Goal: Task Accomplishment & Management: Use online tool/utility

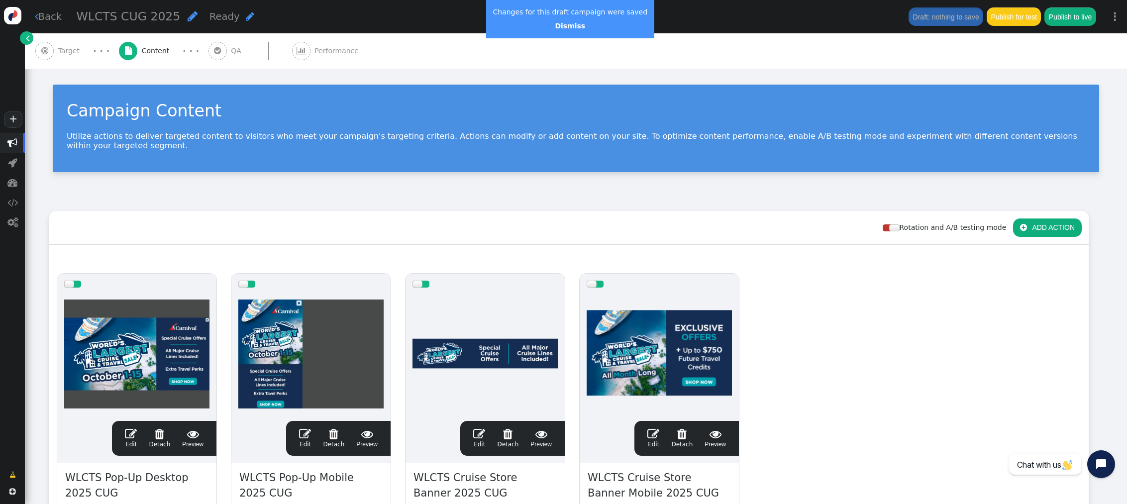
scroll to position [173, 0]
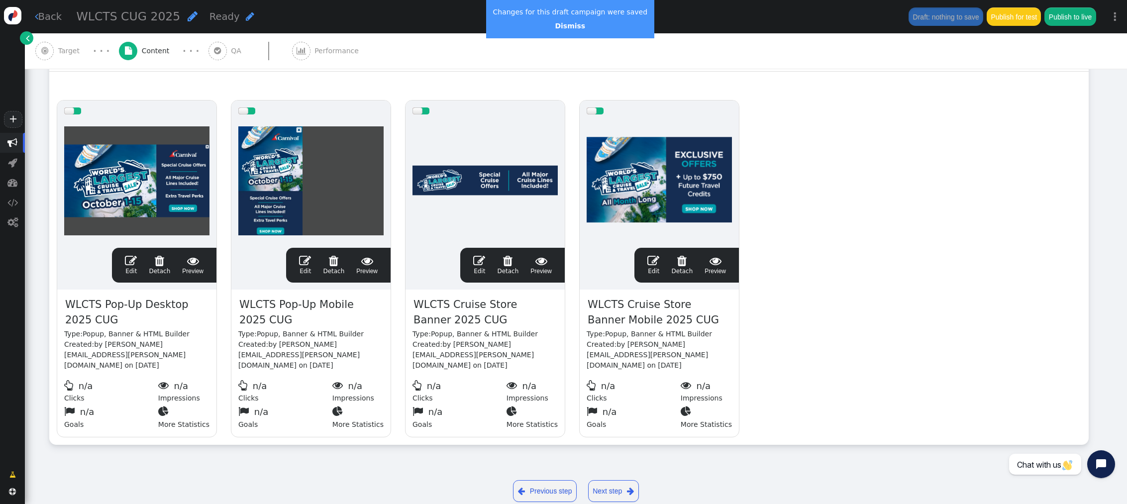
click at [823, 191] on div "drag this  Edit  Detach  Preview WLCTS Pop-Up Desktop 2025 CUG Type: Popup, …" at bounding box center [569, 268] width 1038 height 351
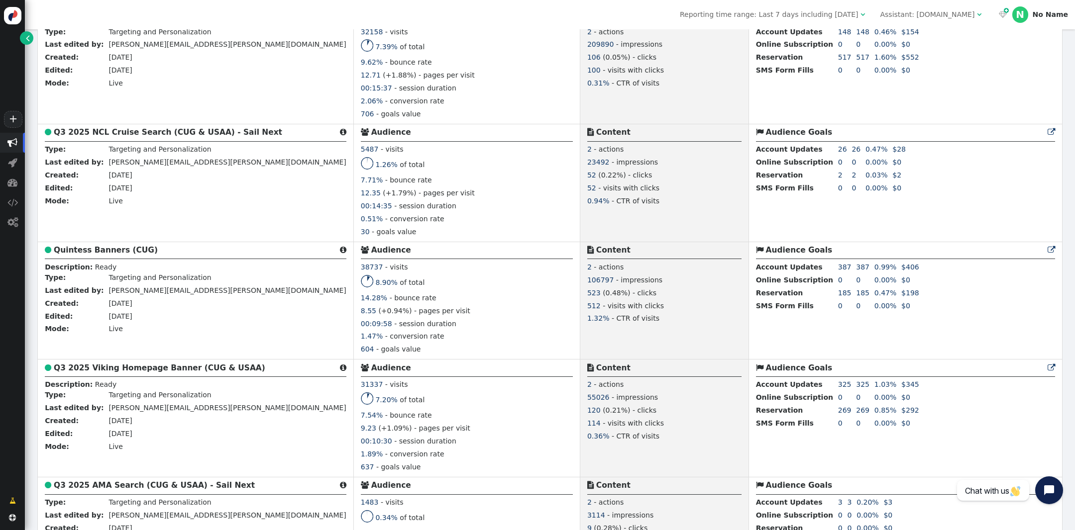
scroll to position [3850, 0]
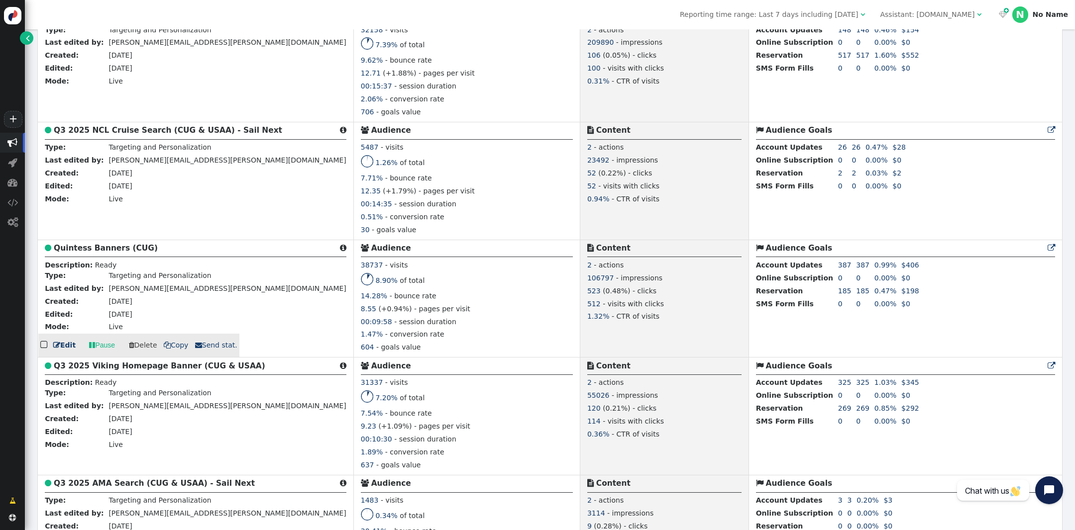
click at [103, 253] on b "Quintess Banners (CUG)" at bounding box center [106, 248] width 104 height 9
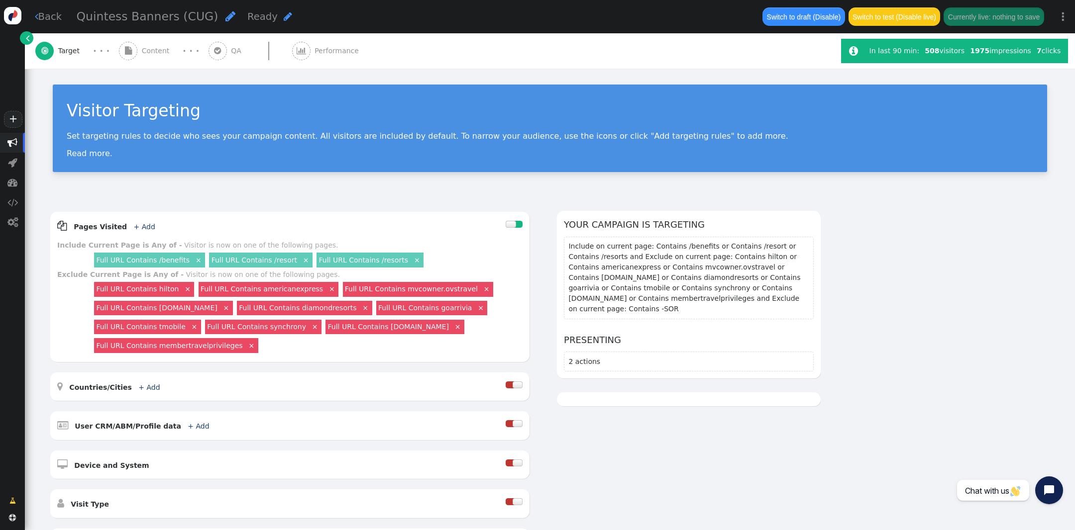
click at [149, 50] on span "Content" at bounding box center [158, 51] width 32 height 10
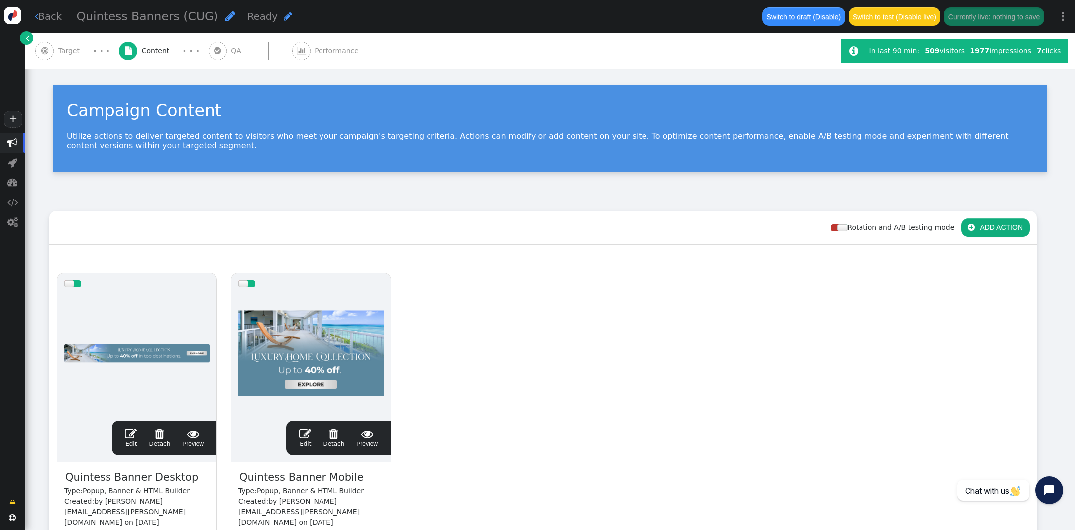
click at [129, 433] on span "" at bounding box center [131, 434] width 12 height 12
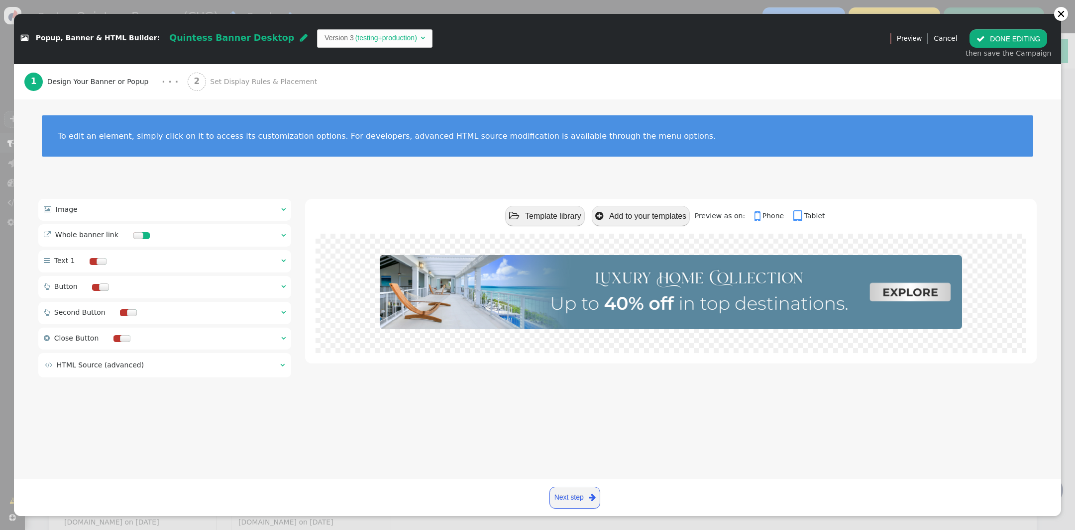
click at [284, 236] on span "" at bounding box center [283, 235] width 4 height 7
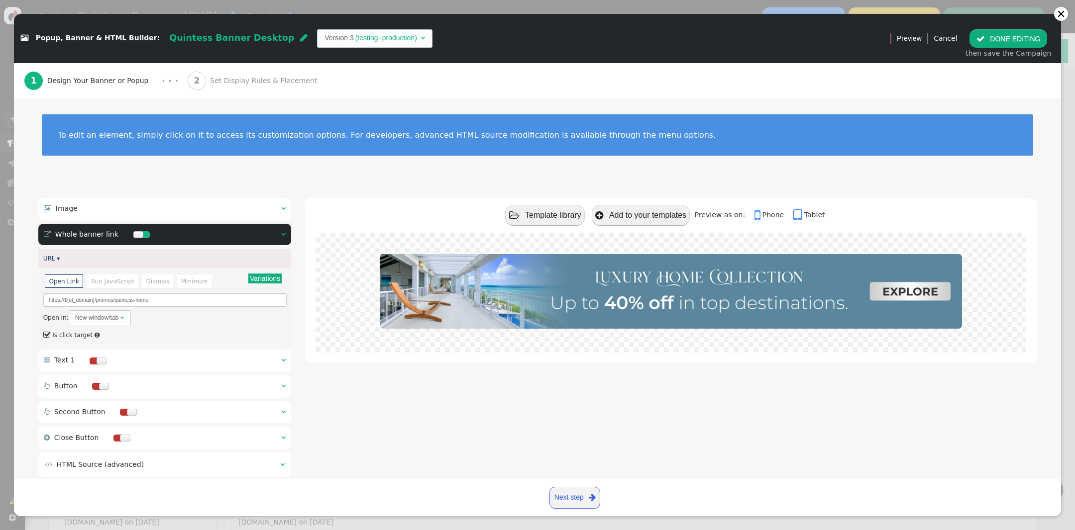
scroll to position [7, 0]
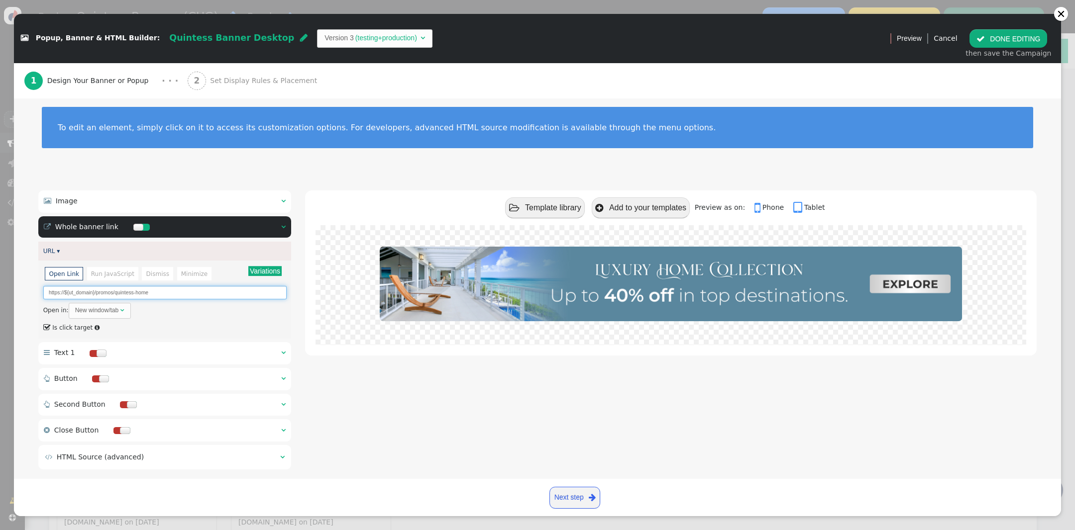
click at [68, 293] on input "https://${ut_domain}/promos/quintess-home" at bounding box center [164, 292] width 243 height 13
drag, startPoint x: 65, startPoint y: 294, endPoint x: 95, endPoint y: 295, distance: 29.4
click at [95, 295] on input "https://${ut_domain}/promos/quintess-home" at bounding box center [164, 292] width 243 height 13
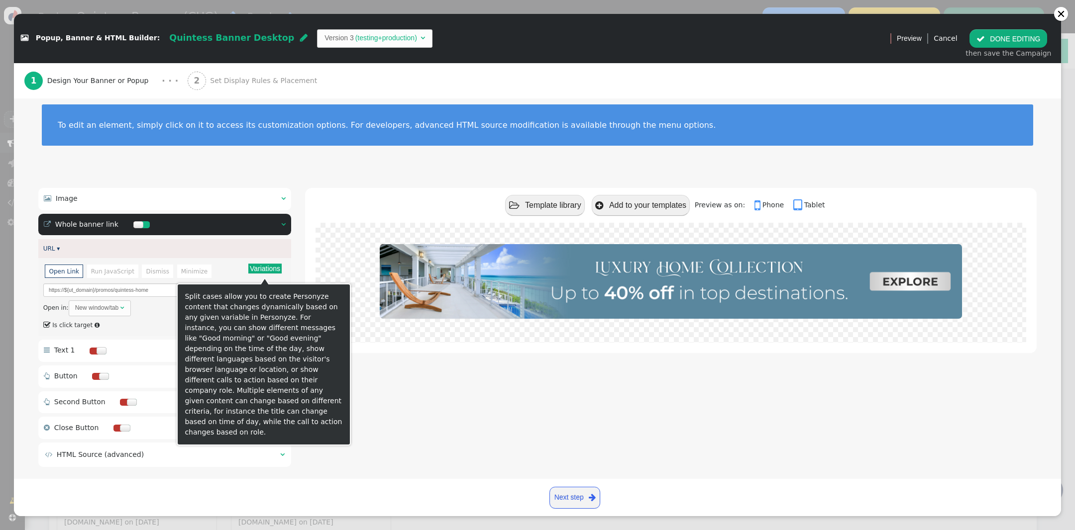
scroll to position [6, 0]
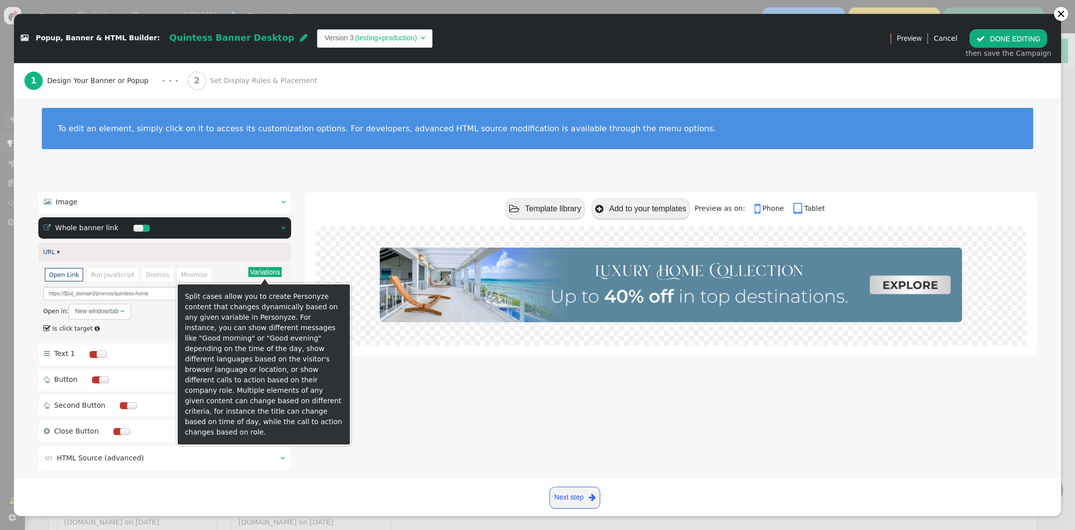
click at [261, 271] on button "Variations" at bounding box center [264, 272] width 33 height 10
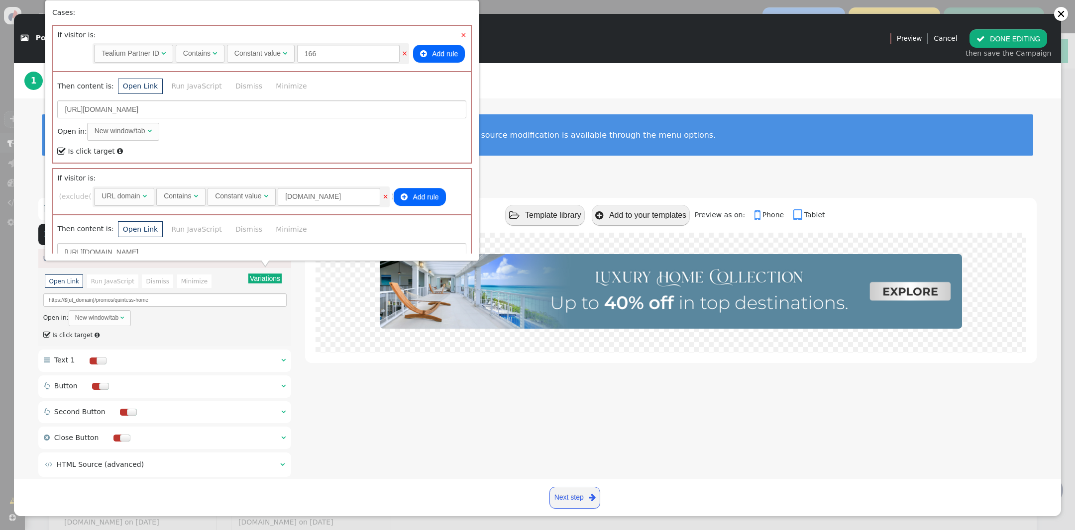
scroll to position [502, 0]
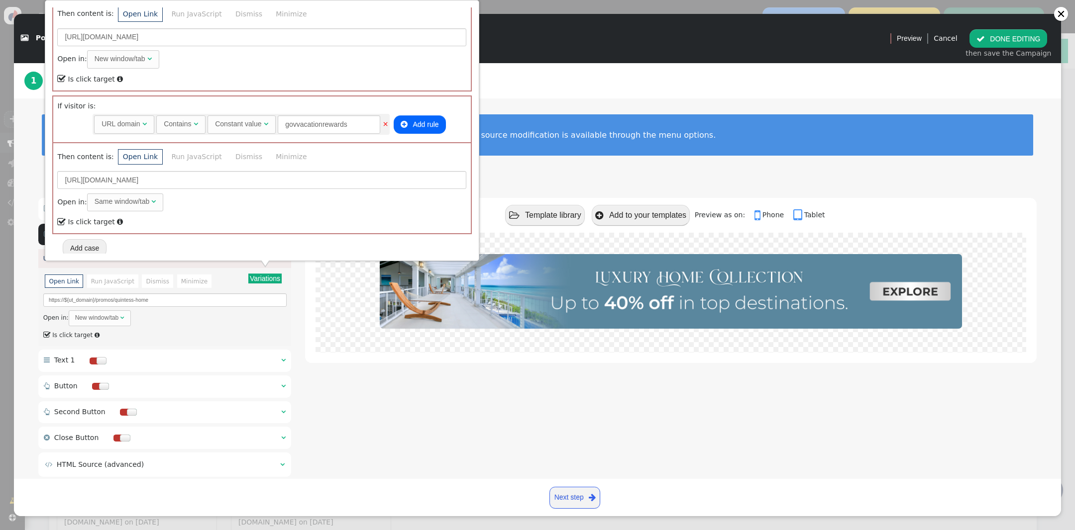
click at [81, 246] on button "Add case" at bounding box center [85, 248] width 44 height 18
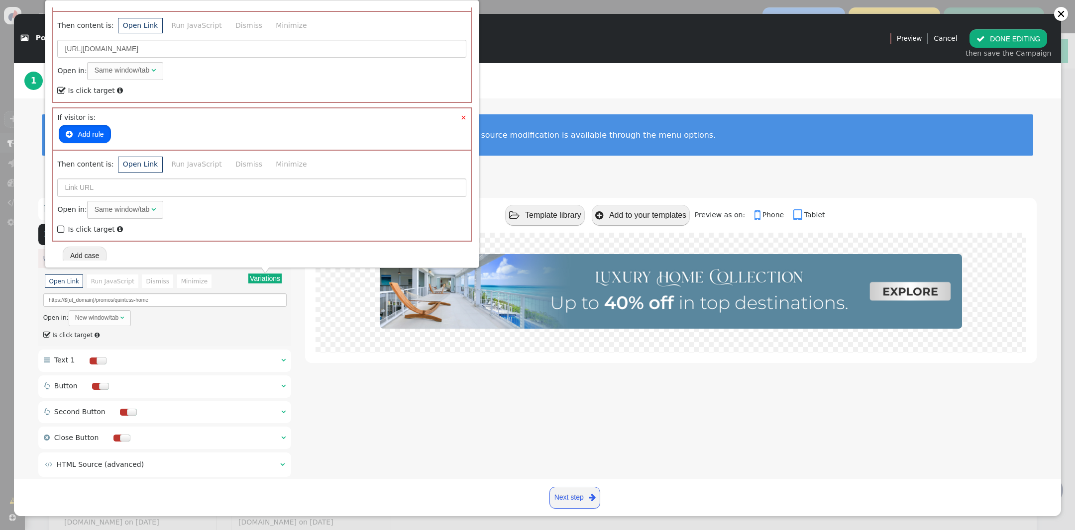
click at [87, 131] on button " Add rule" at bounding box center [85, 134] width 52 height 18
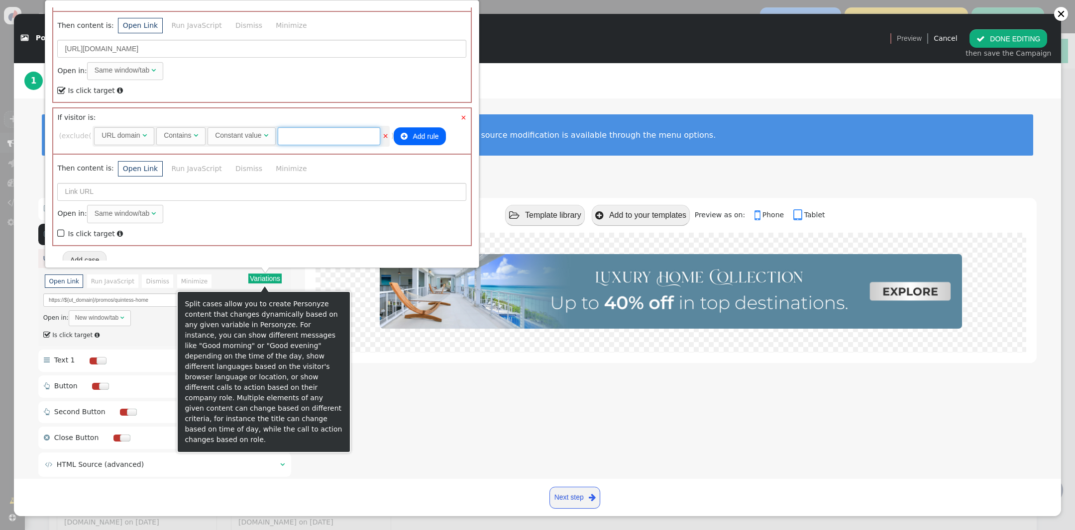
click at [323, 131] on input "text" at bounding box center [329, 136] width 103 height 18
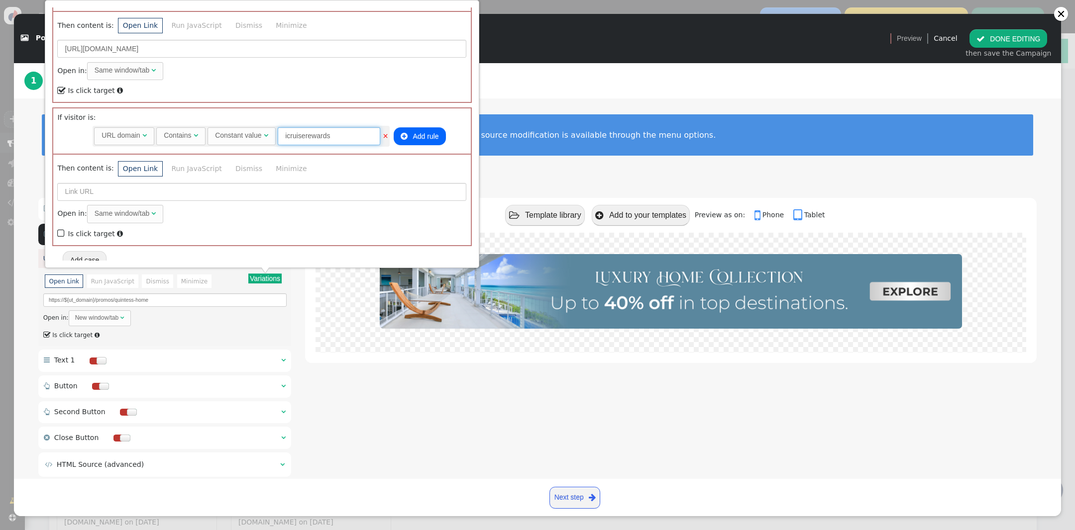
type input "icruiserewards"
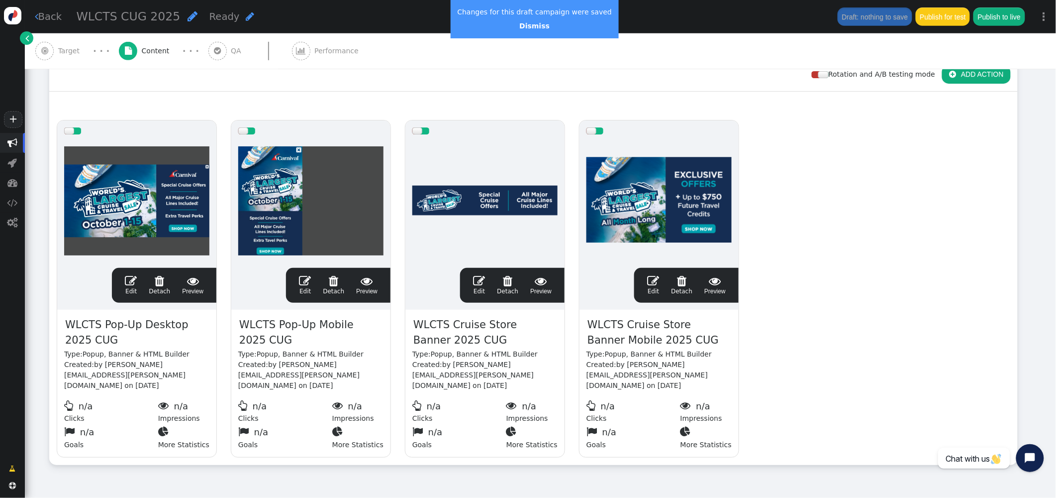
scroll to position [153, 0]
click at [522, 25] on link "Dismiss" at bounding box center [534, 26] width 30 height 8
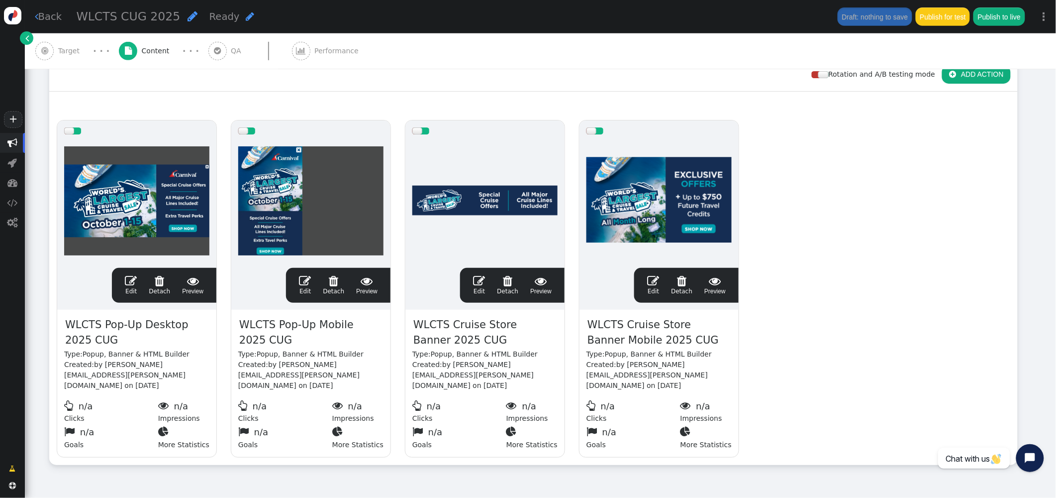
click at [796, 174] on div "drag this  Edit  Detach  Preview WLCTS Pop-Up Desktop 2025 CUG Type: Popup, …" at bounding box center [534, 288] width 968 height 351
click at [77, 53] on span "Target" at bounding box center [71, 51] width 26 height 10
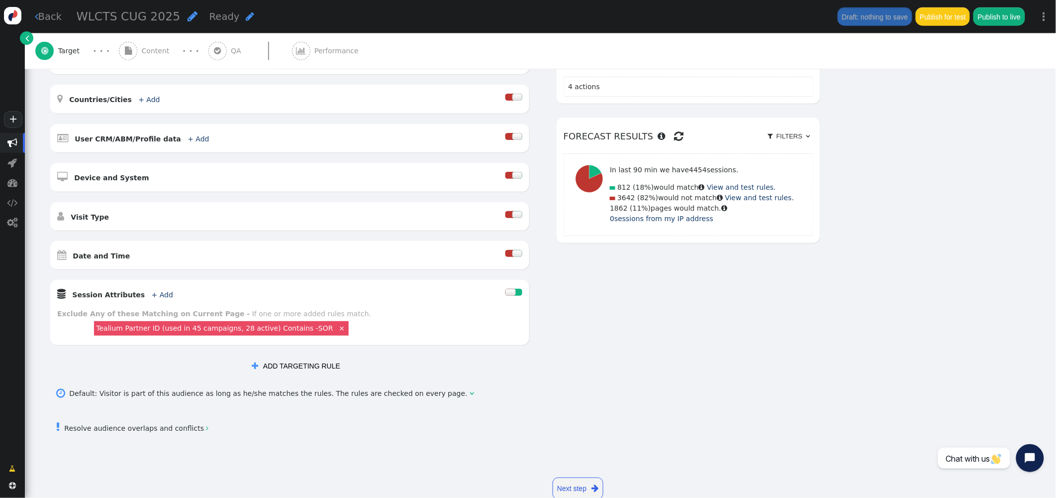
scroll to position [462, 0]
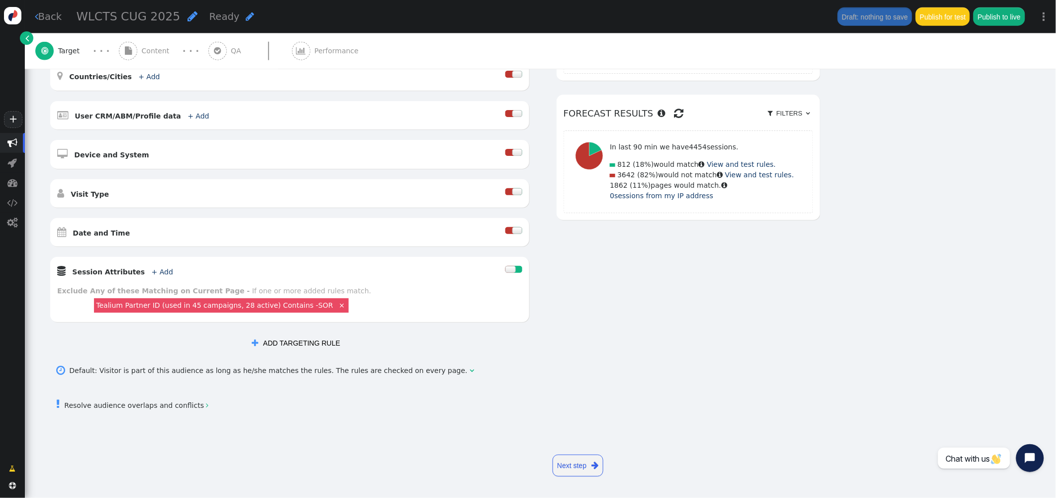
click at [517, 229] on div at bounding box center [518, 230] width 8 height 7
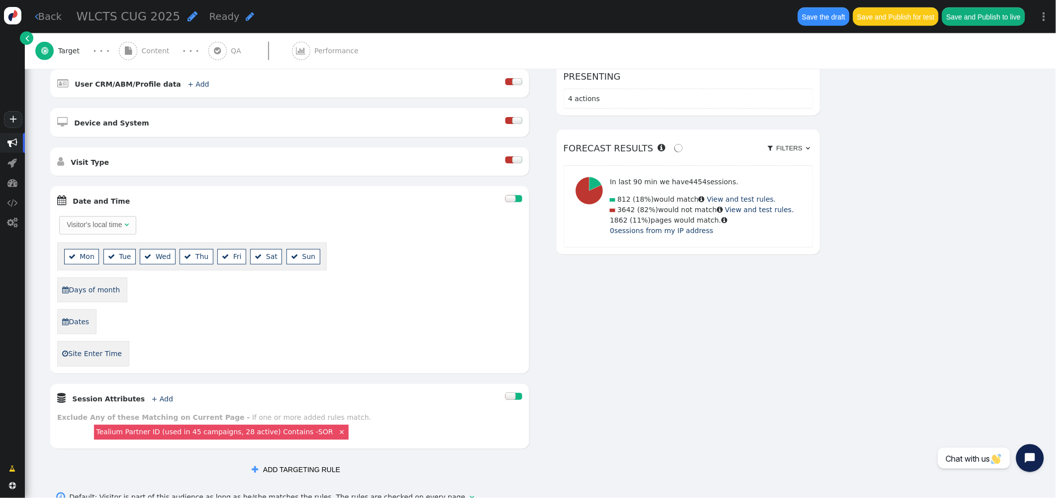
scroll to position [452, 0]
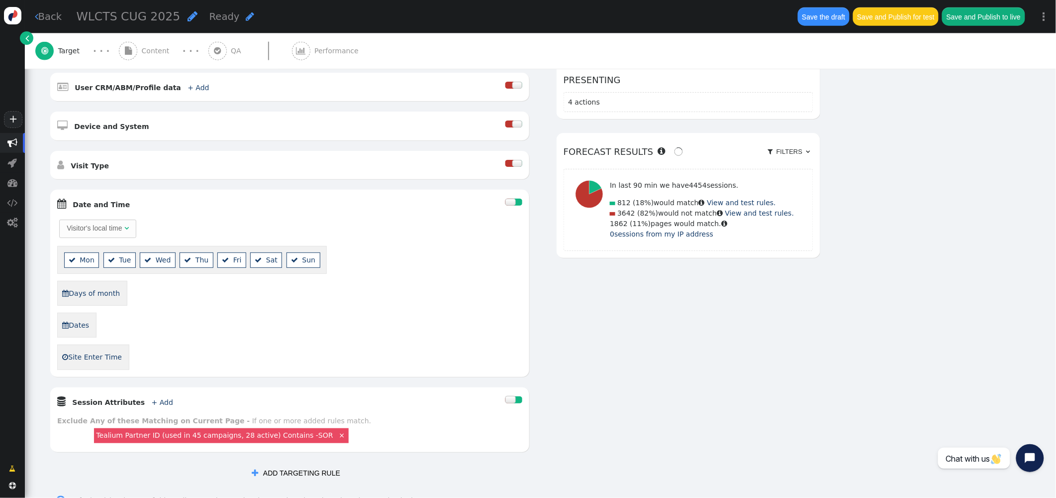
click at [513, 231] on div " Date and Time  Visitor's local time   Mon  Tue  Wed  Thu  Fri  Sat  …" at bounding box center [289, 283] width 479 height 187
click at [512, 206] on div at bounding box center [511, 202] width 10 height 7
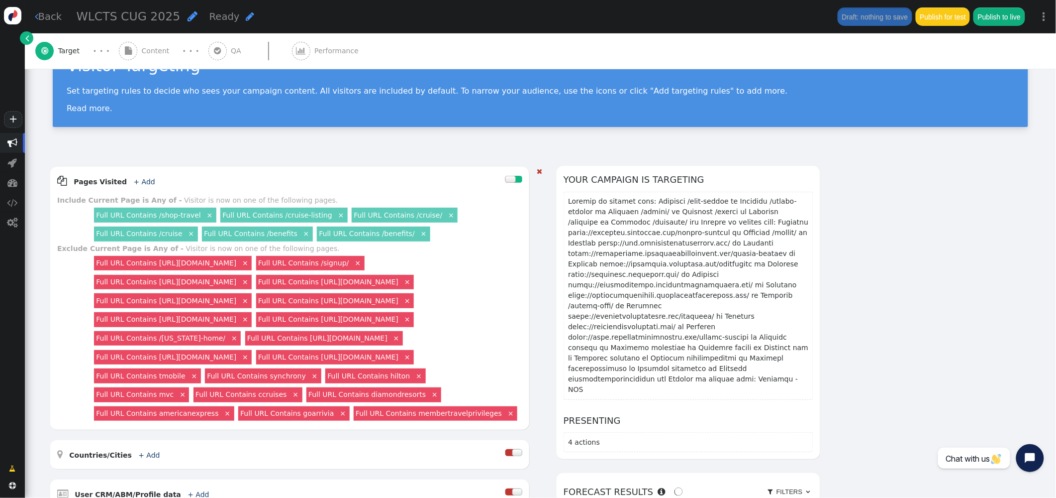
scroll to position [45, 0]
click at [392, 215] on link "Full URL Contains /cruise/" at bounding box center [398, 215] width 89 height 8
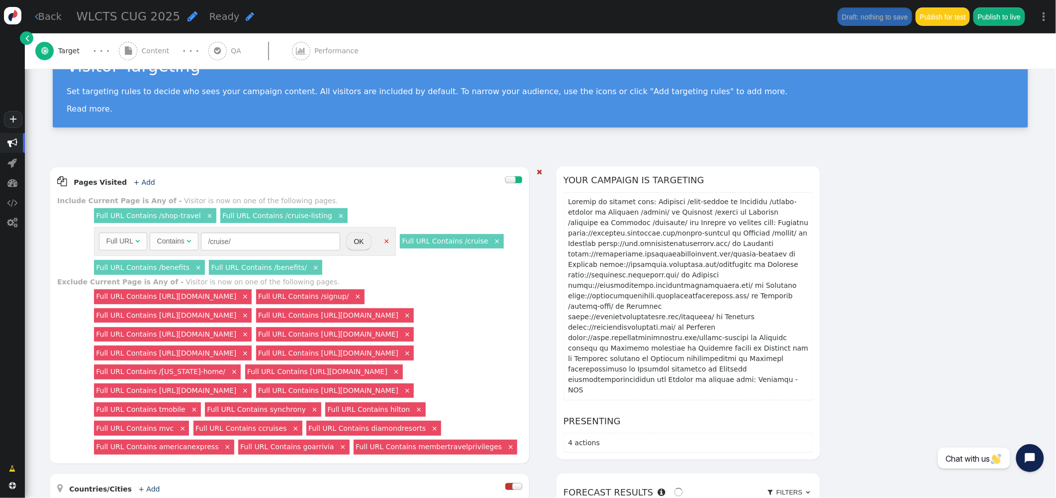
scroll to position [45, 0]
click at [385, 240] on link "×" at bounding box center [386, 239] width 9 height 9
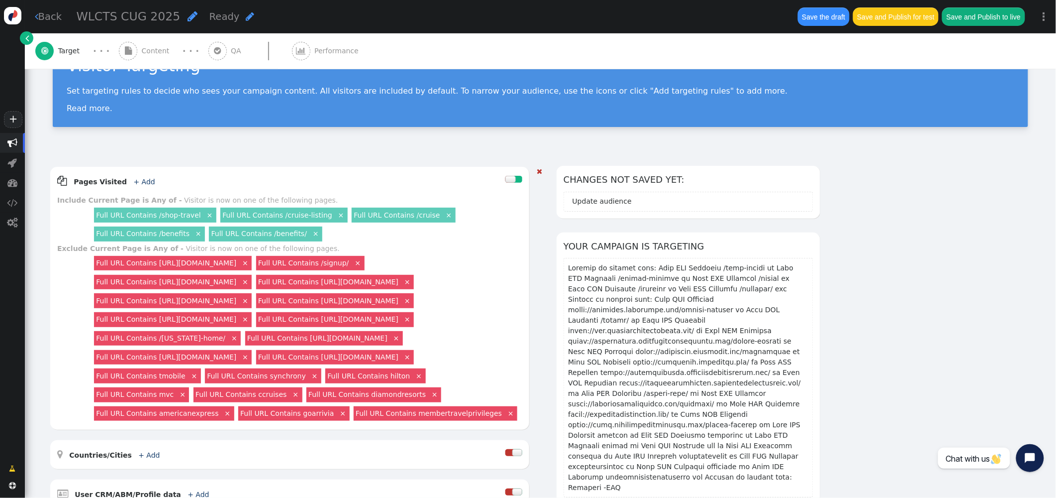
click at [311, 235] on link "×" at bounding box center [315, 232] width 9 height 9
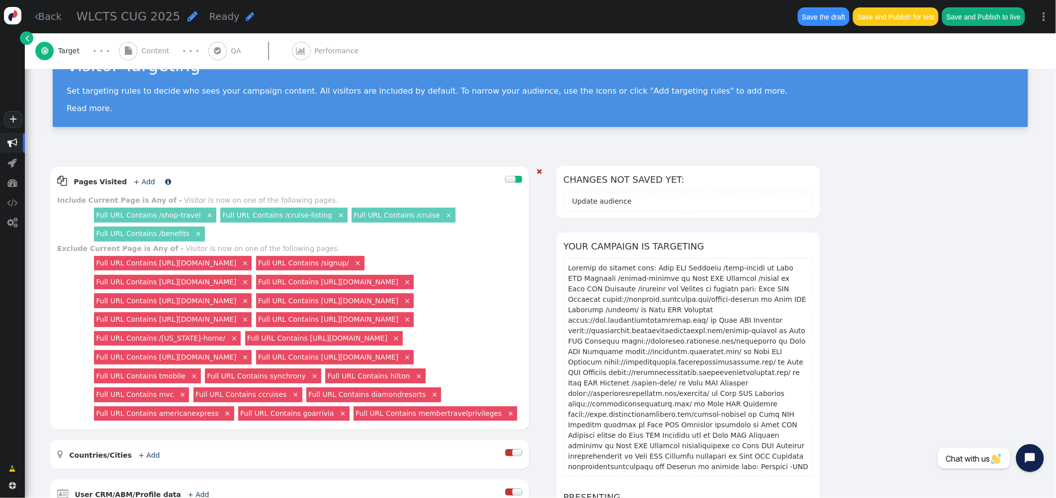
click at [134, 180] on link "+ Add" at bounding box center [144, 182] width 21 height 8
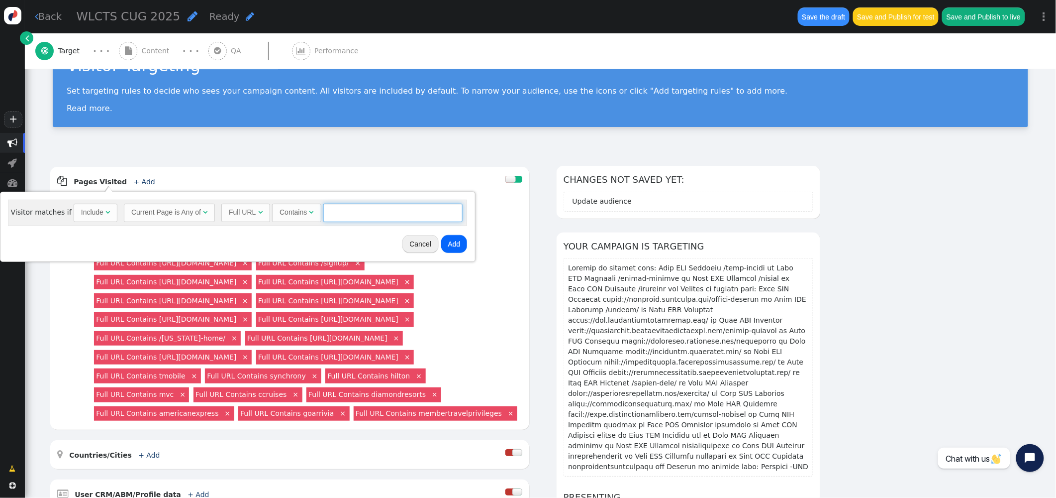
click at [346, 217] on input "text" at bounding box center [392, 213] width 139 height 18
type input "/resort"
click at [456, 247] on button "Add" at bounding box center [454, 244] width 26 height 18
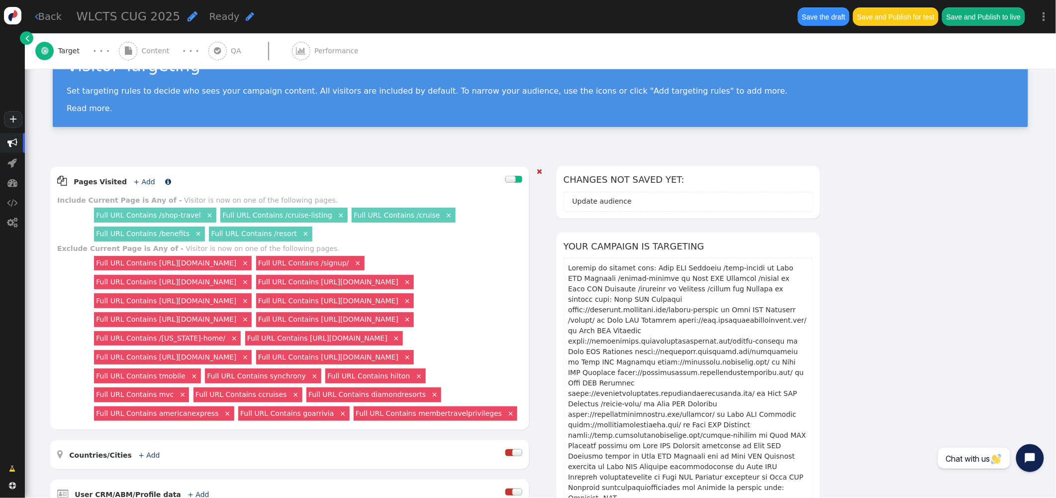
click at [140, 180] on link "+ Add" at bounding box center [144, 182] width 21 height 8
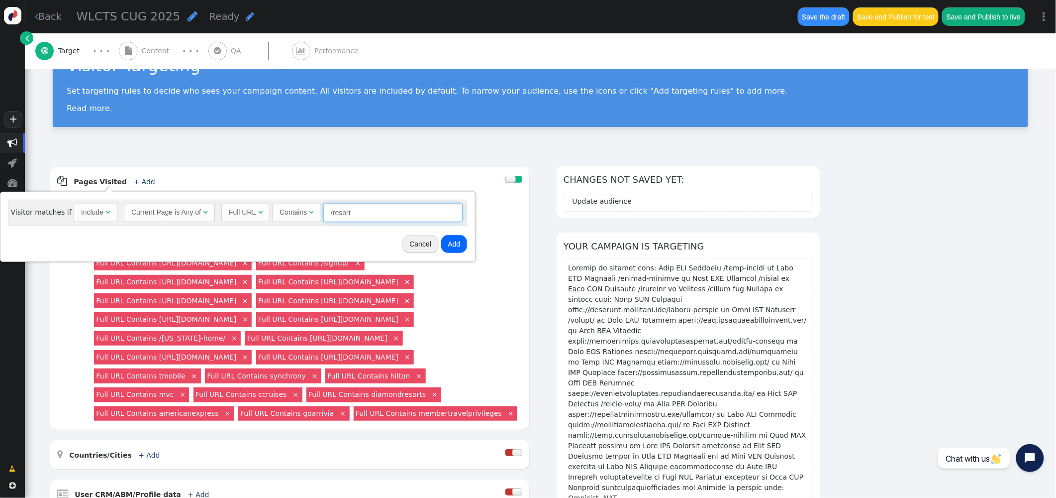
drag, startPoint x: 364, startPoint y: 216, endPoint x: 284, endPoint y: 210, distance: 80.8
click at [284, 211] on div "Full URL  Contains  /resort = (Empty) air.ovstravel.com  #1212 " at bounding box center [341, 213] width 241 height 18
type input "/hotel"
click at [457, 247] on button "Add" at bounding box center [454, 244] width 26 height 18
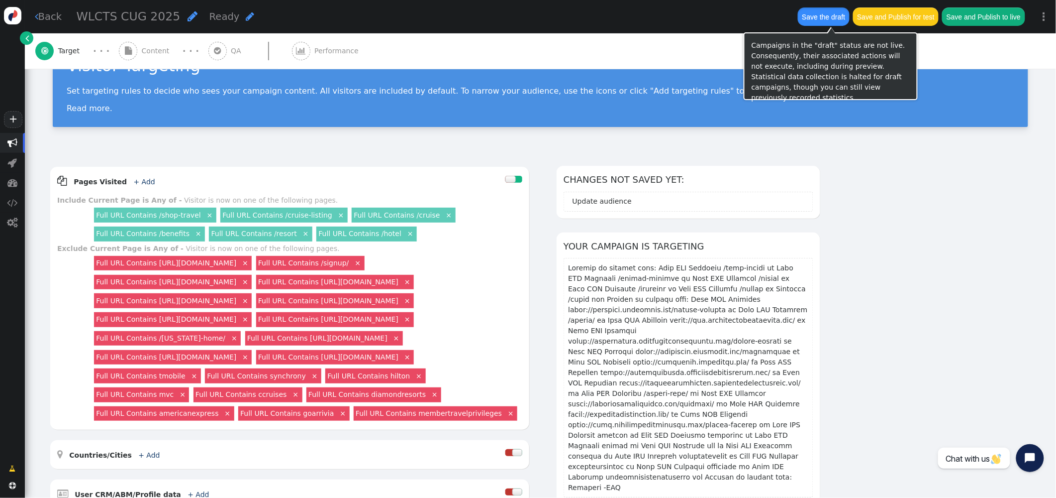
click at [820, 17] on button "Save the draft" at bounding box center [824, 16] width 52 height 18
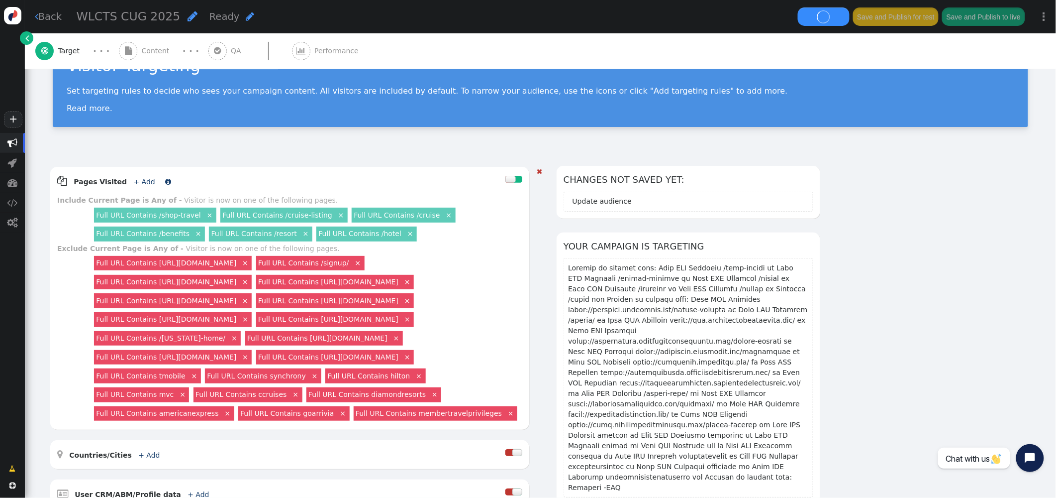
click at [139, 181] on link "+ Add" at bounding box center [144, 182] width 21 height 8
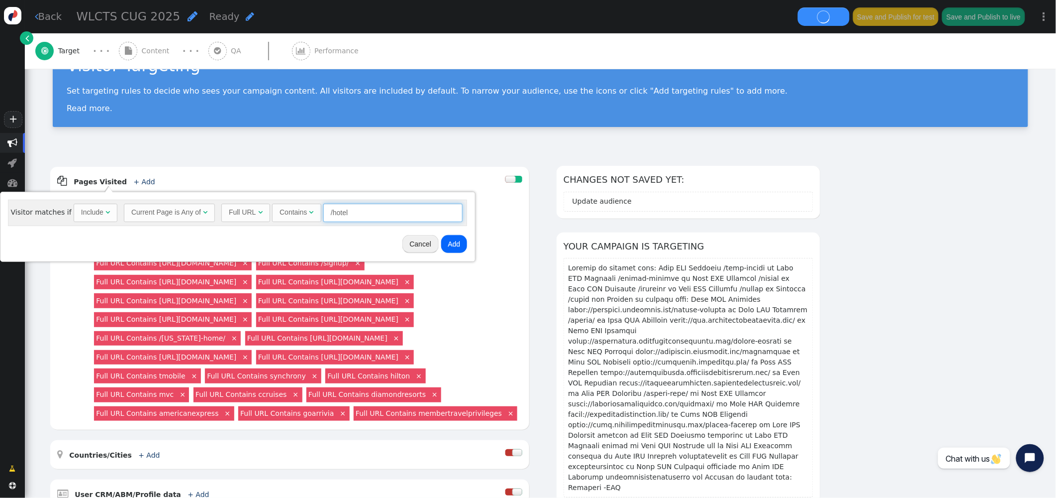
click at [363, 214] on input "/hotel" at bounding box center [392, 213] width 139 height 18
type input "/hotels"
click at [449, 244] on button "Add" at bounding box center [454, 244] width 26 height 18
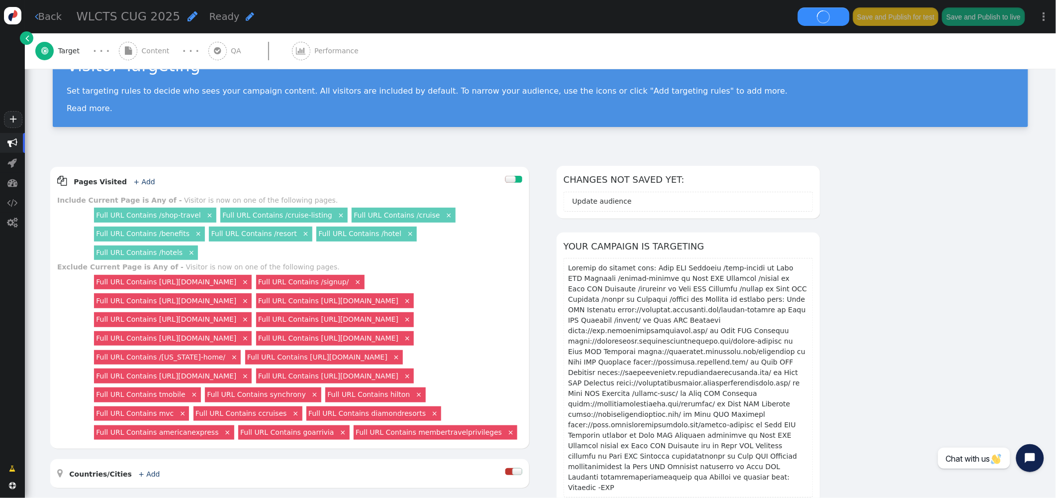
click at [196, 247] on link "×" at bounding box center [191, 251] width 9 height 9
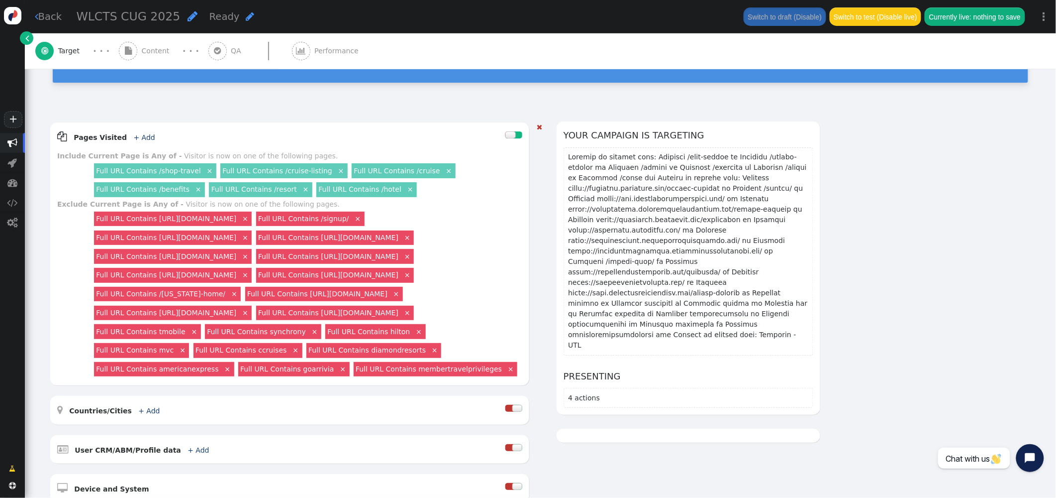
scroll to position [86, 0]
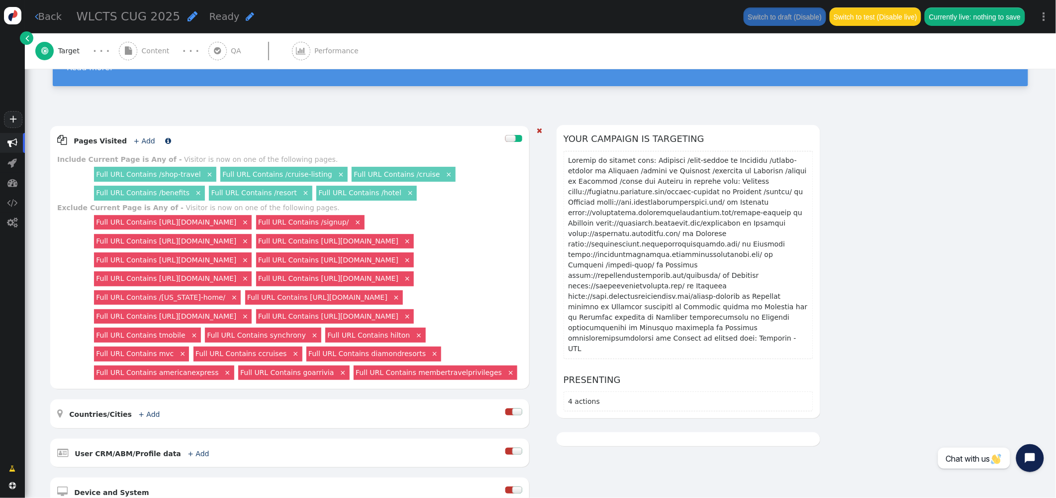
click at [140, 137] on link "+ Add" at bounding box center [144, 141] width 21 height 8
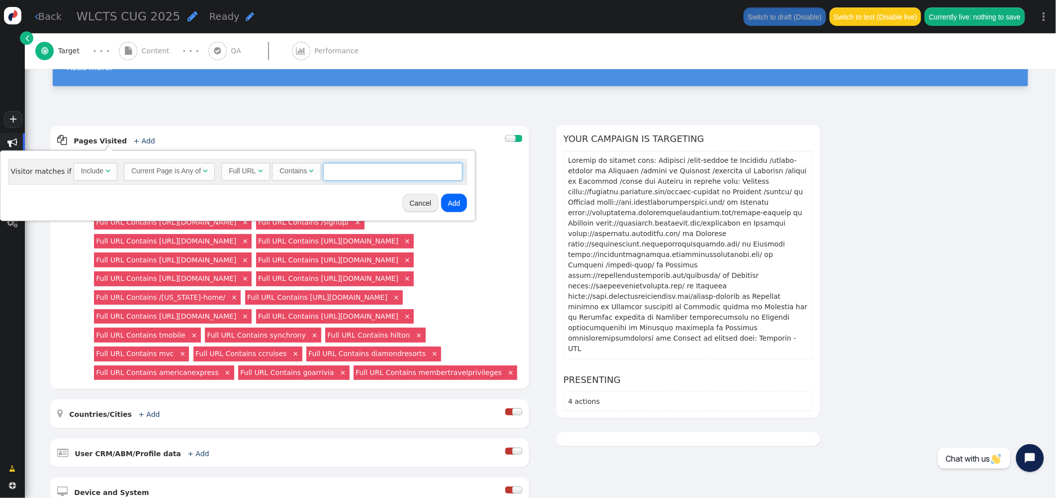
click at [333, 171] on input "text" at bounding box center [392, 172] width 139 height 18
type input "/resorts"
click at [458, 208] on button "Add" at bounding box center [454, 203] width 26 height 18
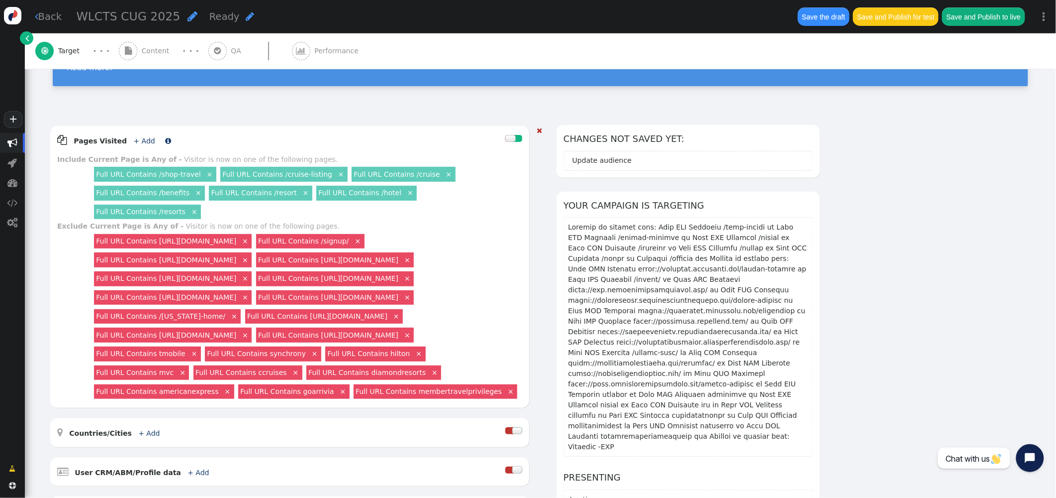
click at [139, 139] on link "+ Add" at bounding box center [144, 141] width 21 height 8
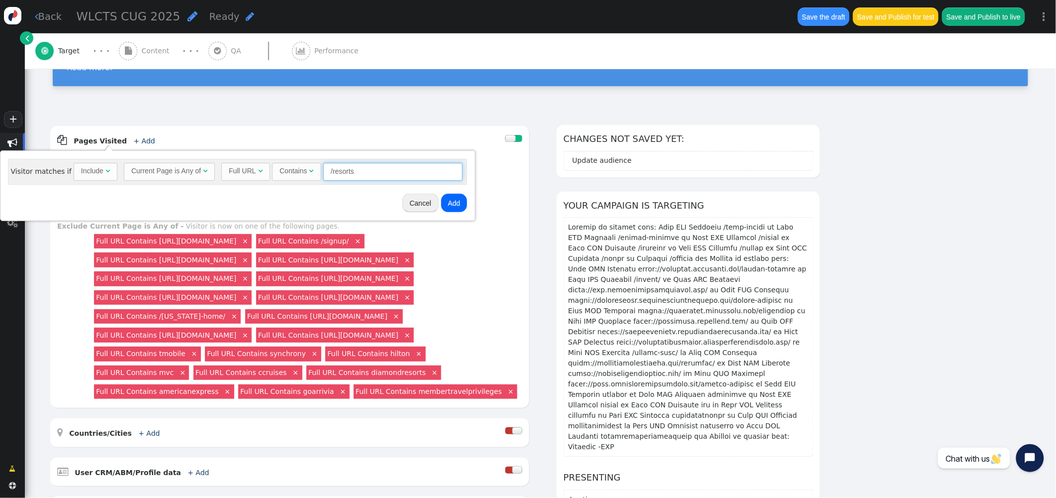
click at [376, 172] on input "/resorts" at bounding box center [392, 172] width 139 height 18
type input "/hotels"
click at [454, 205] on button "Add" at bounding box center [454, 203] width 26 height 18
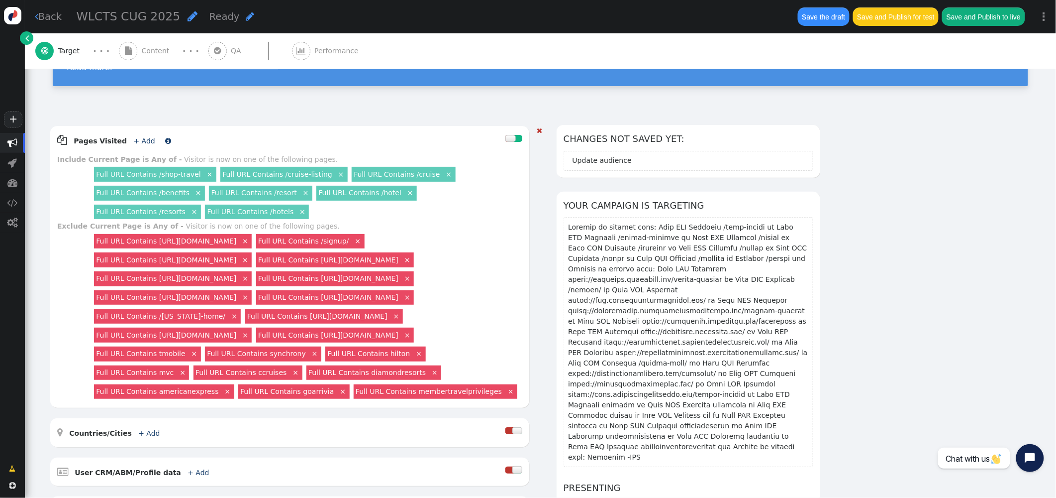
click at [141, 137] on link "+ Add" at bounding box center [144, 141] width 21 height 8
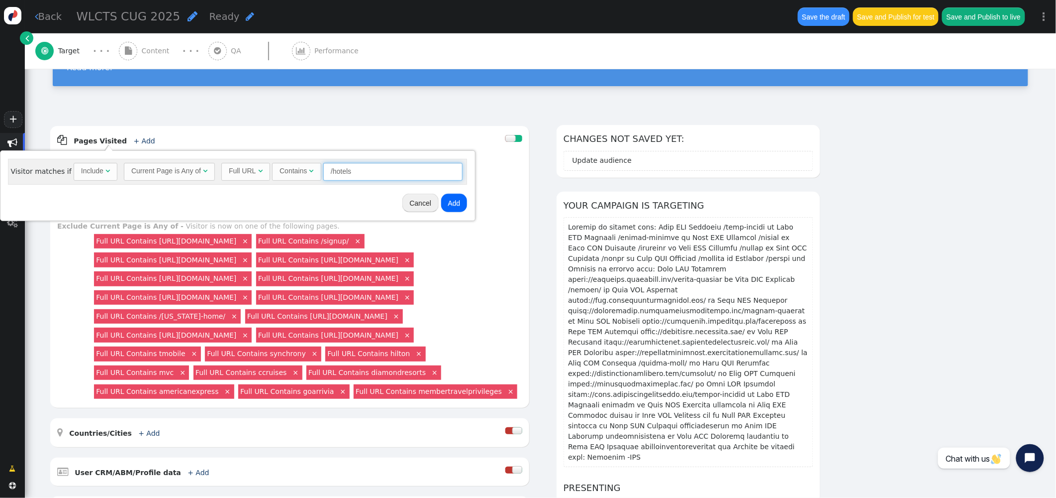
click at [362, 174] on input "/hotels" at bounding box center [392, 172] width 139 height 18
drag, startPoint x: 362, startPoint y: 174, endPoint x: 218, endPoint y: 165, distance: 144.6
click at [221, 165] on div "Full URL  Contains  /hotels = (Empty) air.ovstravel.com  #1212 " at bounding box center [341, 172] width 241 height 18
type input "hotel."
click at [460, 204] on button "Add" at bounding box center [454, 203] width 26 height 18
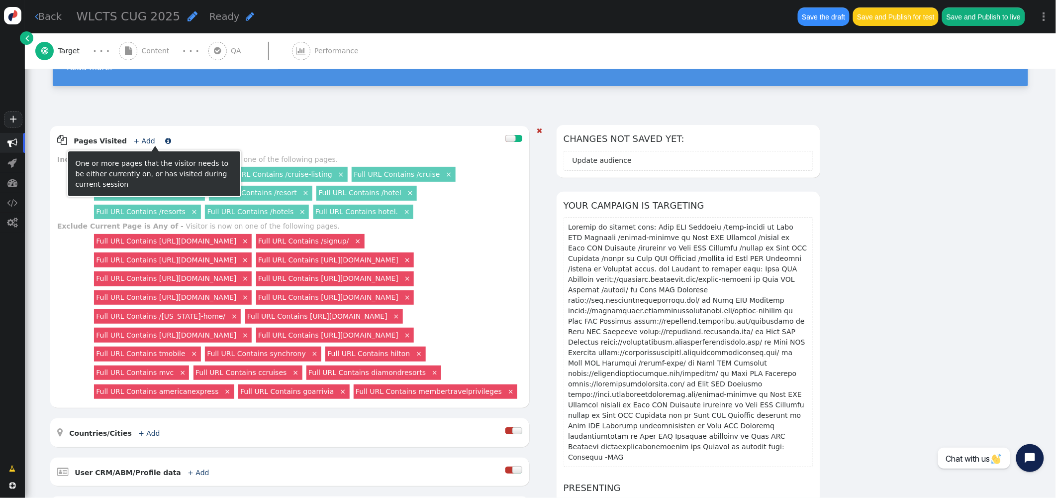
click at [142, 139] on link "+ Add" at bounding box center [144, 141] width 21 height 8
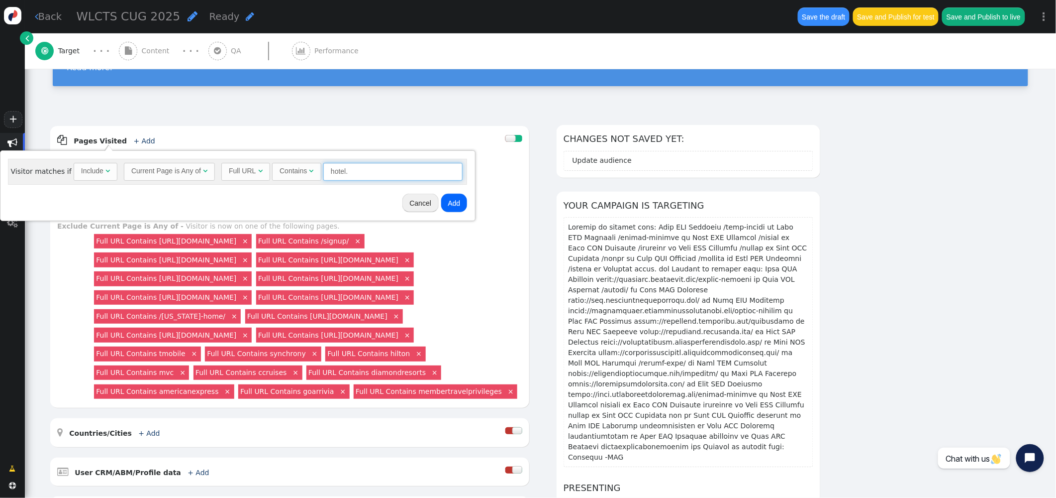
click at [369, 176] on input "hotel." at bounding box center [392, 172] width 139 height 18
type input "hotels."
click at [449, 200] on button "Add" at bounding box center [454, 203] width 26 height 18
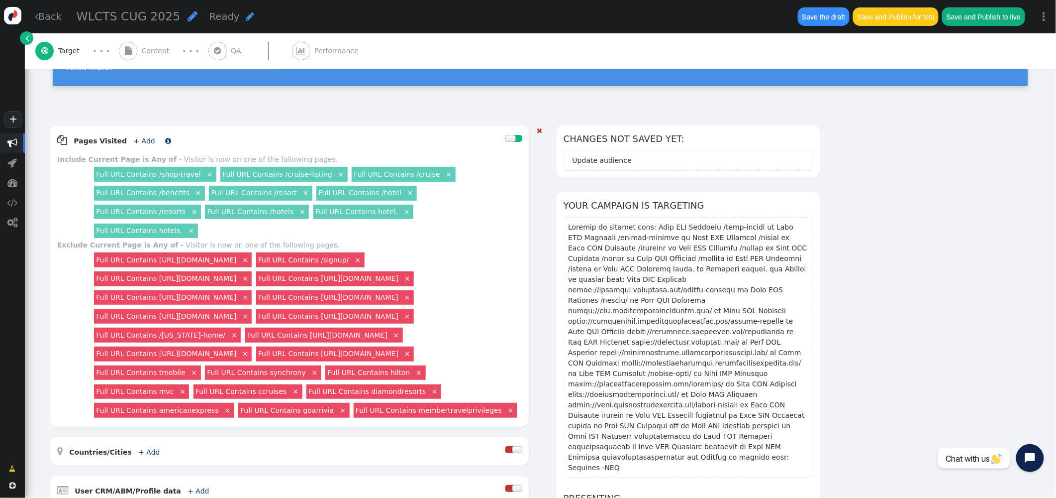
click at [142, 139] on link "+ Add" at bounding box center [144, 141] width 21 height 8
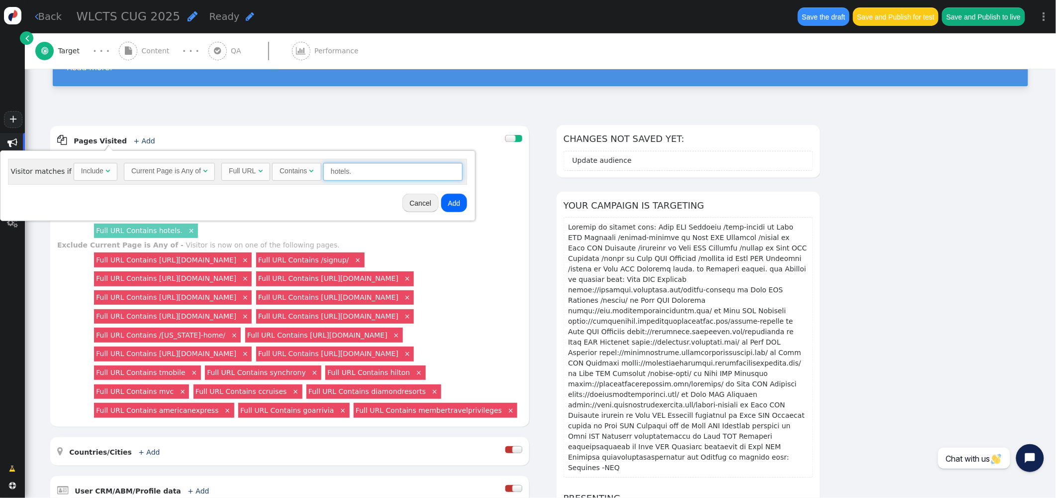
drag, startPoint x: 379, startPoint y: 179, endPoint x: 243, endPoint y: 172, distance: 136.0
click at [243, 172] on div "Full URL  Contains  hotels. = (Empty) air.ovstravel.com  #1212 " at bounding box center [341, 172] width 241 height 18
type input "resorts."
click at [453, 205] on button "Add" at bounding box center [454, 203] width 26 height 18
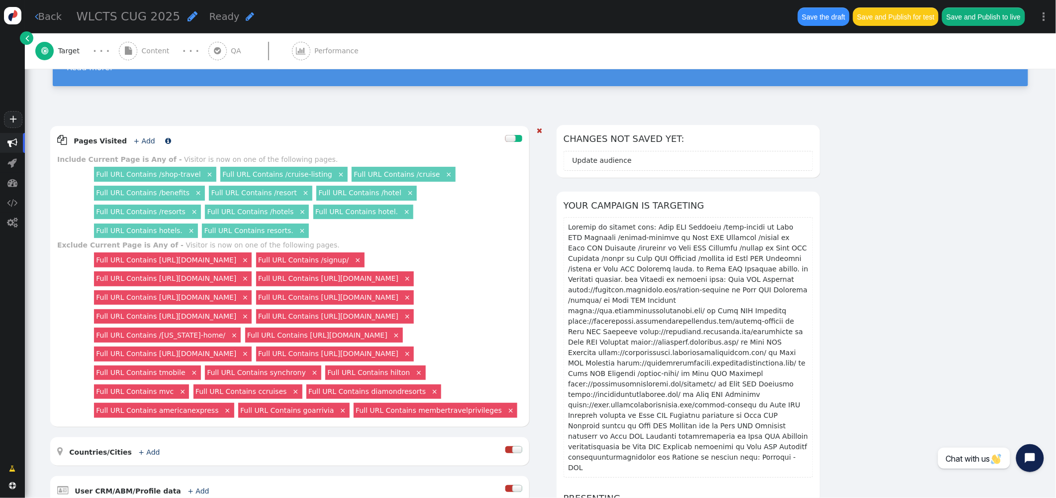
click at [141, 140] on link "+ Add" at bounding box center [144, 141] width 21 height 8
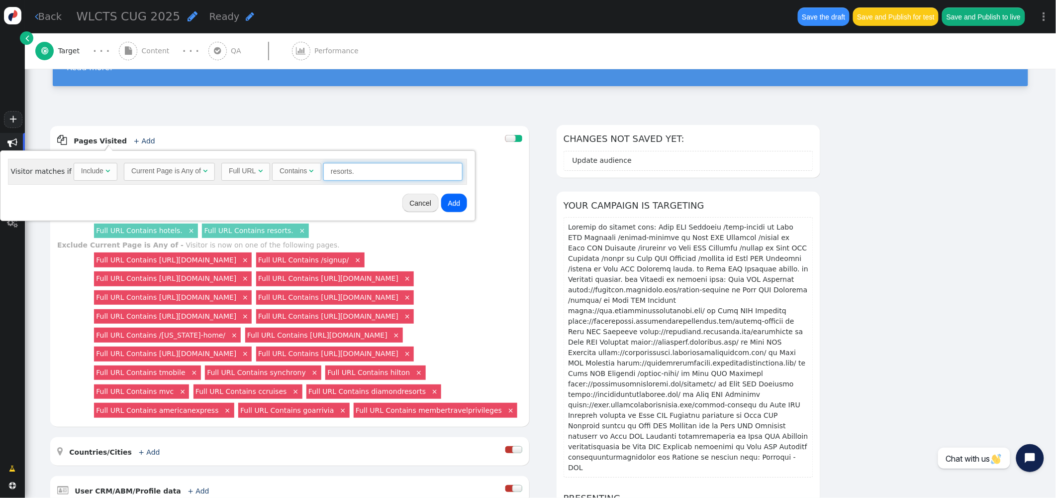
click at [365, 173] on input "resorts." at bounding box center [392, 172] width 139 height 18
type input "resort."
click at [447, 202] on button "Add" at bounding box center [454, 203] width 26 height 18
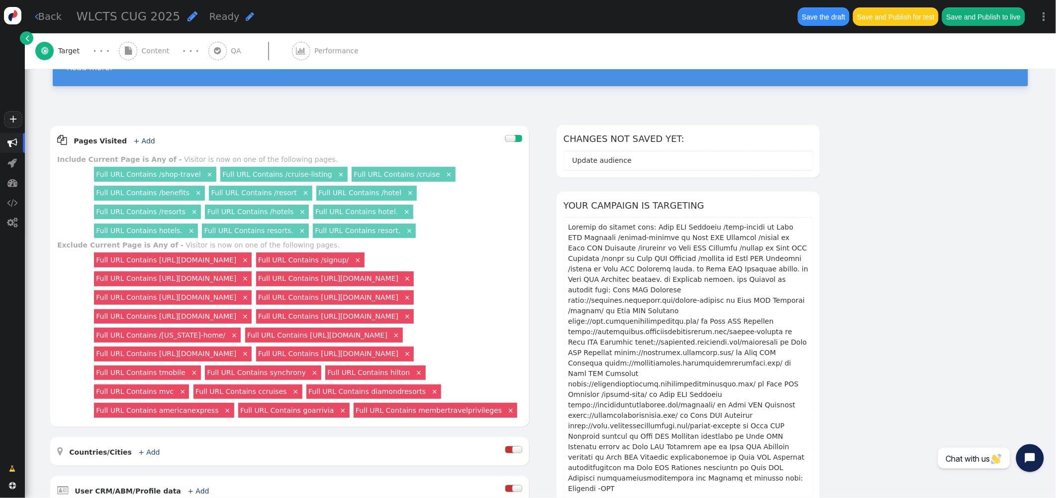
click at [827, 16] on button "Save the draft" at bounding box center [824, 16] width 52 height 18
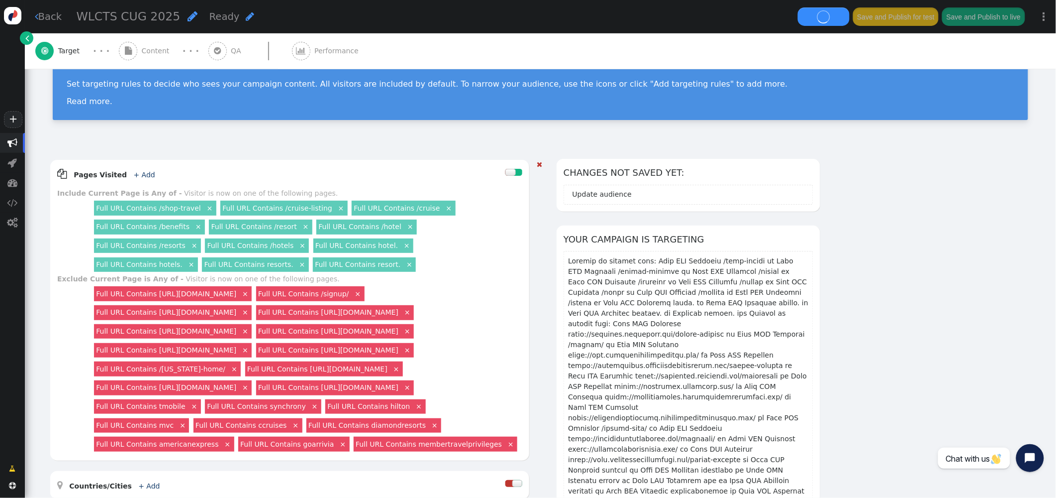
scroll to position [0, 0]
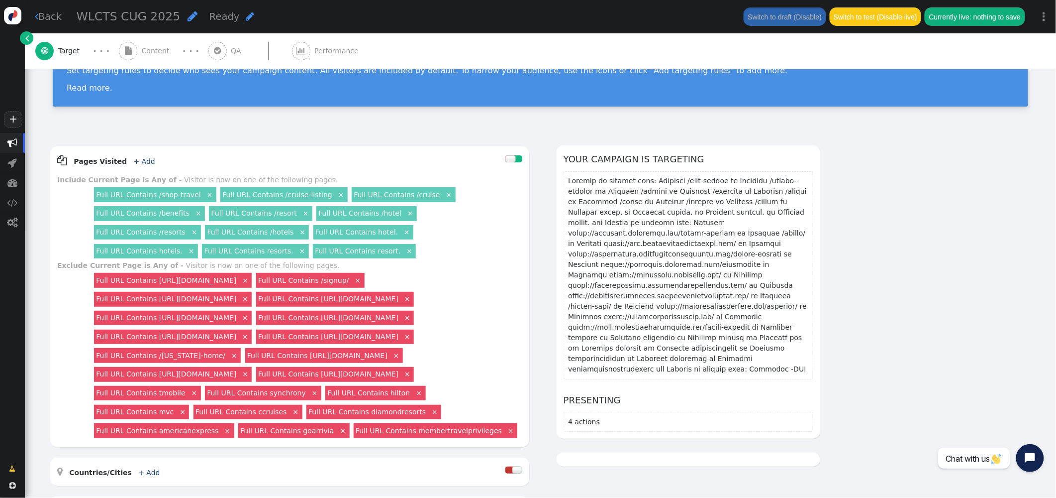
scroll to position [75, 0]
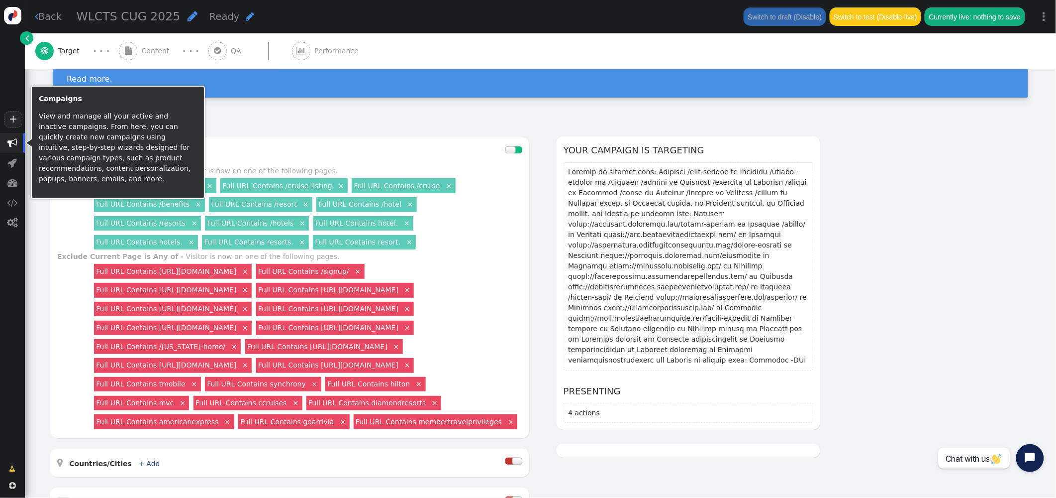
click at [14, 144] on span "" at bounding box center [12, 143] width 10 height 10
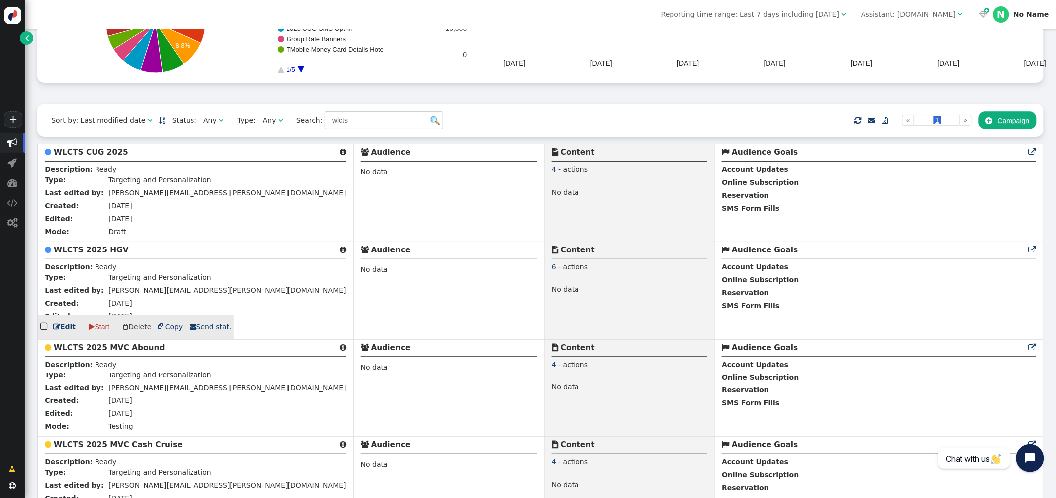
scroll to position [163, 0]
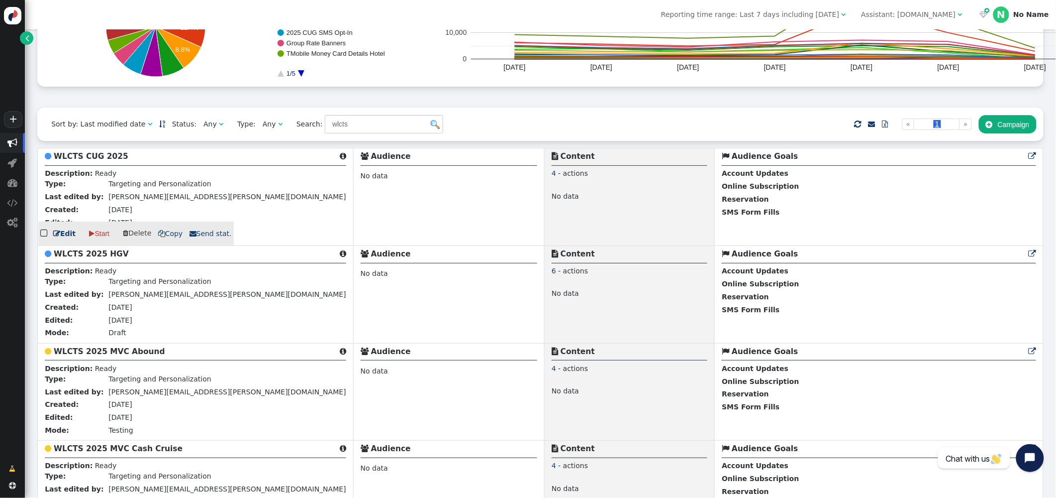
click at [173, 236] on span " Copy" at bounding box center [170, 233] width 25 height 8
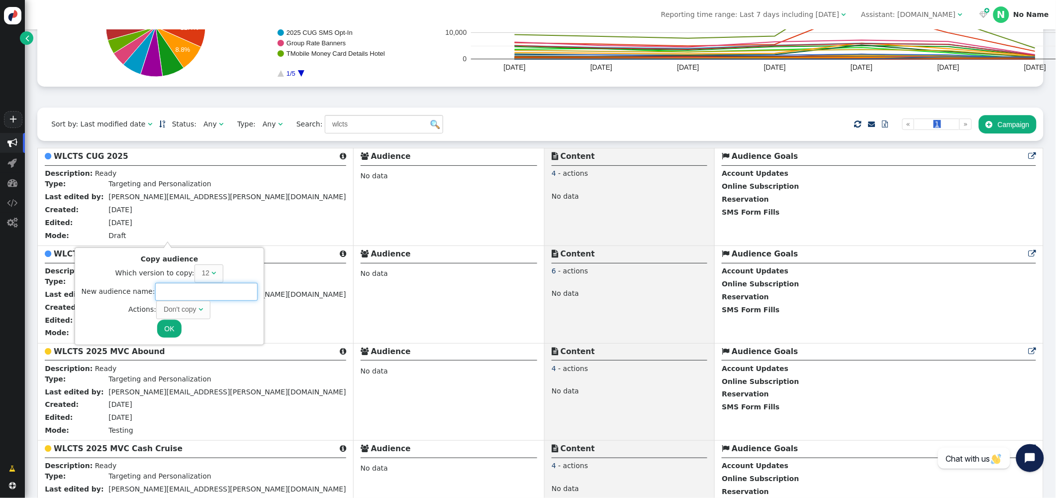
click at [173, 289] on input "text" at bounding box center [206, 292] width 103 height 18
click at [189, 307] on div "Don't copy" at bounding box center [180, 309] width 33 height 10
type input "WLCTS USAA 2025 Pop Ups"
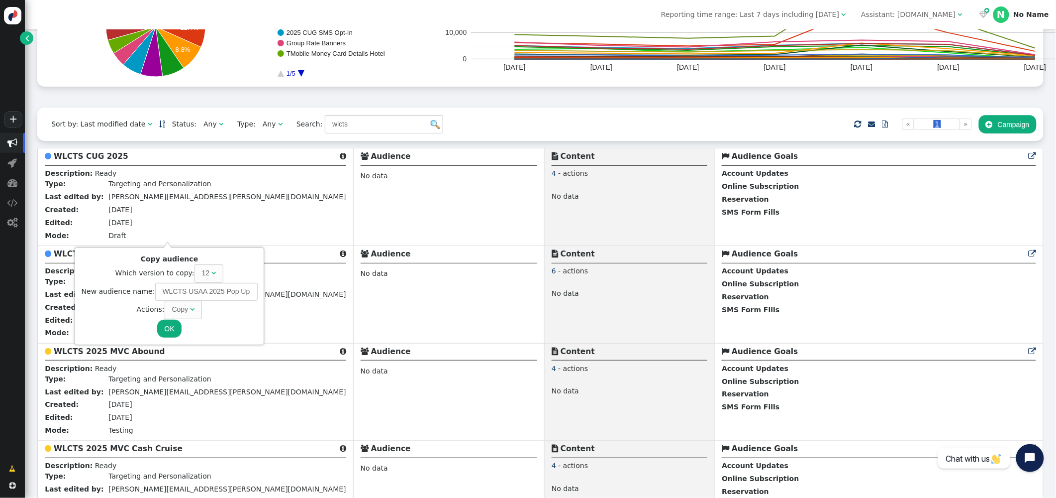
click at [171, 330] on button "OK" at bounding box center [169, 328] width 24 height 18
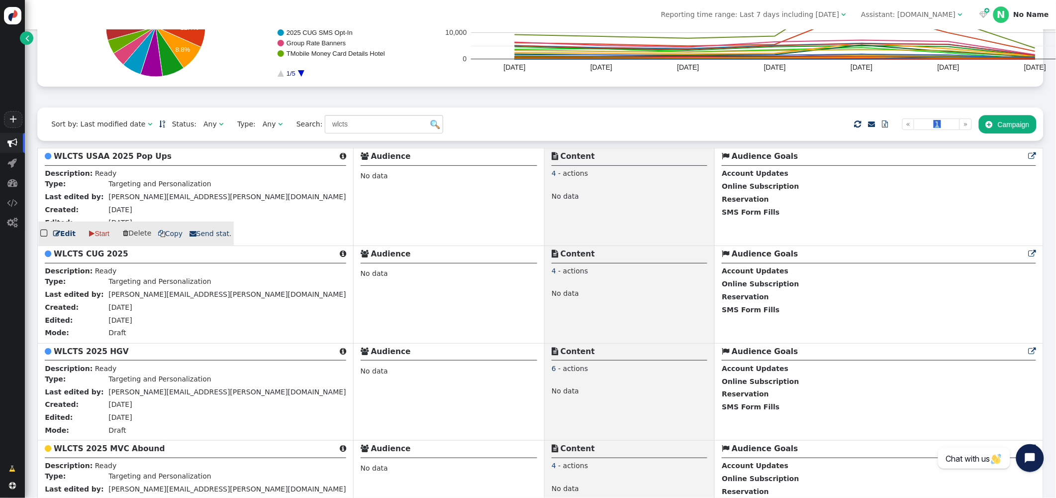
click at [124, 159] on b "WLCTS USAA 2025 Pop Ups" at bounding box center [113, 156] width 118 height 9
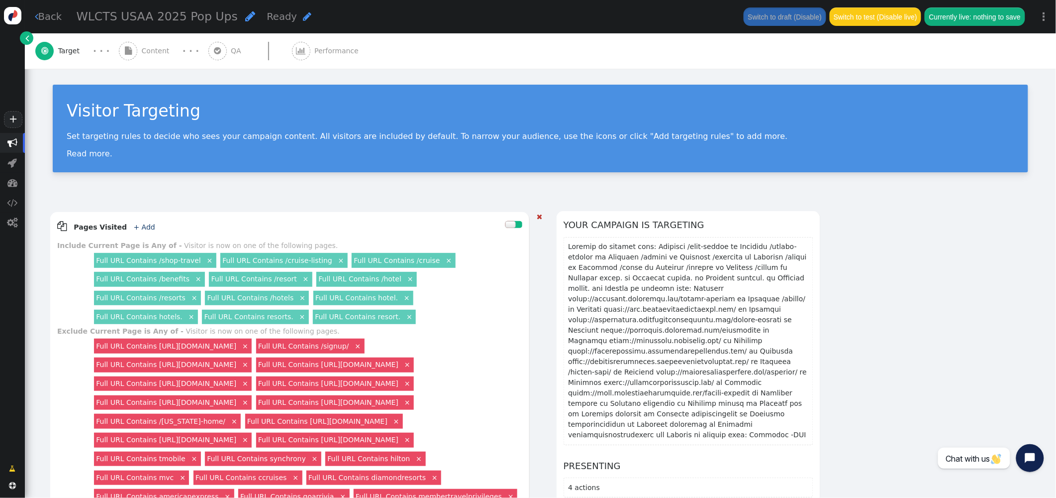
click at [194, 281] on link "×" at bounding box center [198, 278] width 9 height 9
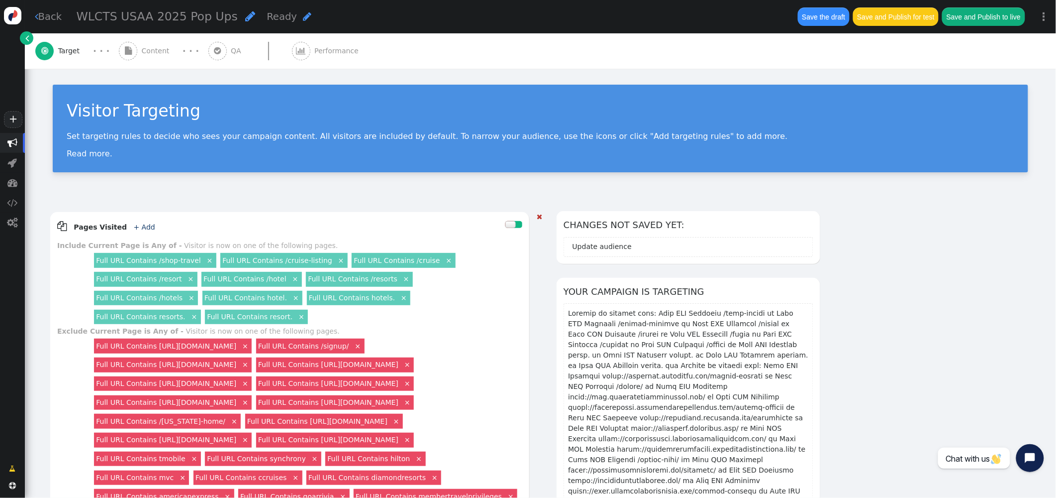
click at [186, 280] on link "×" at bounding box center [190, 278] width 9 height 9
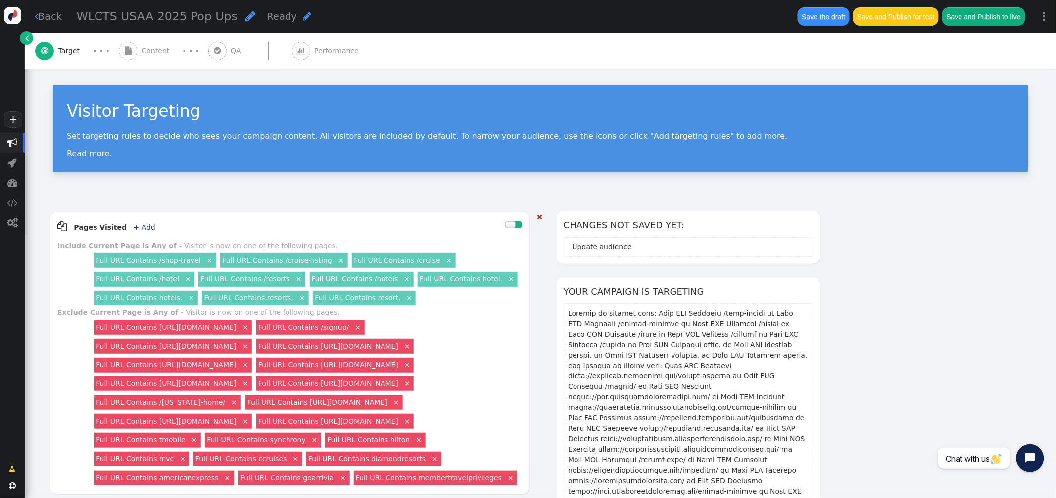
click at [185, 278] on link "×" at bounding box center [188, 278] width 9 height 9
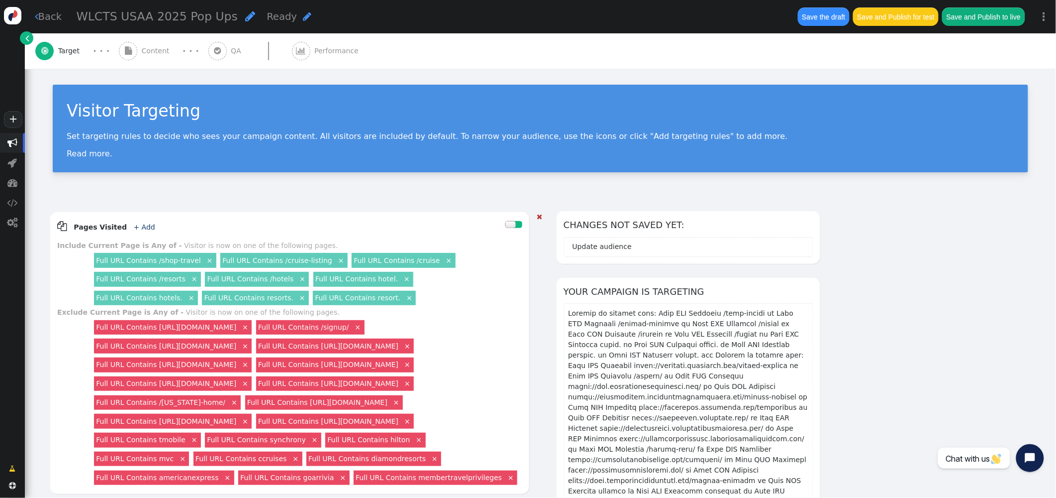
click at [190, 278] on link "×" at bounding box center [194, 278] width 9 height 9
click at [187, 278] on link "×" at bounding box center [191, 278] width 9 height 9
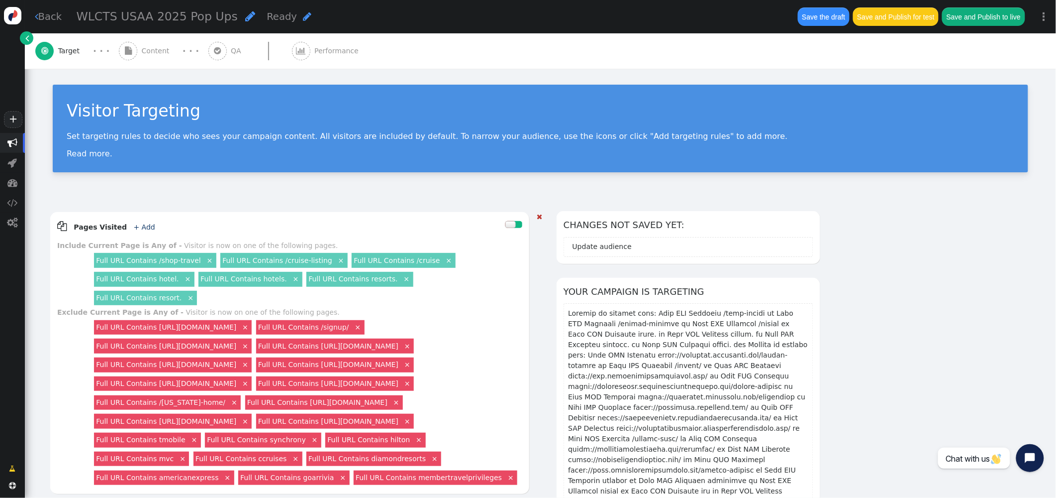
click at [184, 278] on link "×" at bounding box center [187, 278] width 9 height 9
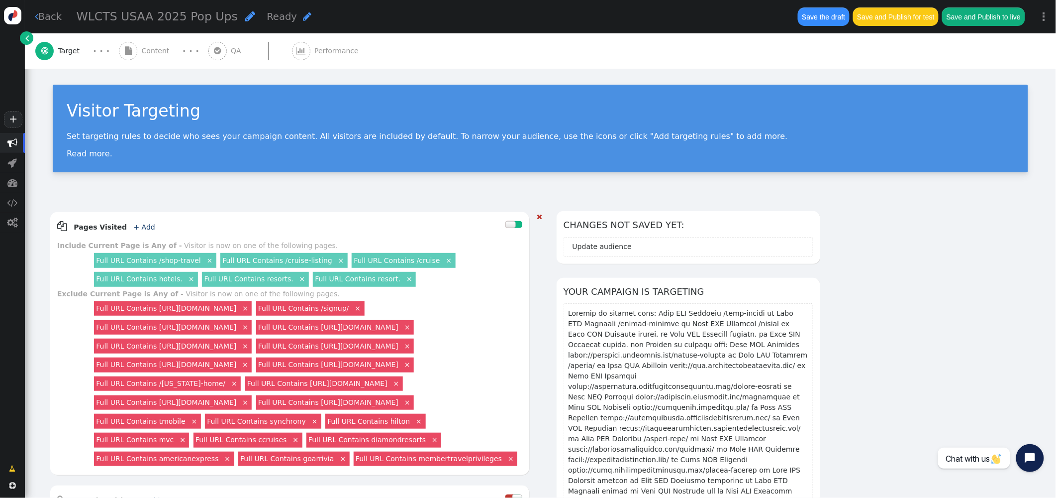
click at [187, 278] on link "×" at bounding box center [191, 278] width 9 height 9
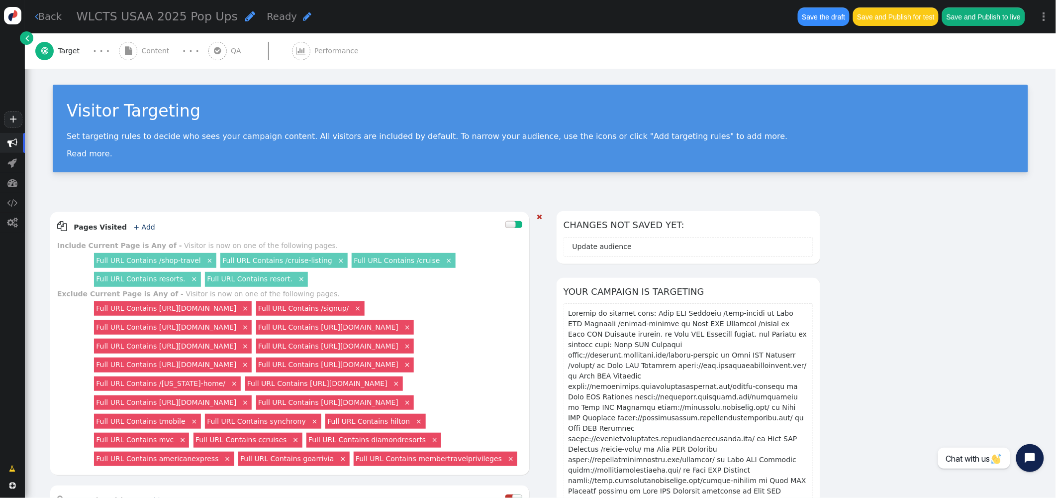
click at [190, 278] on link "×" at bounding box center [194, 278] width 9 height 9
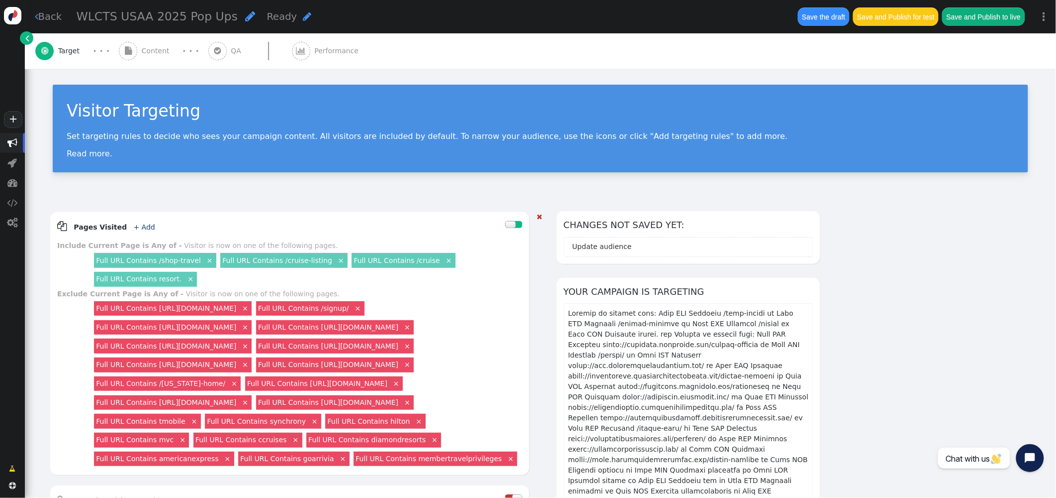
click at [186, 278] on link "×" at bounding box center [190, 278] width 9 height 9
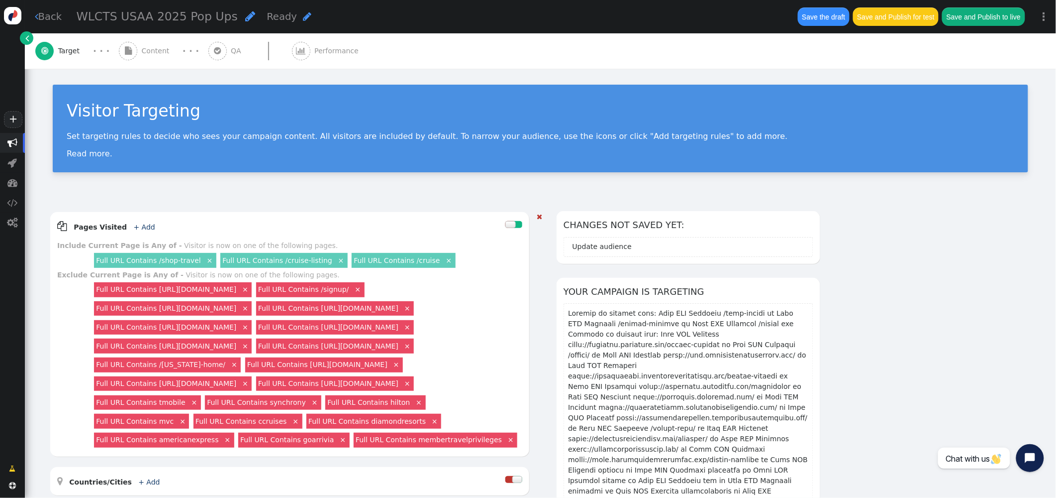
click at [337, 259] on link "×" at bounding box center [341, 259] width 9 height 9
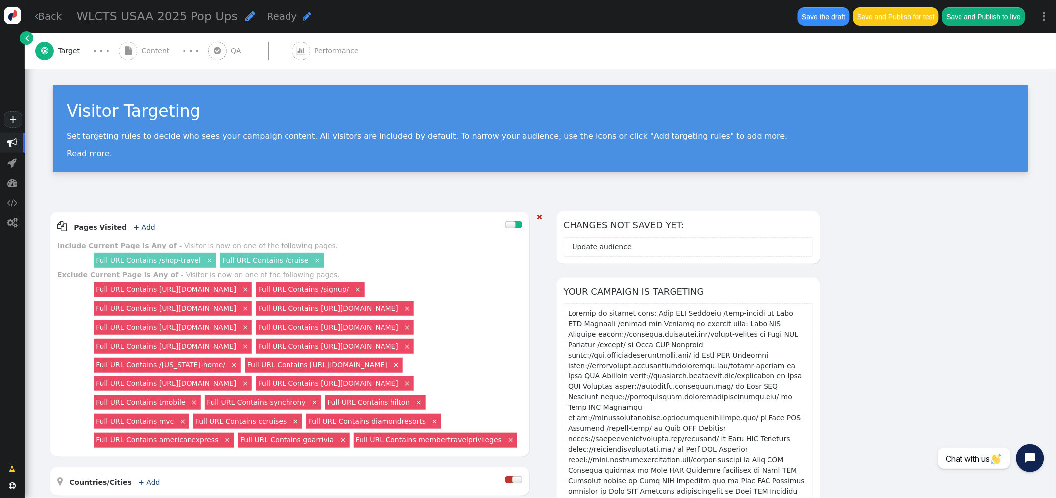
click at [313, 260] on link "×" at bounding box center [317, 259] width 9 height 9
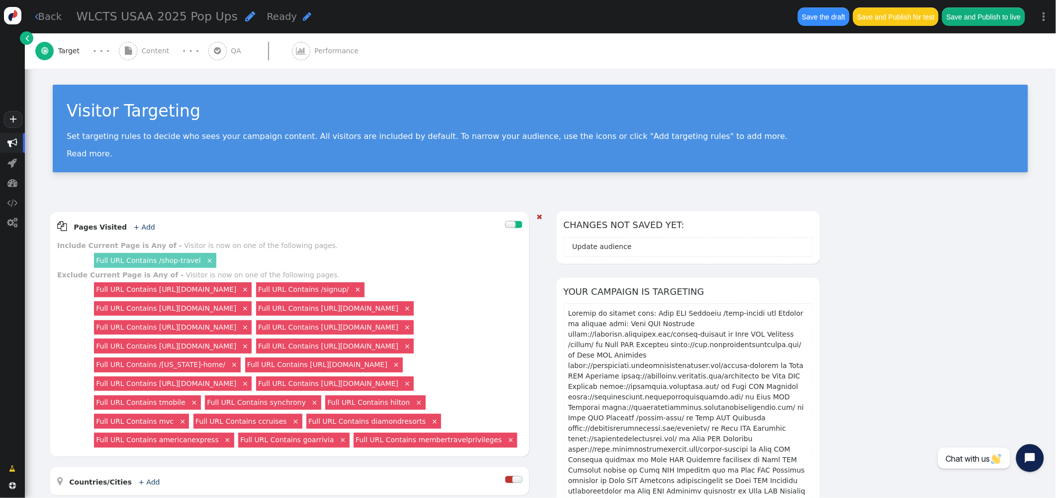
click at [150, 259] on link "Full URL Contains /shop-travel" at bounding box center [148, 260] width 104 height 8
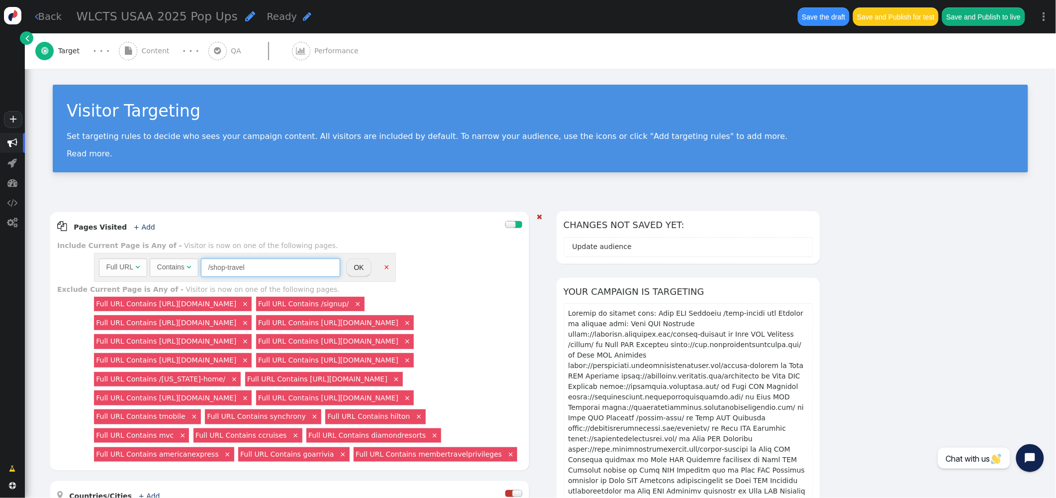
drag, startPoint x: 208, startPoint y: 267, endPoint x: 284, endPoint y: 253, distance: 76.4
click at [208, 266] on input "/shop-travel" at bounding box center [270, 267] width 139 height 18
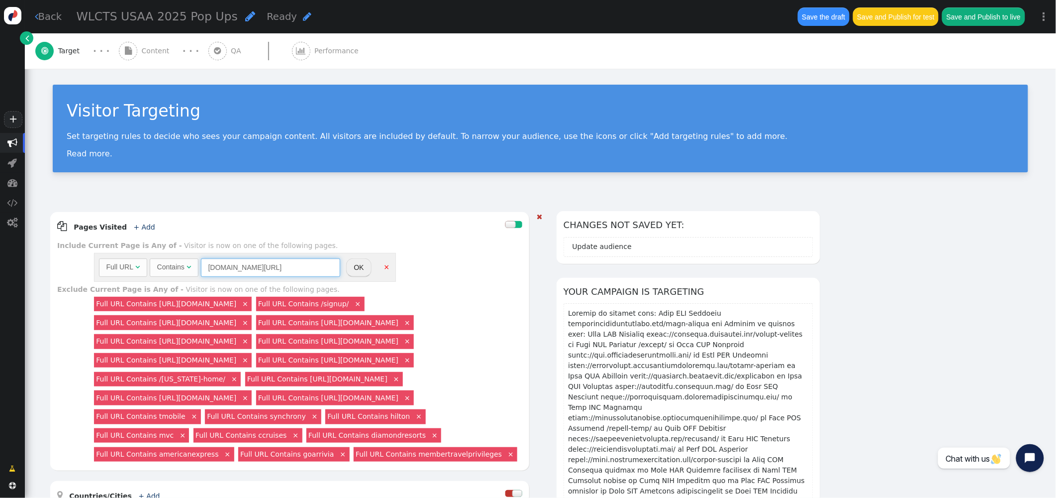
type input "membertravelprivileges.com/shop-travel"
click at [366, 265] on button "OK" at bounding box center [358, 267] width 25 height 18
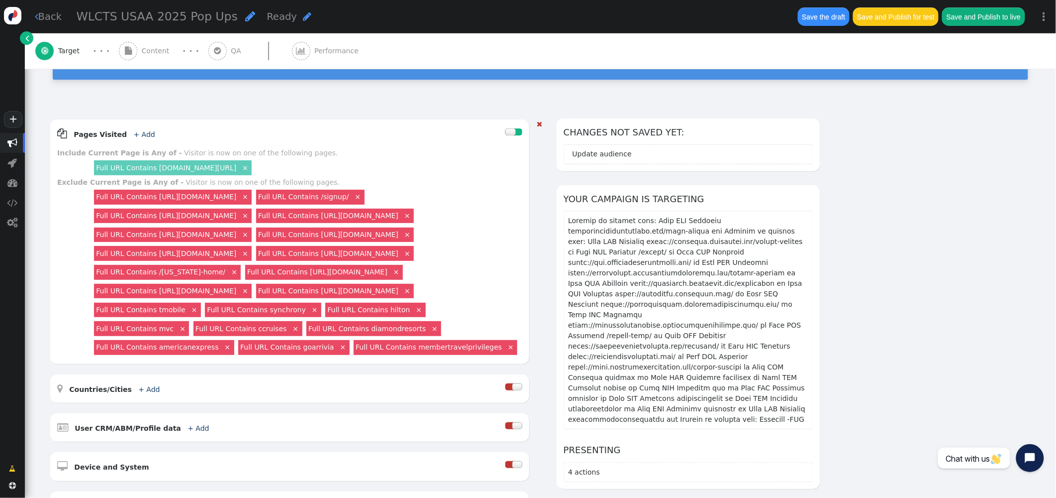
scroll to position [98, 0]
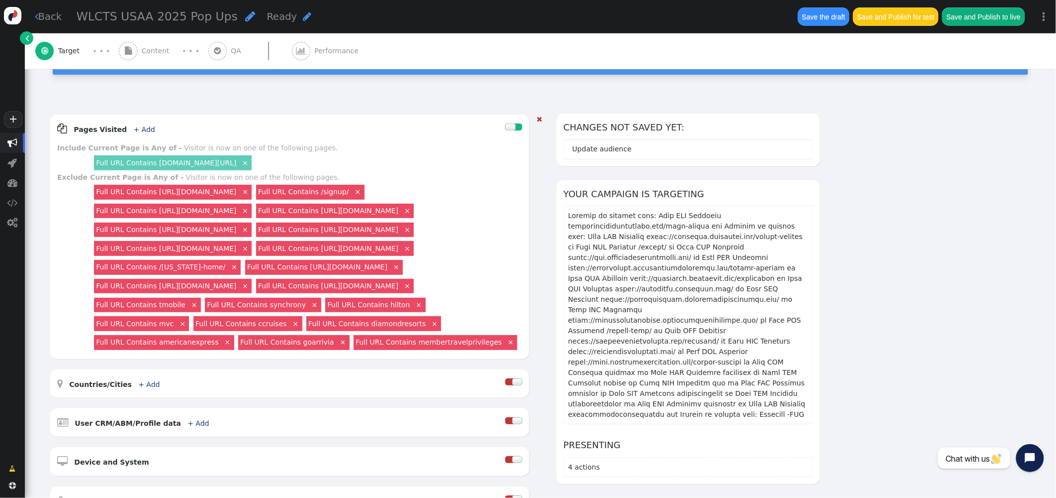
click at [507, 346] on link "×" at bounding box center [511, 341] width 9 height 9
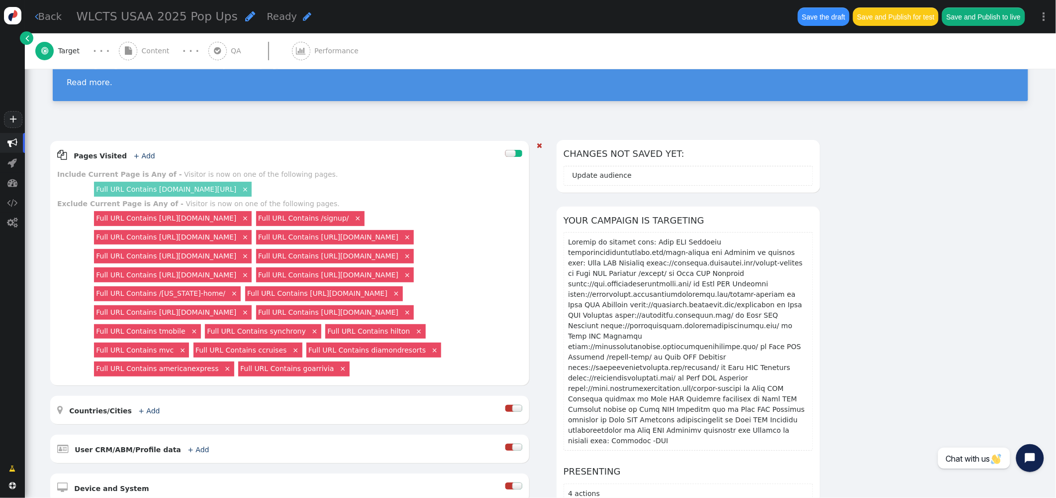
scroll to position [0, 0]
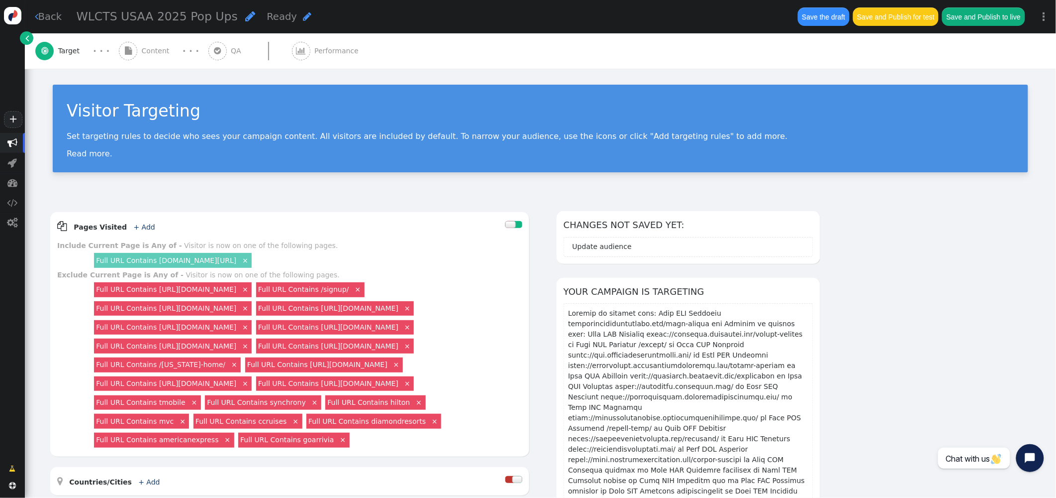
click at [149, 51] on span "Content" at bounding box center [158, 51] width 32 height 10
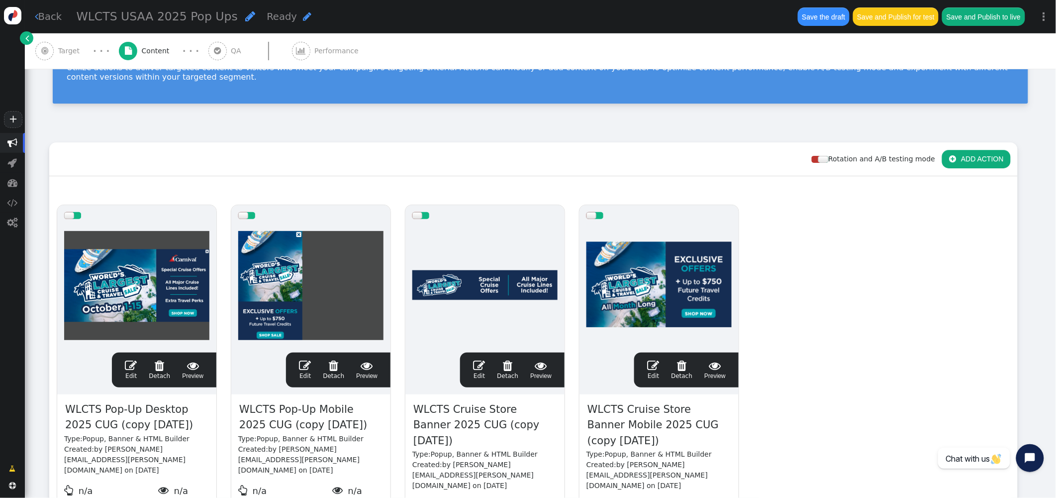
scroll to position [127, 0]
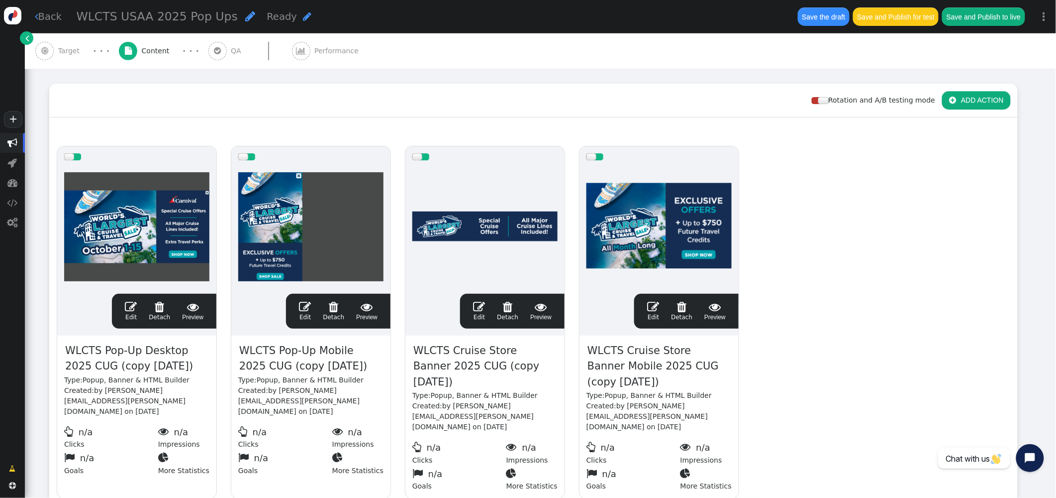
click at [510, 312] on link " Detach" at bounding box center [507, 311] width 21 height 21
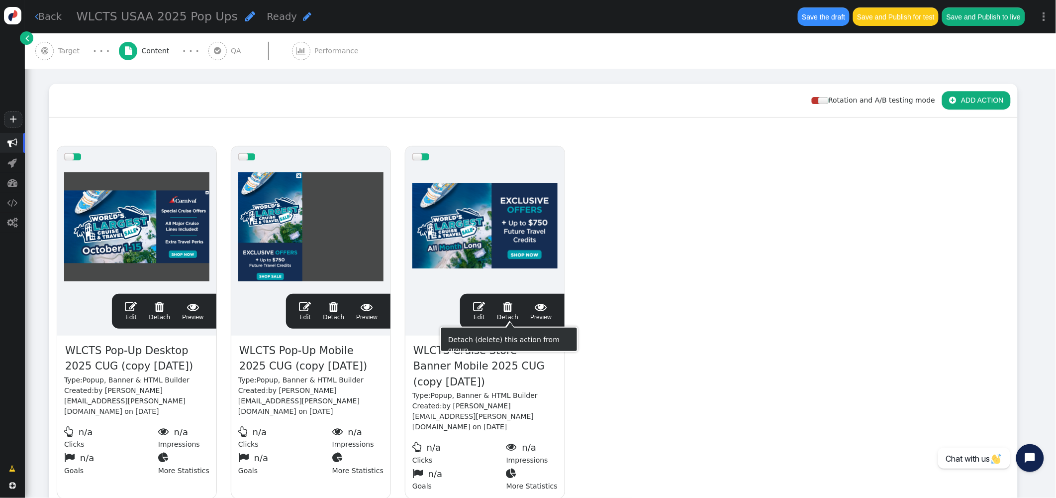
click at [513, 303] on span "" at bounding box center [507, 307] width 21 height 12
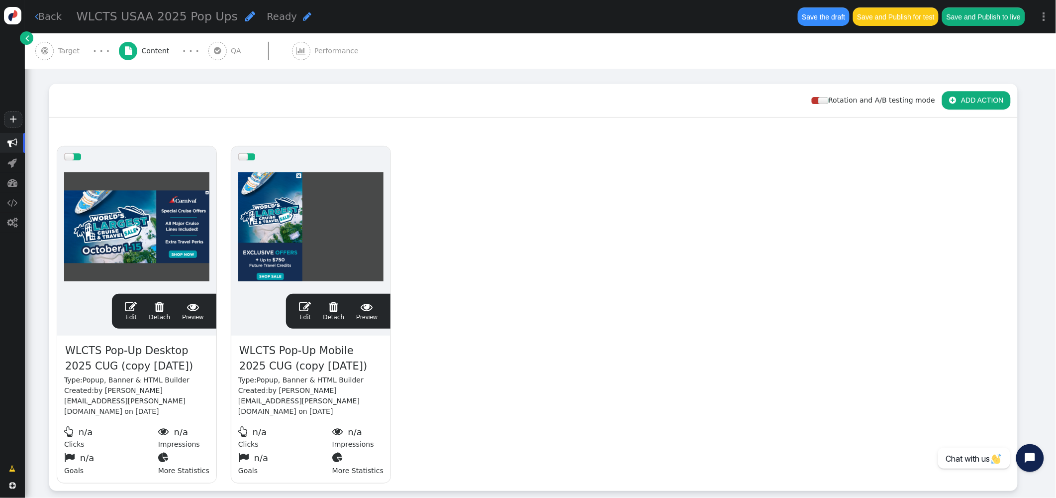
click at [299, 362] on span "WLCTS Pop-Up Mobile 2025 CUG (copy 09/25/25)" at bounding box center [310, 358] width 145 height 32
click at [342, 368] on span "WLCTS Pop-Up Mobile 2025 CUG (copy 09/25/25)" at bounding box center [310, 358] width 145 height 32
drag, startPoint x: 293, startPoint y: 368, endPoint x: 223, endPoint y: 369, distance: 69.2
click at [223, 369] on div "drag this  Edit  Detach  Preview WLCTS Pop-Up Desktop 2025 CUG (copy 09/25/2…" at bounding box center [534, 314] width 968 height 351
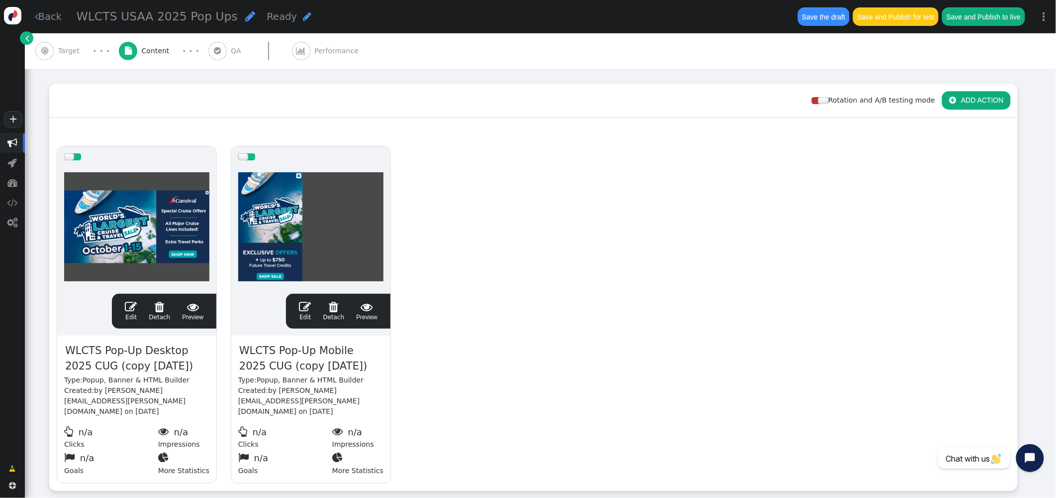
click at [332, 368] on span "WLCTS Pop-Up Mobile 2025 CUG (copy 09/25/25)" at bounding box center [310, 358] width 145 height 32
click at [342, 365] on span "WLCTS Pop-Up Mobile 2025 CUG (copy 09/25/25)" at bounding box center [310, 358] width 145 height 32
drag, startPoint x: 346, startPoint y: 365, endPoint x: 245, endPoint y: 365, distance: 100.5
click at [241, 367] on span "WLCTS Pop-Up Mobile 2025 CUG (copy 09/25/25)" at bounding box center [310, 358] width 145 height 32
click at [131, 360] on span "WLCTS Pop-Up Desktop 2025 CUG (copy 09/25/25)" at bounding box center [136, 358] width 145 height 32
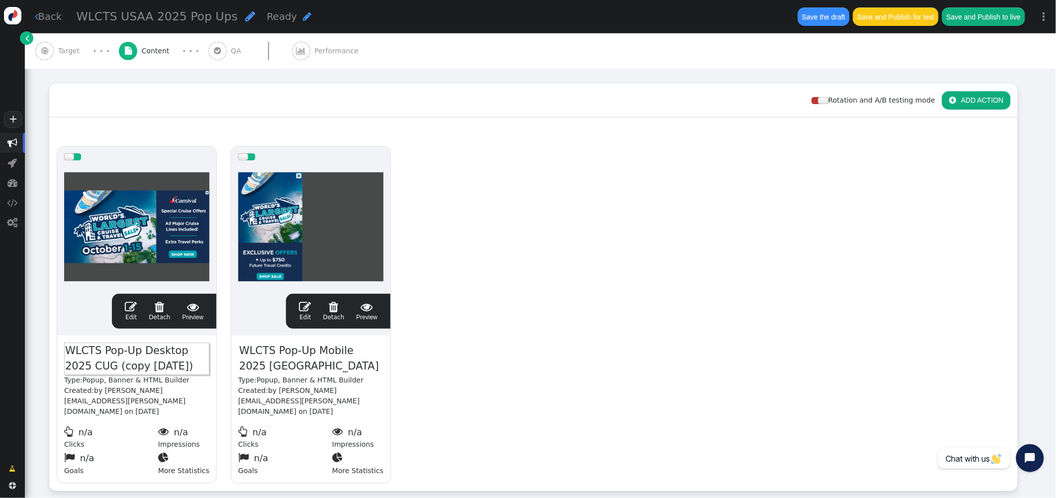
click at [160, 365] on span "WLCTS Pop-Up Desktop 2025 CUG (copy 09/25/25)" at bounding box center [136, 358] width 145 height 32
drag, startPoint x: 171, startPoint y: 364, endPoint x: 28, endPoint y: 368, distance: 142.9
click at [28, 368] on div "Rotation and A/B testing mode  ADD ACTION  Always shown Content in this box i…" at bounding box center [541, 287] width 1032 height 435
click at [128, 363] on span "WLCTS Pop-Up Desktop 2025 CUG (copy 09/25/25)" at bounding box center [136, 358] width 145 height 32
click at [158, 362] on span "WLCTS Pop-Up Desktop 2025 CUG (copy 09/25/25)" at bounding box center [136, 358] width 145 height 32
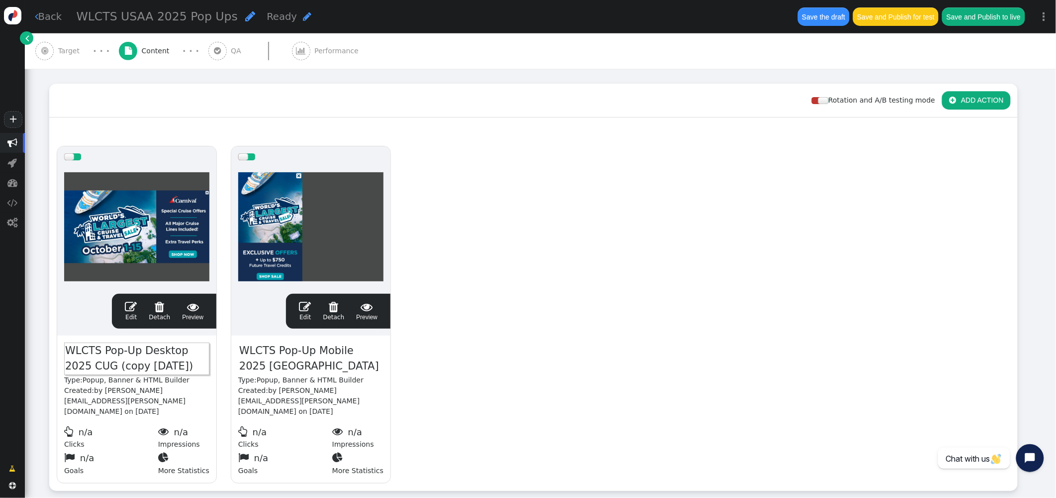
drag, startPoint x: 172, startPoint y: 365, endPoint x: 67, endPoint y: 367, distance: 105.5
click at [67, 367] on span "WLCTS Pop-Up Desktop 2025 CUG (copy 09/25/25)" at bounding box center [136, 358] width 145 height 32
click at [828, 15] on button "Save the draft" at bounding box center [824, 16] width 52 height 18
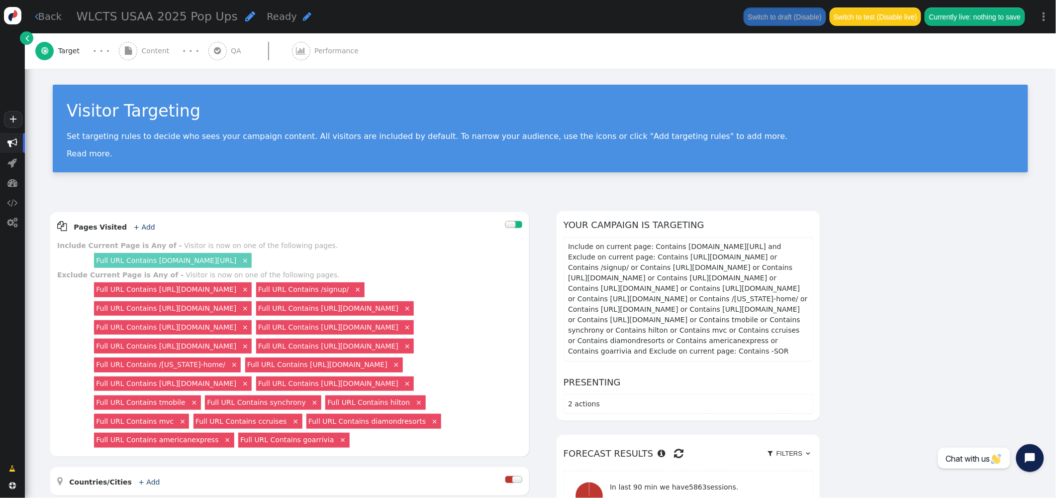
click at [148, 57] on div " Content" at bounding box center [146, 50] width 55 height 35
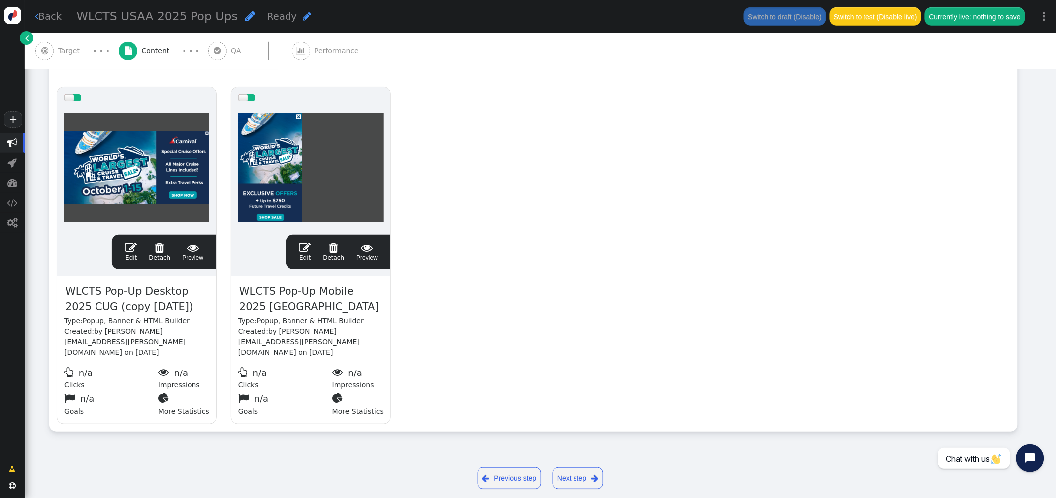
scroll to position [187, 0]
click at [142, 307] on span "WLCTS Pop-Up Desktop 2025 CUG (copy 09/25/25)" at bounding box center [136, 299] width 145 height 32
click at [182, 306] on span "WLCTS Pop-Up Desktop 2025 CUG (copy 09/25/25)" at bounding box center [136, 299] width 145 height 32
drag, startPoint x: 150, startPoint y: 306, endPoint x: 71, endPoint y: 307, distance: 79.6
click at [65, 307] on span "WLCTS Pop-Up Desktop 2025 CUG (copy 09/25/25)" at bounding box center [136, 299] width 145 height 32
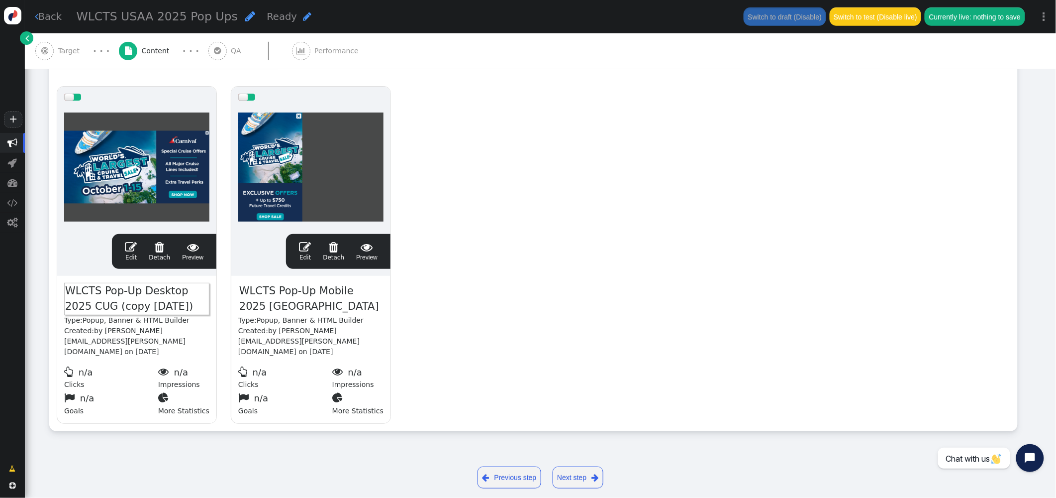
click at [92, 308] on span "WLCTS Pop-Up Desktop 2025 CUG (copy 09/25/25)" at bounding box center [136, 299] width 145 height 32
drag, startPoint x: 170, startPoint y: 308, endPoint x: 67, endPoint y: 311, distance: 103.6
click at [67, 311] on span "WLCTS Pop-Up Desktop 2025 CUG (copy 09/25/25)" at bounding box center [136, 299] width 145 height 32
click at [631, 234] on div "drag this  Edit  Detach  Preview WLCTS Pop-Up Desktop 2025 USAA Type: Popup,…" at bounding box center [534, 254] width 968 height 351
click at [74, 55] on span "Target" at bounding box center [71, 51] width 26 height 10
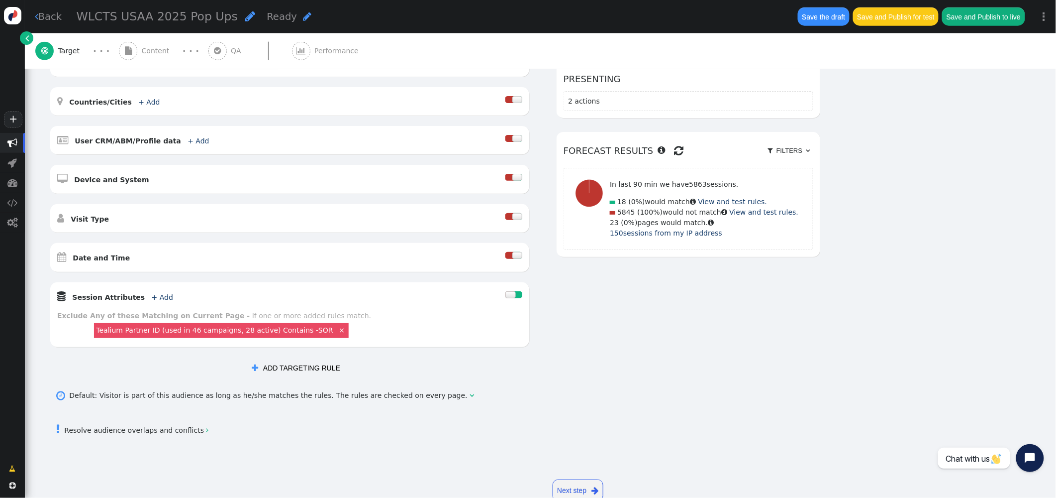
scroll to position [424, 0]
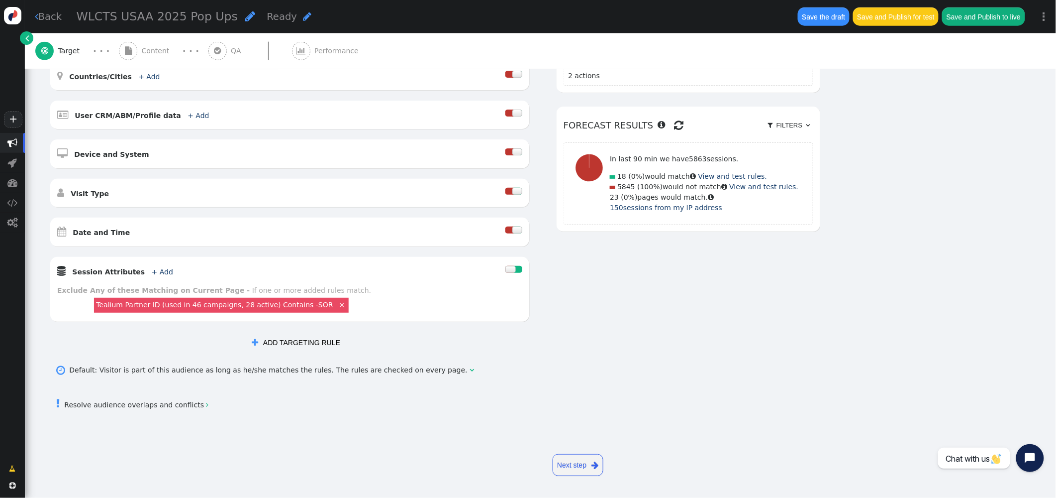
click at [194, 406] on link " Resolve audience overlaps and conflicts " at bounding box center [132, 405] width 152 height 8
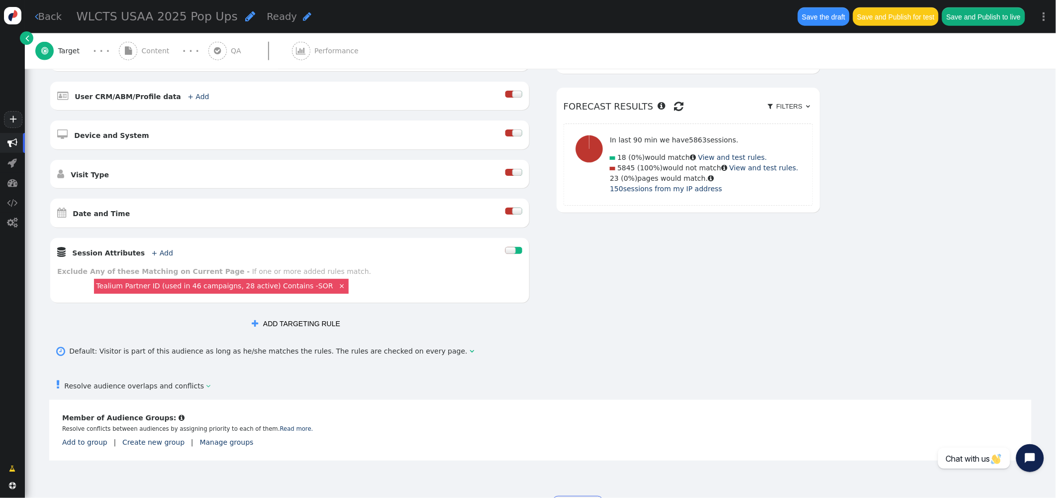
scroll to position [484, 0]
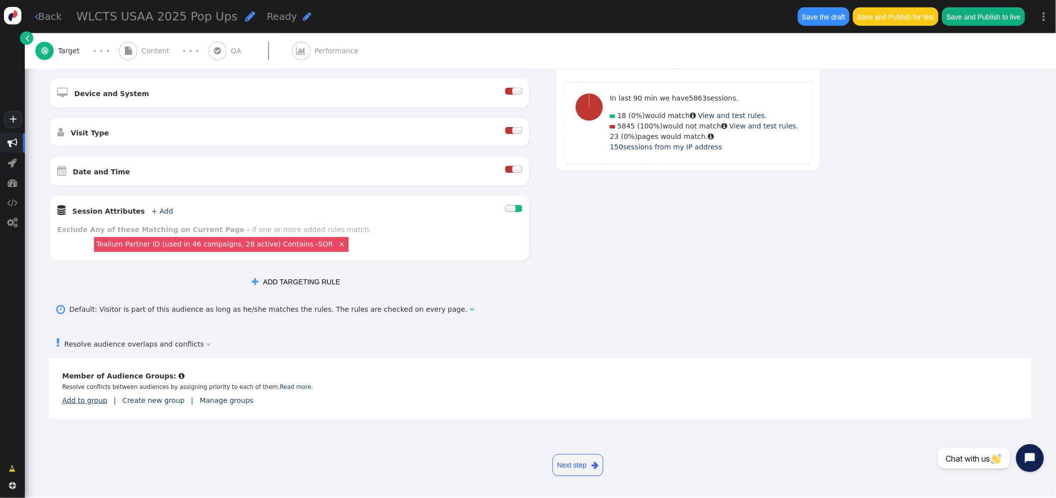
click at [87, 401] on link "Add to group" at bounding box center [84, 400] width 45 height 8
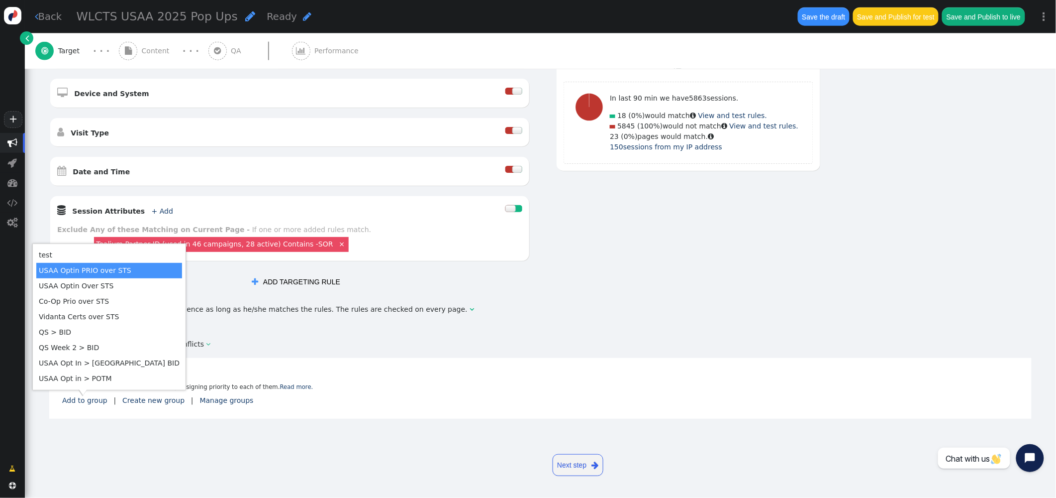
click at [116, 271] on td "USAA Optin PRIO over STS" at bounding box center [109, 270] width 146 height 15
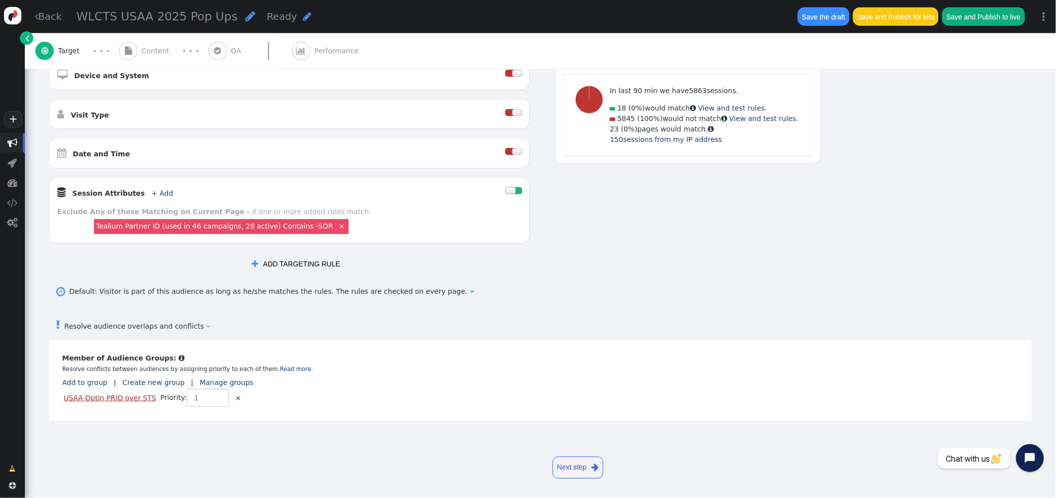
click at [128, 402] on link "USAA Optin PRIO over STS" at bounding box center [110, 398] width 93 height 8
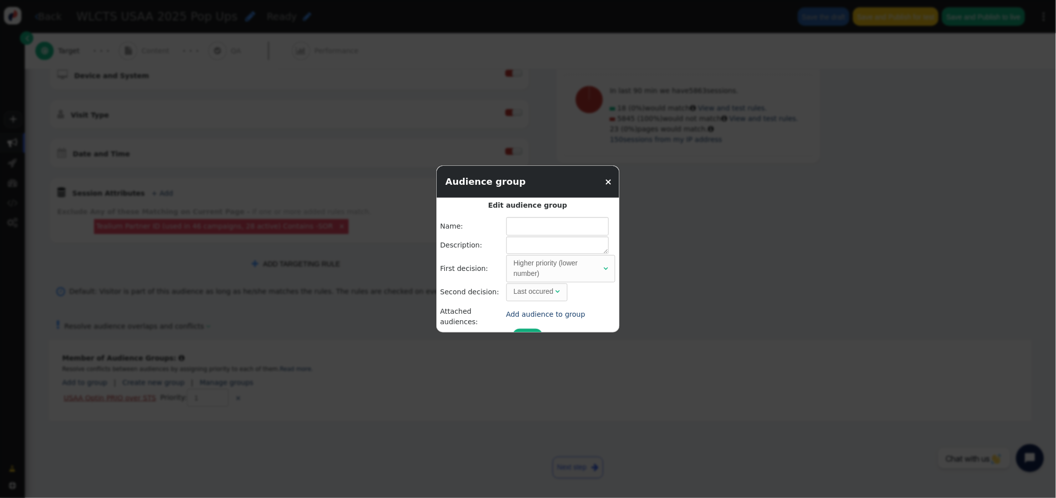
type input "USAA Optin PRIO over STS"
type textarea "need pop ups not to happen if usaa opt in audience matches"
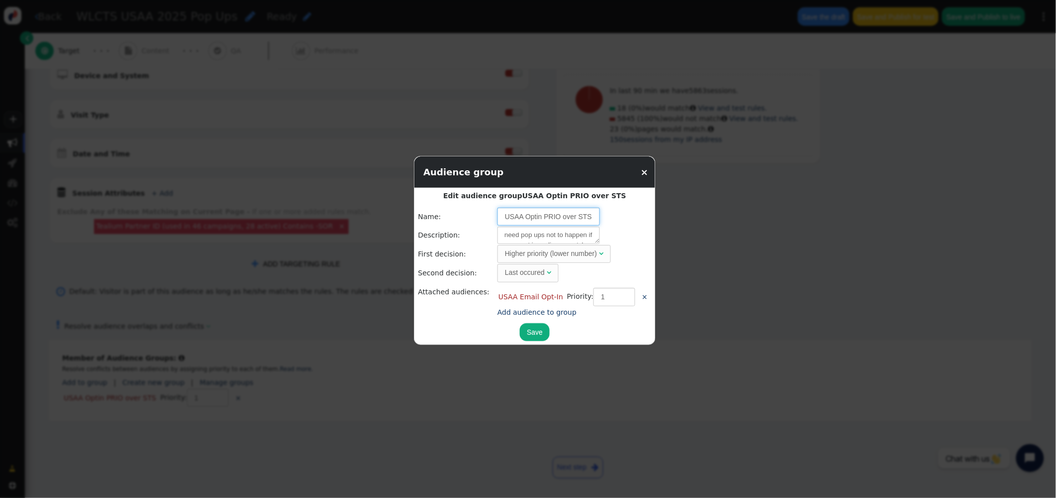
drag, startPoint x: 574, startPoint y: 215, endPoint x: 600, endPoint y: 216, distance: 26.4
click at [600, 216] on td "USAA Optin PRIO over STS" at bounding box center [575, 217] width 154 height 18
type input "USAA Optin PRIO over other USAA Pop Ups"
click at [547, 237] on textarea "need pop ups not to happen if usaa opt in audience matches" at bounding box center [549, 234] width 103 height 17
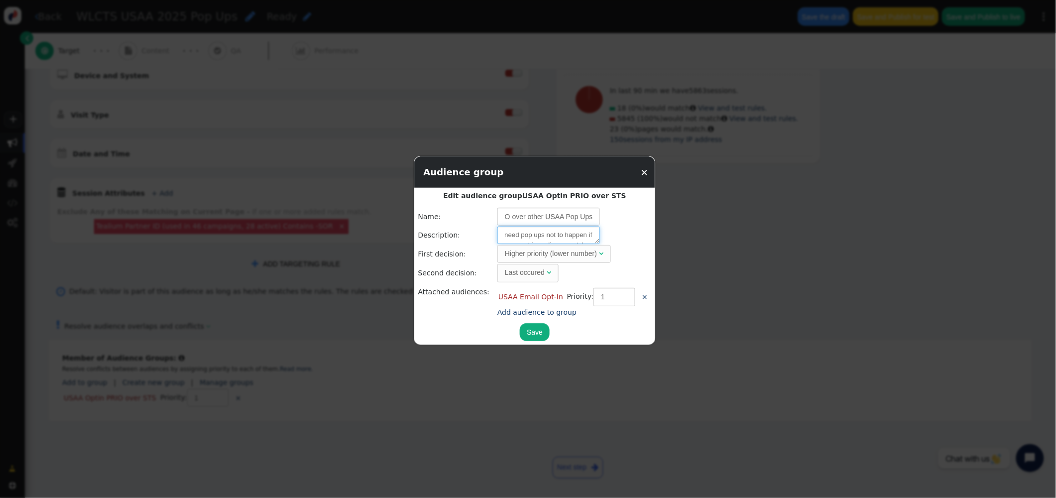
scroll to position [0, 0]
drag, startPoint x: 545, startPoint y: 235, endPoint x: 575, endPoint y: 239, distance: 30.1
click at [575, 240] on textarea "need pop ups not to happen if usaa opt in audience matches" at bounding box center [549, 234] width 103 height 17
click at [528, 329] on button "Save" at bounding box center [535, 332] width 30 height 18
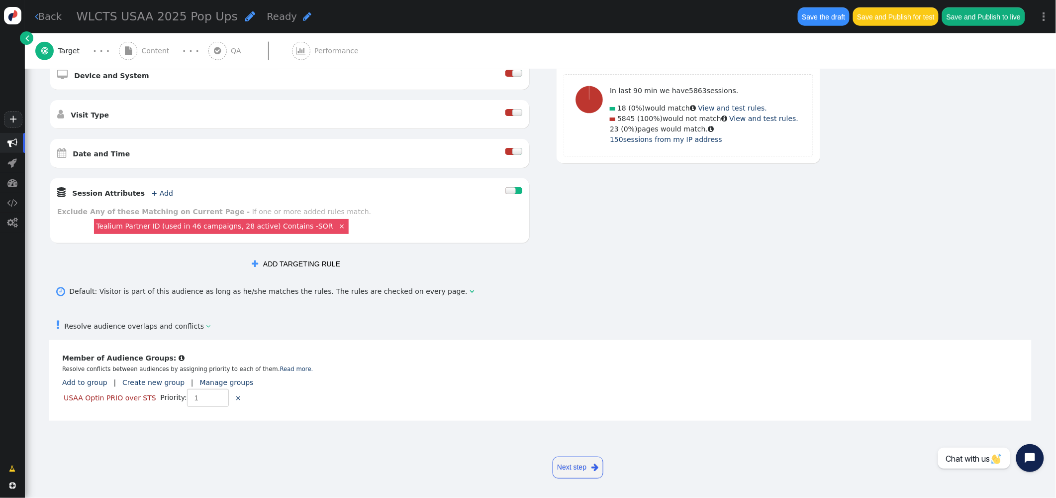
click at [822, 18] on button "Save the draft" at bounding box center [824, 16] width 52 height 18
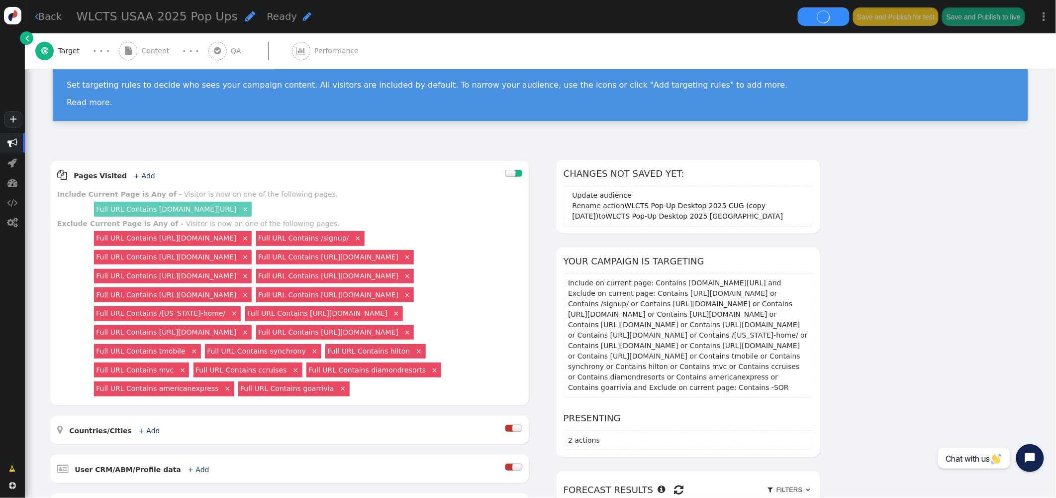
scroll to position [0, 0]
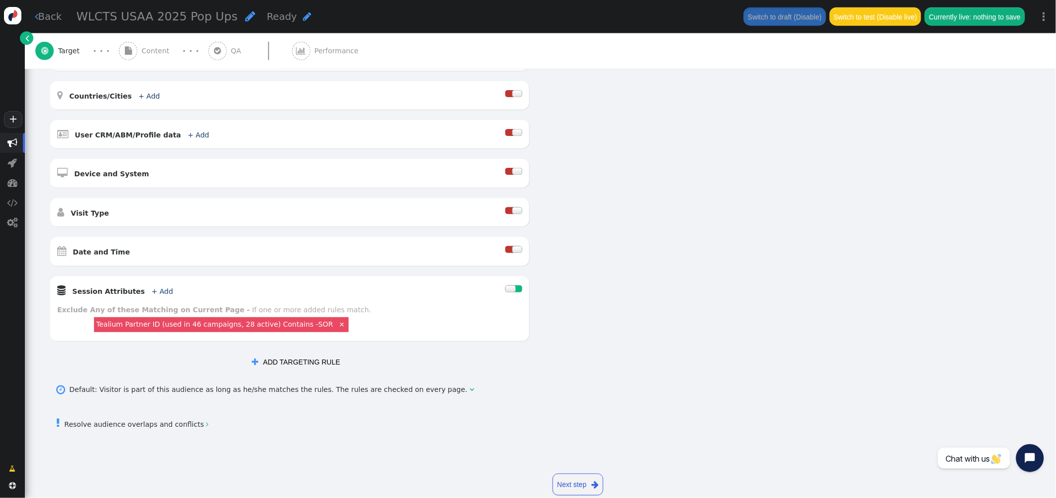
scroll to position [424, 0]
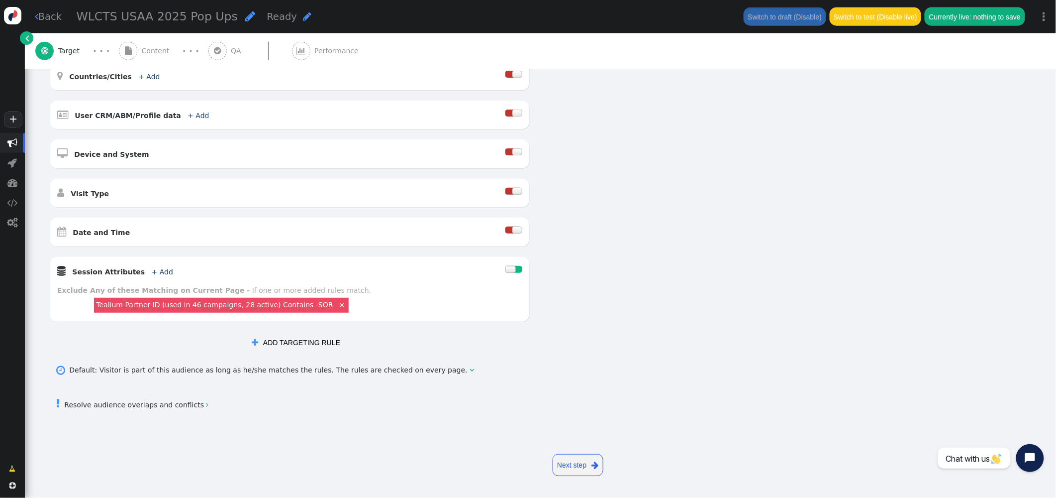
click at [206, 405] on span "" at bounding box center [207, 404] width 2 height 7
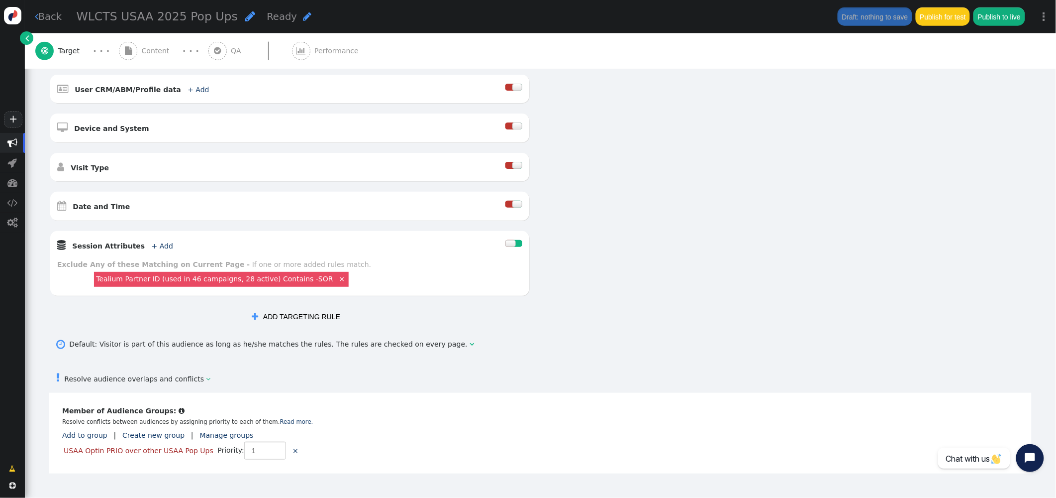
scroll to position [429, 0]
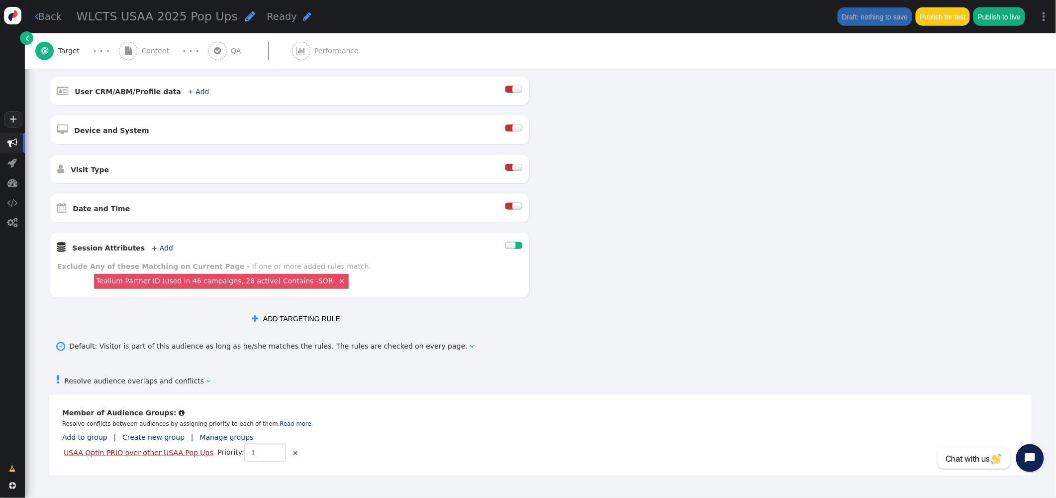
click at [181, 456] on link "USAA Optin PRIO over other USAA Pop Ups" at bounding box center [139, 452] width 150 height 8
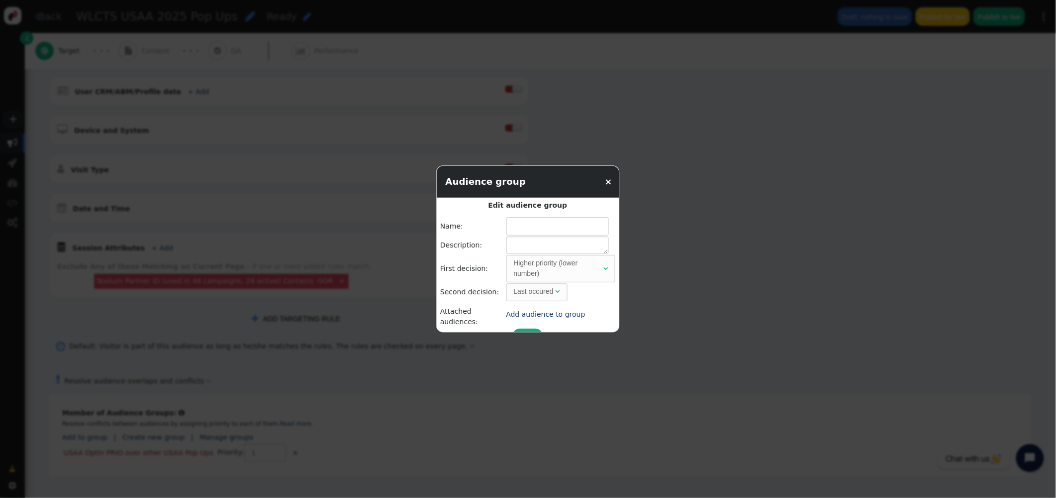
type input "USAA Optin PRIO over other USAA Pop Ups"
type textarea "need pop ups not to happen if usaa opt in audience matches"
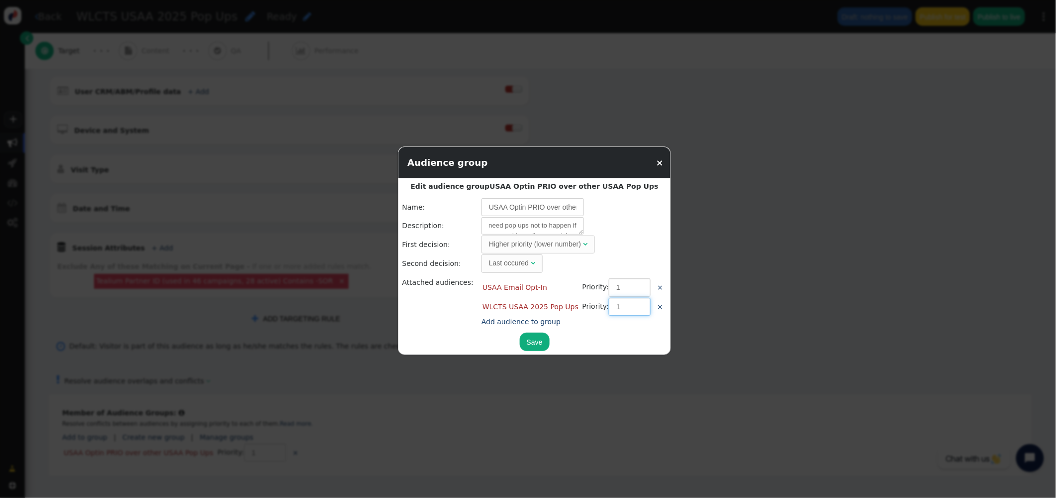
click at [619, 307] on input "1" at bounding box center [630, 307] width 42 height 18
type input "2"
click at [529, 337] on button "Save" at bounding box center [535, 341] width 30 height 18
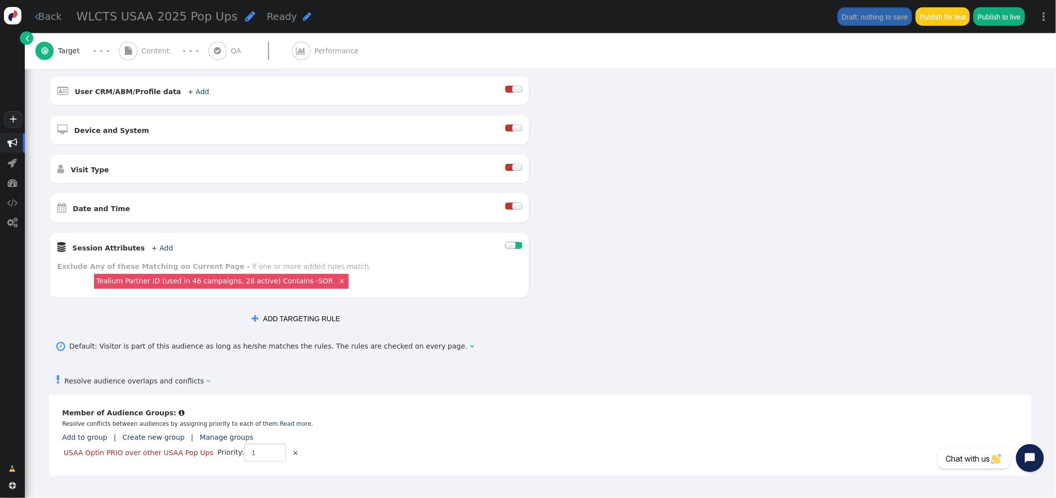
click at [516, 209] on div at bounding box center [518, 206] width 10 height 7
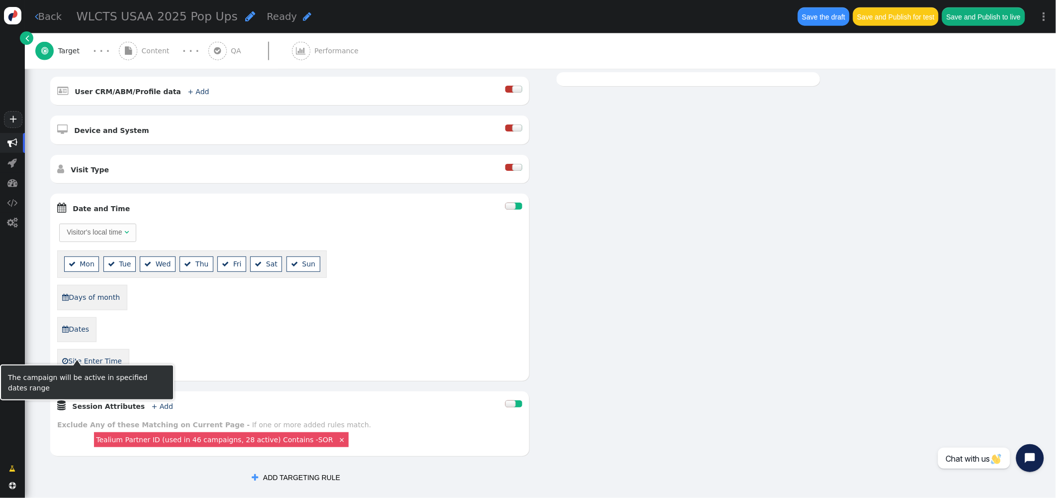
click at [81, 338] on link " Dates" at bounding box center [76, 329] width 28 height 17
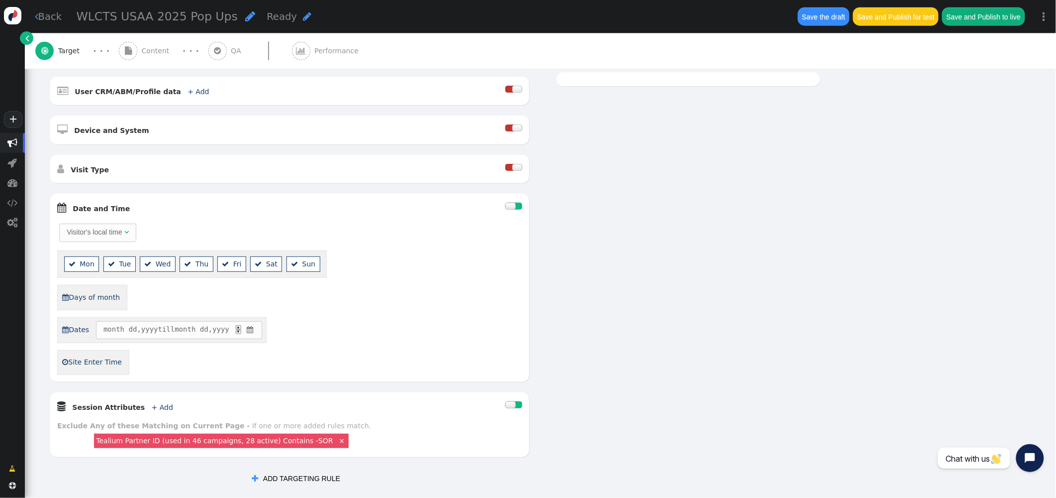
click at [255, 335] on span "" at bounding box center [249, 329] width 9 height 10
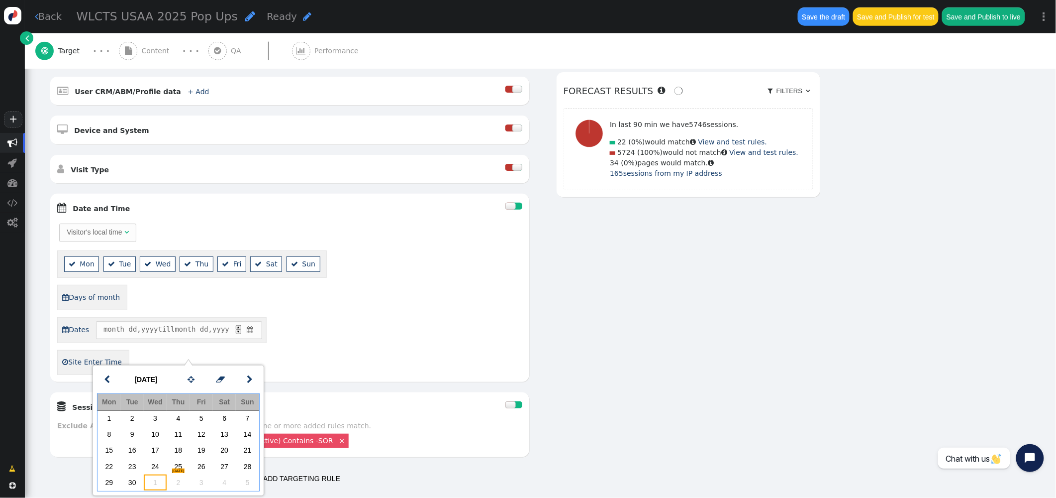
click at [148, 483] on td "1" at bounding box center [155, 482] width 23 height 16
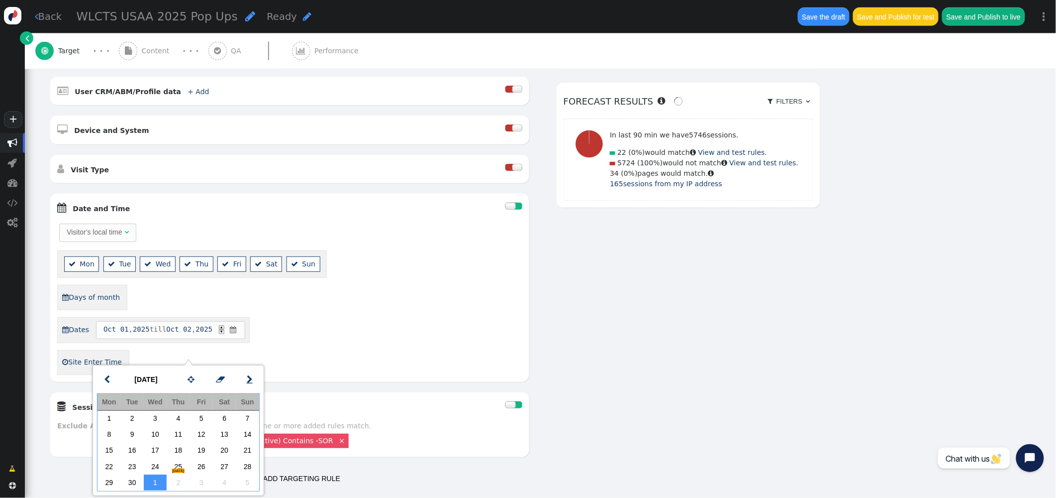
click at [248, 379] on span "" at bounding box center [250, 379] width 6 height 12
click at [201, 482] on td "31" at bounding box center [201, 482] width 23 height 16
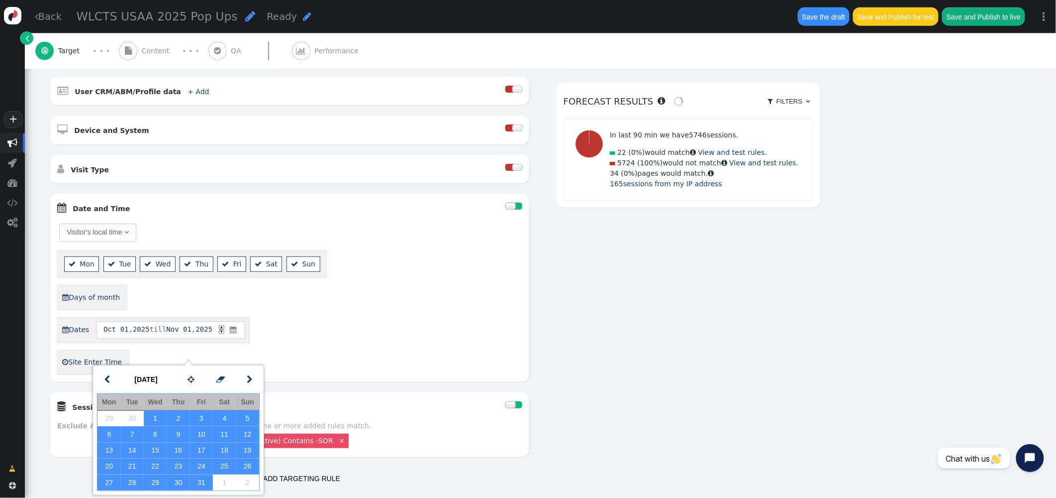
click at [490, 375] on div "Visitor's local time   Mon  Tue  Wed  Thu  Fri  Sat  Sun  Days of mont…" at bounding box center [289, 298] width 465 height 152
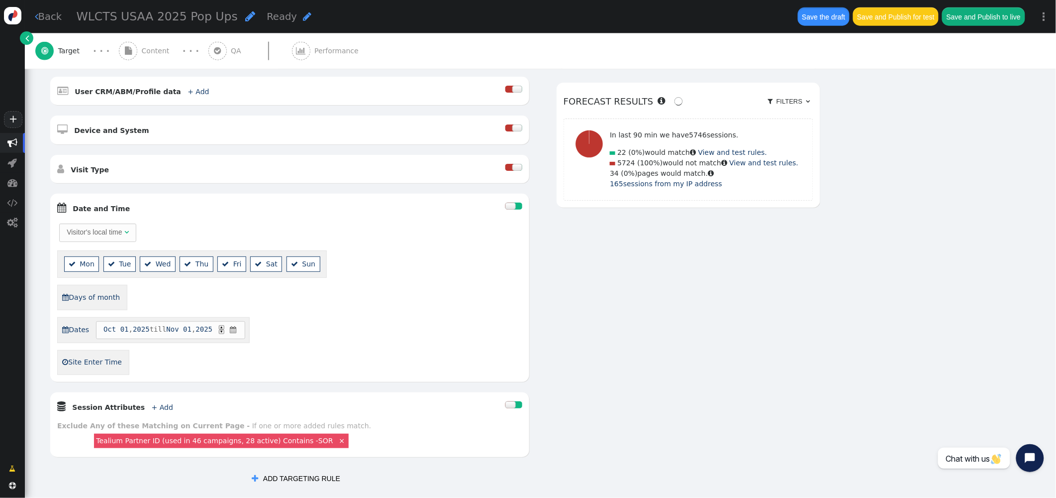
click at [841, 17] on button "Save the draft" at bounding box center [824, 16] width 52 height 18
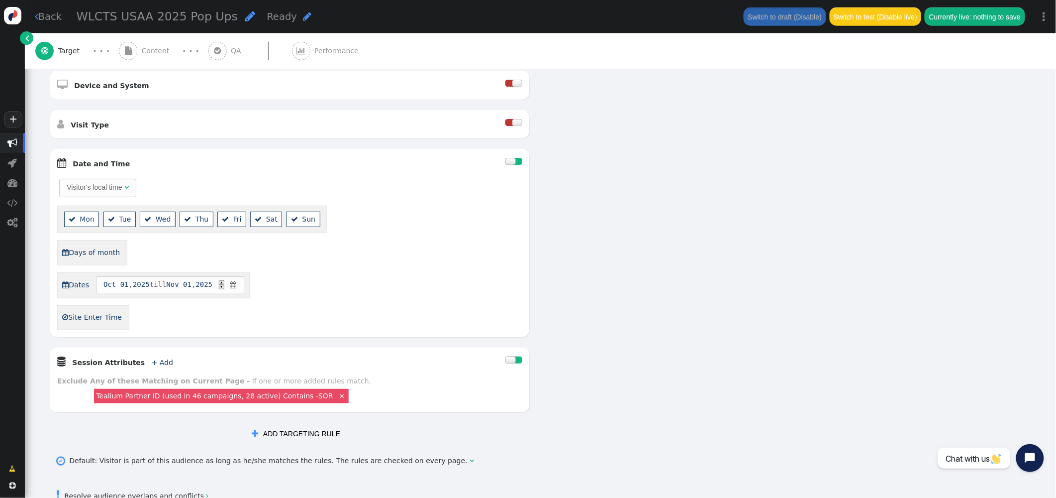
scroll to position [586, 0]
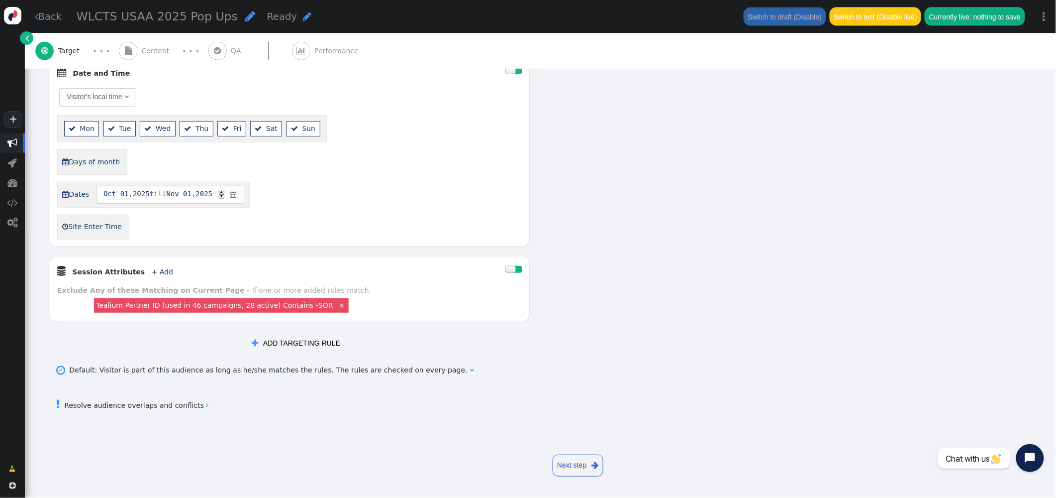
click at [198, 404] on link " Resolve audience overlaps and conflicts " at bounding box center [132, 405] width 152 height 8
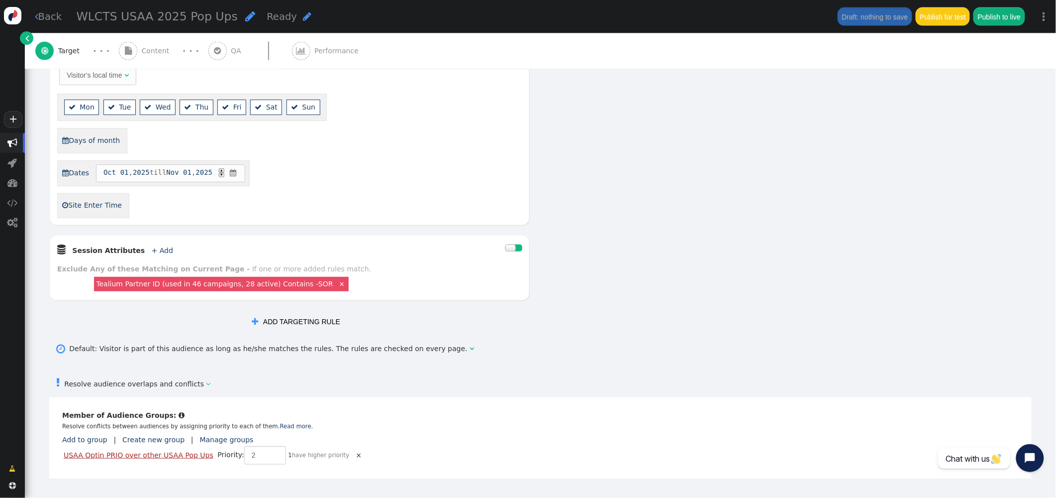
click at [182, 459] on link "USAA Optin PRIO over other USAA Pop Ups" at bounding box center [139, 455] width 150 height 8
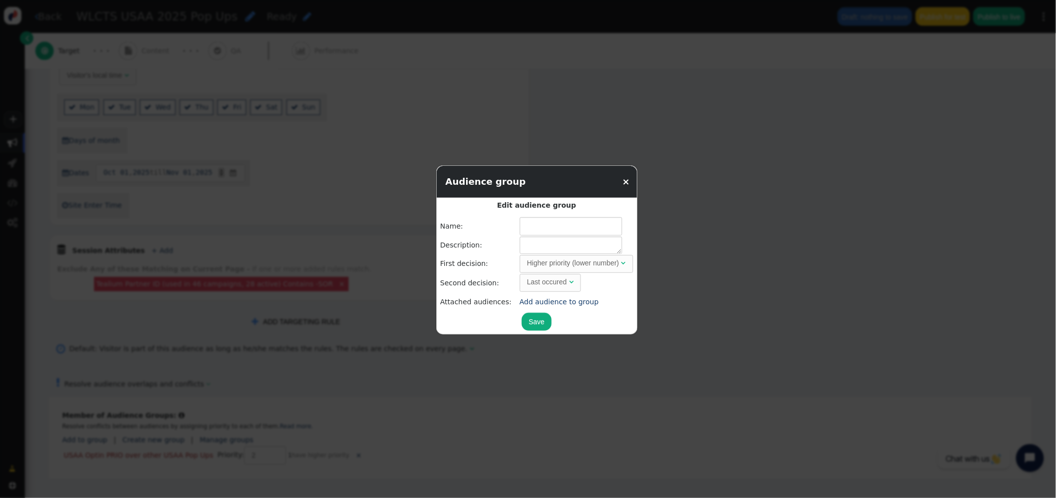
type input "USAA Optin PRIO over other USAA Pop Ups"
type textarea "need pop ups not to happen if usaa opt in audience matches"
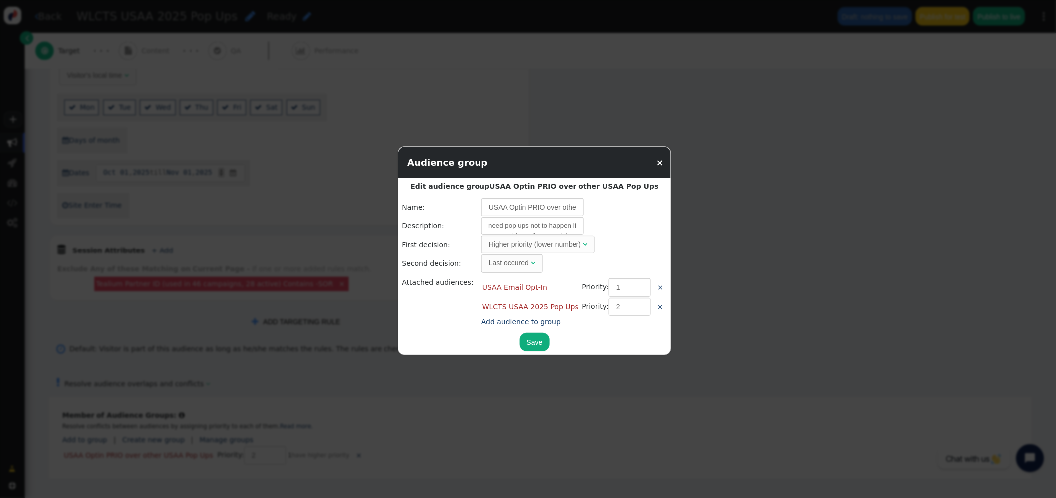
click at [656, 165] on link "×" at bounding box center [659, 162] width 7 height 10
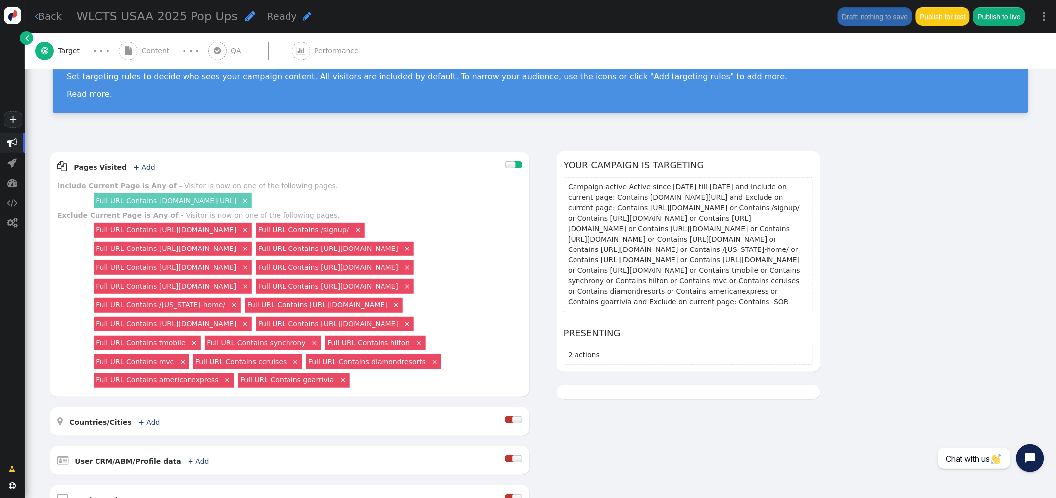
scroll to position [0, 0]
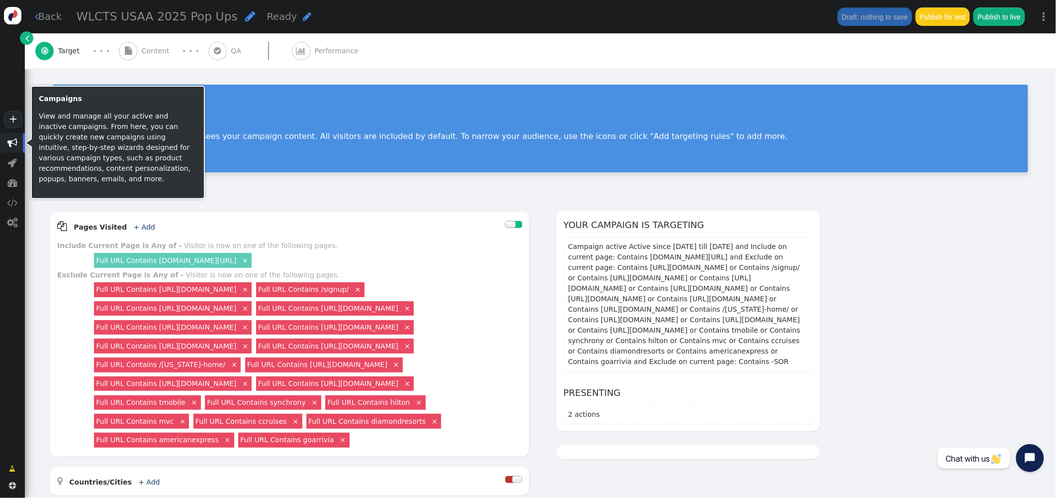
click at [14, 143] on span "" at bounding box center [12, 143] width 10 height 10
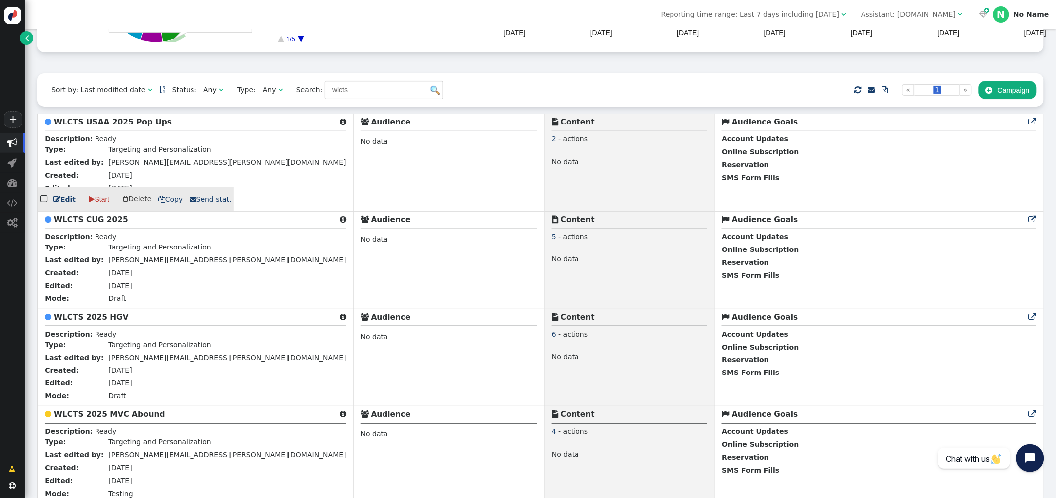
scroll to position [196, 0]
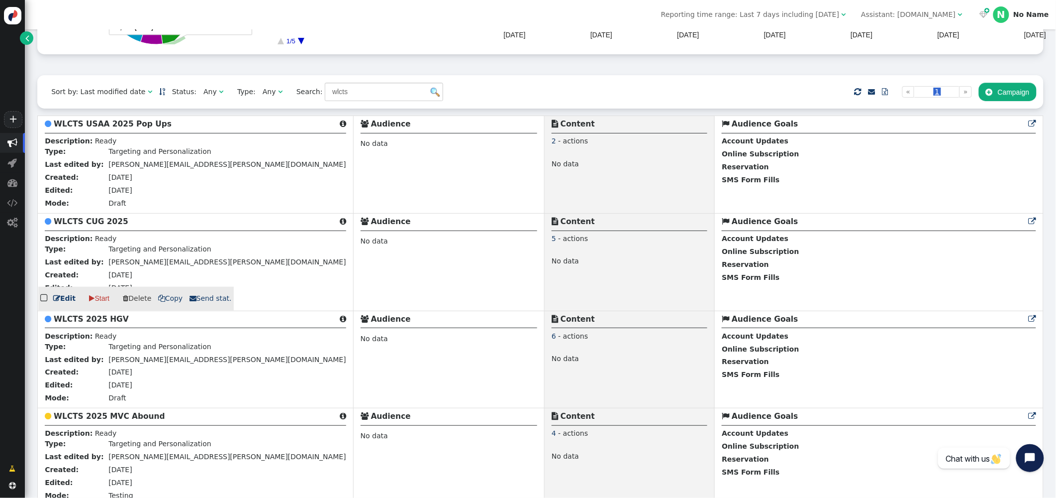
click at [171, 302] on span " Copy" at bounding box center [170, 298] width 25 height 8
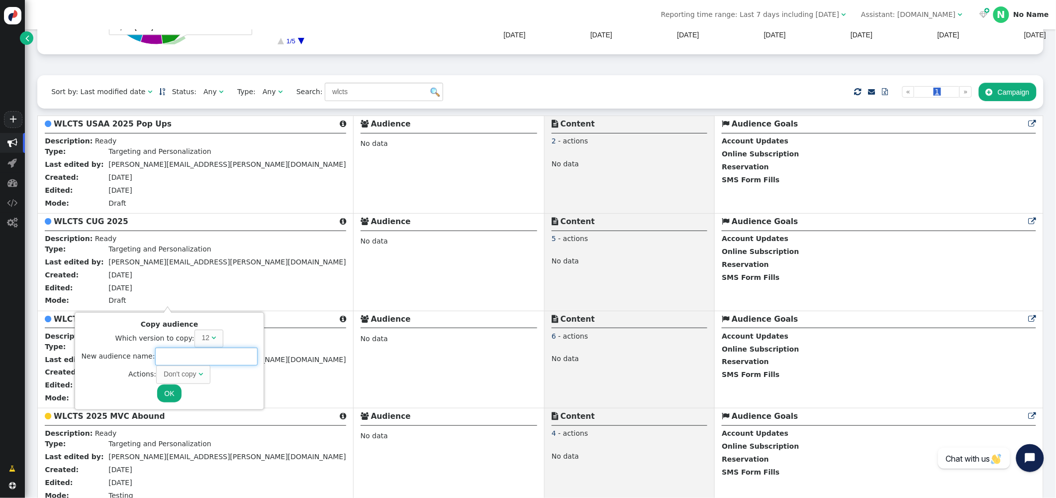
drag, startPoint x: 170, startPoint y: 358, endPoint x: 183, endPoint y: 355, distance: 12.8
click at [170, 358] on input "text" at bounding box center [206, 356] width 103 height 18
click at [195, 376] on div "Don't copy" at bounding box center [181, 374] width 35 height 10
type input "WLCTS USAA 2025 Banners"
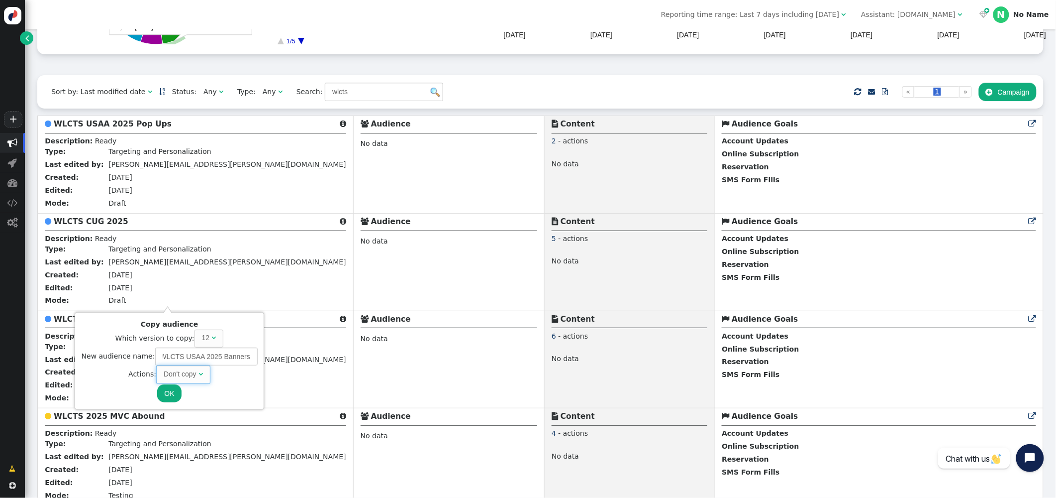
scroll to position [0, 0]
click at [170, 391] on button "OK" at bounding box center [169, 393] width 24 height 18
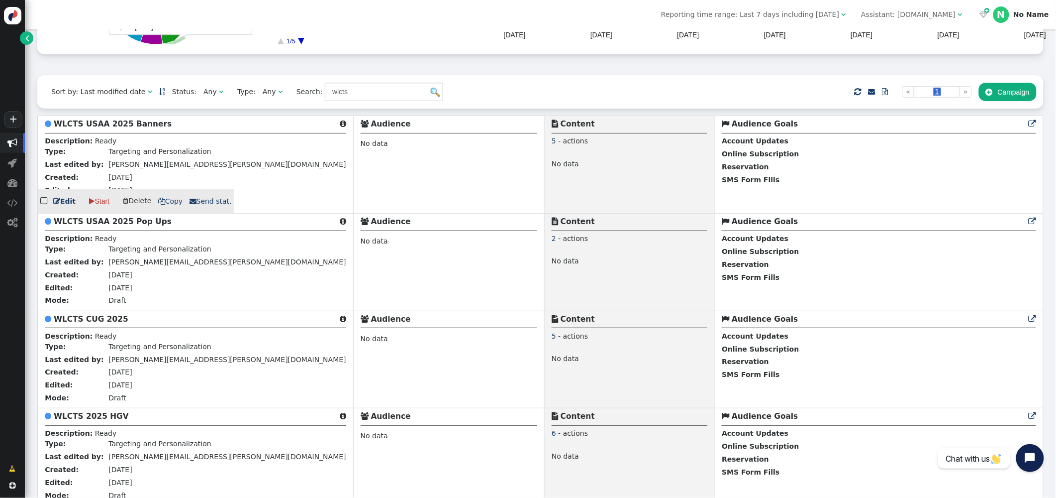
click at [122, 127] on b "WLCTS USAA 2025 Banners" at bounding box center [113, 123] width 118 height 9
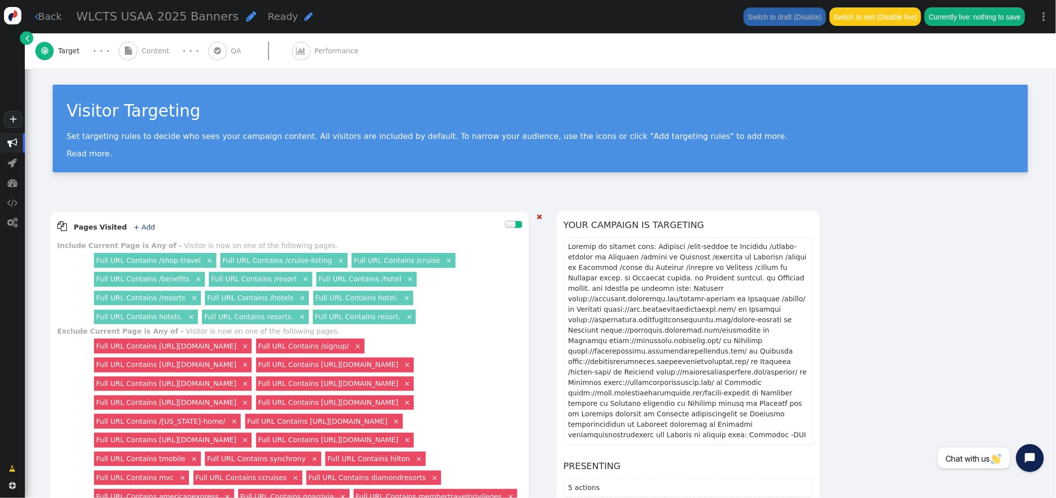
click at [205, 262] on link "×" at bounding box center [209, 259] width 9 height 9
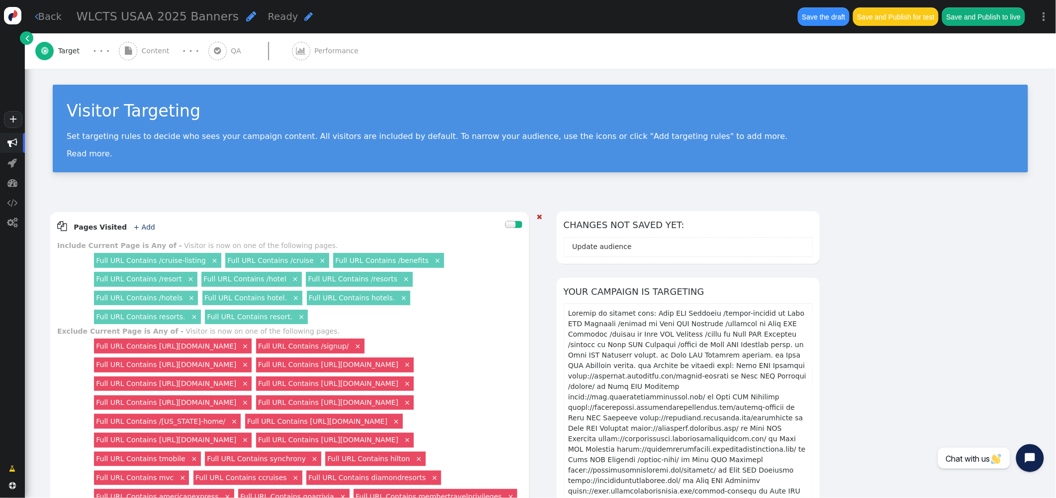
click at [161, 260] on link "Full URL Contains /cruise-listing" at bounding box center [151, 260] width 110 height 8
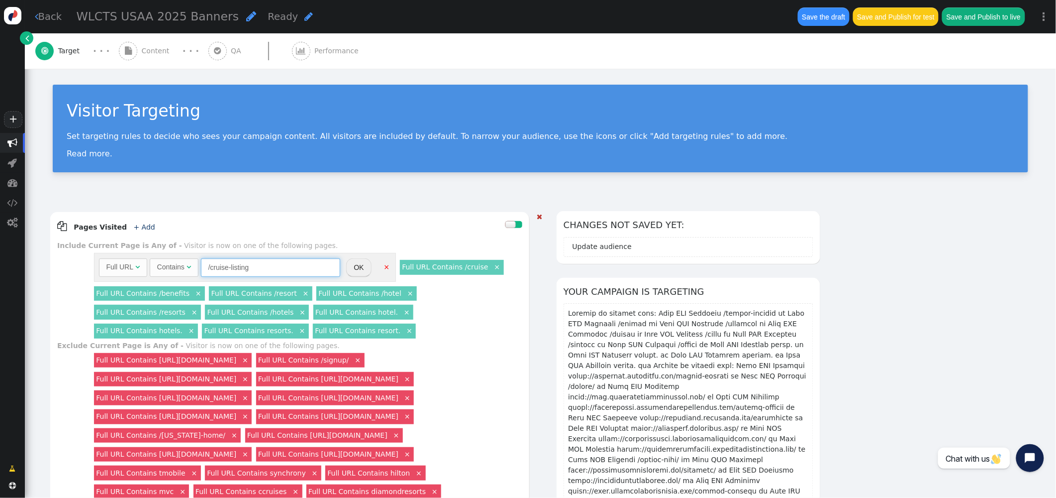
drag, startPoint x: 284, startPoint y: 268, endPoint x: 146, endPoint y: 256, distance: 138.4
click at [146, 256] on div "Full URL  Contains  /cruise-listing = (Empty) air.ovstravel.com  #1212  OK ×" at bounding box center [245, 267] width 302 height 29
paste input "https://membertravelprivileges.com/benefits/"
drag, startPoint x: 176, startPoint y: 265, endPoint x: 146, endPoint y: 263, distance: 29.9
click at [146, 263] on div "Full URL  Contains  https://membertravelprivileges.com/benefits/ = (Empty) ai…" at bounding box center [219, 267] width 241 height 18
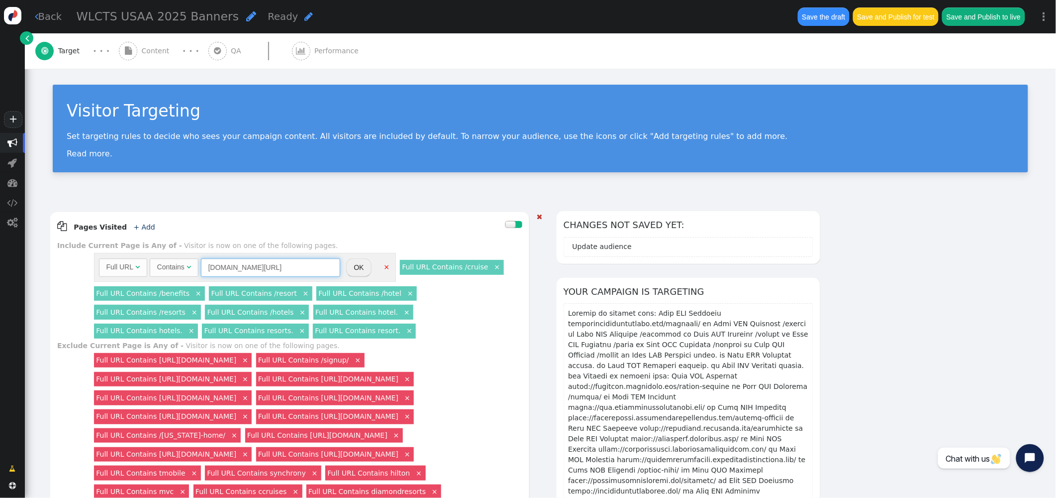
drag, startPoint x: 326, startPoint y: 266, endPoint x: 342, endPoint y: 263, distance: 16.3
click at [327, 266] on input "membertravelprivileges.com/benefits/" at bounding box center [270, 267] width 139 height 18
type input "membertravelprivileges.com/benefits"
click at [364, 267] on button "OK" at bounding box center [358, 267] width 25 height 18
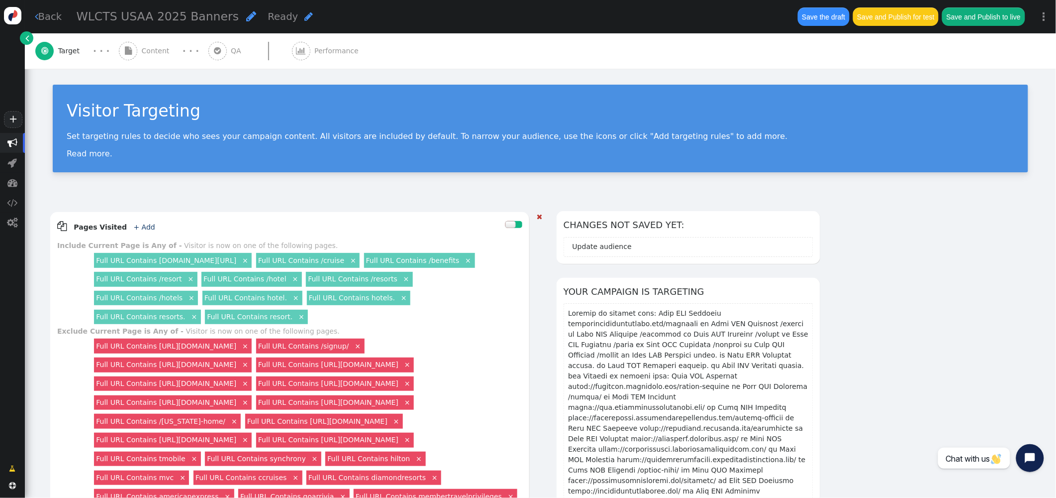
click at [343, 261] on link "Full URL Contains /cruise" at bounding box center [301, 260] width 86 height 8
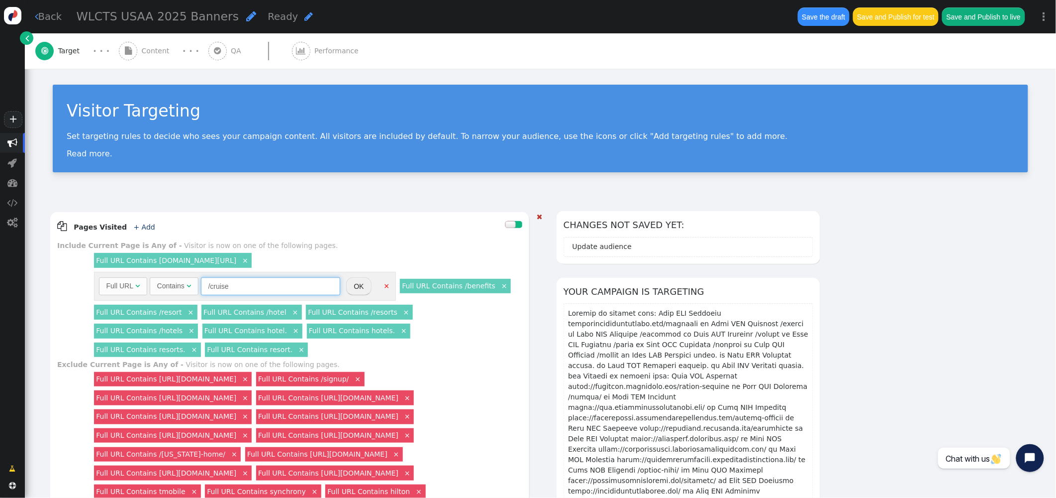
drag, startPoint x: 208, startPoint y: 285, endPoint x: 219, endPoint y: 281, distance: 11.4
click at [208, 285] on input "/cruise" at bounding box center [270, 286] width 139 height 18
drag, startPoint x: 296, startPoint y: 287, endPoint x: 126, endPoint y: 276, distance: 170.0
click at [126, 276] on div "Full URL  Contains  membertravelpriveleges.com/cruise = (Empty) air.ovstravel…" at bounding box center [245, 286] width 302 height 29
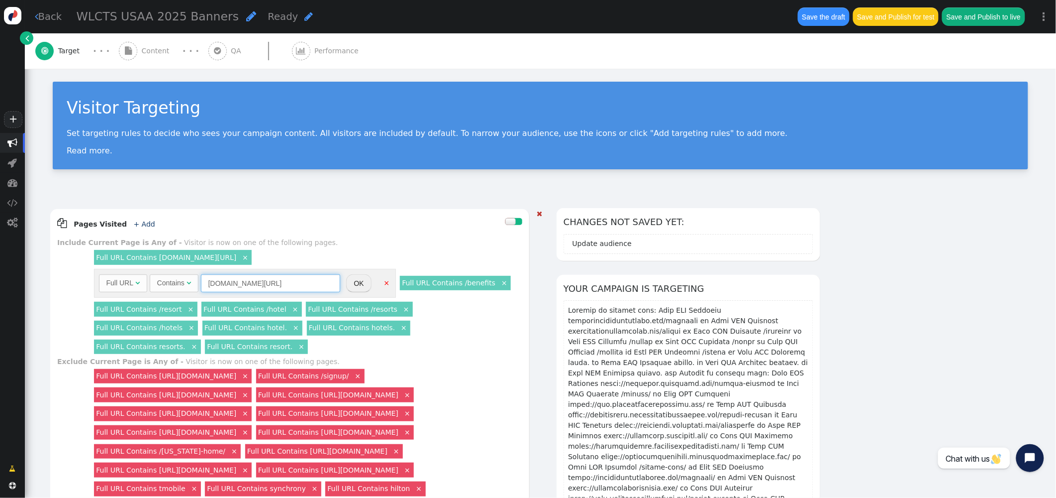
type input "membertravelpriveleges.com/cruise"
click at [359, 281] on button "OK" at bounding box center [358, 283] width 25 height 18
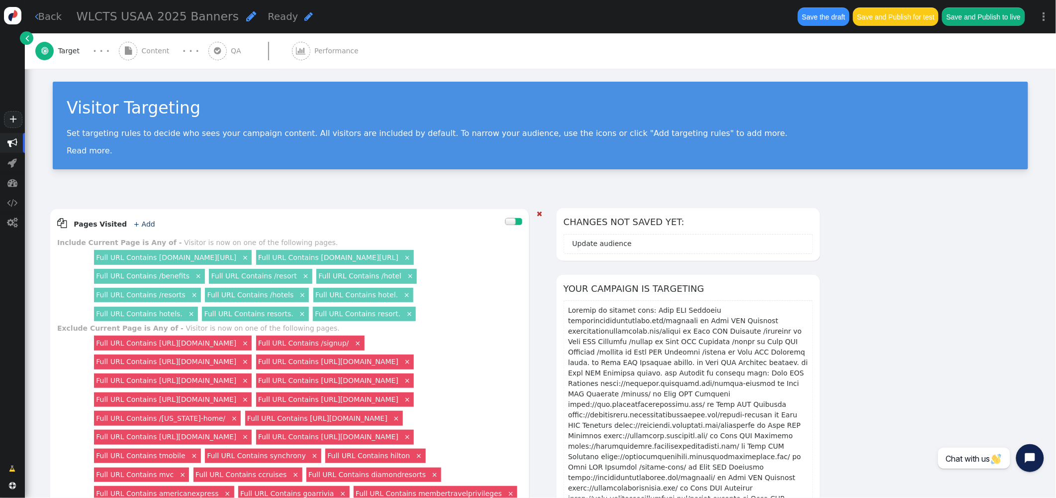
click at [163, 276] on link "Full URL Contains /benefits" at bounding box center [143, 276] width 94 height 8
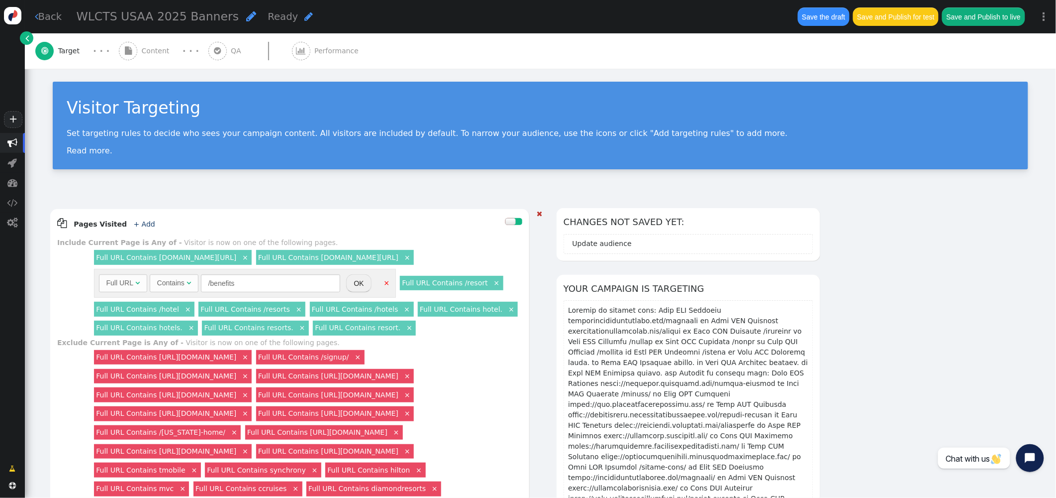
click at [385, 284] on link "×" at bounding box center [386, 282] width 9 height 9
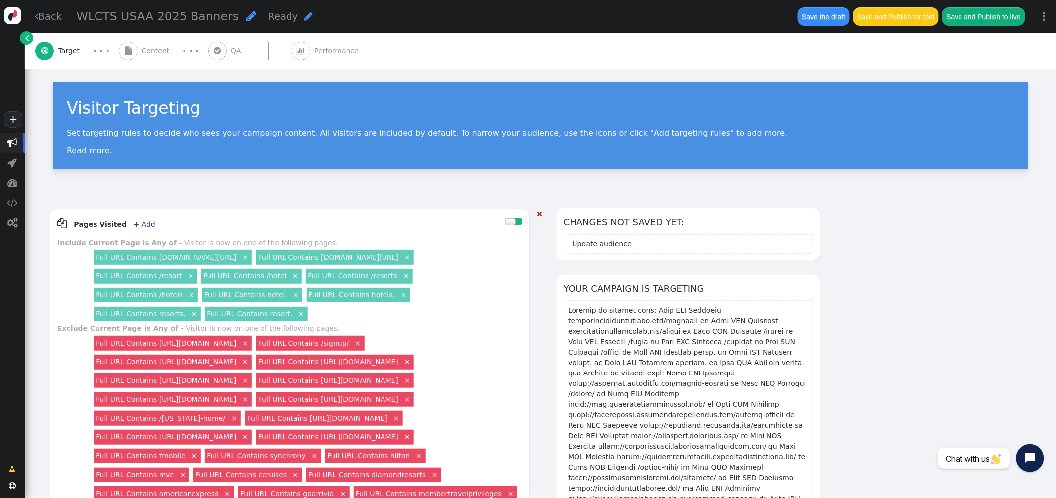
click at [167, 273] on link "Full URL Contains /resort" at bounding box center [139, 276] width 86 height 8
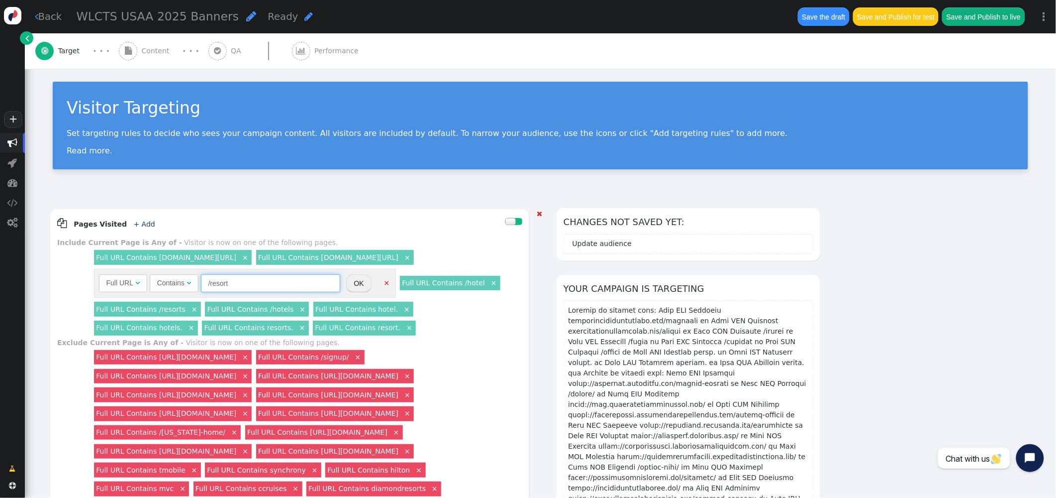
drag, startPoint x: 248, startPoint y: 284, endPoint x: 165, endPoint y: 275, distance: 83.5
click at [165, 275] on div "Full URL  Contains  /resort = (Empty) air.ovstravel.com  #1212 " at bounding box center [219, 283] width 241 height 18
paste input "membertravelpriveleges.com"
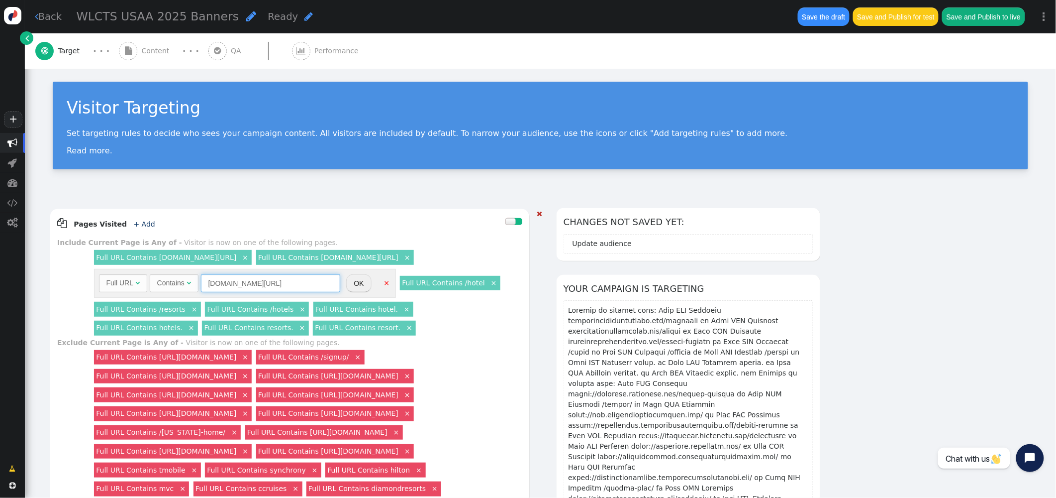
type input "membertravelpriveleges.com/cruise-listing"
click at [352, 283] on button "OK" at bounding box center [358, 283] width 25 height 18
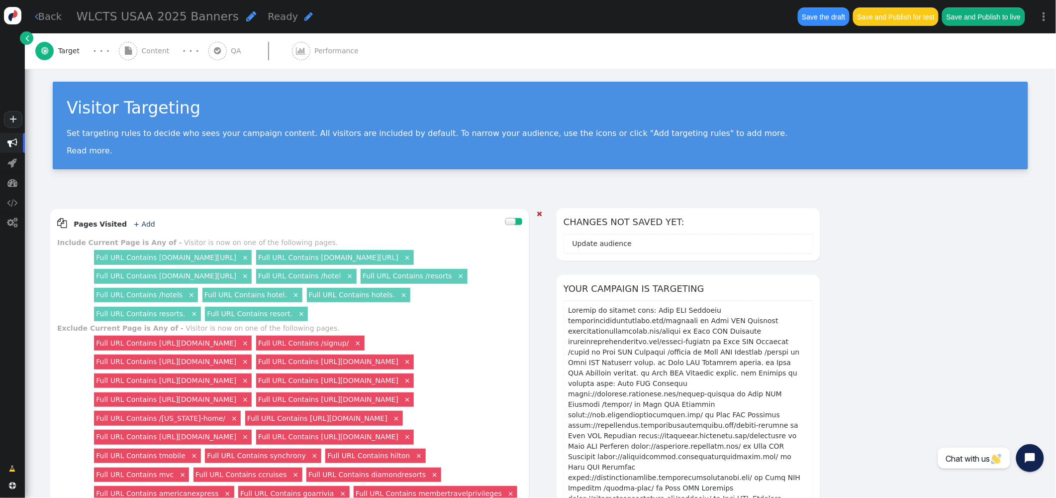
click at [341, 274] on link "Full URL Contains /hotel" at bounding box center [299, 276] width 83 height 8
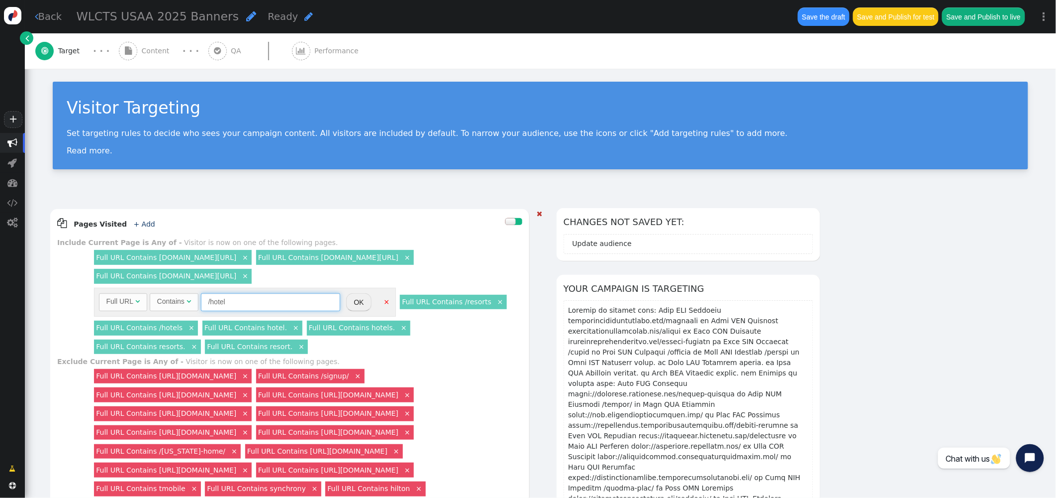
click at [205, 303] on input "/hotel" at bounding box center [270, 302] width 139 height 18
paste input "membertravelpriveleges.com"
type input "membertravelpriveleges.com/hotel"
click at [358, 303] on button "OK" at bounding box center [358, 302] width 25 height 18
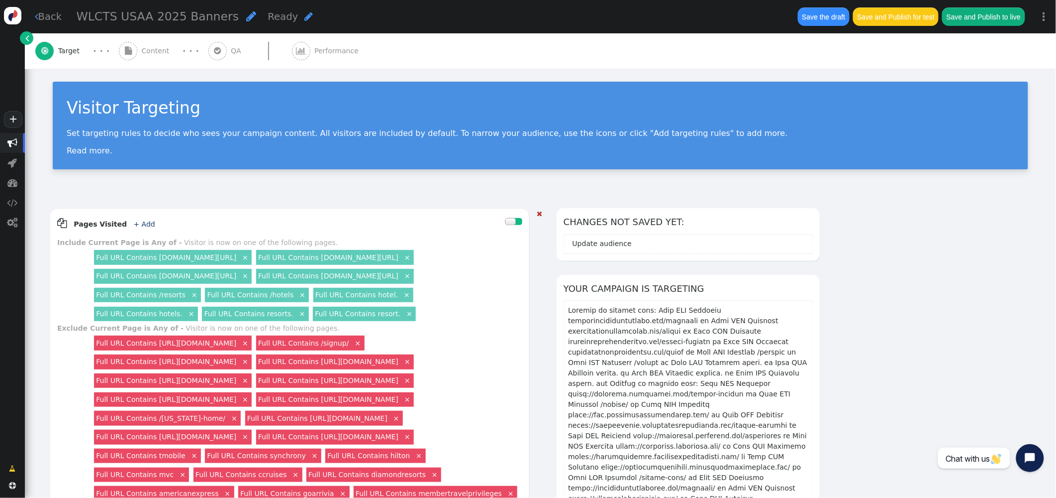
click at [412, 279] on link "×" at bounding box center [407, 275] width 9 height 9
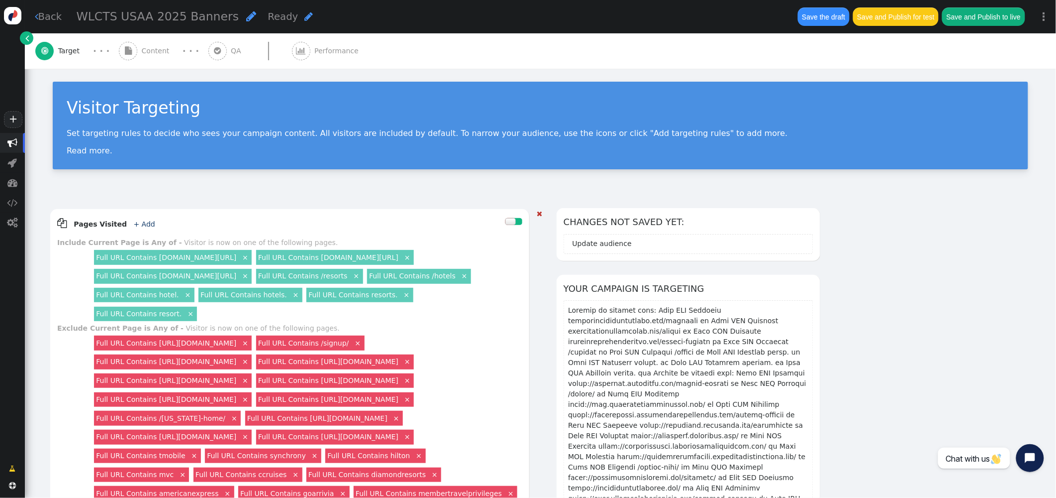
click at [469, 276] on link "×" at bounding box center [464, 275] width 9 height 9
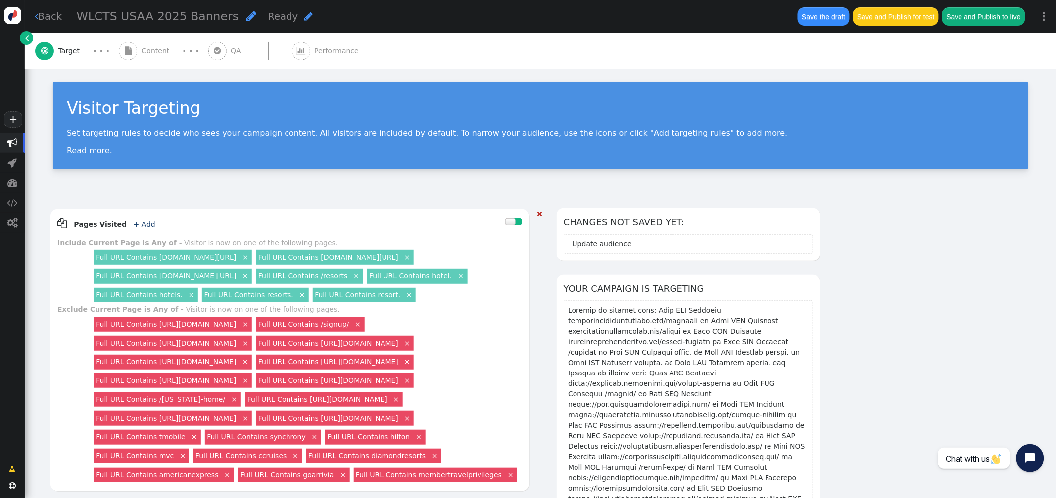
click at [465, 276] on link "×" at bounding box center [460, 275] width 9 height 9
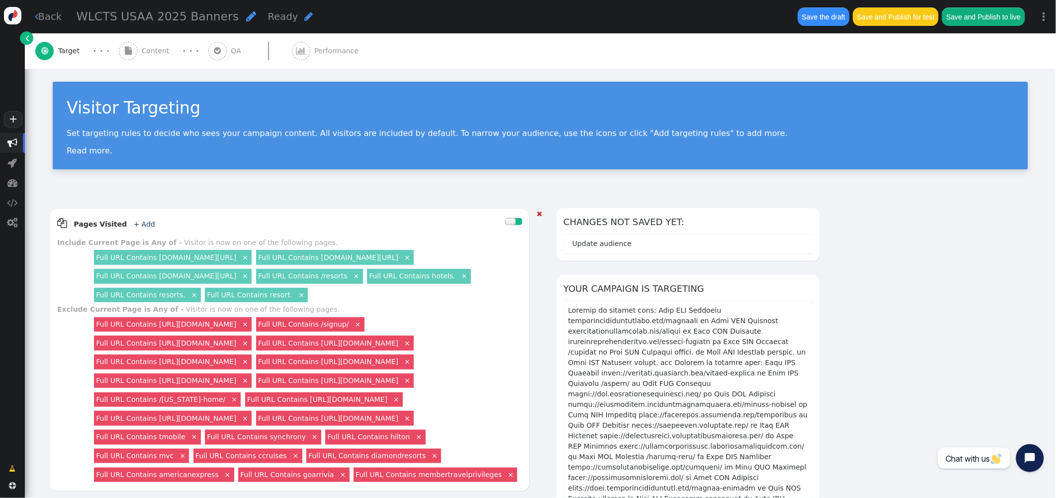
click at [469, 276] on link "×" at bounding box center [464, 275] width 9 height 9
click at [348, 276] on link "Full URL Contains /resorts" at bounding box center [303, 276] width 90 height 8
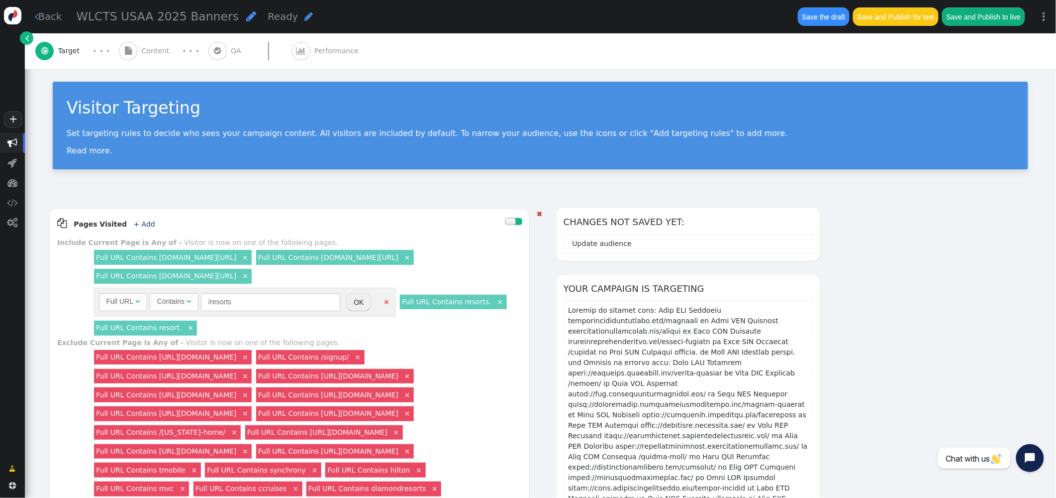
click at [371, 278] on div "Full URL Contains membertravelprivileges.com/benefits × Full URL Contains membe…" at bounding box center [307, 293] width 430 height 90
drag, startPoint x: 208, startPoint y: 301, endPoint x: 233, endPoint y: 291, distance: 26.3
click at [208, 301] on input "/resorts" at bounding box center [270, 302] width 139 height 18
paste input "membertravelpriveleges.com"
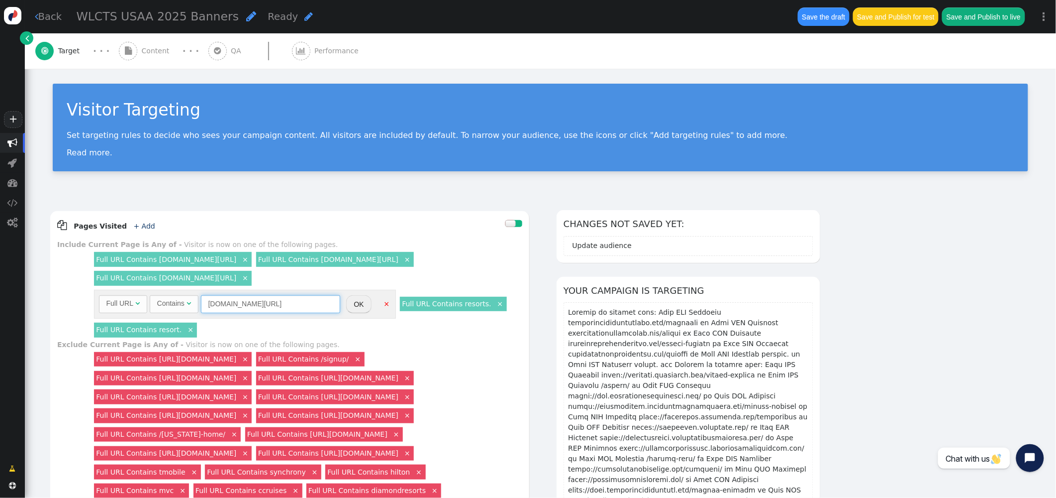
click at [329, 302] on input "membertravelpriveleges.com/resorts" at bounding box center [270, 304] width 139 height 18
type input "membertravelpriveleges.com/resort"
click at [354, 306] on button "OK" at bounding box center [358, 304] width 25 height 18
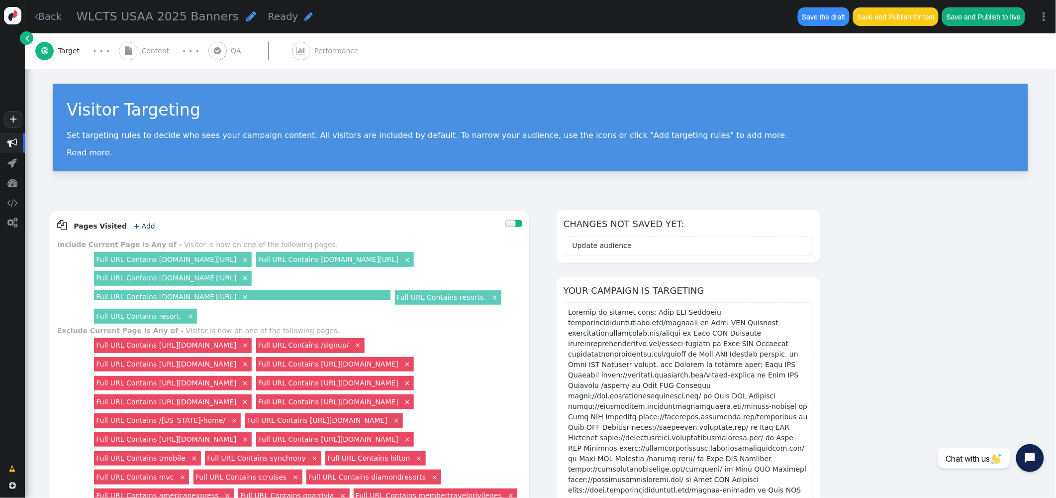
scroll to position [5, 0]
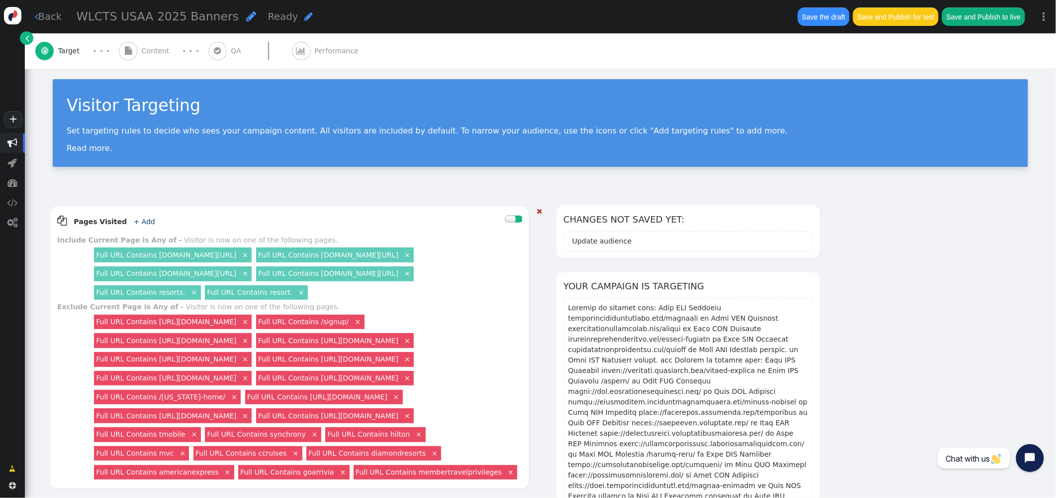
click at [231, 293] on link "Full URL Contains resort." at bounding box center [250, 292] width 86 height 8
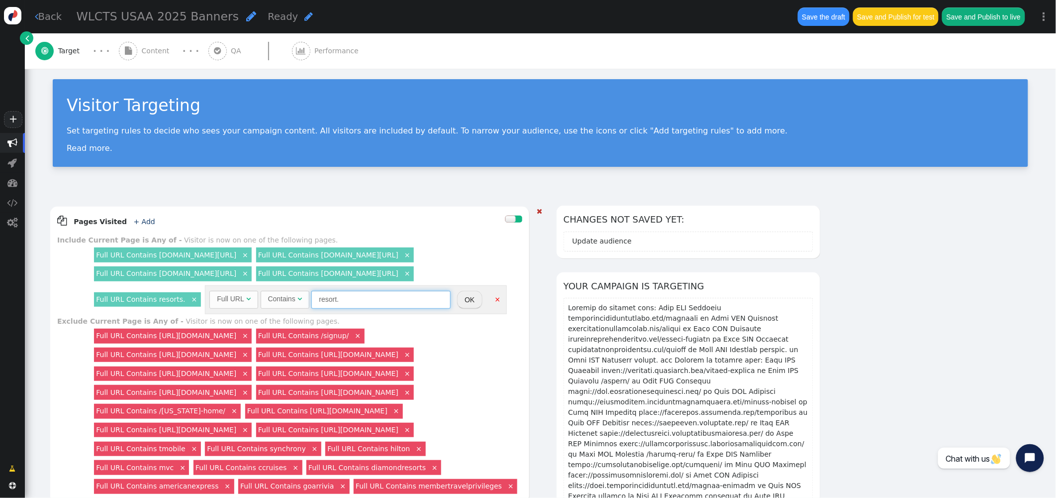
click at [358, 302] on input "resort." at bounding box center [380, 300] width 139 height 18
paste input "membertravelpriveleges.com"
type input "resort.membertravelpriveleges.com"
click at [465, 300] on button "OK" at bounding box center [469, 300] width 25 height 18
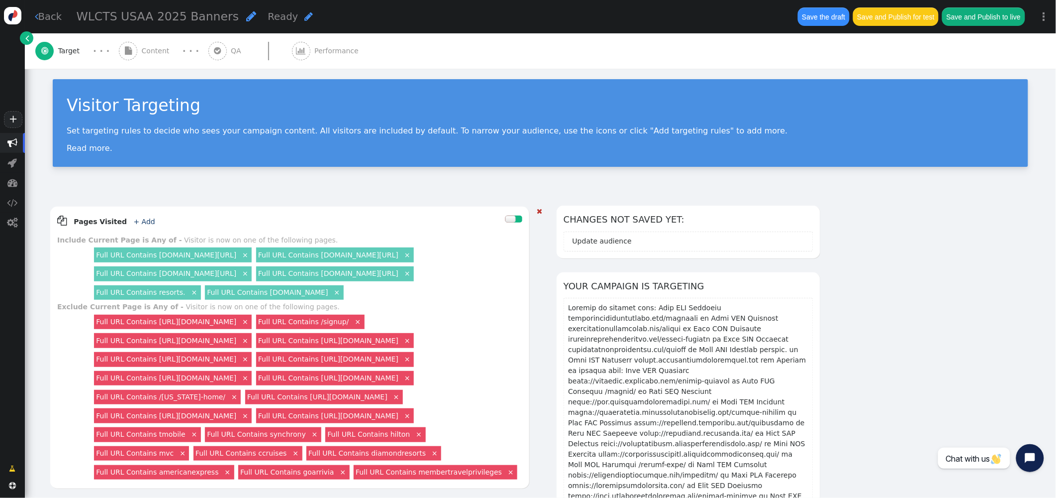
click at [191, 295] on link "×" at bounding box center [194, 291] width 9 height 9
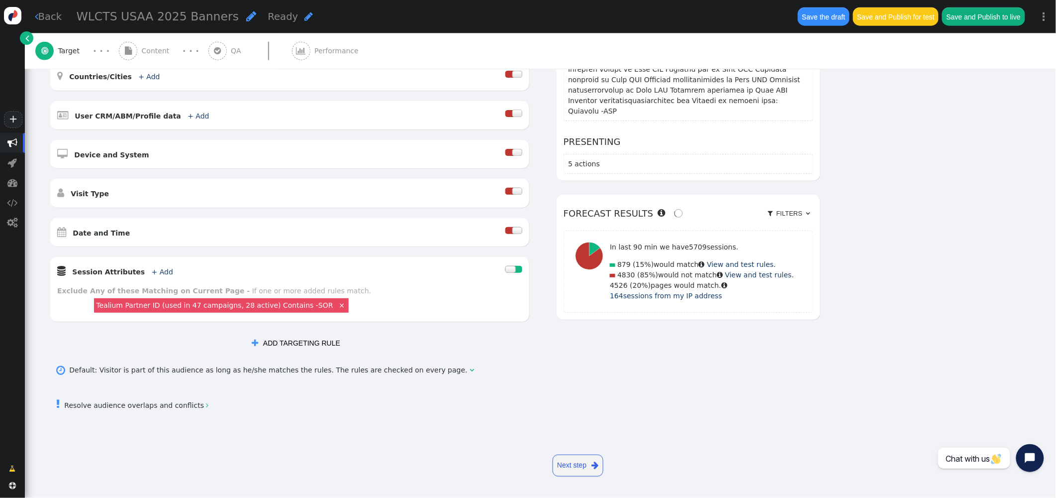
scroll to position [0, 0]
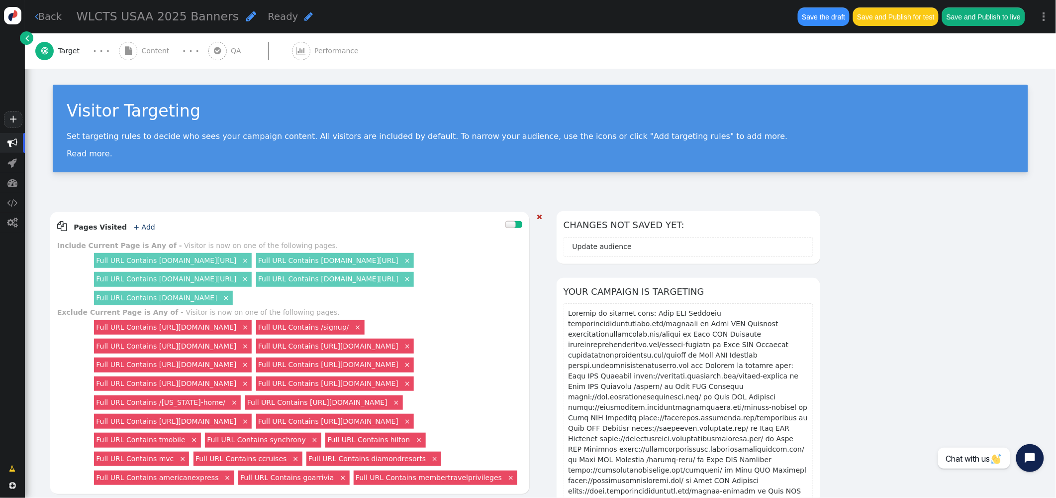
click at [144, 53] on span "Content" at bounding box center [158, 51] width 32 height 10
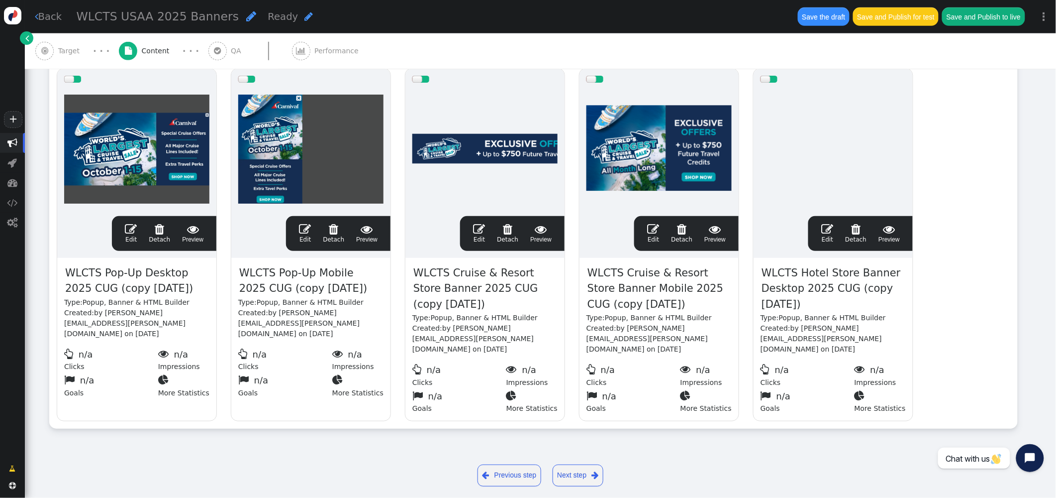
scroll to position [203, 0]
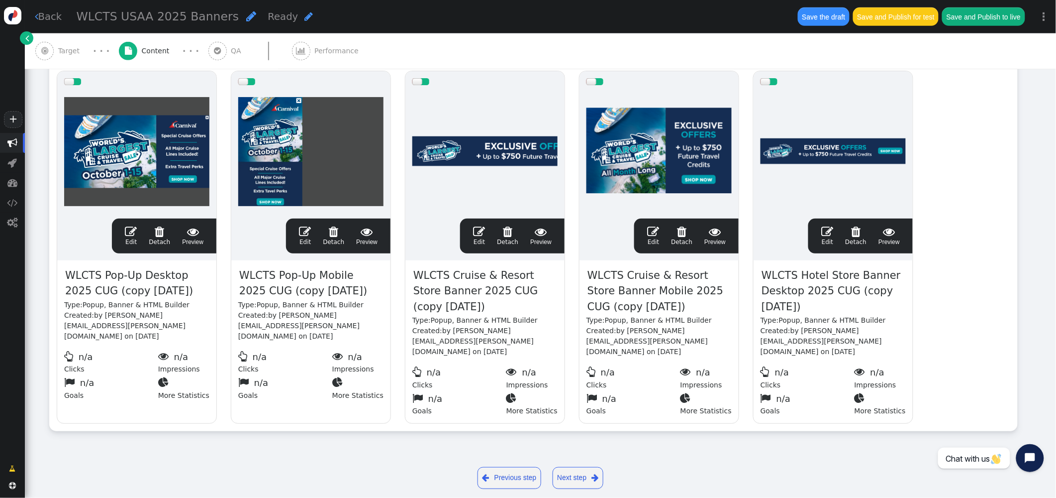
click at [159, 232] on span "" at bounding box center [159, 231] width 21 height 12
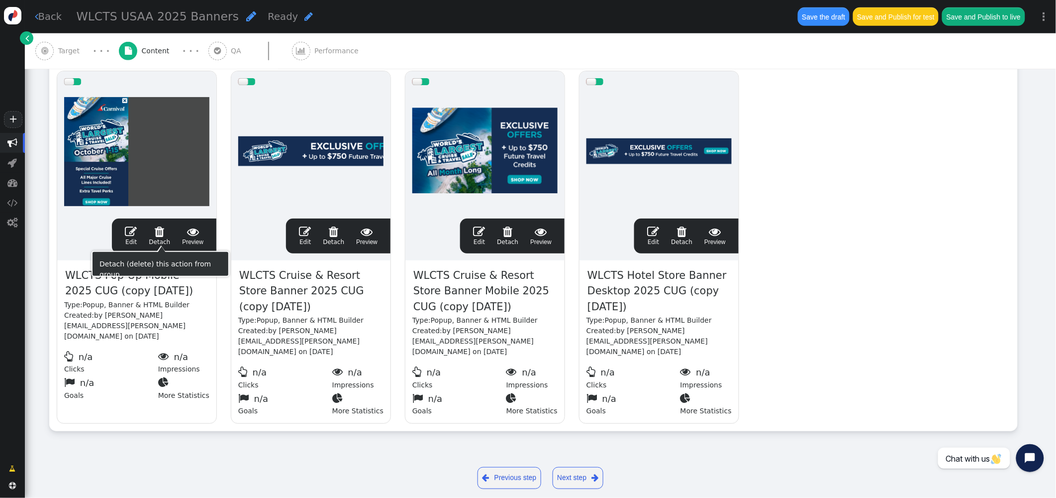
click at [158, 230] on span "" at bounding box center [159, 231] width 21 height 12
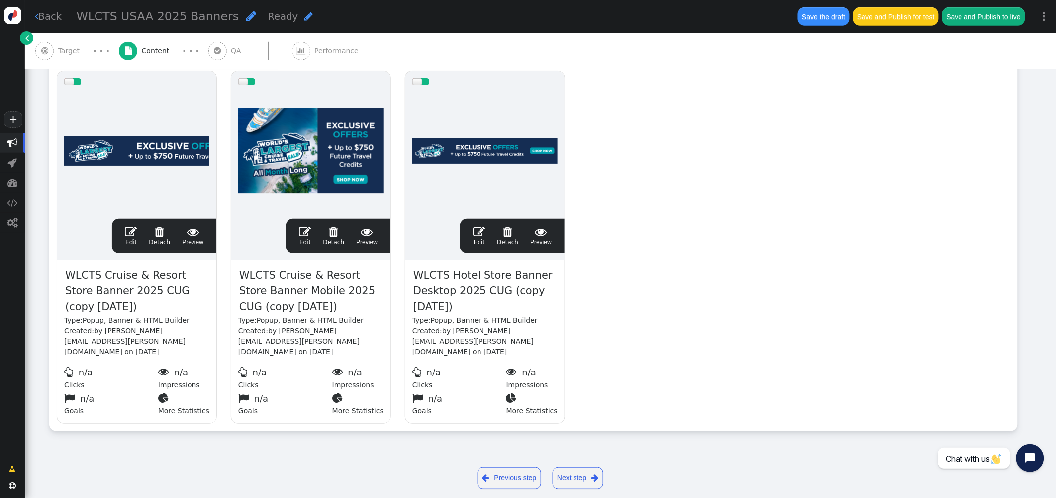
click at [156, 296] on span "WLCTS Cruise & Resort Store Banner 2025 CUG (copy 09/25/25)" at bounding box center [136, 291] width 145 height 48
click at [135, 301] on span "WLCTS Cruise & Resort Store Banner 2025 CUG (copy 09/25/25)" at bounding box center [136, 291] width 145 height 48
drag, startPoint x: 135, startPoint y: 304, endPoint x: 123, endPoint y: 306, distance: 11.6
click at [134, 304] on span "WLCTS Cruise & Resort Store Banner 2025 CUG (copy 09/25/25)" at bounding box center [136, 291] width 145 height 48
click at [116, 308] on span "WLCTS Cruise & Resort Store Banner 2025 CUG (copy 09/25/25)" at bounding box center [136, 291] width 145 height 48
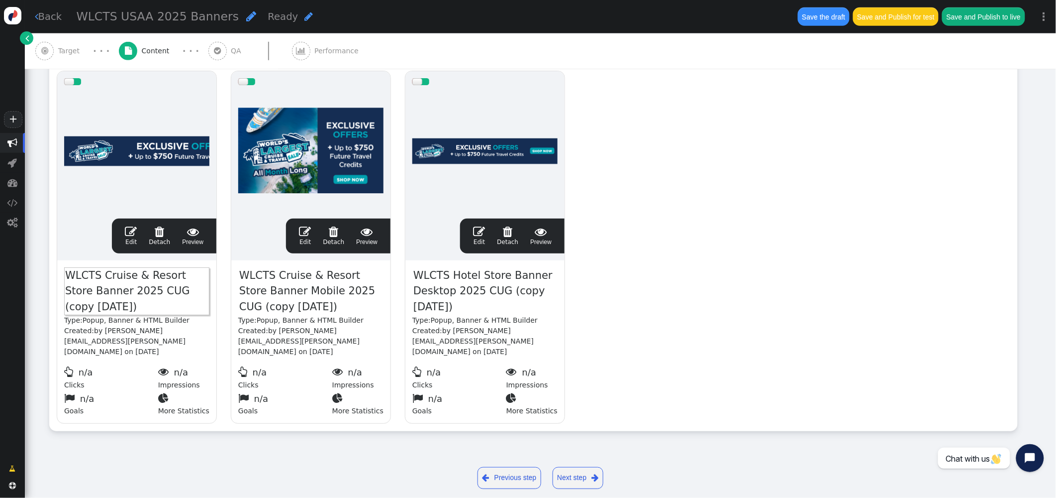
drag, startPoint x: 112, startPoint y: 307, endPoint x: 127, endPoint y: 290, distance: 23.3
click at [127, 290] on span "WLCTS Cruise & Resort Store Banner 2025 CUG (copy 09/25/25)" at bounding box center [136, 291] width 145 height 48
click at [314, 285] on span "WLCTS Cruise & Resort Store Banner Mobile 2025 CUG (copy 09/25/25)" at bounding box center [310, 292] width 145 height 48
click at [320, 306] on span "WLCTS Cruise & Resort Store Banner Mobile 2025 CUG (copy 09/25/25)" at bounding box center [310, 292] width 145 height 48
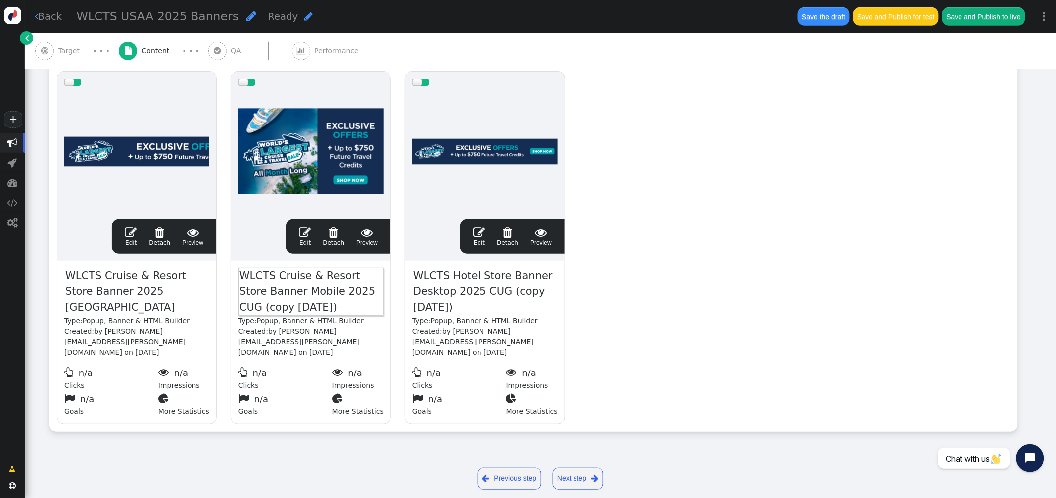
drag, startPoint x: 321, startPoint y: 304, endPoint x: 335, endPoint y: 293, distance: 17.7
click at [335, 293] on span "WLCTS Cruise & Resort Store Banner Mobile 2025 CUG (copy 09/25/25)" at bounding box center [310, 292] width 145 height 48
click at [508, 231] on span "" at bounding box center [507, 232] width 21 height 12
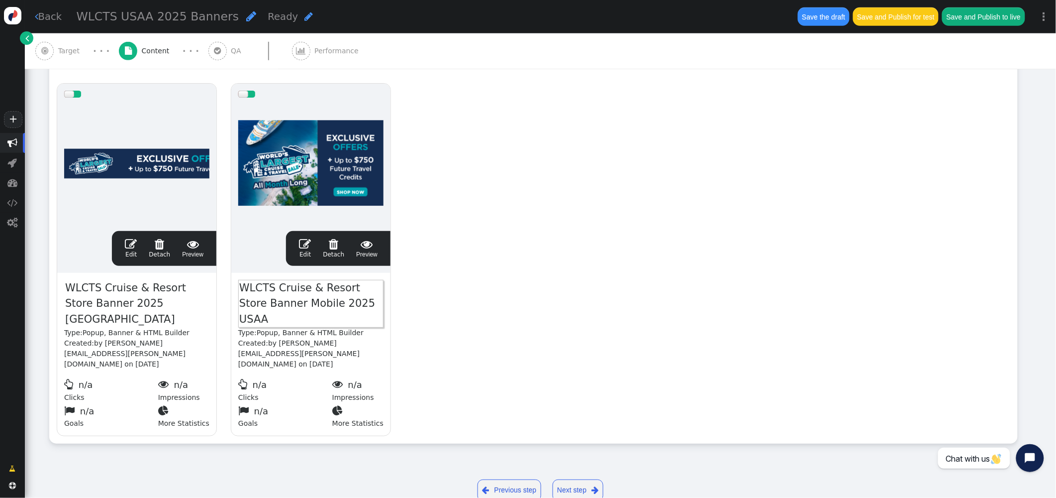
click at [129, 243] on span "" at bounding box center [131, 244] width 12 height 12
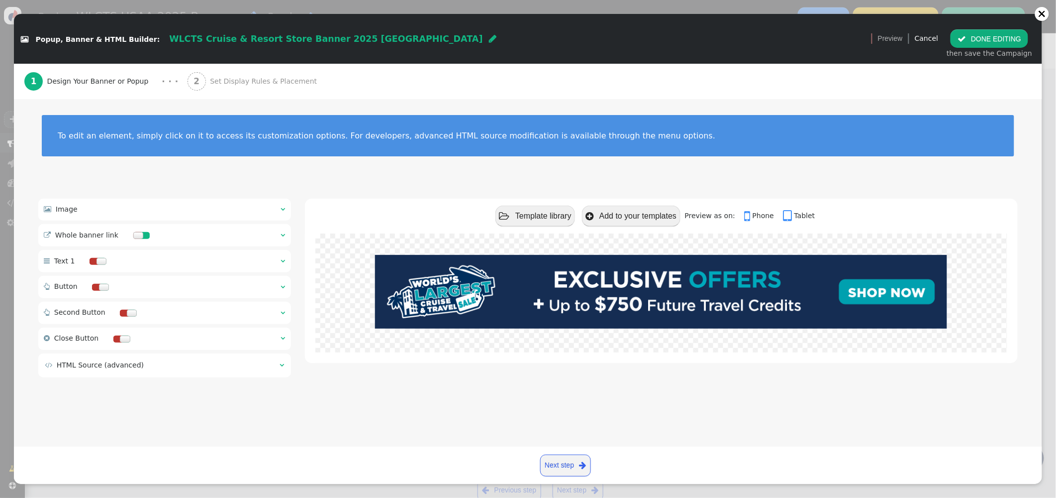
click at [231, 84] on span "Set Display Rules & Placement" at bounding box center [265, 81] width 111 height 10
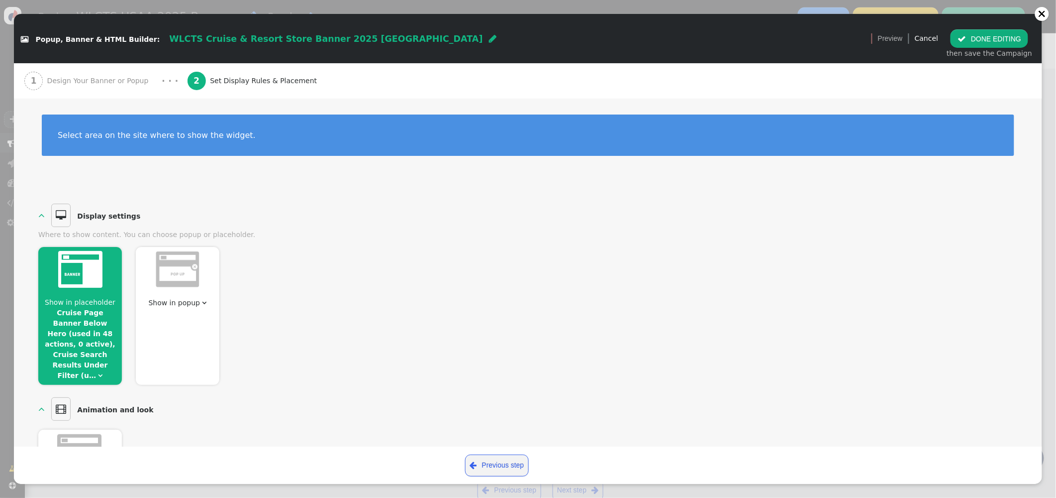
click at [89, 315] on link "Cruise Page Banner Below Hero (used in 48 actions, 0 active), Cruise Search Res…" at bounding box center [80, 344] width 71 height 71
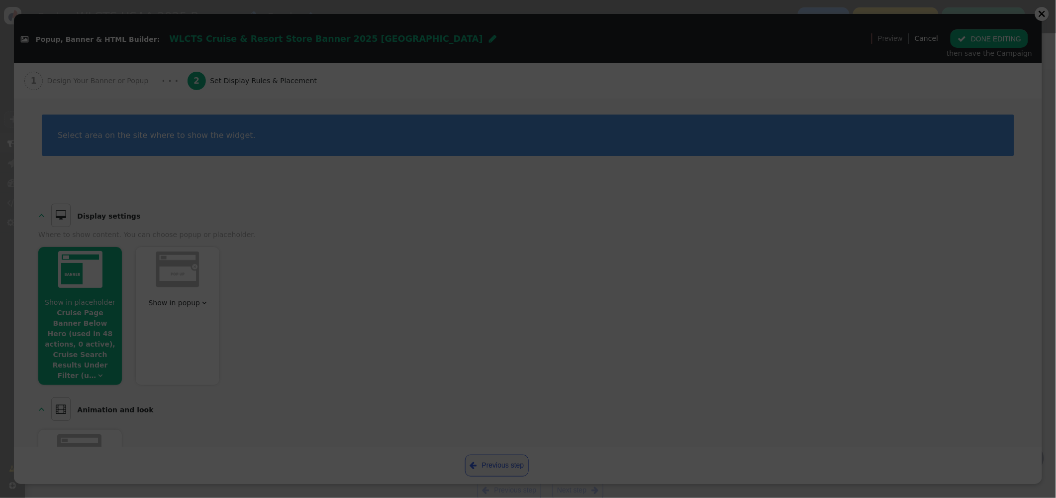
scroll to position [1, 0]
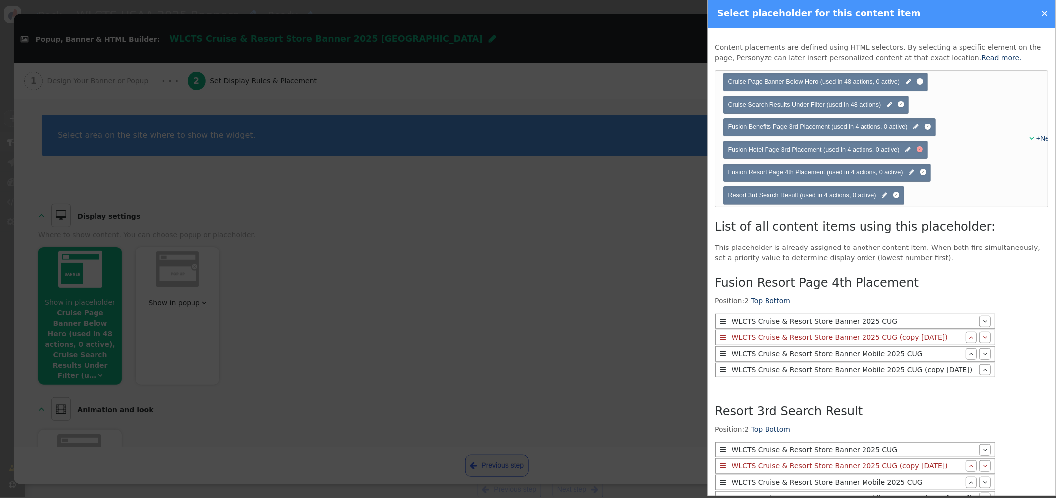
click at [921, 150] on div at bounding box center [921, 149] width 6 height 6
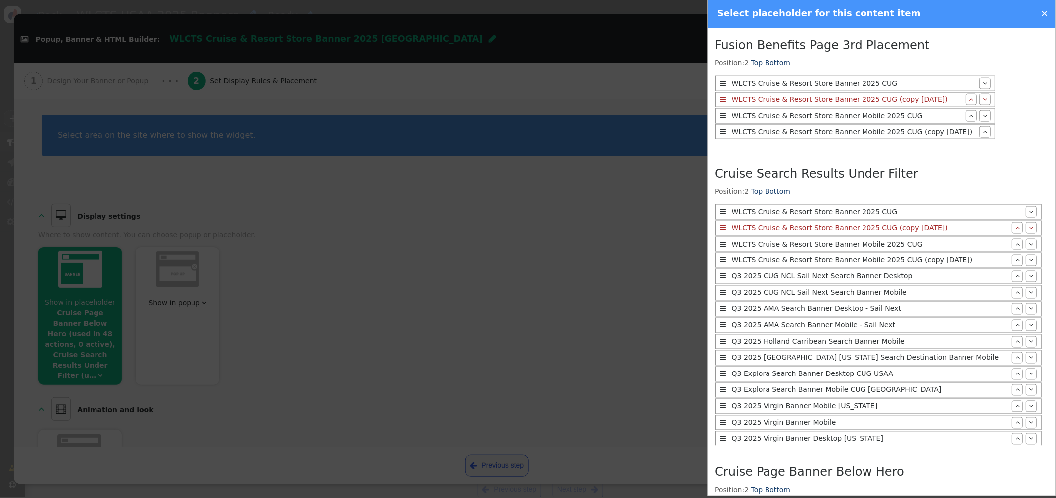
scroll to position [798, 0]
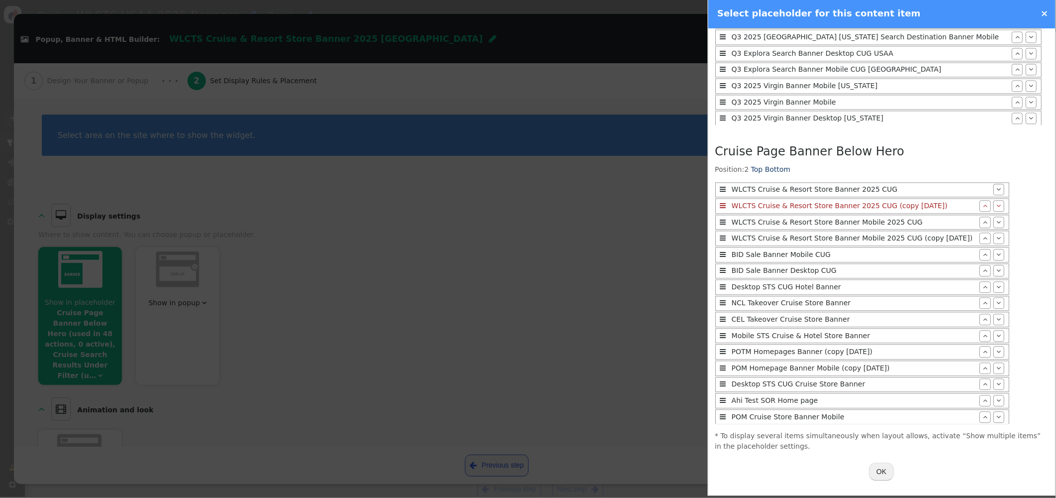
click at [883, 470] on button "OK" at bounding box center [882, 471] width 25 height 18
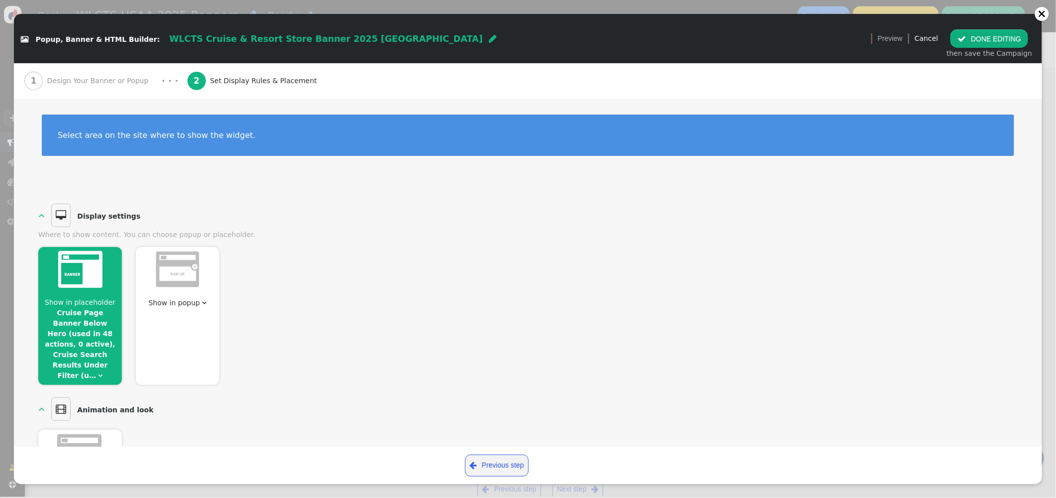
scroll to position [0, 0]
click at [979, 36] on button " DONE EDITING" at bounding box center [990, 38] width 78 height 18
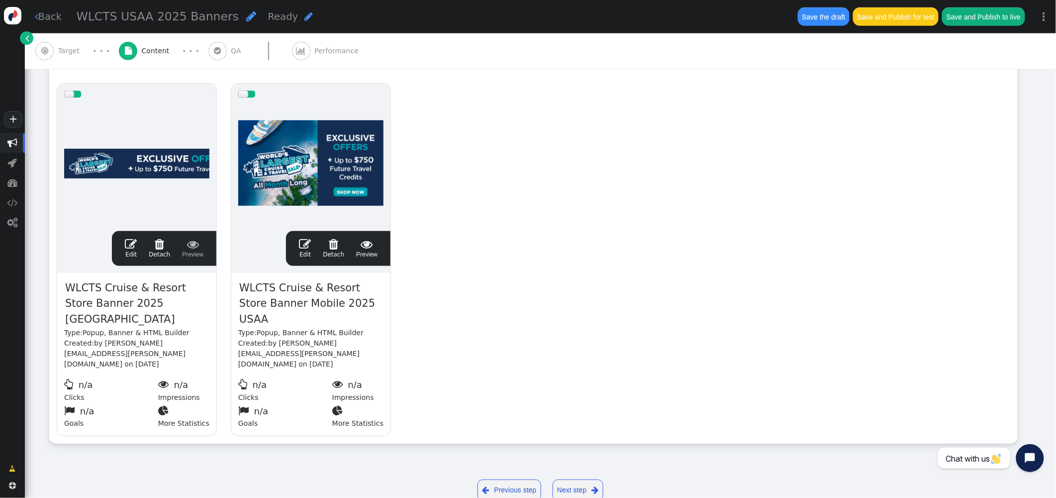
click at [302, 243] on span "" at bounding box center [305, 244] width 12 height 12
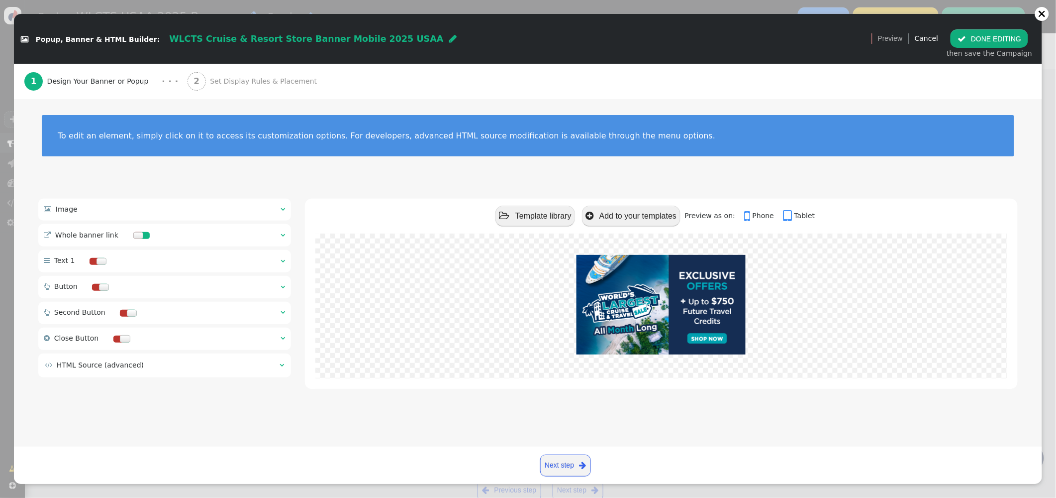
click at [210, 78] on span "Set Display Rules & Placement" at bounding box center [265, 81] width 111 height 10
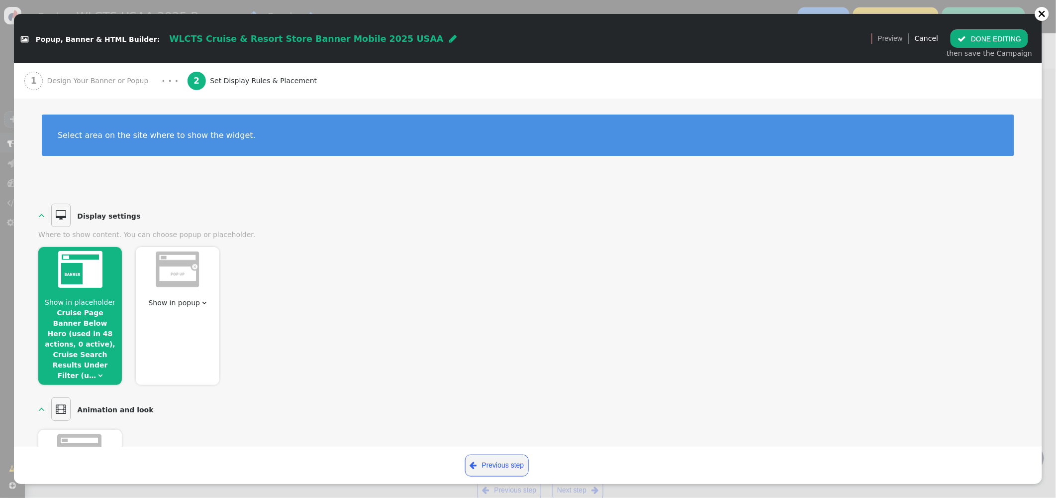
click at [104, 303] on span "Show in placeholder" at bounding box center [80, 302] width 71 height 8
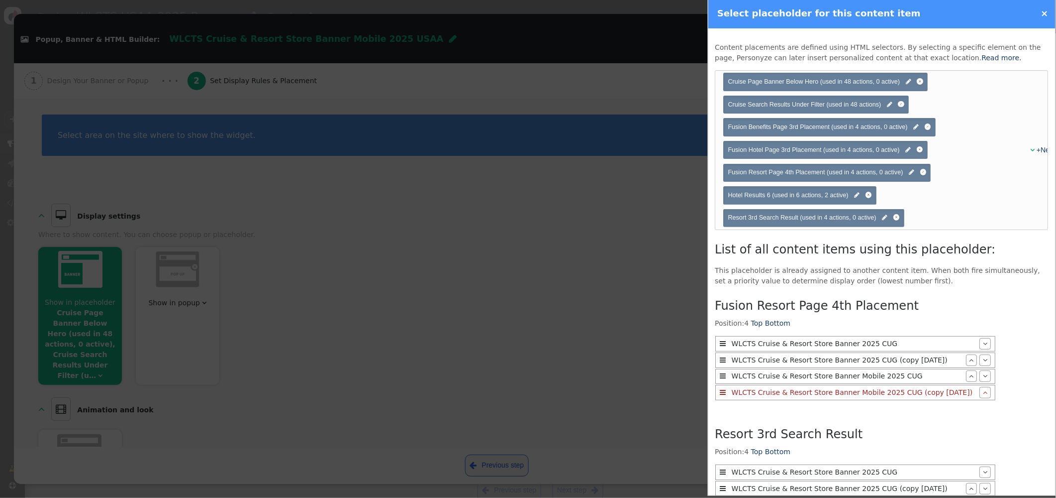
click at [924, 149] on span "Fusion Hotel Page 3rd Placement (used in 4 actions, 0 active) " at bounding box center [826, 150] width 205 height 18
click at [923, 149] on div at bounding box center [921, 149] width 6 height 6
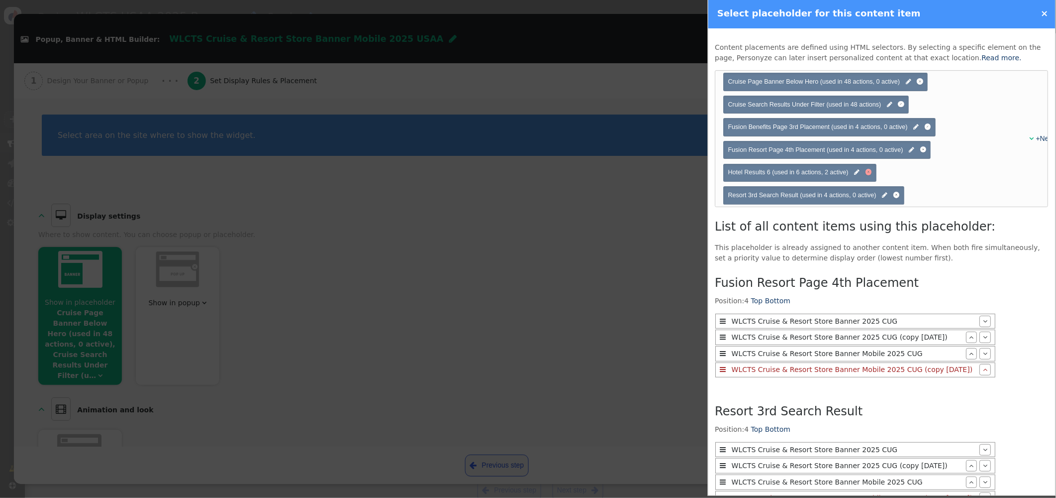
click at [870, 173] on div at bounding box center [869, 172] width 6 height 6
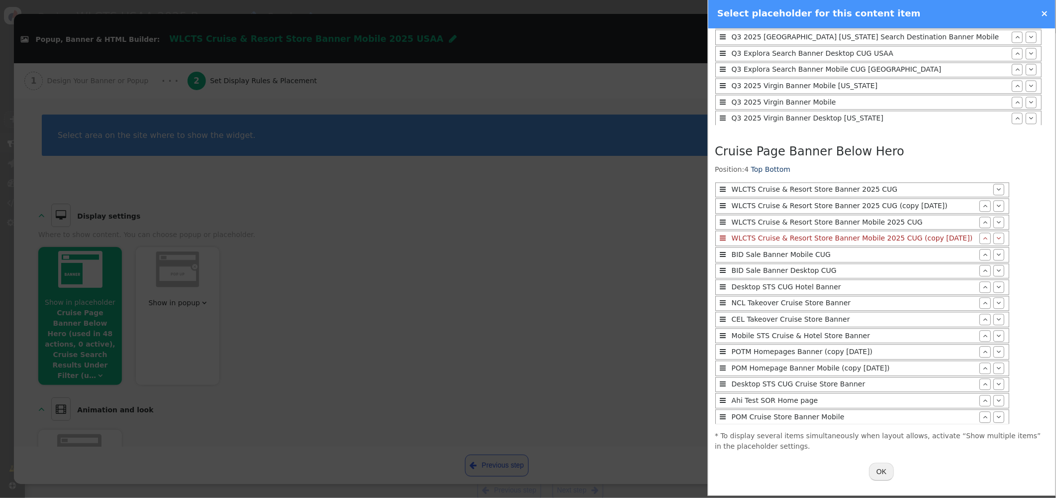
scroll to position [567, 0]
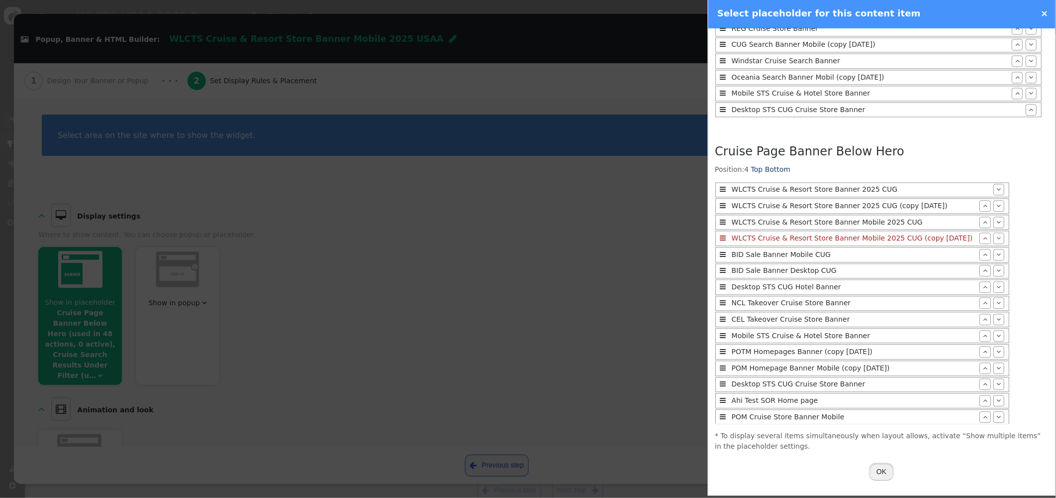
click at [881, 469] on button "OK" at bounding box center [882, 471] width 25 height 18
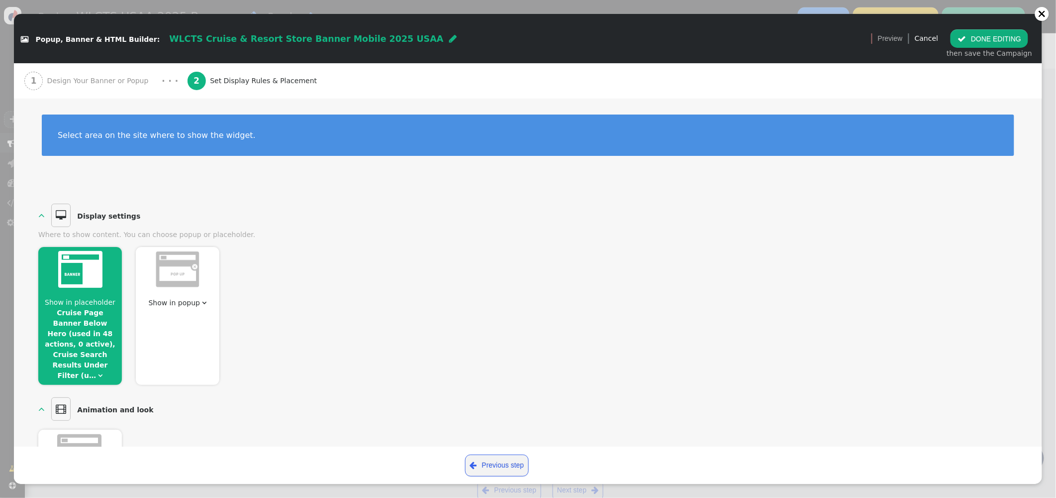
scroll to position [1, 0]
click at [978, 38] on button " DONE EDITING" at bounding box center [990, 38] width 78 height 18
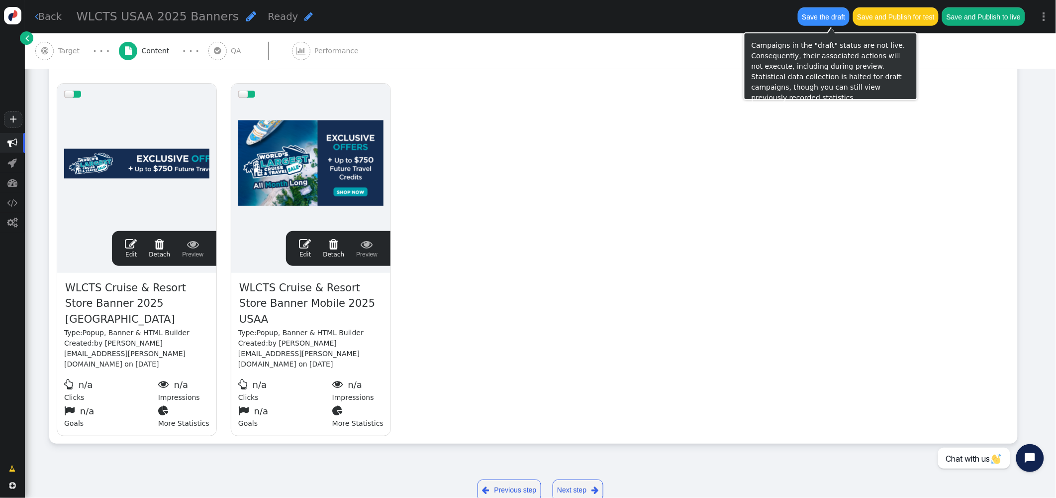
click at [833, 21] on button "Save the draft" at bounding box center [824, 16] width 52 height 18
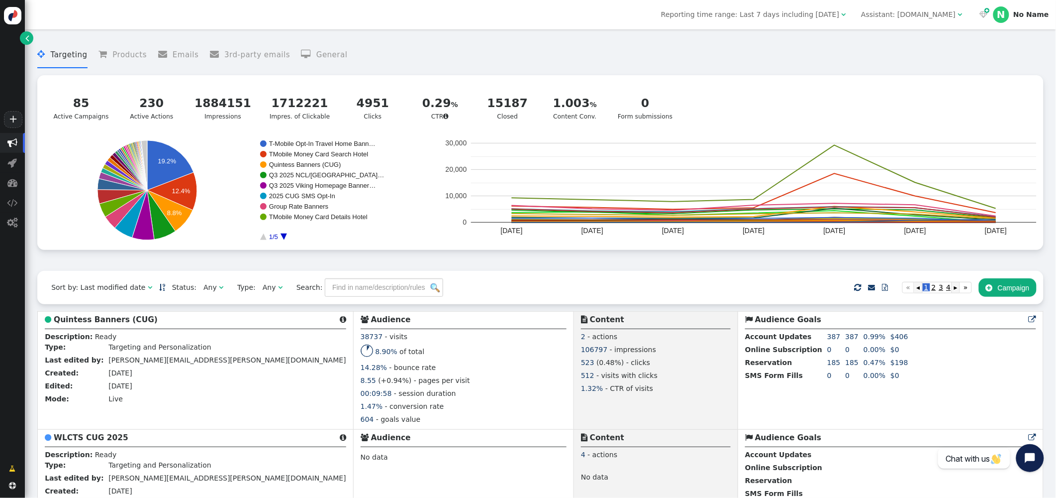
click at [902, 16] on div "Assistant: [DOMAIN_NAME]" at bounding box center [908, 14] width 95 height 10
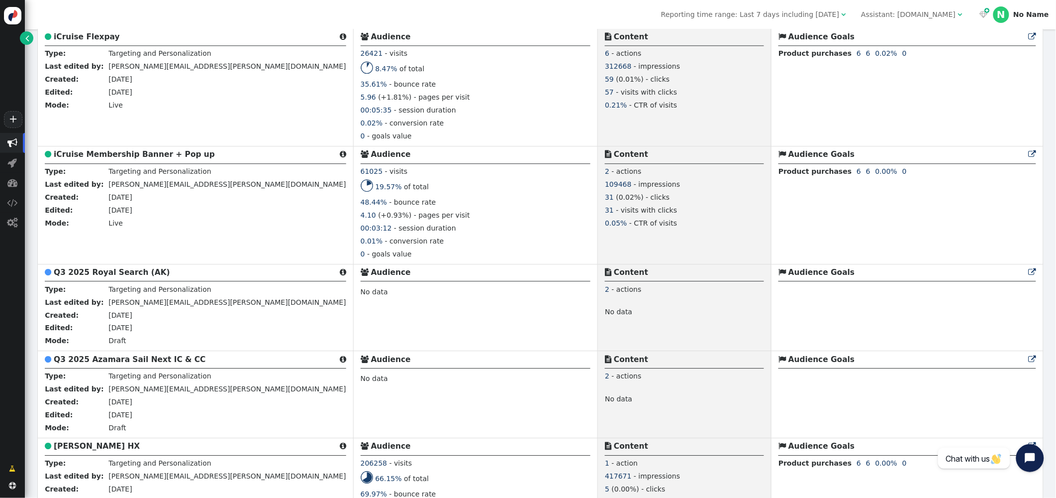
scroll to position [2324, 0]
click at [100, 159] on b "iCruise Membership Banner + Pop up" at bounding box center [134, 154] width 161 height 9
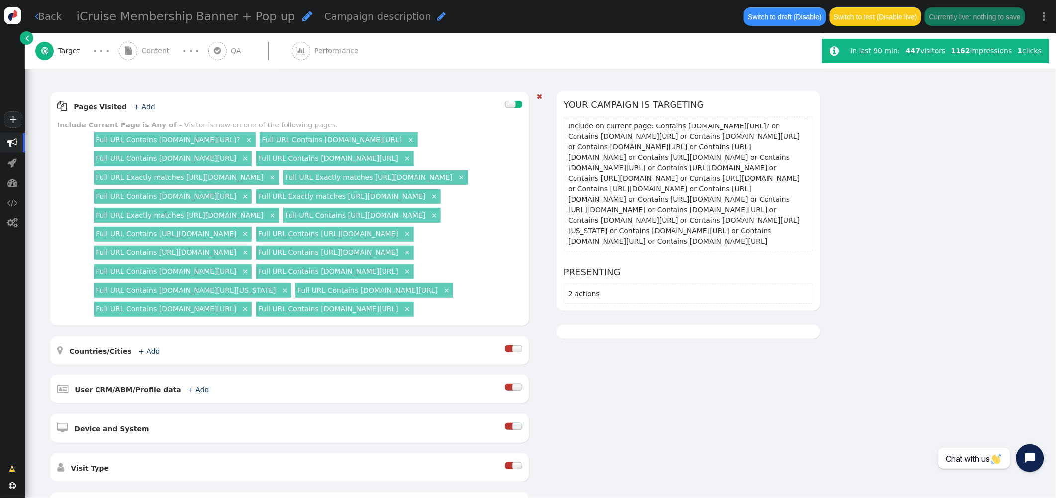
scroll to position [119, 0]
click at [152, 50] on span "Content" at bounding box center [158, 51] width 32 height 10
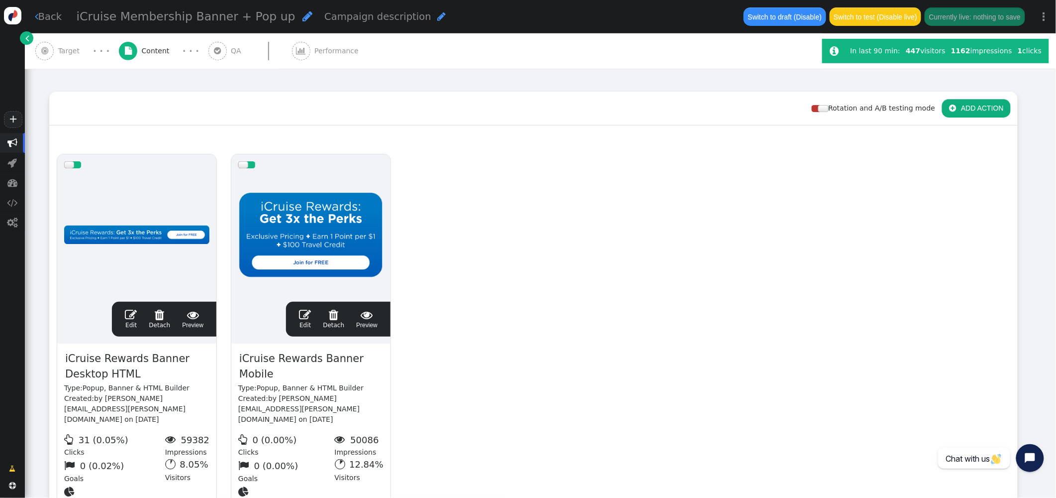
click at [127, 312] on span "" at bounding box center [131, 315] width 12 height 12
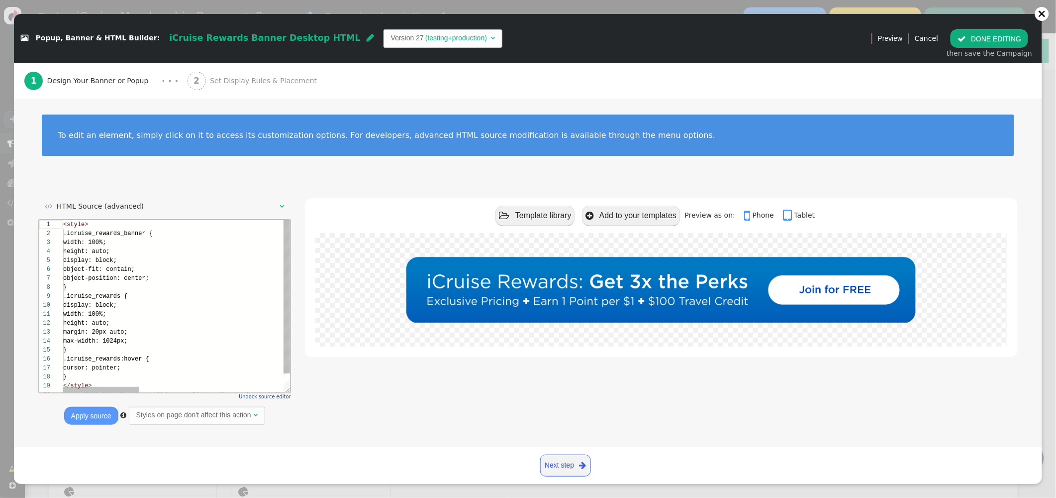
scroll to position [90, 0]
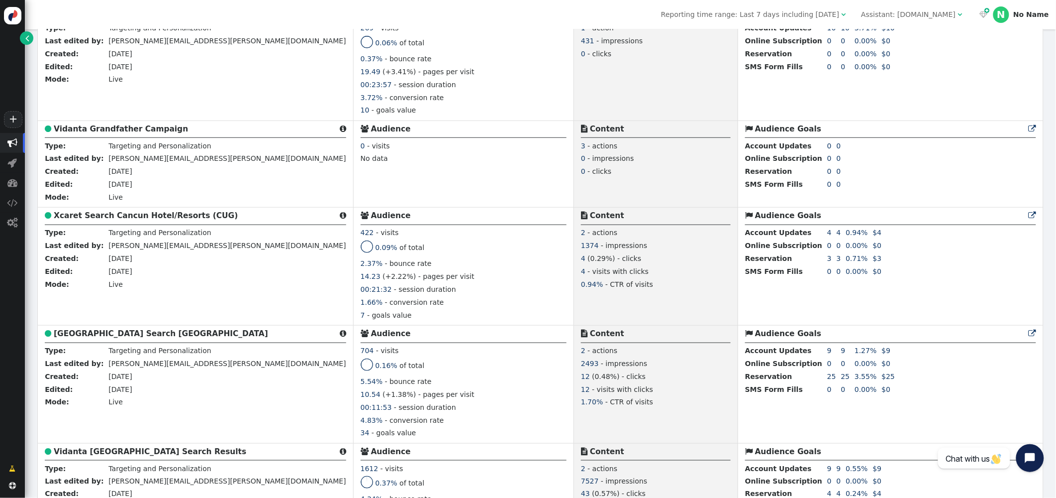
scroll to position [3018, 0]
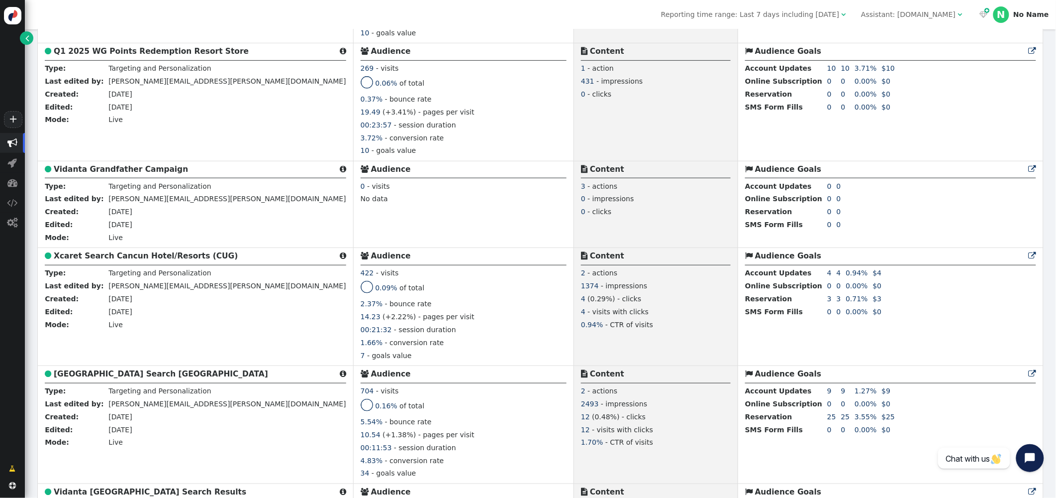
click at [928, 18] on div "Assistant: [DOMAIN_NAME]" at bounding box center [908, 14] width 95 height 10
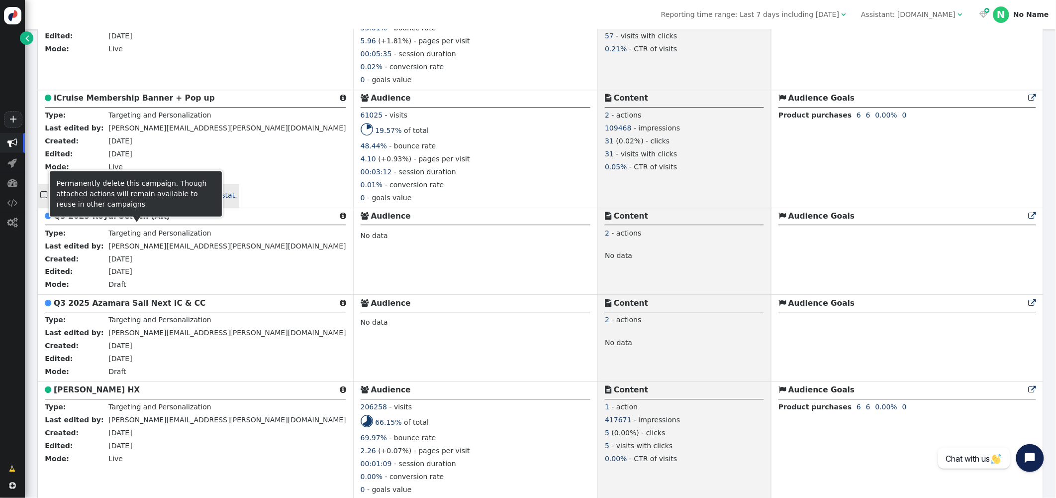
scroll to position [2377, 0]
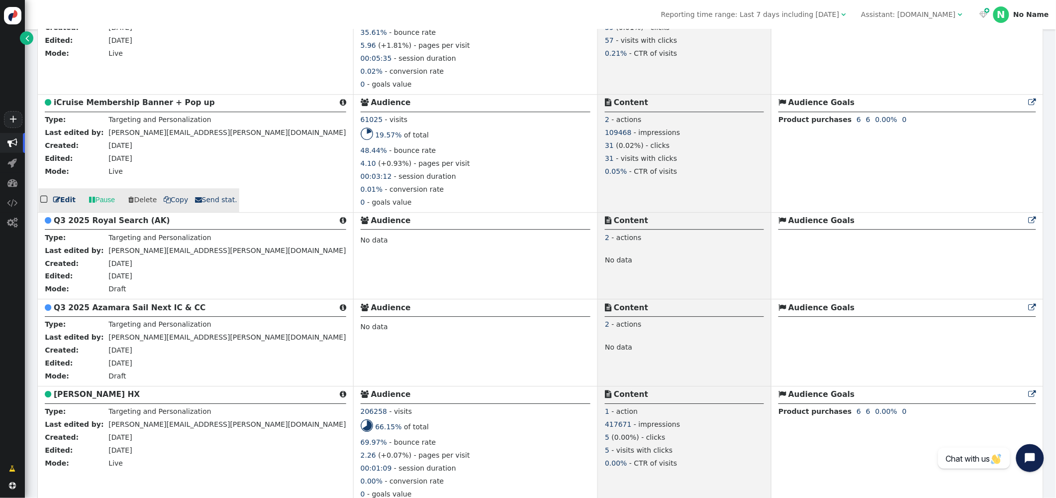
click at [127, 107] on b "iCruise Membership Banner + Pop up" at bounding box center [134, 102] width 161 height 9
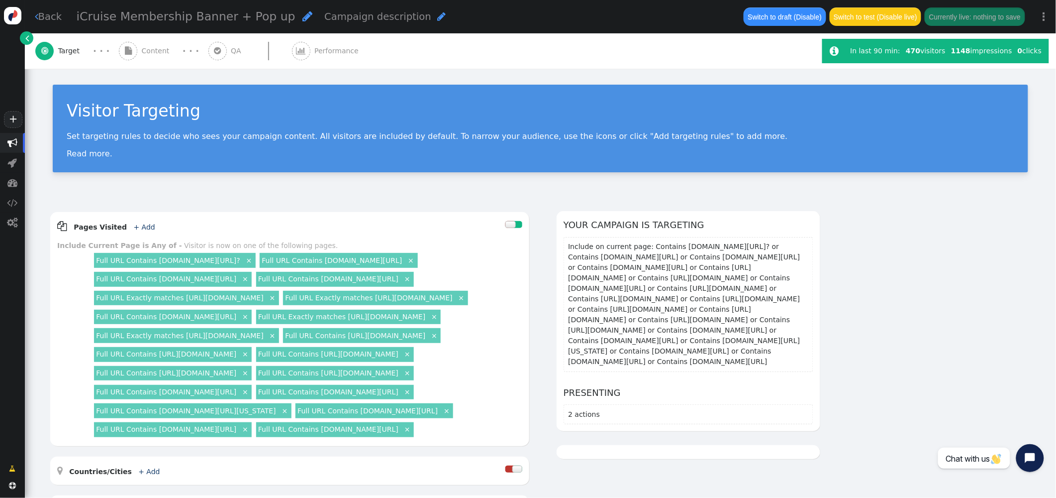
click at [155, 47] on span "Content" at bounding box center [158, 51] width 32 height 10
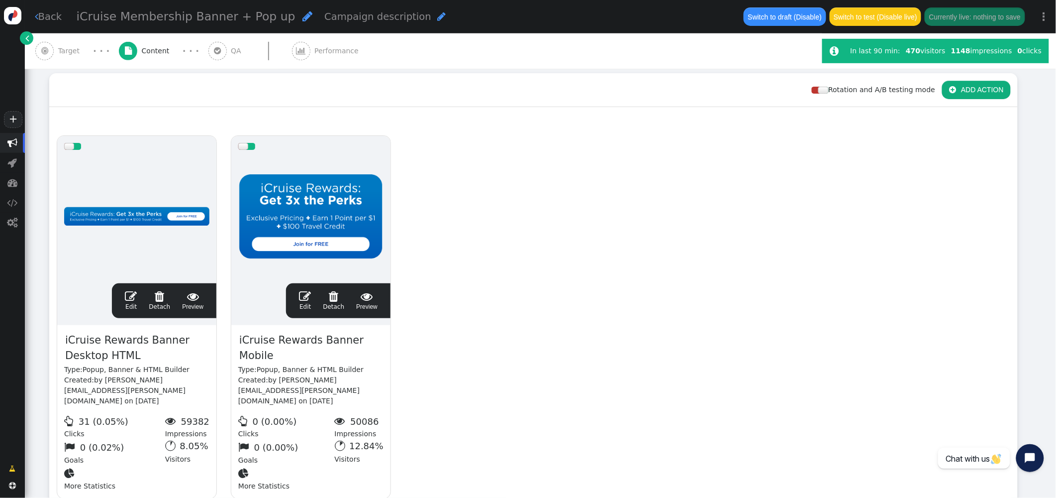
scroll to position [216, 0]
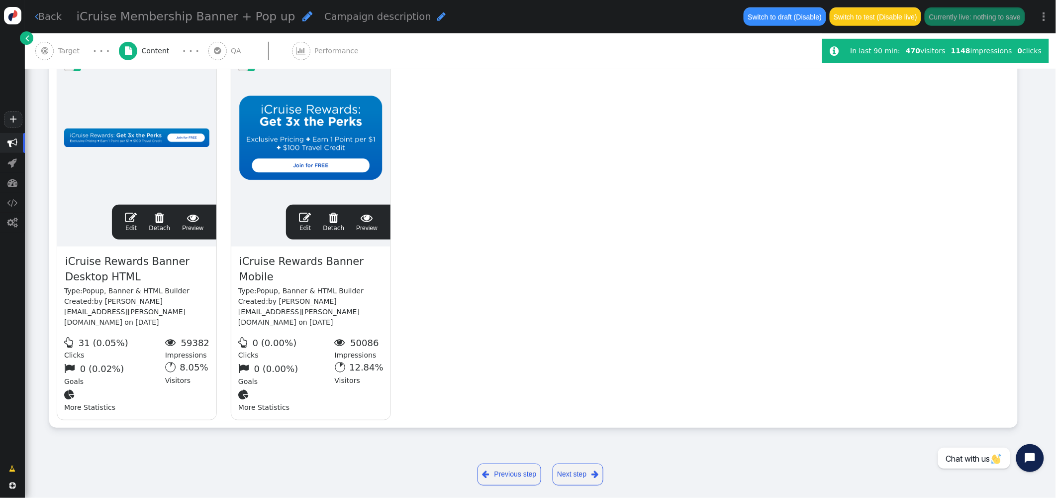
click at [133, 215] on span "" at bounding box center [131, 217] width 12 height 12
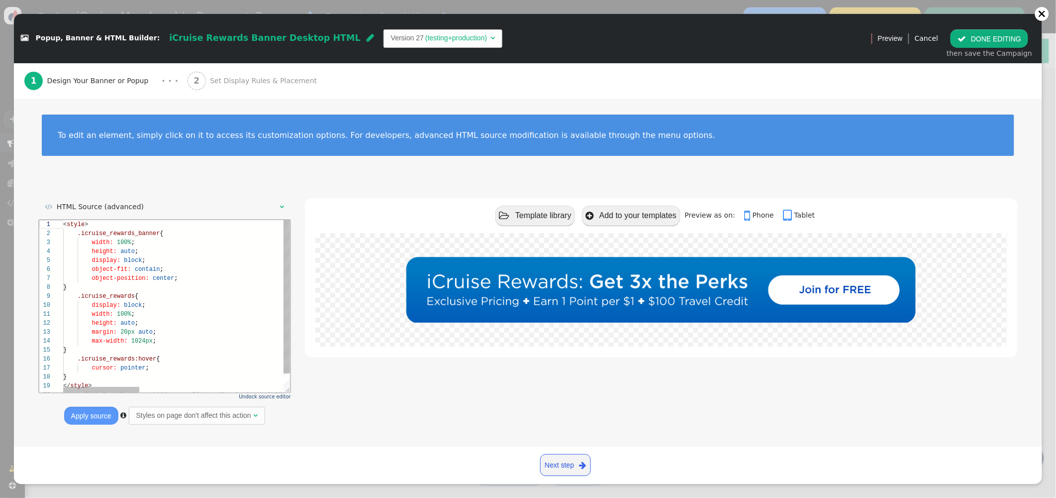
scroll to position [90, 0]
click at [258, 394] on span "Undock source editor" at bounding box center [265, 396] width 52 height 5
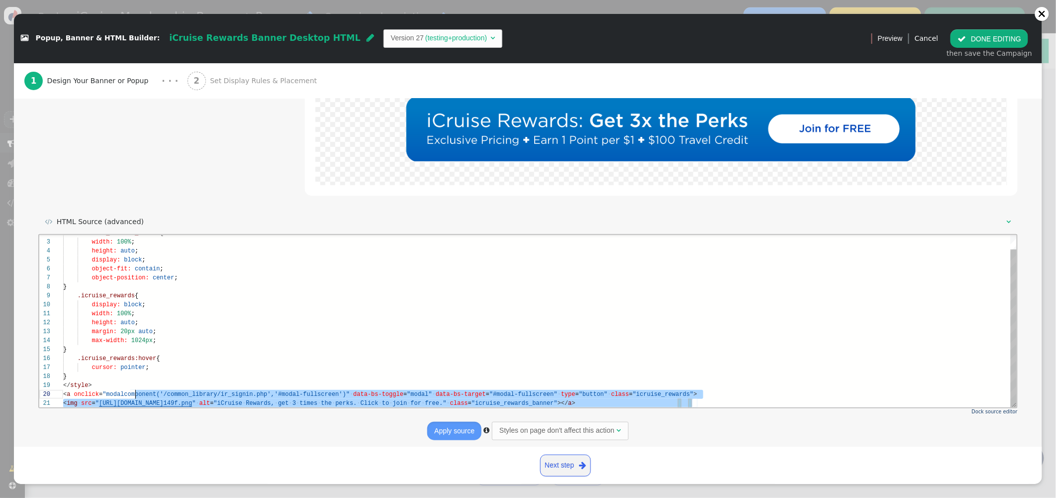
scroll to position [81, 0]
drag, startPoint x: 704, startPoint y: 401, endPoint x: 34, endPoint y: 390, distance: 669.9
type textarea "width: 100%; height: auto; margin: 20px auto; max-width: 1024px; } .icruise_rew…"
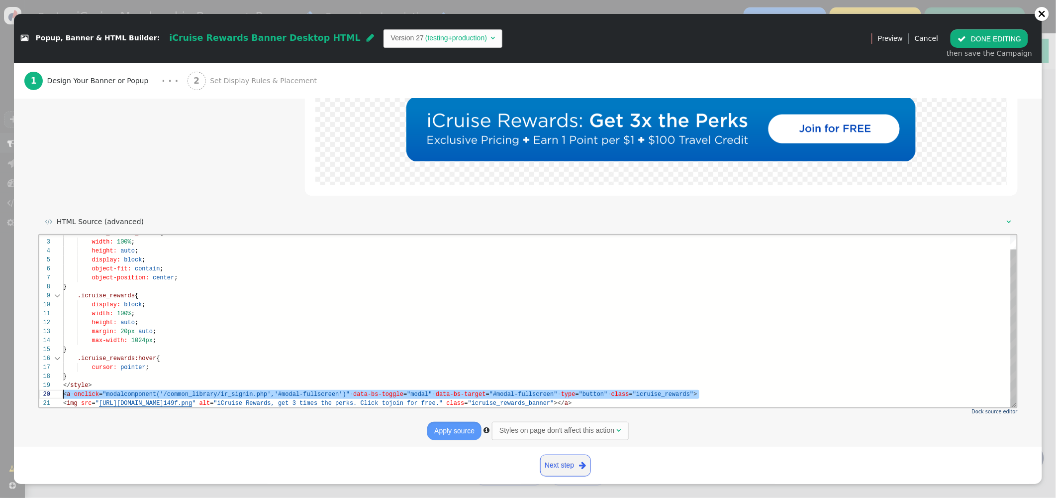
drag, startPoint x: 691, startPoint y: 395, endPoint x: 59, endPoint y: 393, distance: 632.5
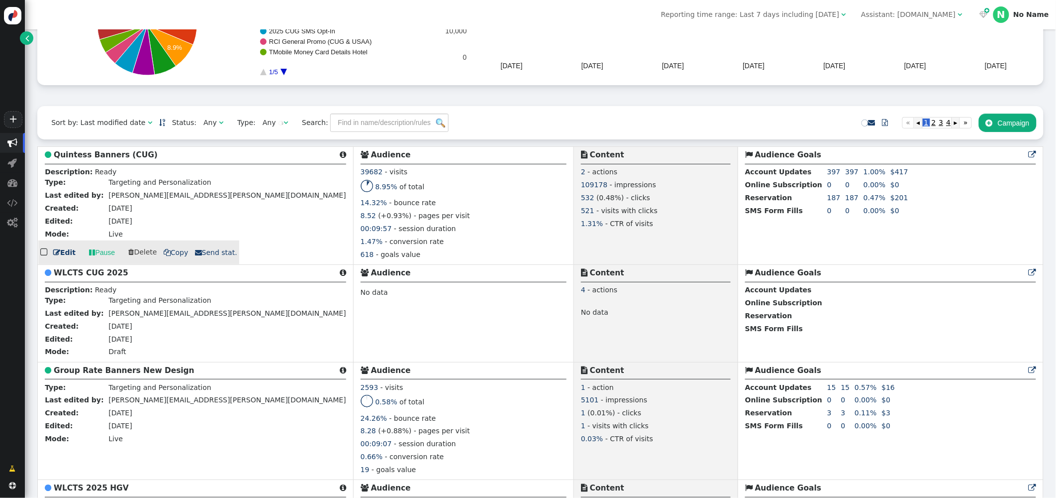
scroll to position [183, 0]
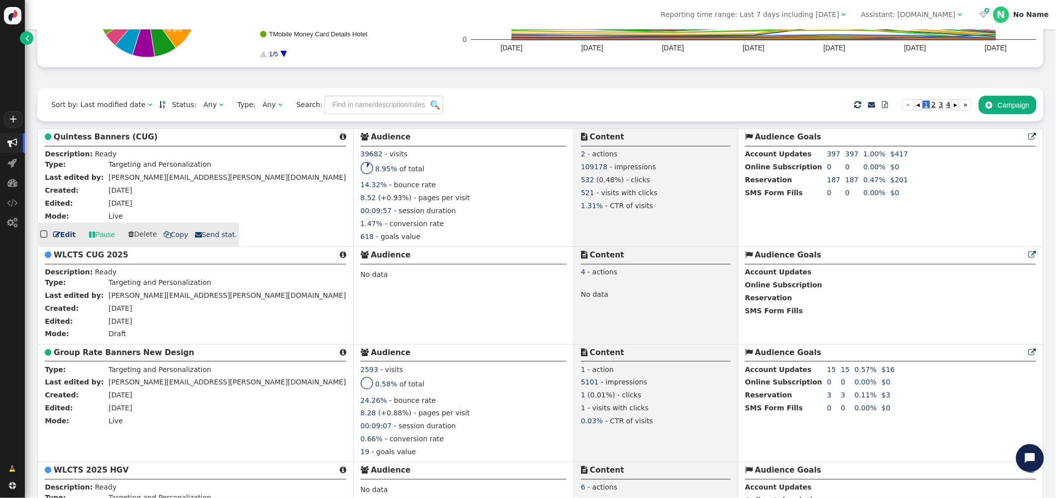
click at [98, 138] on b "Quintess Banners (CUG)" at bounding box center [106, 136] width 104 height 9
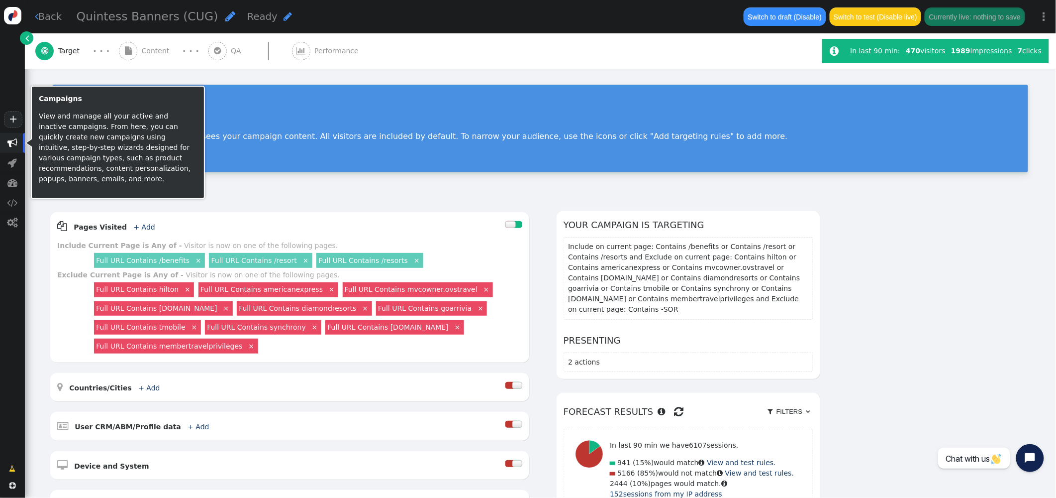
click at [13, 144] on span "" at bounding box center [12, 143] width 10 height 10
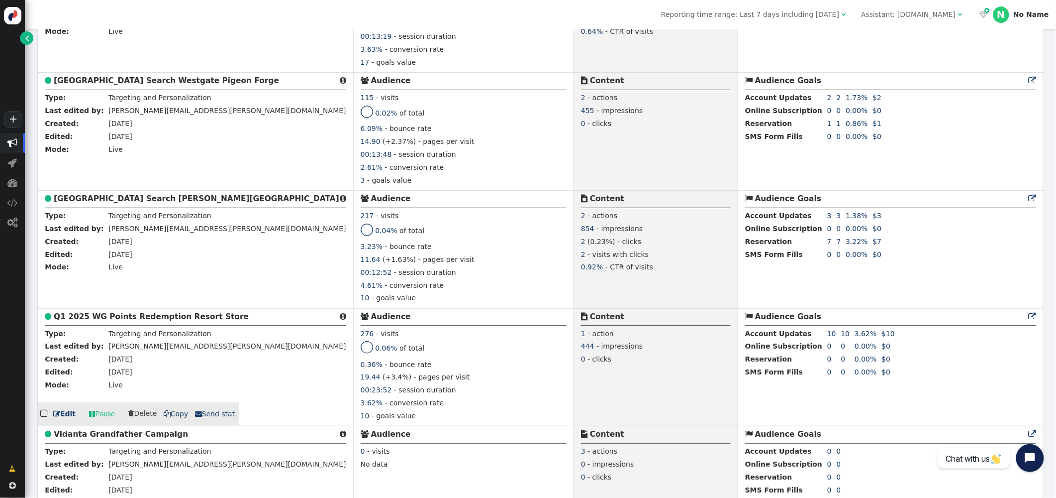
scroll to position [2665, 0]
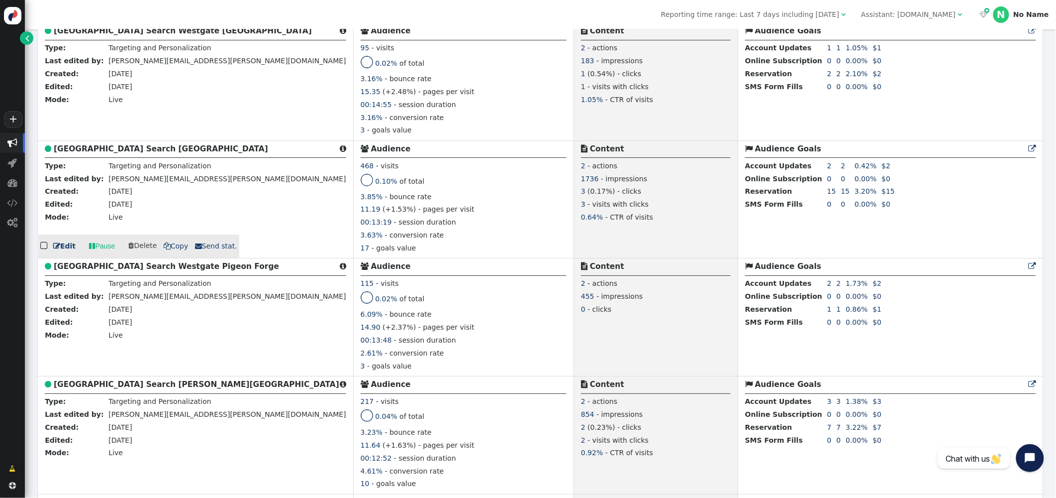
click at [96, 153] on b "[GEOGRAPHIC_DATA] Search [GEOGRAPHIC_DATA]" at bounding box center [161, 148] width 214 height 9
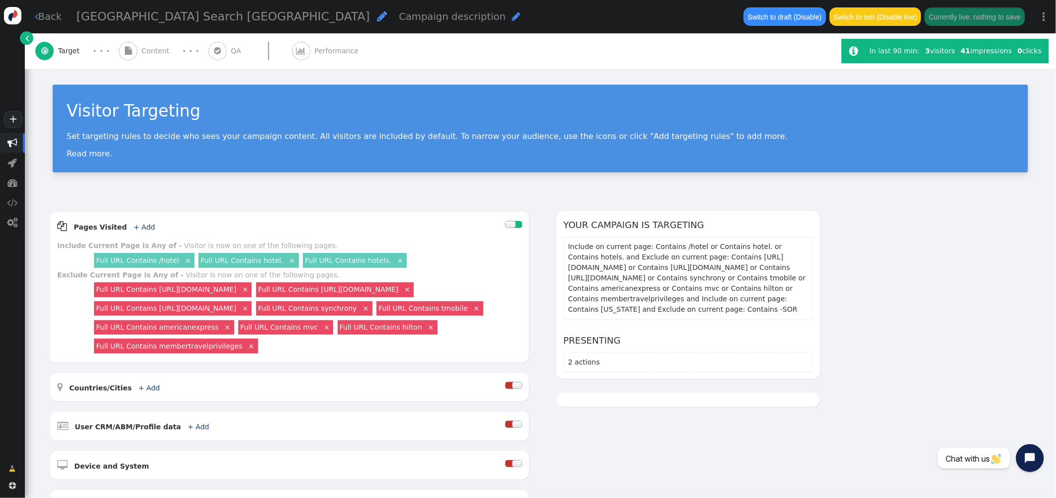
drag, startPoint x: 150, startPoint y: 50, endPoint x: 191, endPoint y: 75, distance: 48.0
click at [149, 50] on span "Content" at bounding box center [158, 51] width 32 height 10
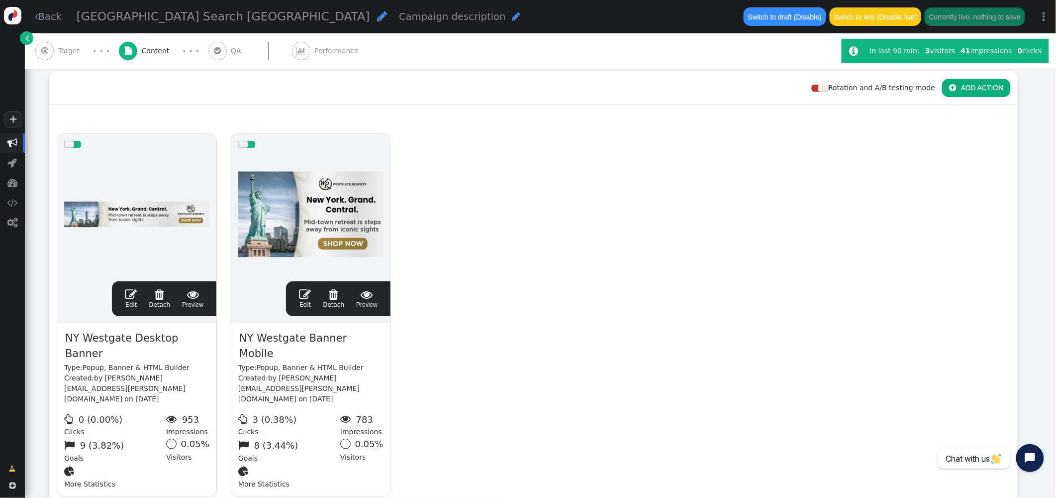
scroll to position [149, 0]
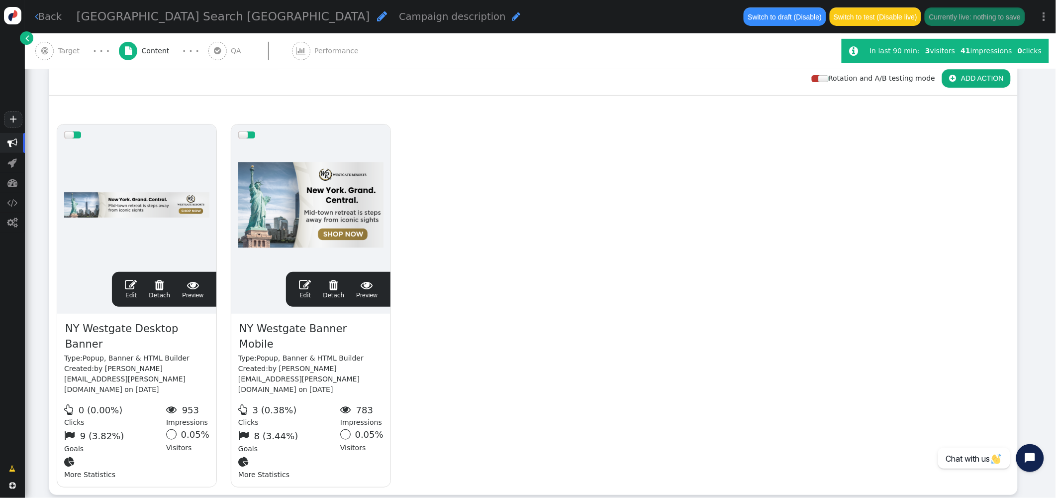
click at [129, 285] on span "" at bounding box center [131, 285] width 12 height 12
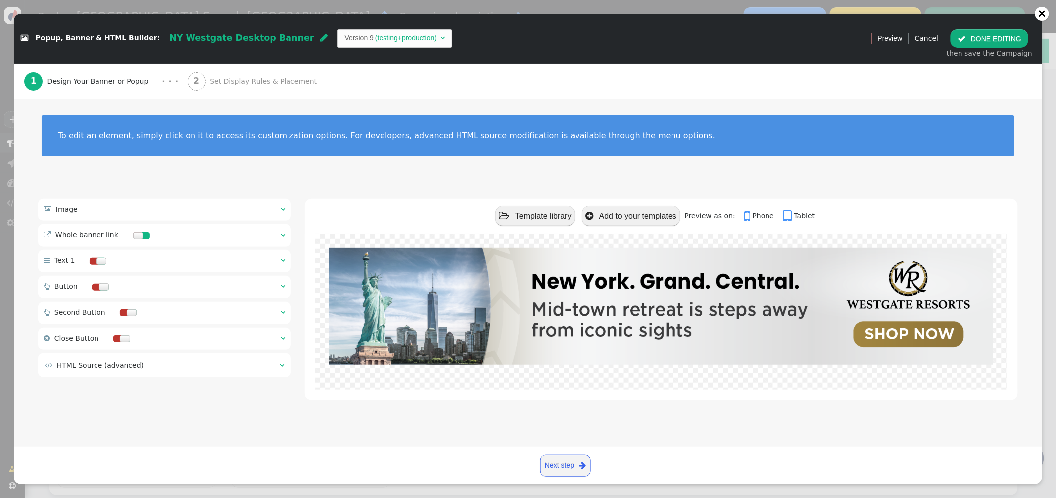
click at [251, 79] on span "Set Display Rules & Placement" at bounding box center [265, 81] width 111 height 10
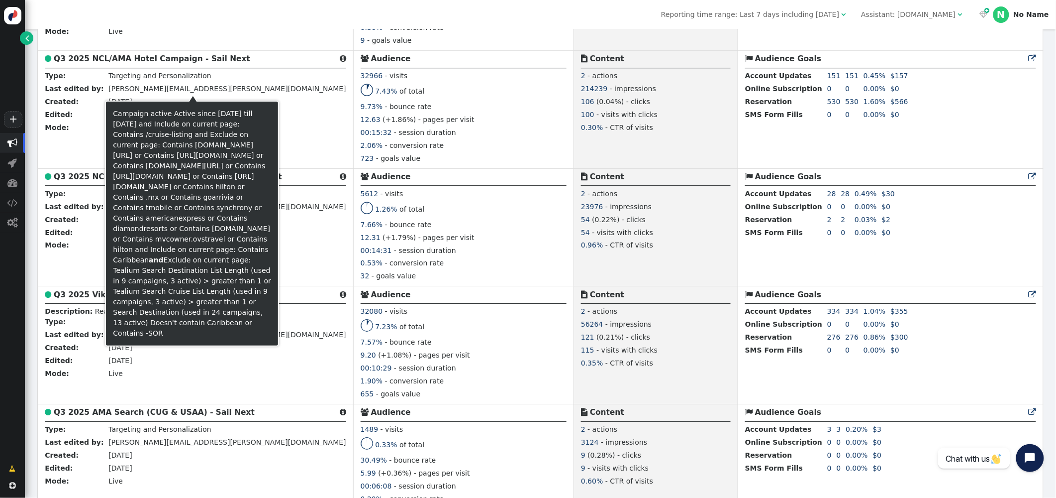
scroll to position [3928, 0]
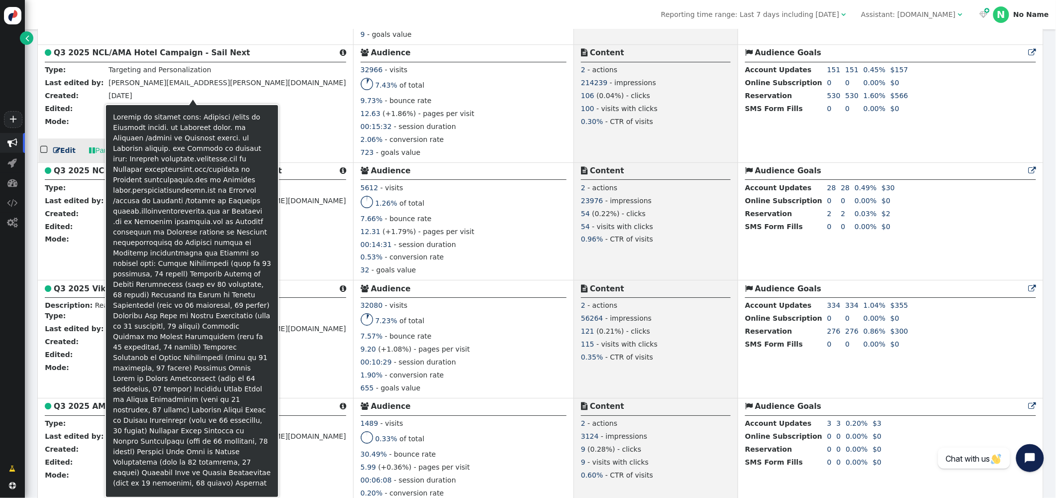
drag, startPoint x: 116, startPoint y: 78, endPoint x: 402, endPoint y: 100, distance: 286.4
click at [116, 57] on b "Q3 2025 NCL/AMA Hotel Campaign - Sail Next" at bounding box center [152, 52] width 197 height 9
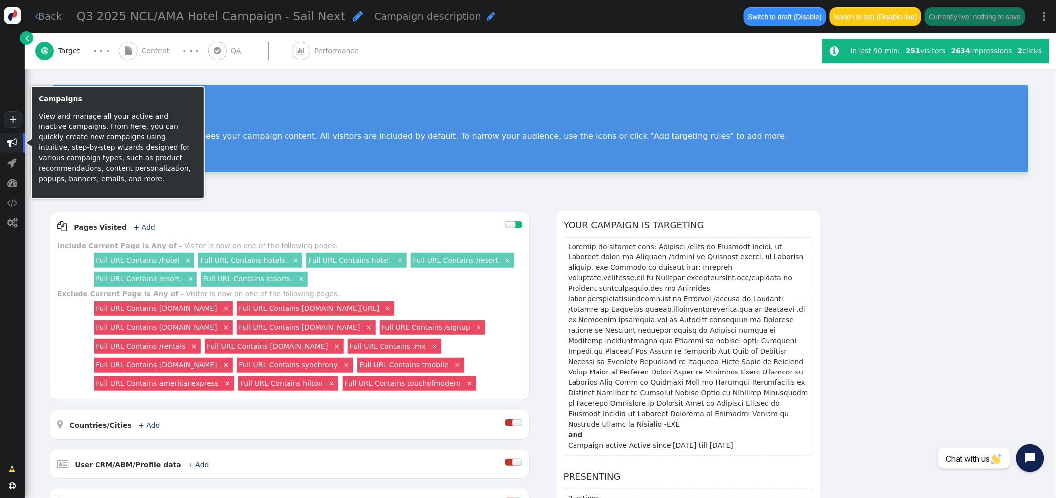
click at [15, 142] on span "" at bounding box center [12, 143] width 10 height 10
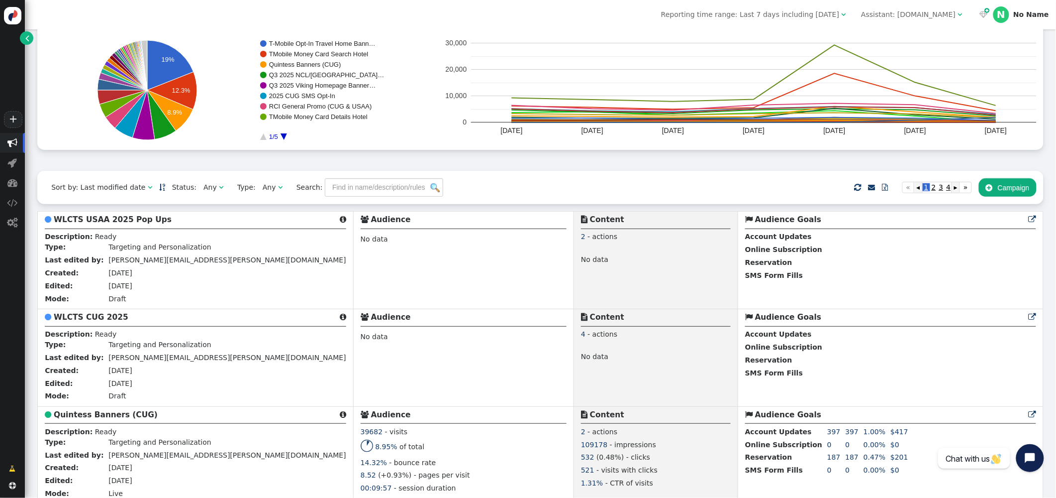
scroll to position [110, 0]
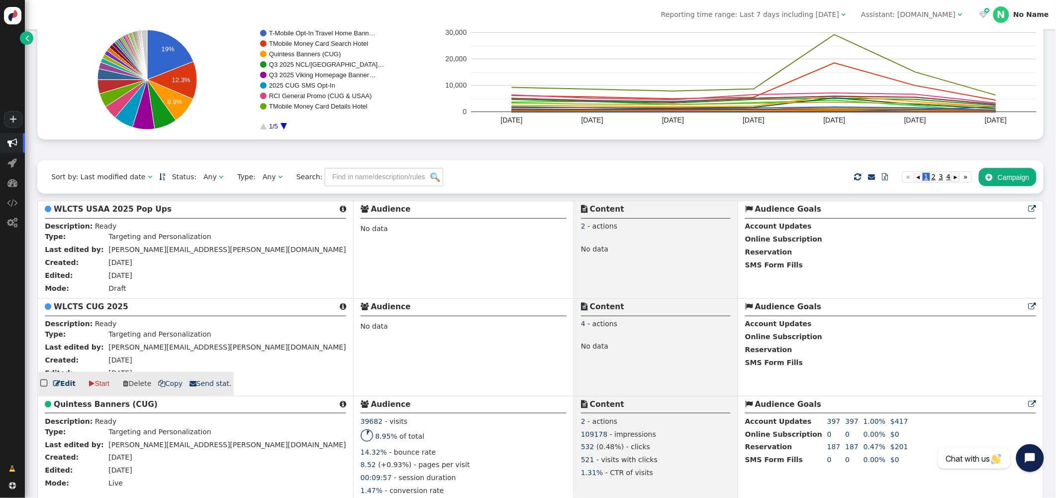
click at [98, 309] on b "WLCTS CUG 2025" at bounding box center [91, 306] width 75 height 9
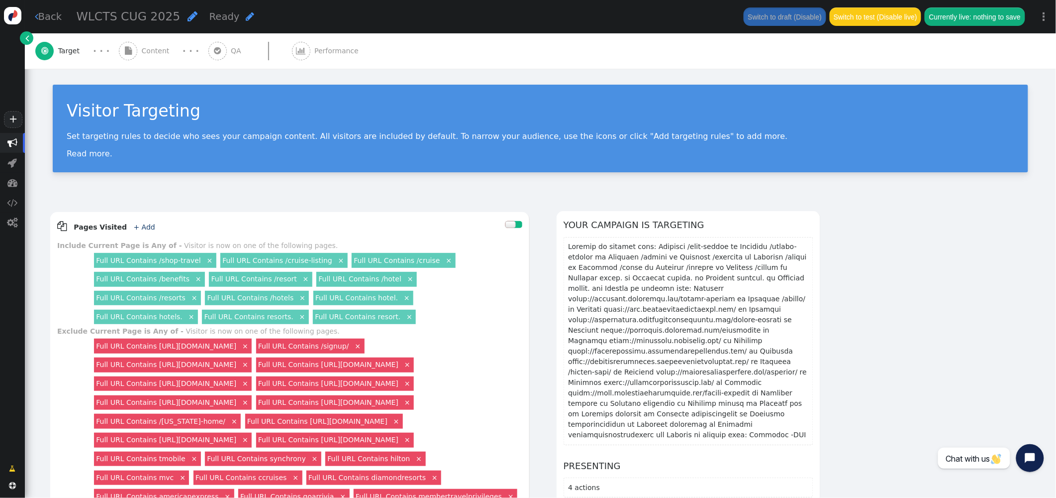
click at [143, 47] on span "Content" at bounding box center [158, 51] width 32 height 10
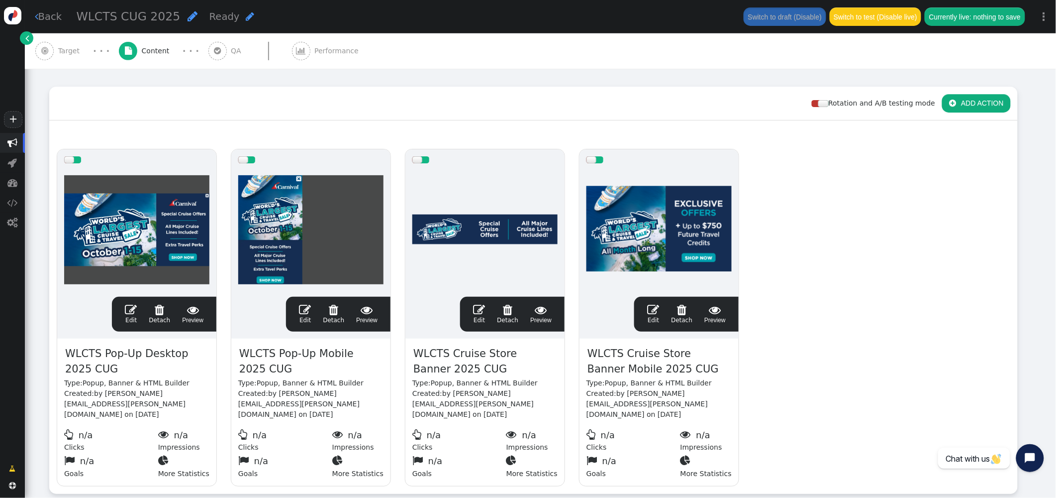
scroll to position [126, 0]
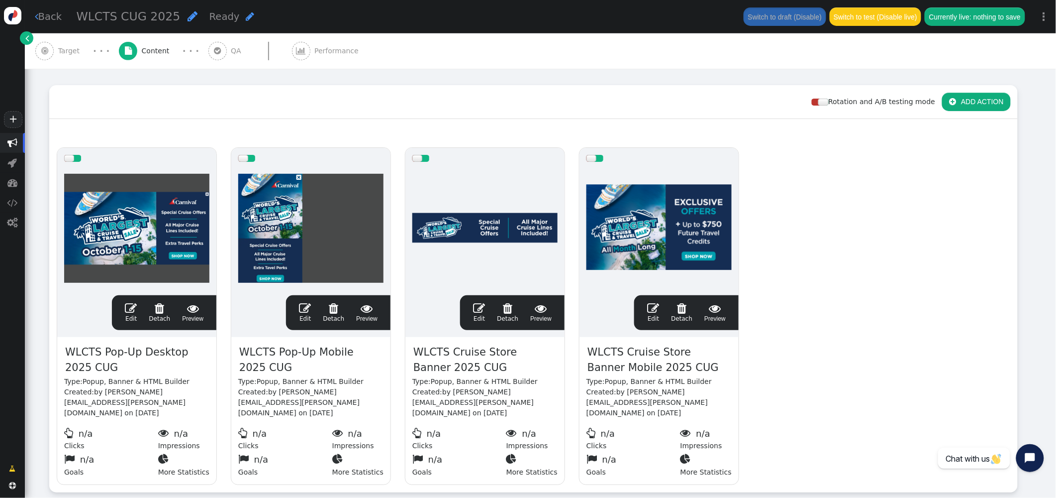
click at [482, 355] on span "WLCTS Cruise Store Banner 2025 CUG" at bounding box center [485, 360] width 145 height 32
click at [482, 351] on span "WLCTS Cruise Store Banner 2025 CUG" at bounding box center [485, 360] width 145 height 32
click at [482, 356] on span "WLCTS Cruise Store Banner 2025 CUG" at bounding box center [485, 360] width 145 height 32
click at [487, 351] on span "WLCTS Cruise Store Banner 2025 CUG" at bounding box center [485, 360] width 145 height 32
drag, startPoint x: 485, startPoint y: 352, endPoint x: 508, endPoint y: 347, distance: 23.9
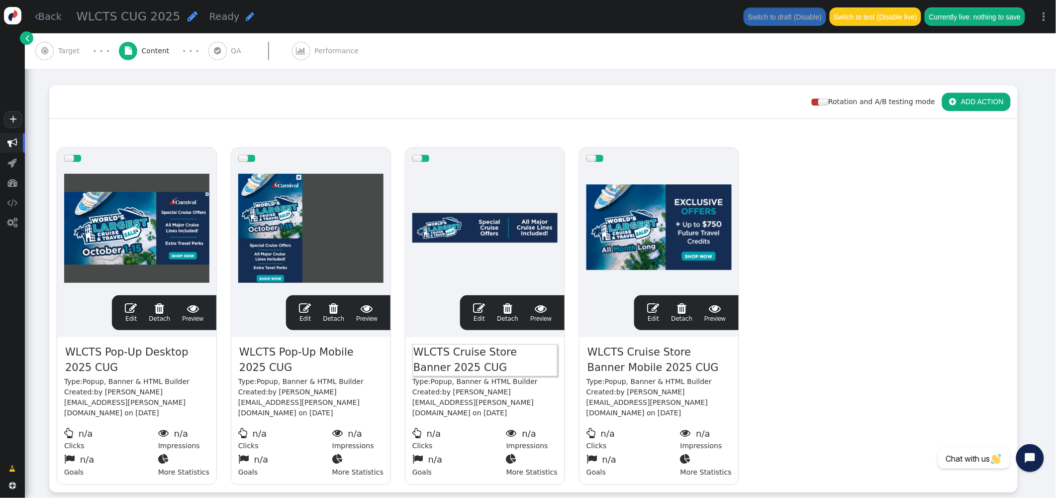
click at [485, 351] on span "WLCTS Cruise Store Banner 2025 CUG" at bounding box center [485, 360] width 145 height 32
click at [667, 350] on span "WLCTS Cruise Store Banner Mobile 2025 CUG" at bounding box center [659, 360] width 145 height 32
click at [659, 352] on span "WLCTS Cruise Store Banner Mobile 2025 CUG" at bounding box center [659, 360] width 145 height 32
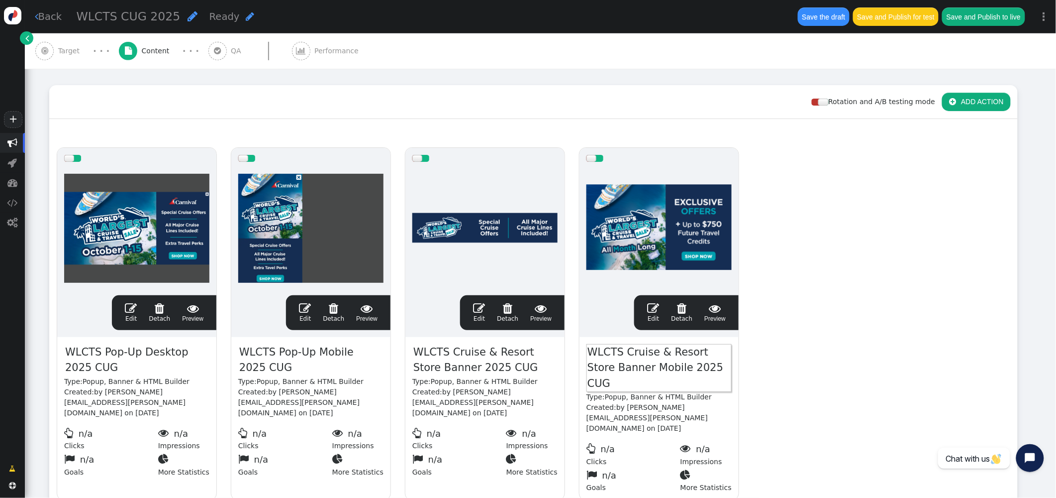
click at [805, 354] on div "drag this  Edit  Detach  Preview WLCTS Pop-Up Desktop 2025 CUG Type: Popup, …" at bounding box center [534, 323] width 968 height 367
click at [961, 103] on button " ADD ACTION" at bounding box center [976, 102] width 69 height 18
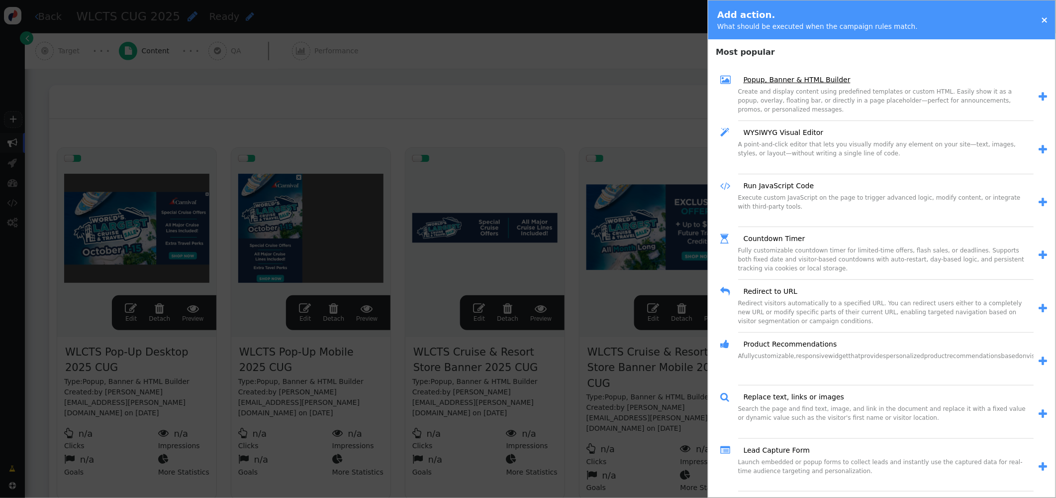
click at [826, 82] on link "Popup, Banner & HTML Builder" at bounding box center [794, 80] width 114 height 10
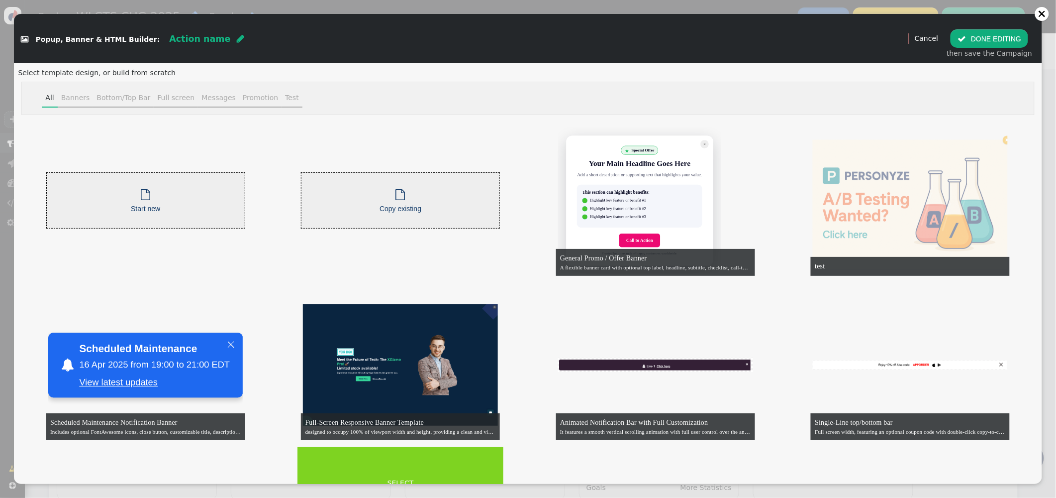
click at [407, 478] on link "SELECT" at bounding box center [401, 483] width 202 height 10
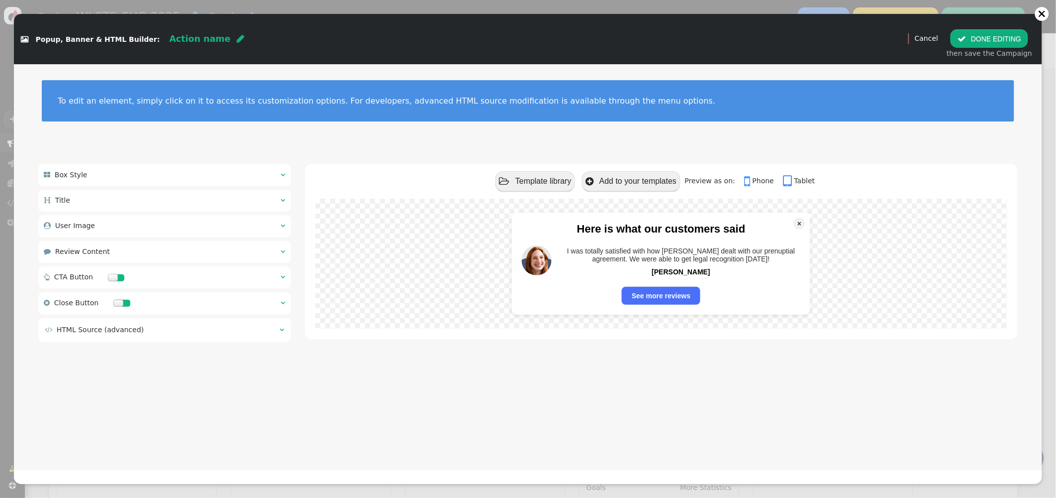
scroll to position [0, 0]
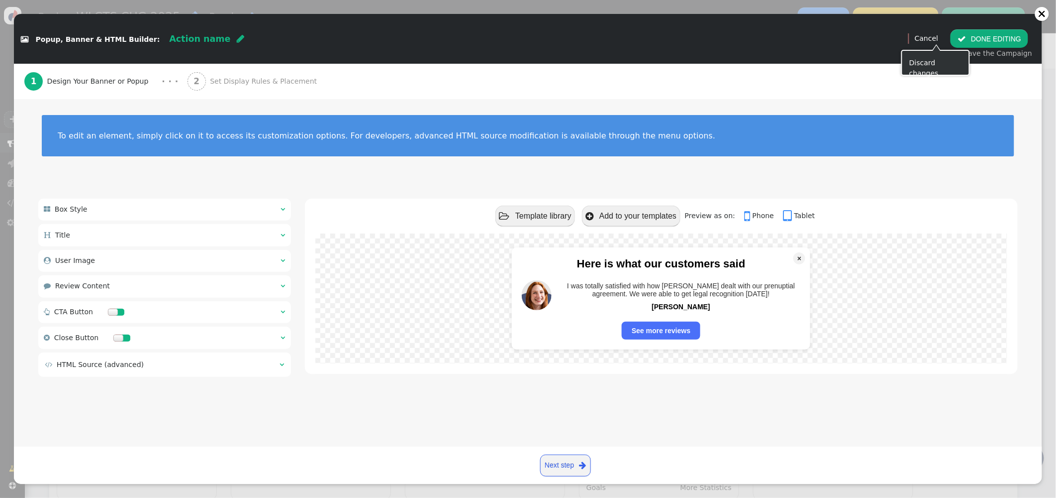
click at [938, 38] on link "Cancel" at bounding box center [926, 38] width 23 height 8
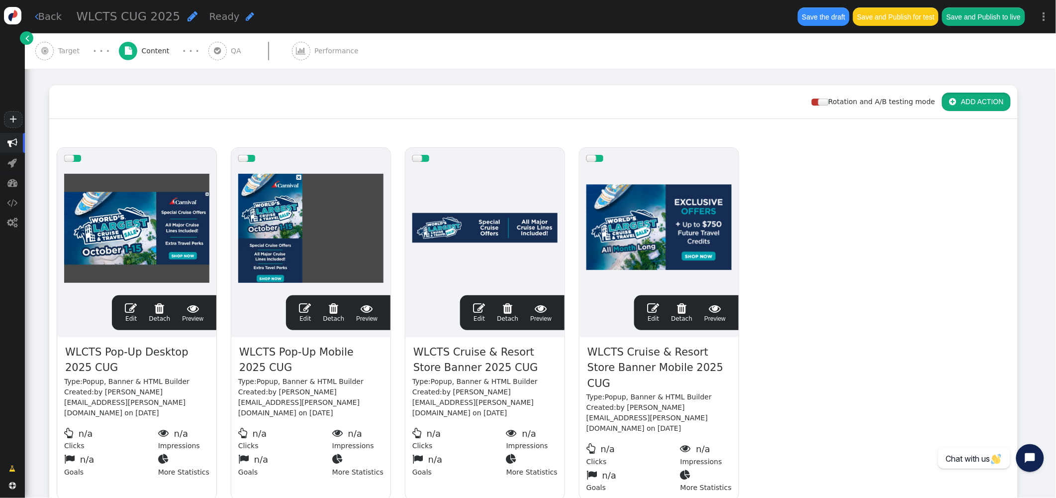
click at [958, 104] on button " ADD ACTION" at bounding box center [976, 102] width 69 height 18
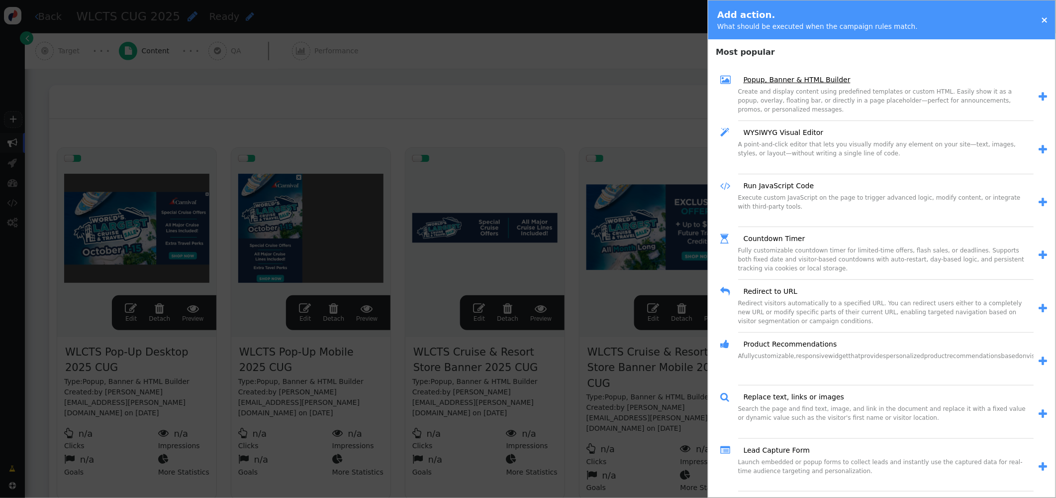
click at [802, 80] on link "Popup, Banner & HTML Builder" at bounding box center [794, 80] width 114 height 10
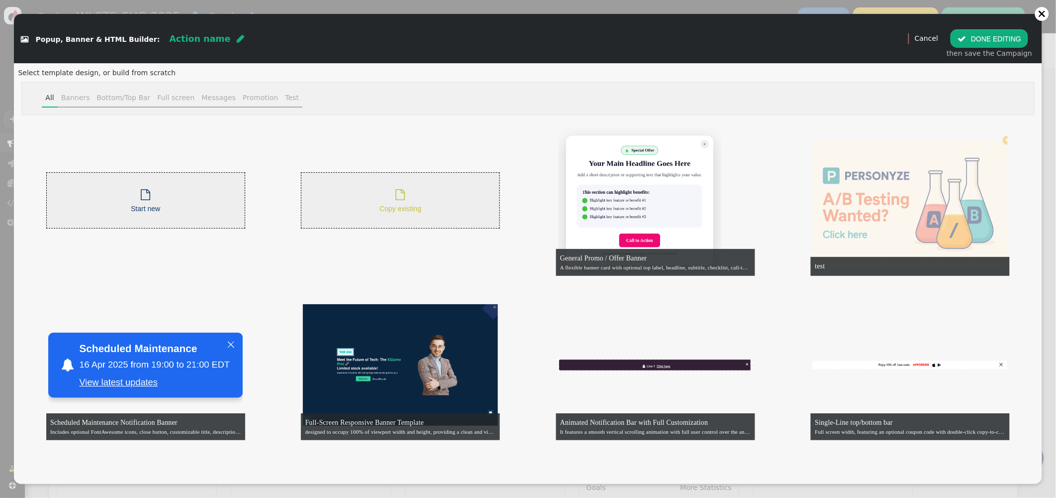
click at [380, 201] on div " Copy existing" at bounding box center [401, 200] width 42 height 27
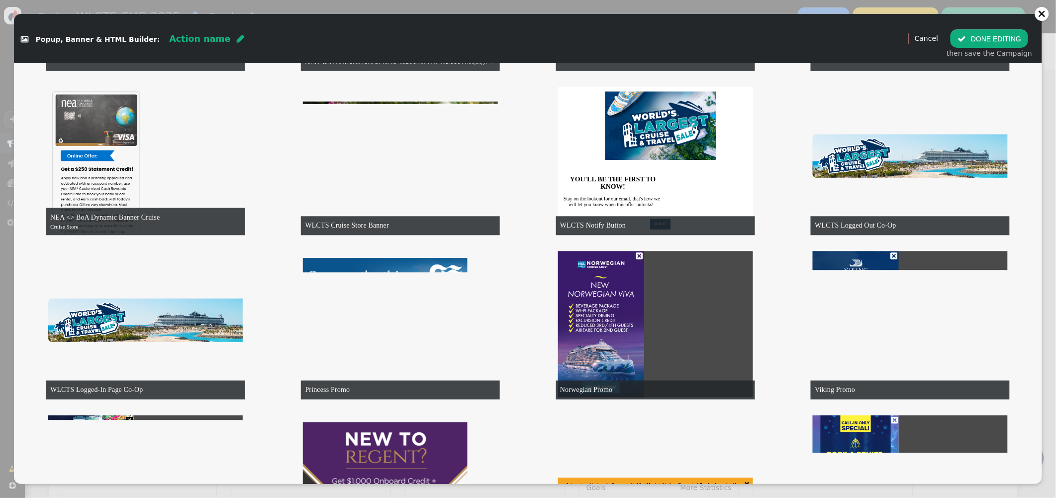
scroll to position [5138, 0]
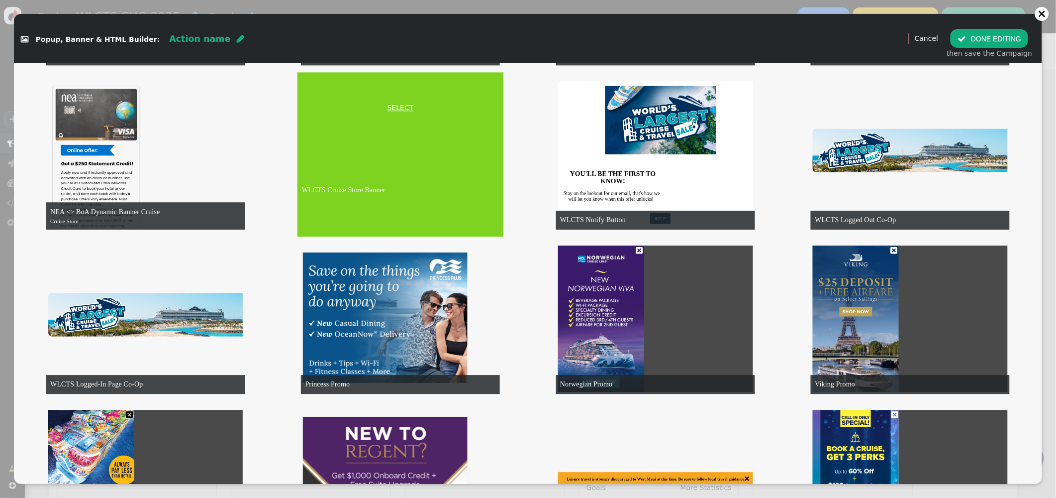
click at [397, 106] on link "SELECT" at bounding box center [401, 108] width 202 height 10
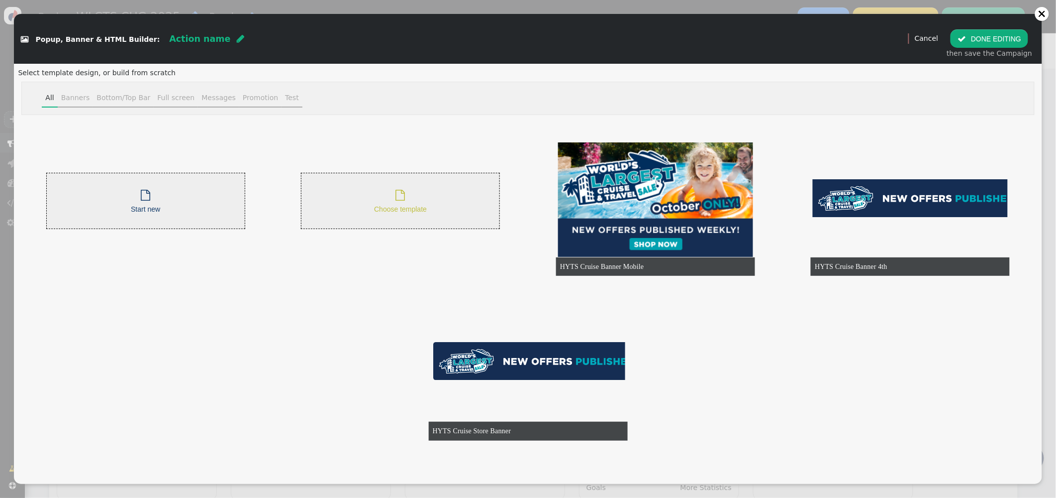
scroll to position [0, 0]
click at [929, 37] on link "Cancel" at bounding box center [926, 38] width 23 height 8
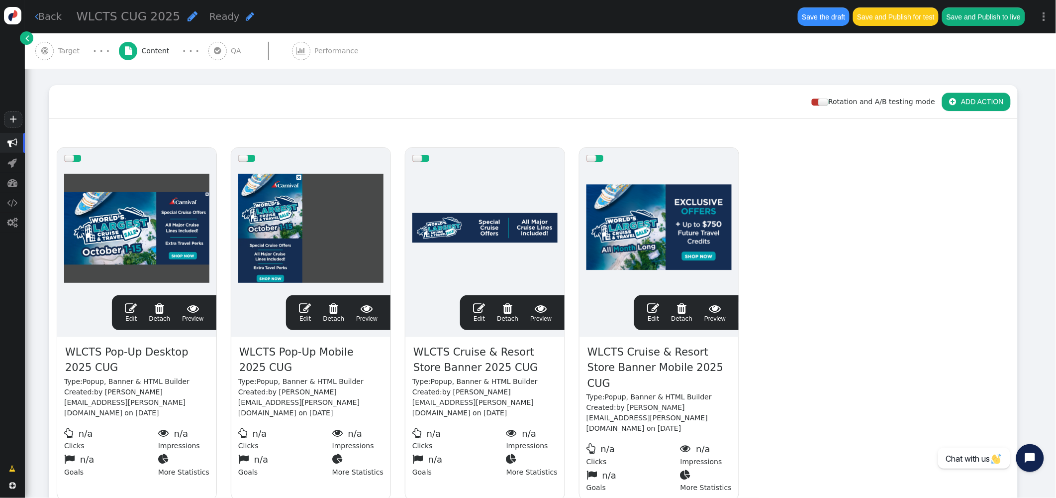
click at [983, 104] on button " ADD ACTION" at bounding box center [976, 102] width 69 height 18
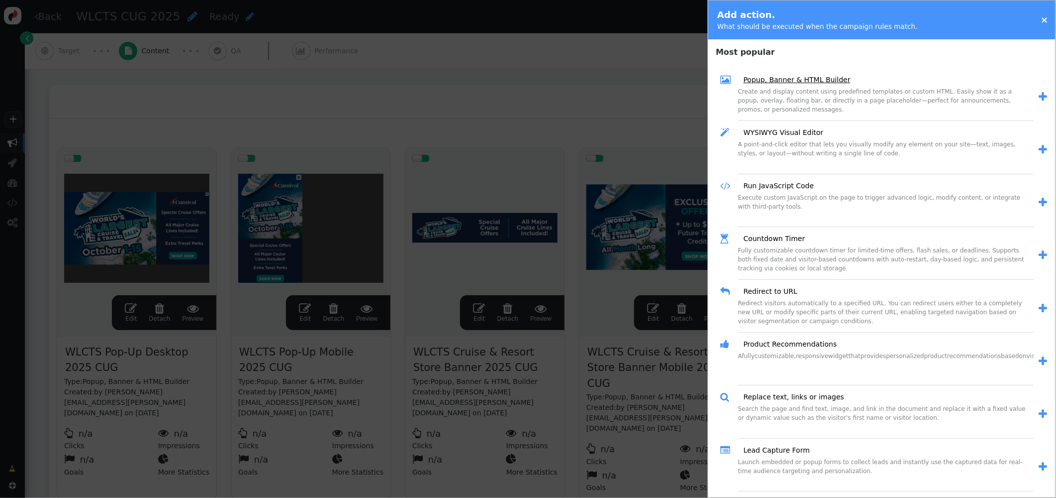
click at [790, 78] on link "Popup, Banner & HTML Builder" at bounding box center [794, 80] width 114 height 10
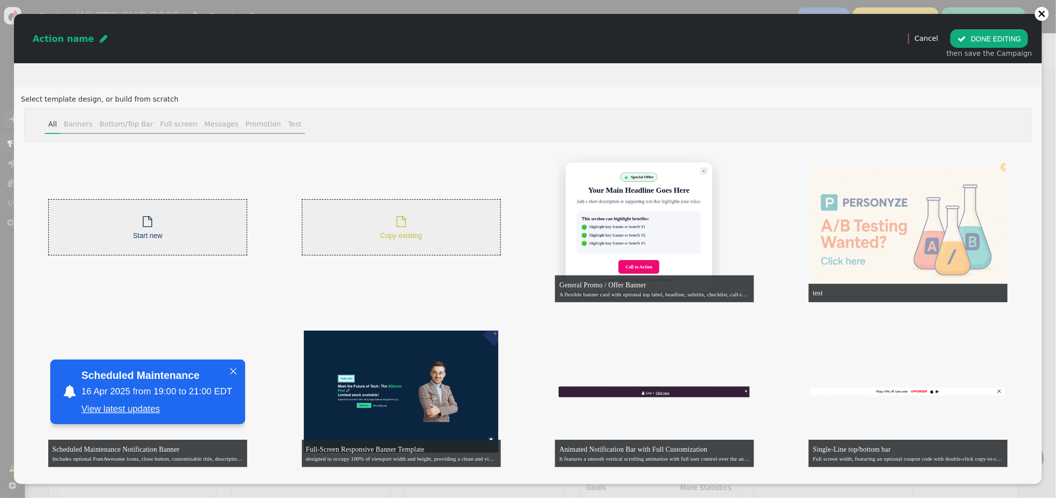
click at [414, 223] on div " Copy existing" at bounding box center [402, 226] width 42 height 27
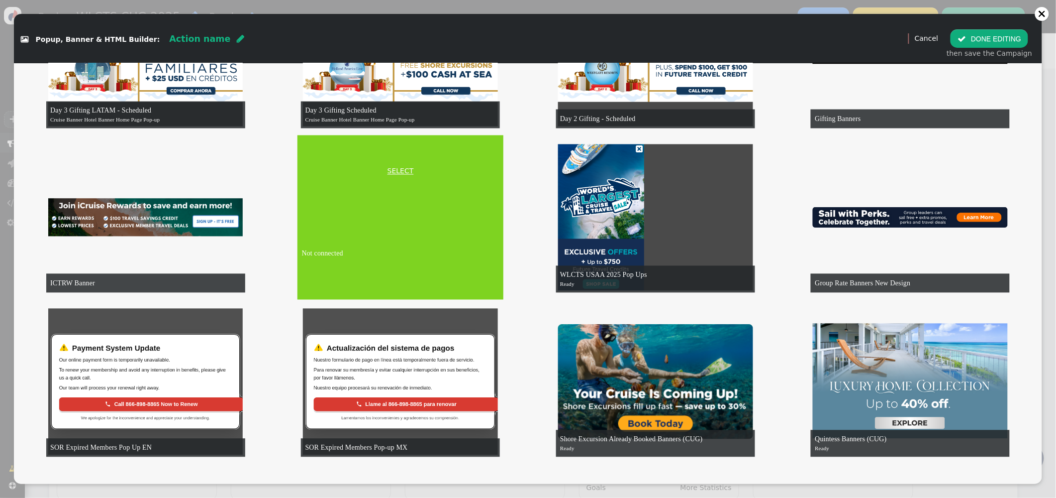
scroll to position [7702, 0]
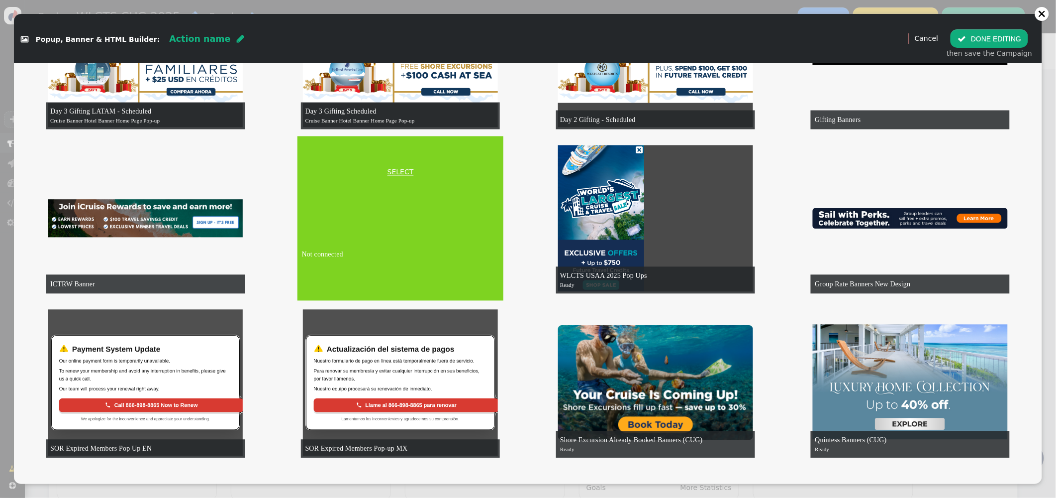
click at [401, 170] on link "SELECT" at bounding box center [401, 172] width 202 height 10
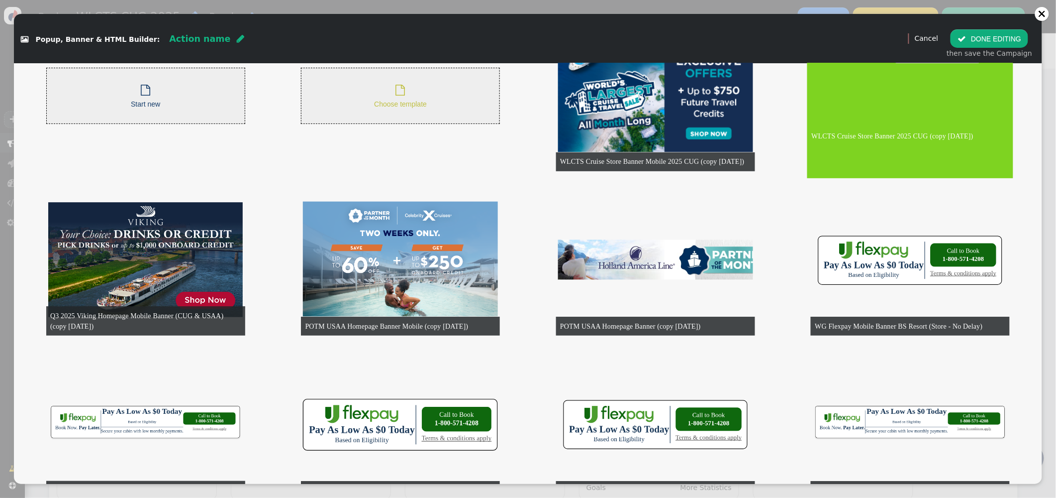
scroll to position [0, 0]
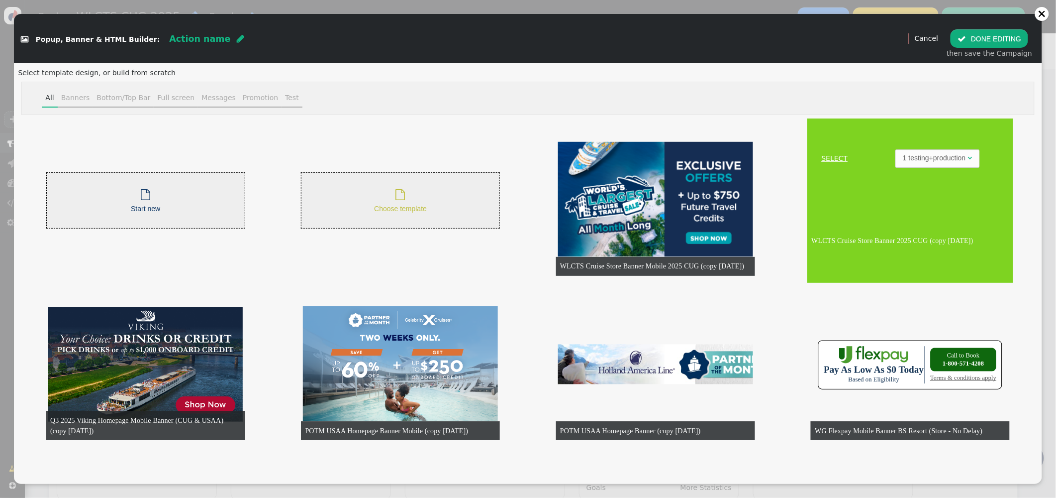
click at [834, 157] on link "SELECT" at bounding box center [835, 158] width 50 height 10
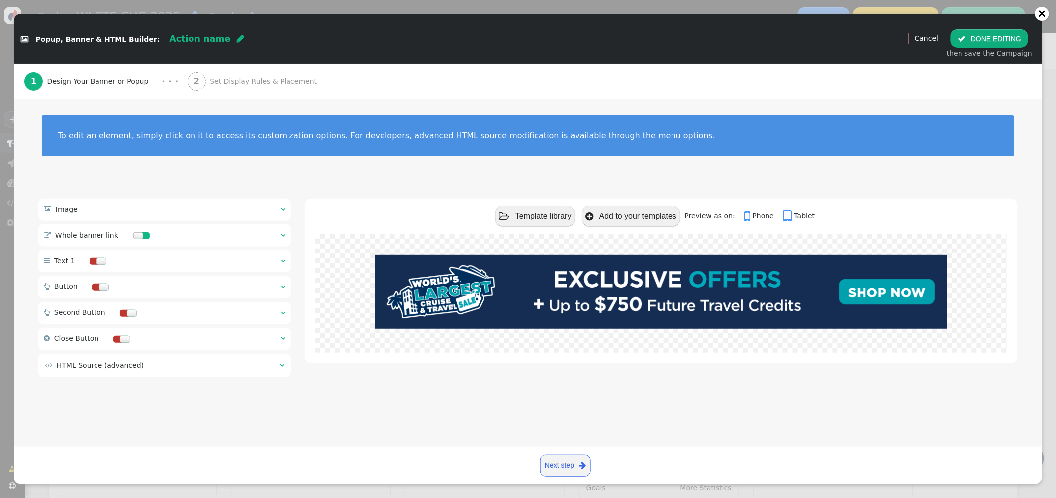
click at [174, 45] on div "Action name " at bounding box center [206, 38] width 75 height 13
type input "WLCTS Hotel Store Banner CUG"
click at [284, 210] on span "" at bounding box center [283, 209] width 4 height 7
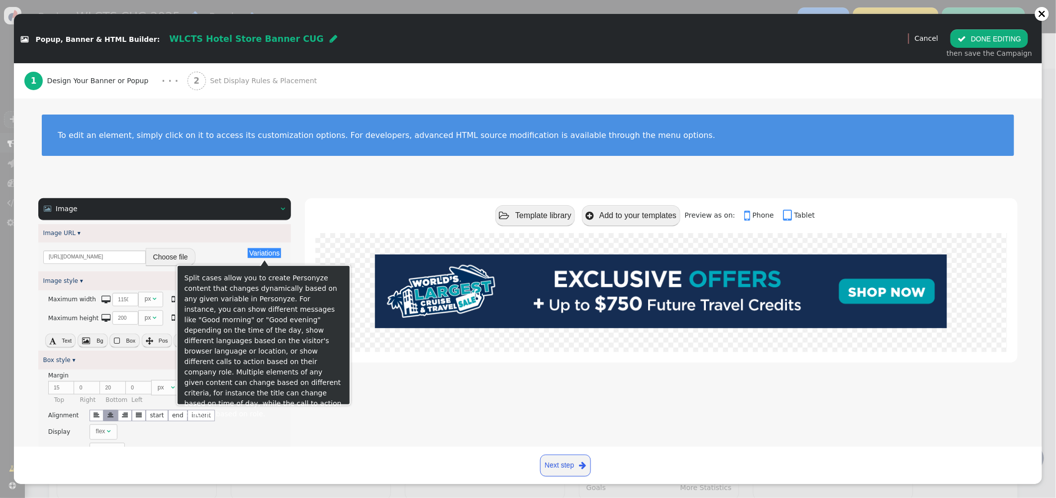
click at [183, 256] on button "Choose file" at bounding box center [171, 257] width 50 height 18
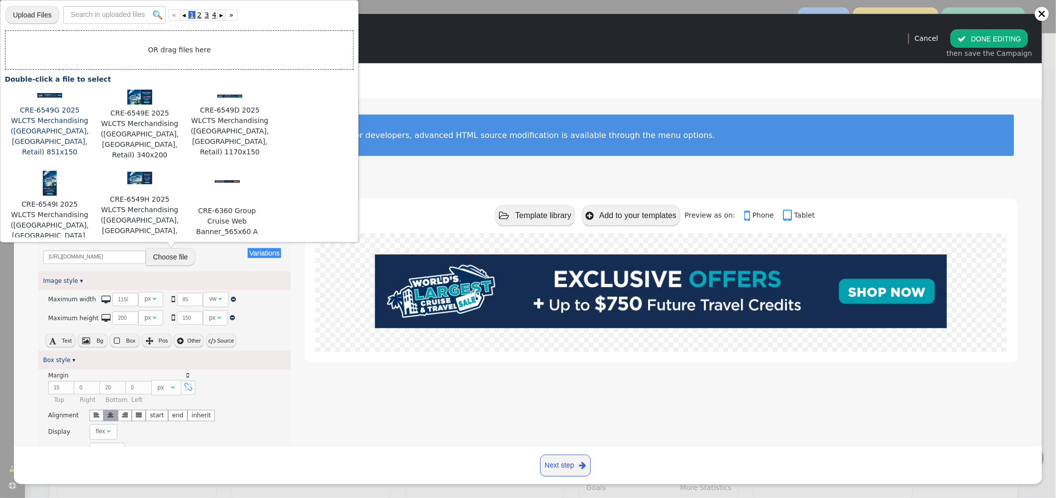
click at [43, 97] on img at bounding box center [49, 95] width 25 height 4
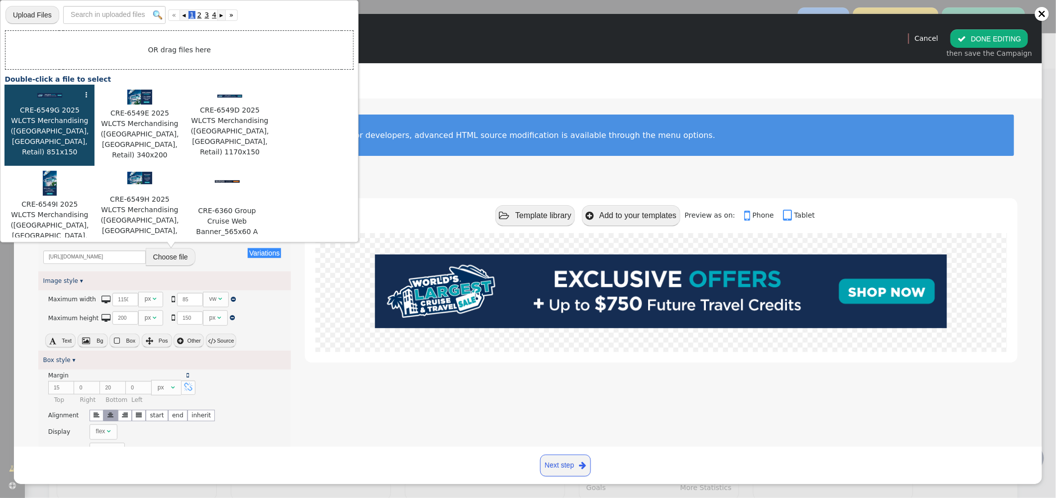
click at [43, 97] on img at bounding box center [49, 95] width 25 height 4
type input "https://cdn.personyze.com/upload/5748/3310a3dd188c2449.png"
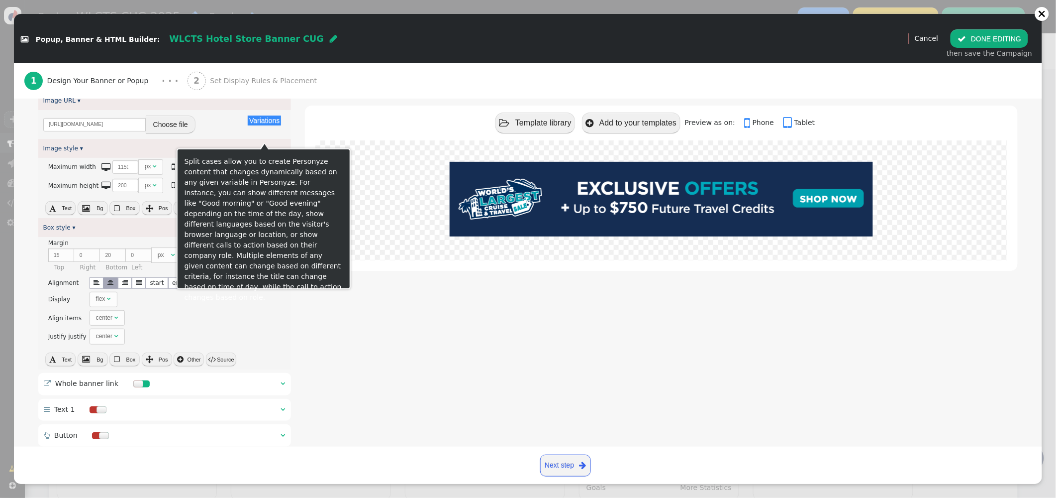
scroll to position [132, 0]
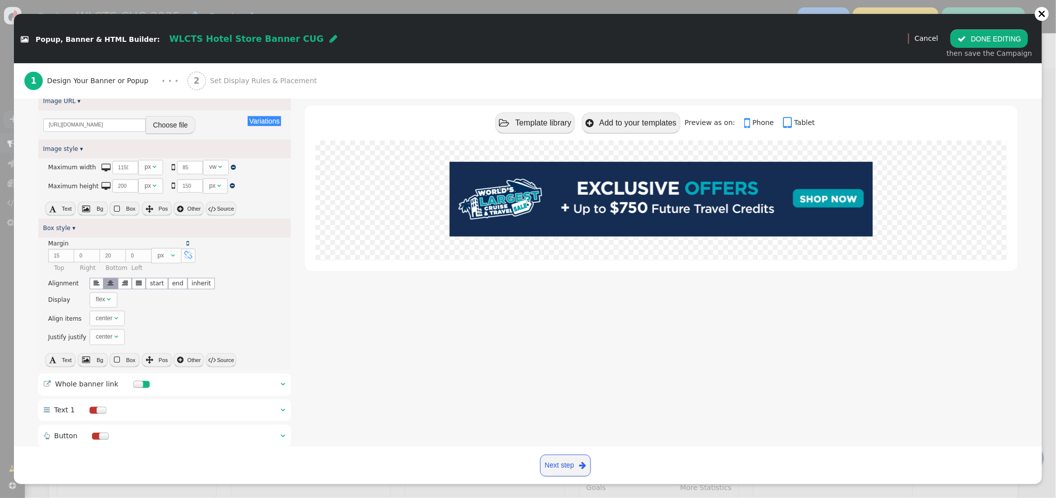
click at [222, 210] on button " Source" at bounding box center [221, 209] width 30 height 14
click at [98, 168] on textarea "max-width: sel(1150px, 85vw); max-height: sel(200px, 150px);" at bounding box center [164, 176] width 253 height 36
click at [104, 178] on textarea "max-width: sel(851px, 85vw); max-height: sel(200px, 150px);" at bounding box center [164, 176] width 253 height 36
click at [168, 176] on textarea "max-width: sel(851px, 85vw); max-height: sel(150px, 150px);" at bounding box center [164, 176] width 253 height 36
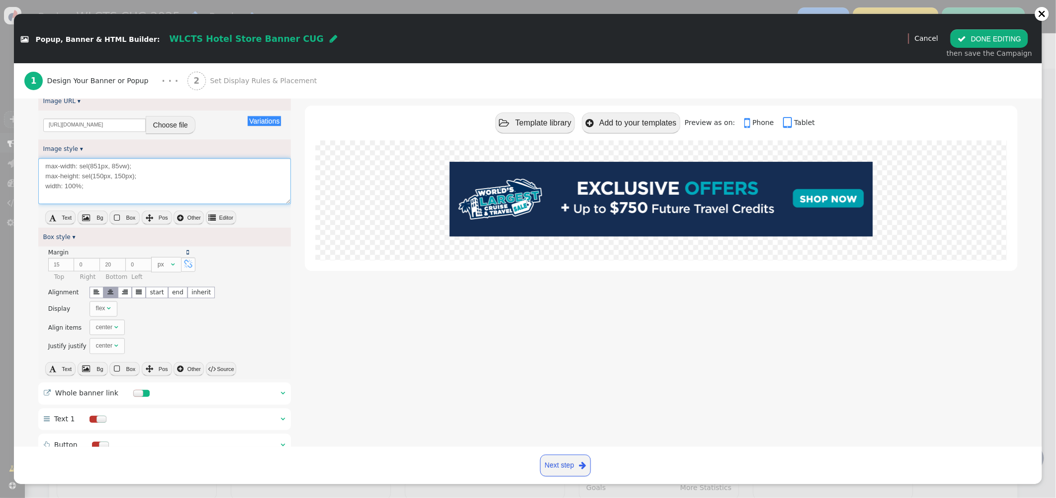
type textarea "max-width: sel(851px, 85vw); max-height: sel(150px, 150px); width: 100%;"
click at [281, 394] on span "" at bounding box center [283, 392] width 4 height 7
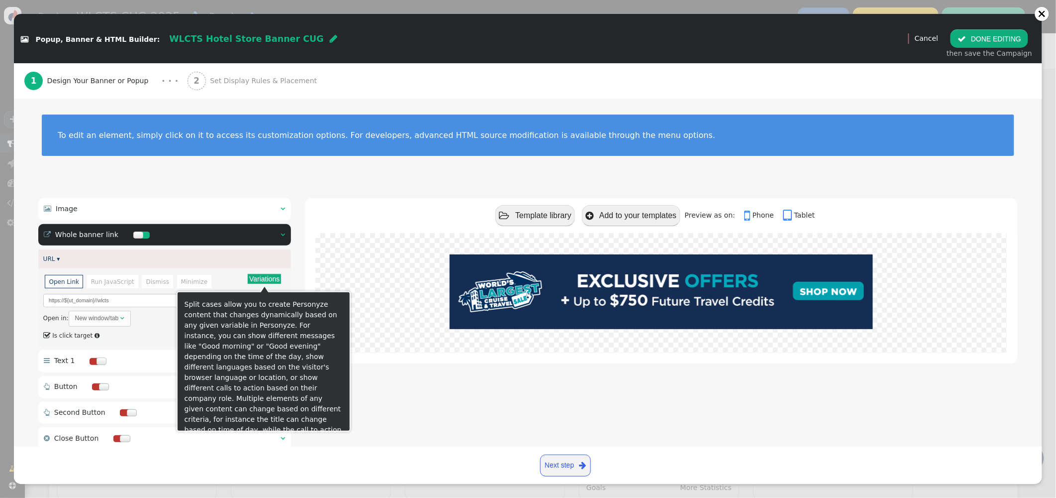
click at [264, 277] on button "Variations" at bounding box center [264, 279] width 33 height 10
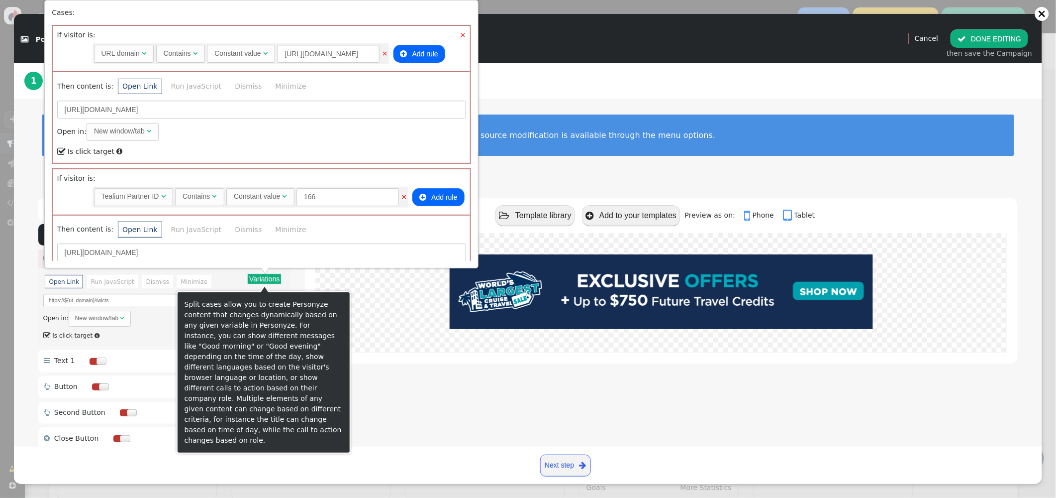
scroll to position [637, 0]
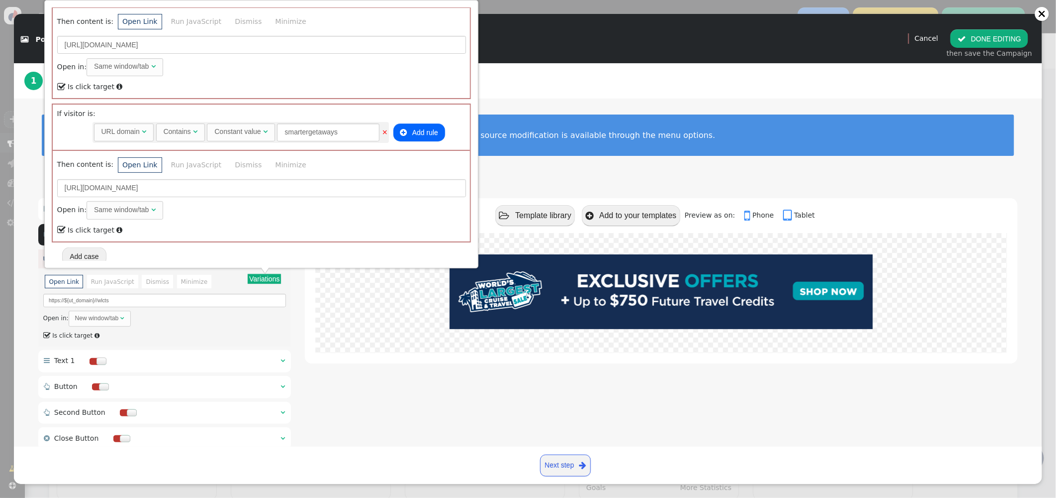
click at [598, 104] on div "To edit an element, simply click on it to access its customization options. For…" at bounding box center [528, 142] width 1029 height 86
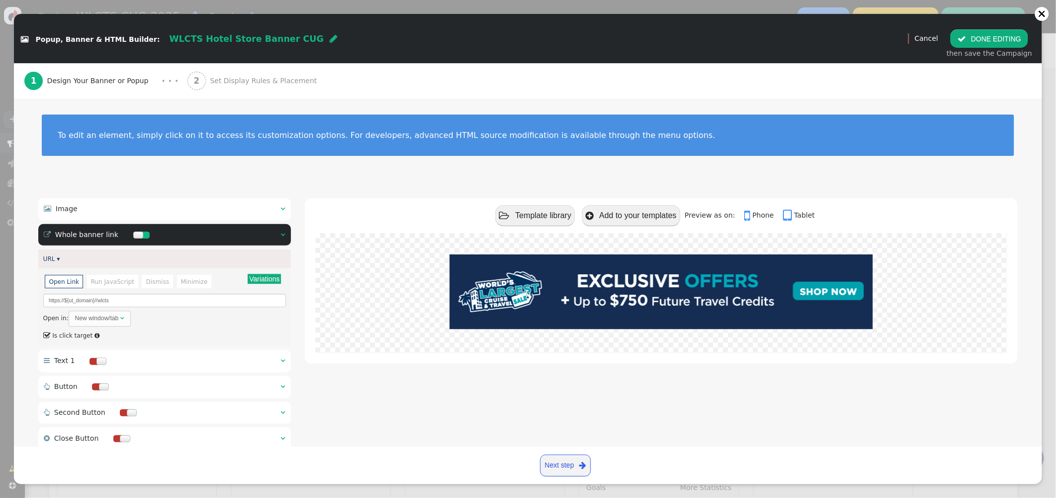
click at [231, 79] on span "Set Display Rules & Placement" at bounding box center [265, 81] width 111 height 10
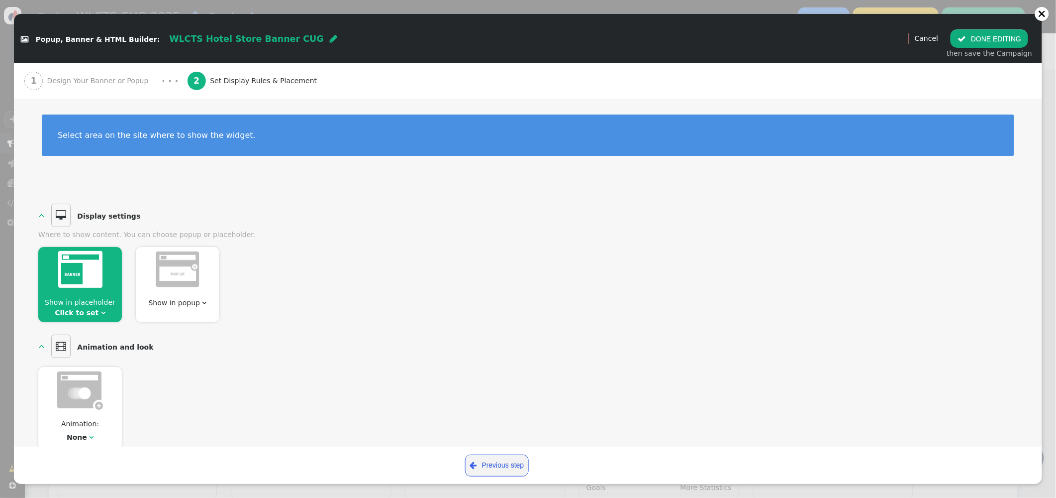
click at [101, 297] on span "Show in placeholder Click to set " at bounding box center [80, 307] width 84 height 21
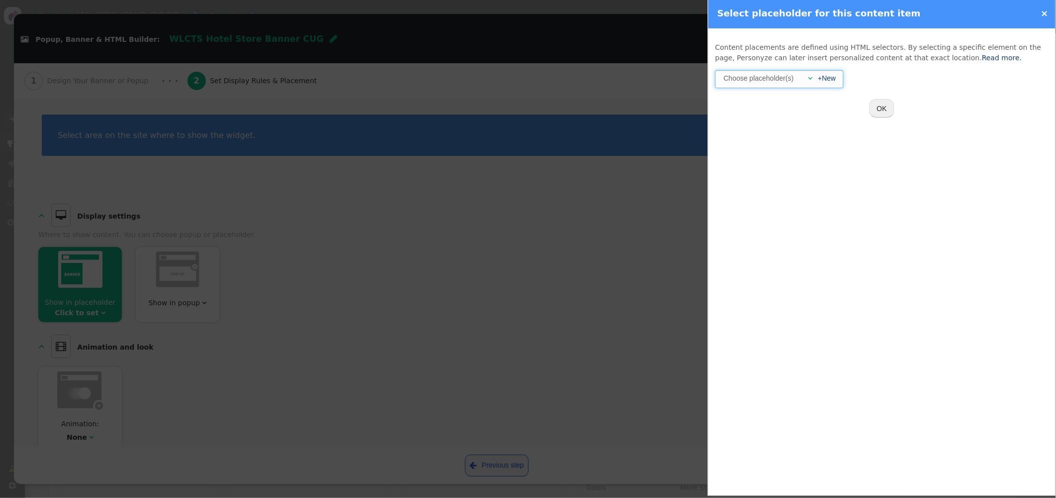
click at [813, 78] on div "+New" at bounding box center [824, 78] width 23 height 10
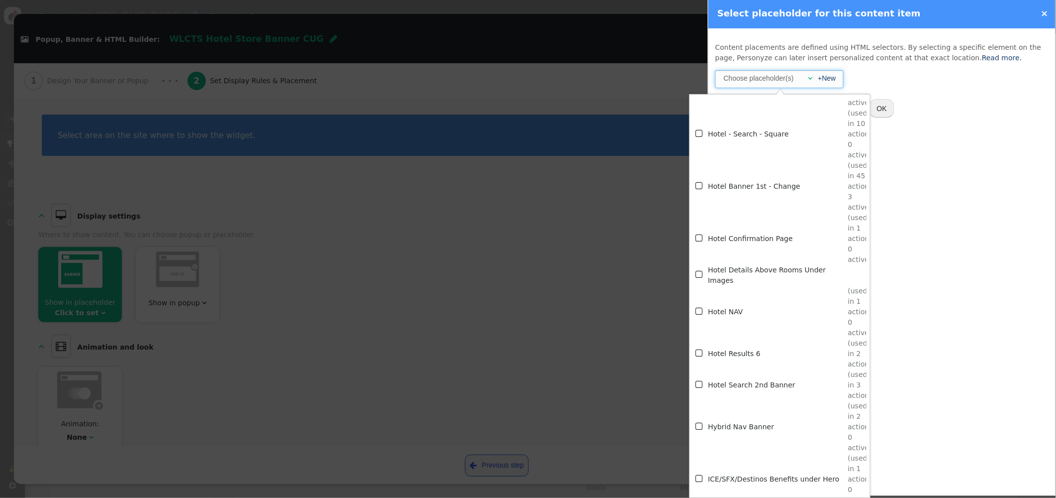
scroll to position [3518, 0]
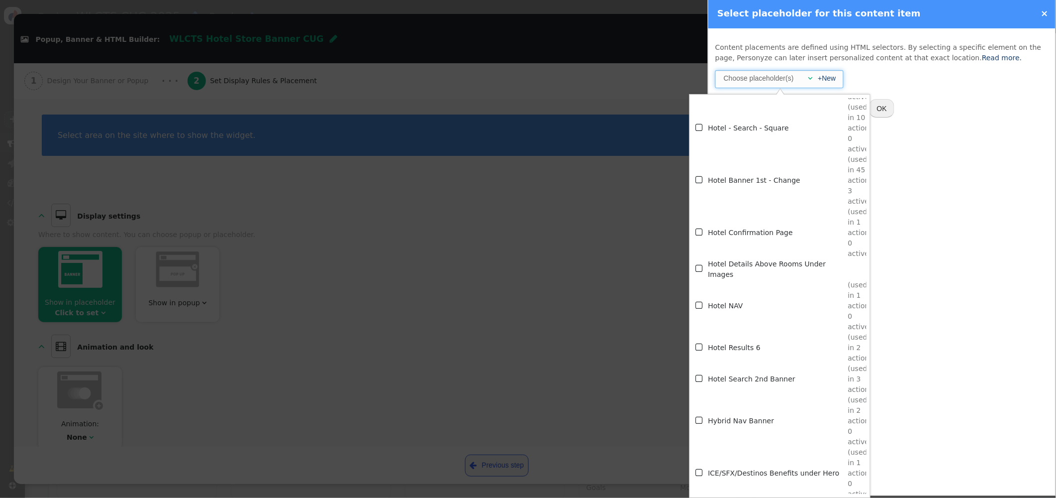
click at [699, 345] on span "" at bounding box center [700, 346] width 9 height 13
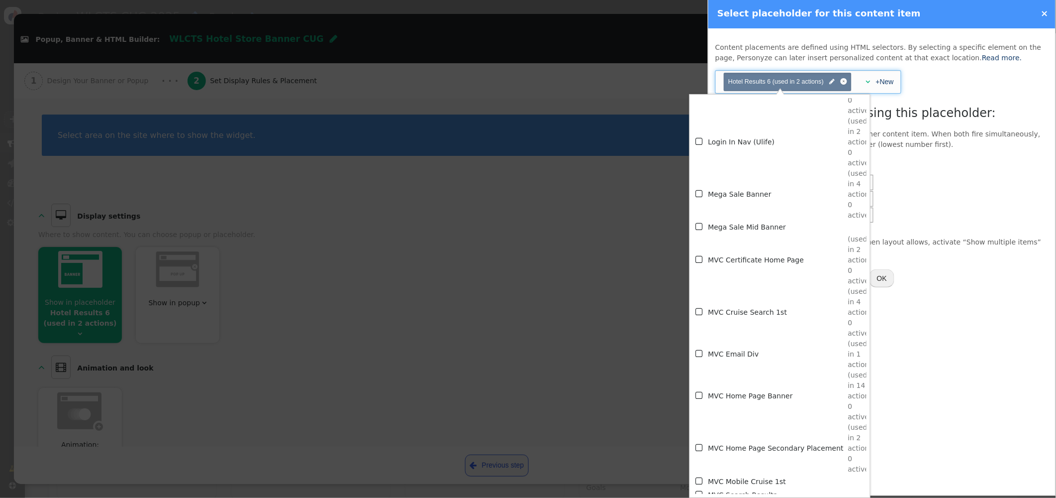
scroll to position [4288, 0]
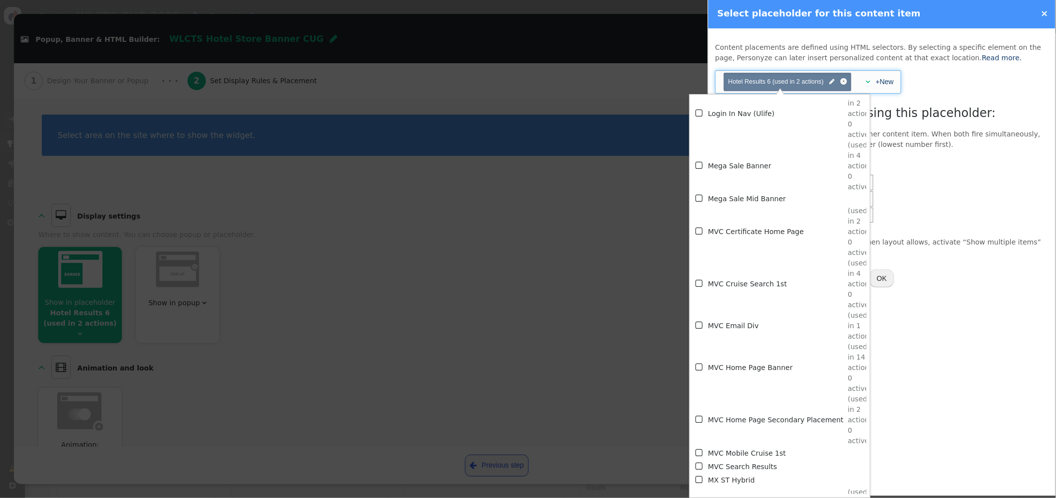
click at [982, 385] on div "Content placements are defined using HTML selectors. By selecting a specific el…" at bounding box center [882, 261] width 347 height 467
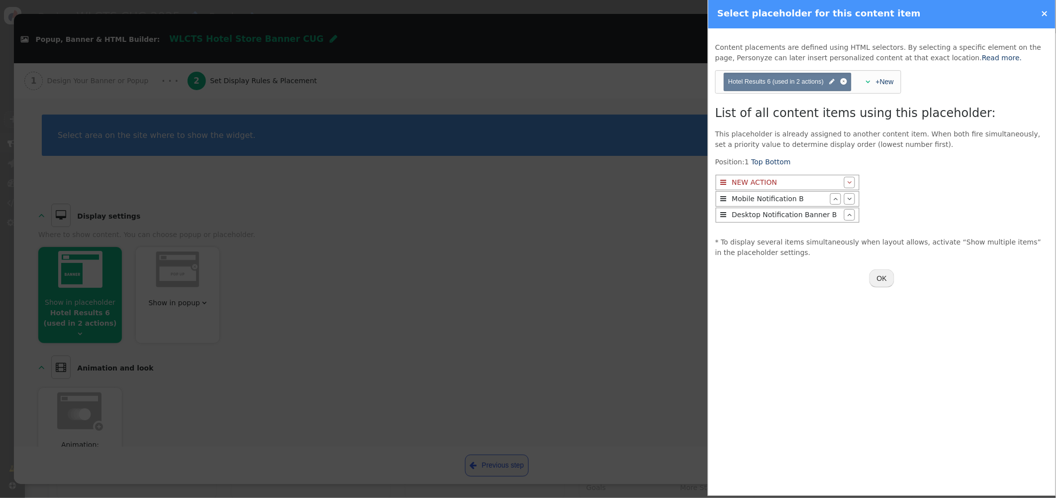
click at [881, 280] on button "OK" at bounding box center [882, 278] width 25 height 18
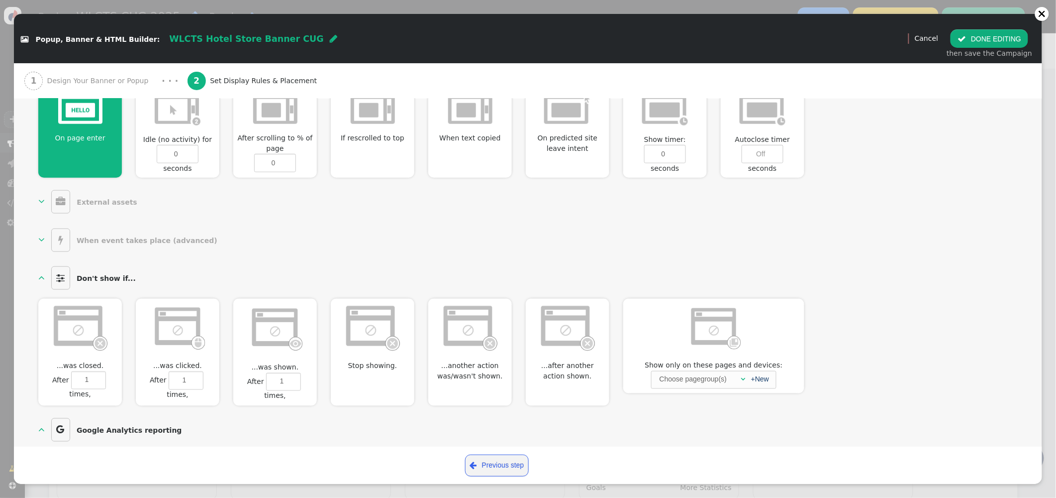
scroll to position [459, 0]
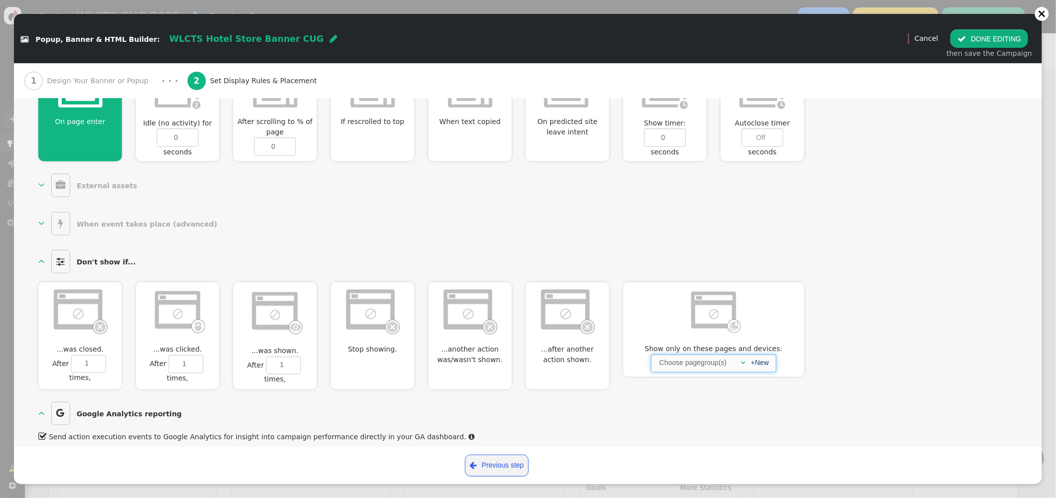
click at [742, 359] on span "" at bounding box center [743, 362] width 4 height 7
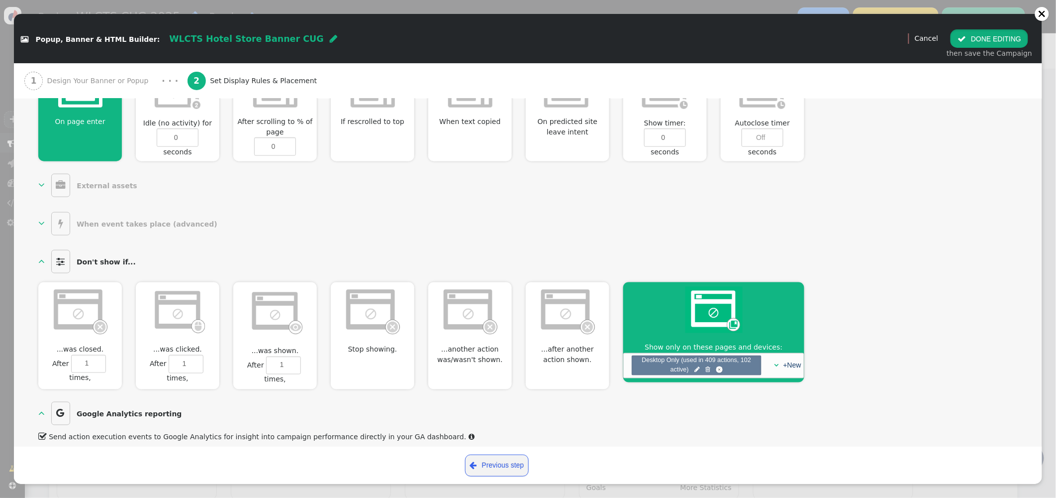
click at [974, 39] on button " DONE EDITING" at bounding box center [990, 38] width 78 height 18
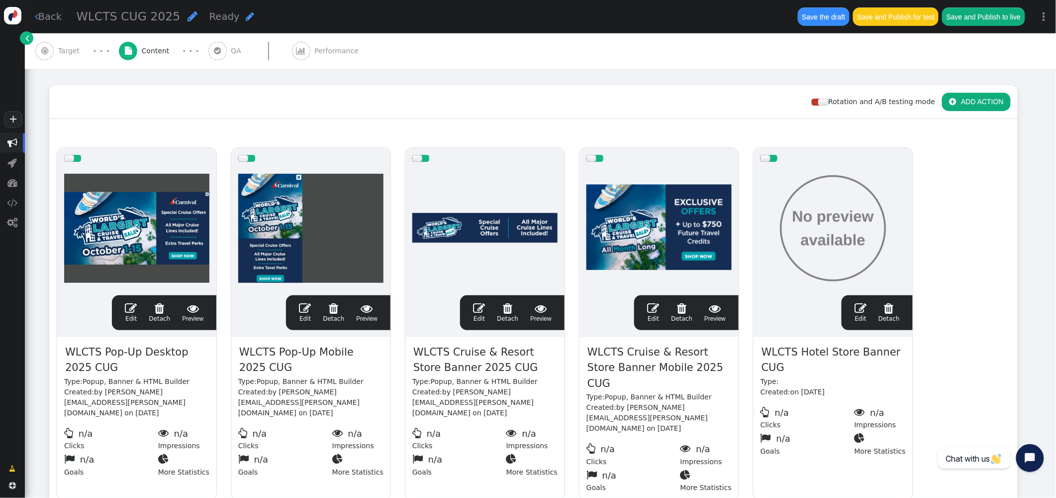
click at [790, 361] on span "WLCTS Hotel Store Banner CUG" at bounding box center [833, 360] width 145 height 32
click at [821, 361] on span "WLCTS Hotel Store Banner CUG" at bounding box center [833, 360] width 145 height 32
click at [887, 356] on span "WLCTS Hotel Store Banner CUG" at bounding box center [833, 360] width 145 height 32
click at [954, 361] on div "drag this  Edit  Detach  Preview WLCTS Pop-Up Desktop 2025 CUG Type: Popup, …" at bounding box center [534, 323] width 968 height 367
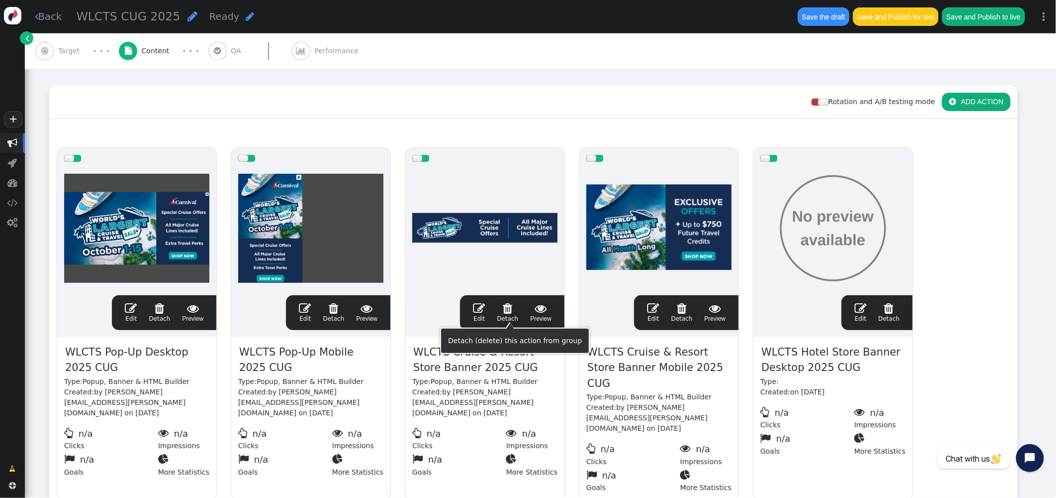
click at [477, 306] on span "" at bounding box center [479, 308] width 12 height 12
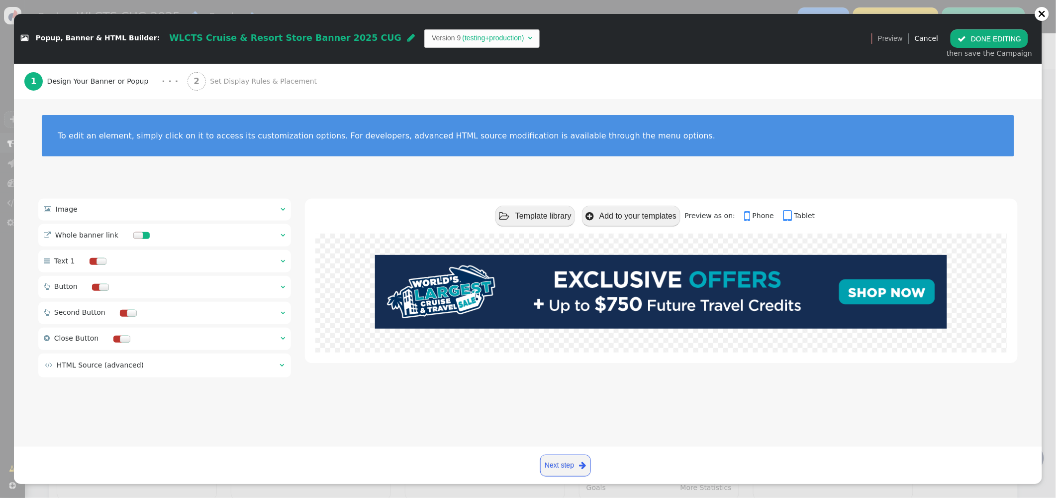
click at [210, 78] on span "Set Display Rules & Placement" at bounding box center [265, 81] width 111 height 10
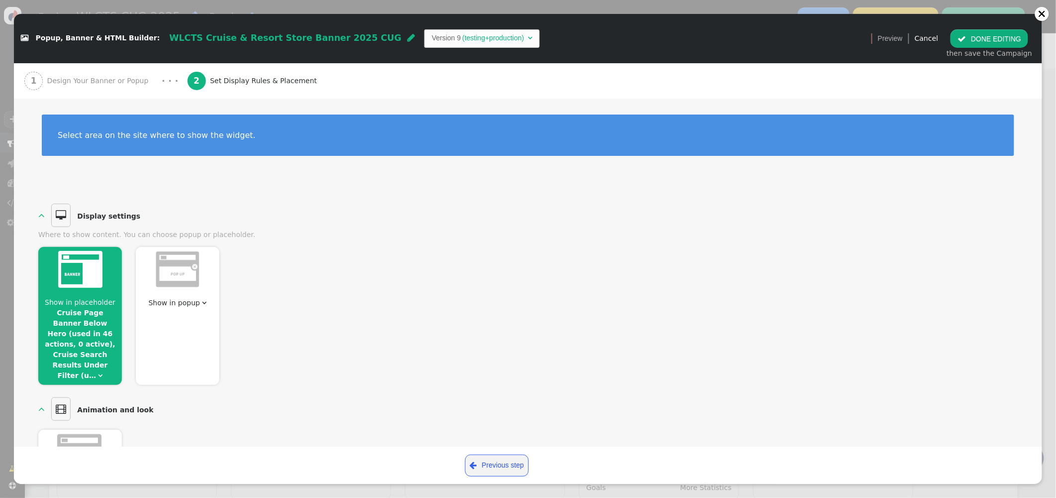
click at [95, 299] on span "Show in placeholder" at bounding box center [80, 302] width 71 height 8
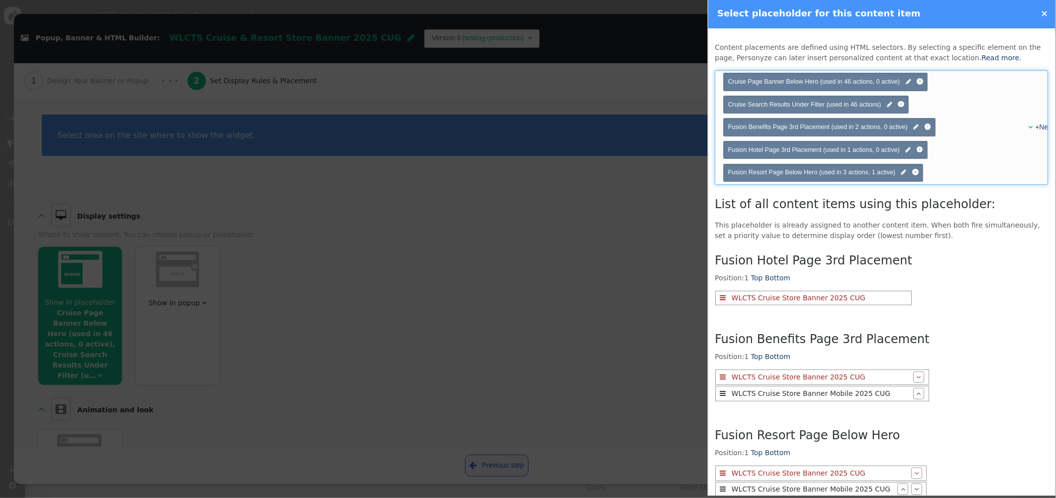
click at [1030, 126] on span "" at bounding box center [1032, 126] width 4 height 7
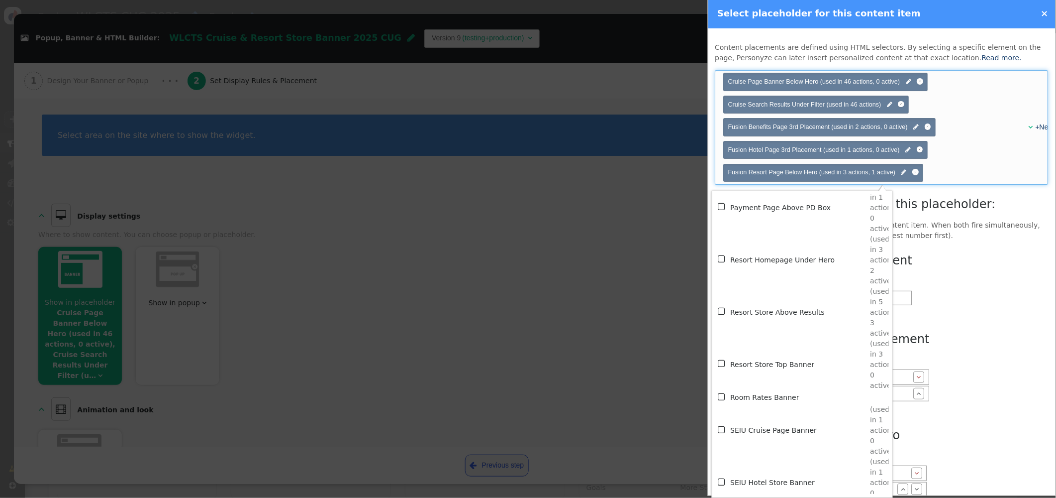
scroll to position [6477, 0]
click at [721, 309] on span "" at bounding box center [722, 313] width 9 height 13
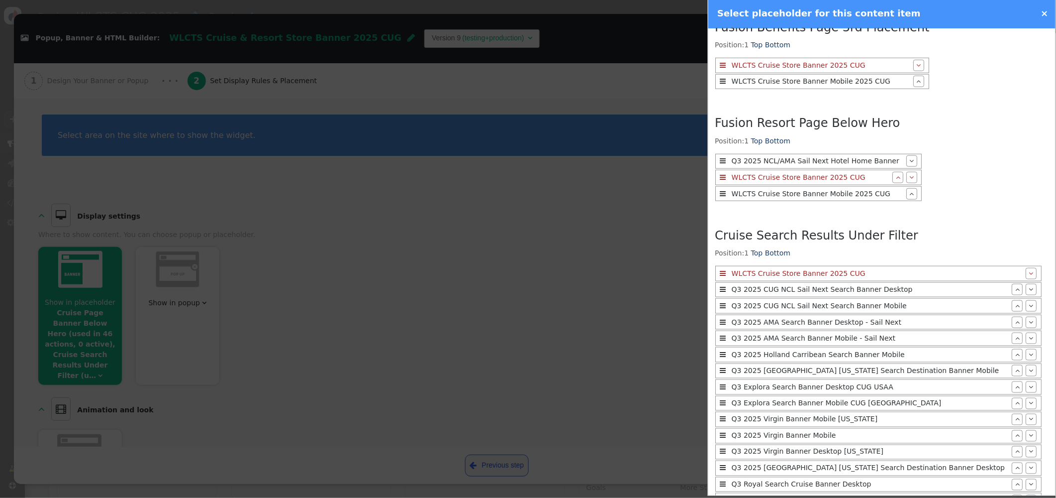
scroll to position [0, 0]
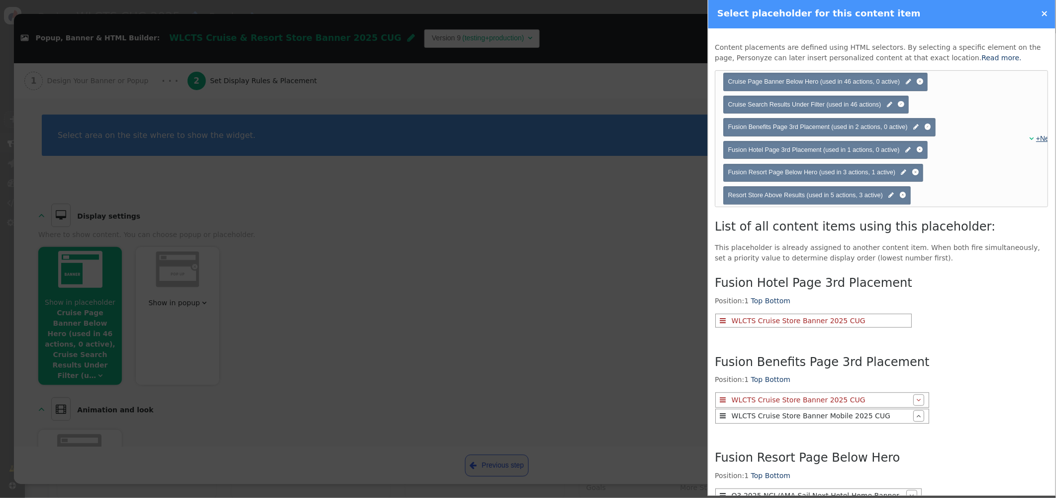
click at [1044, 138] on link "+New" at bounding box center [1046, 138] width 18 height 8
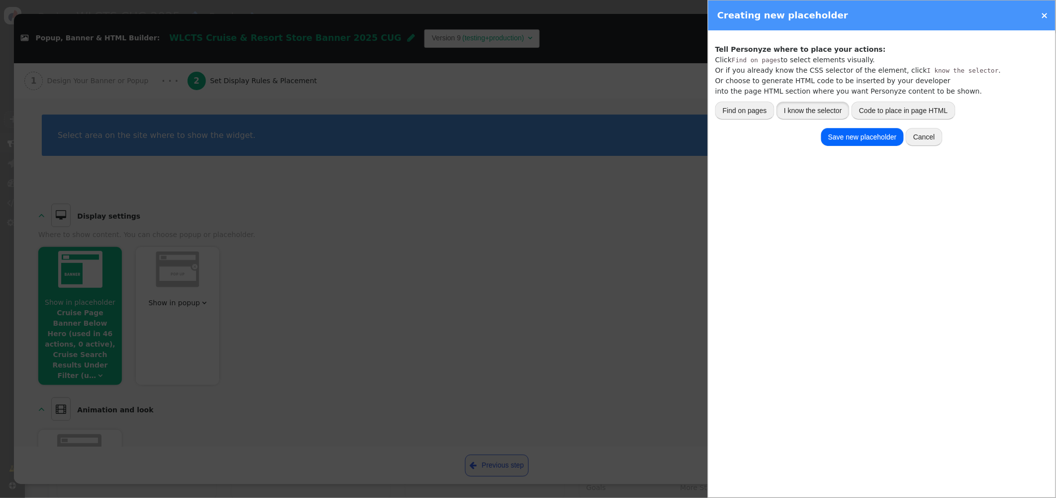
click at [827, 108] on button "I know the selector" at bounding box center [813, 111] width 73 height 18
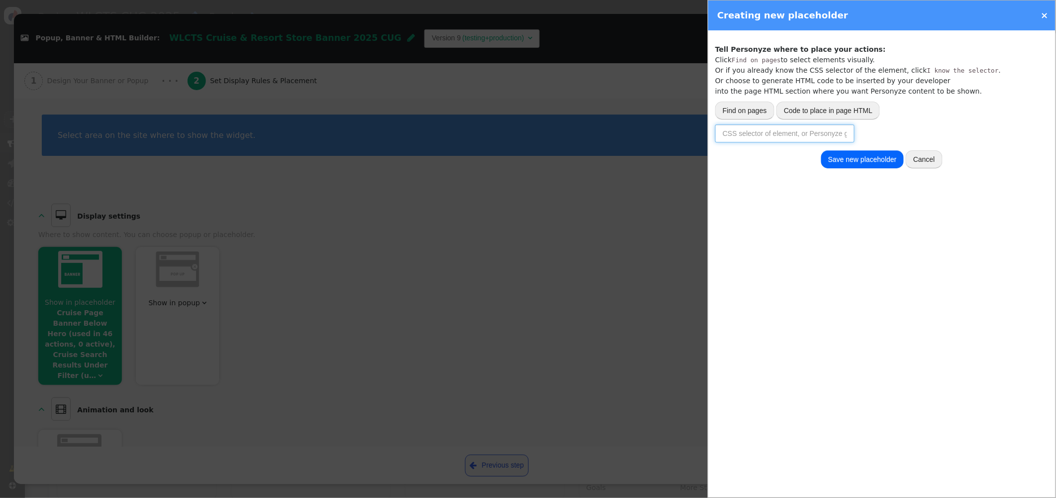
click at [803, 131] on input "text" at bounding box center [785, 133] width 139 height 18
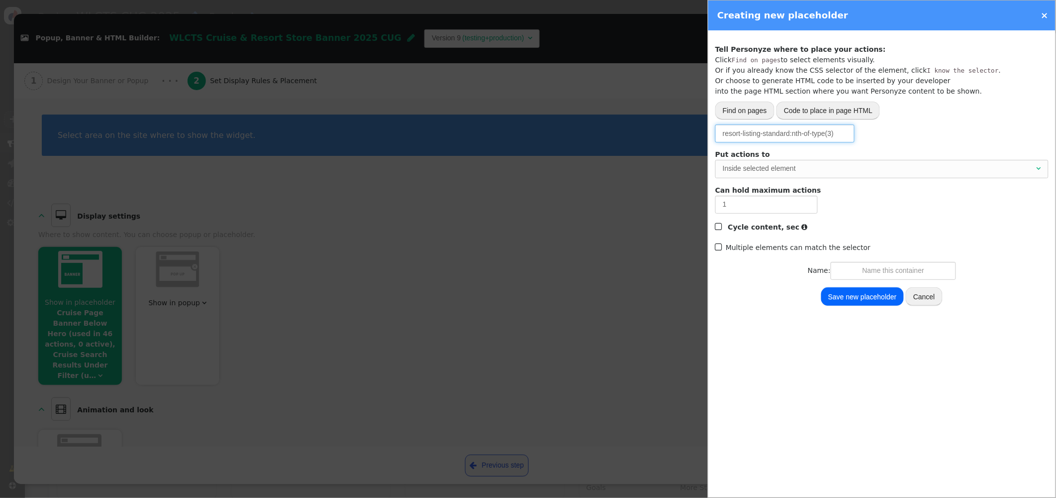
type input "resort-listing-standard:nth-of-type(3)"
click at [874, 268] on input "text" at bounding box center [893, 271] width 125 height 18
click at [813, 173] on div "Inside selected element" at bounding box center [879, 168] width 312 height 10
type input "Resort 3rd Search Result"
click at [863, 297] on button "Save new placeholder" at bounding box center [863, 296] width 83 height 18
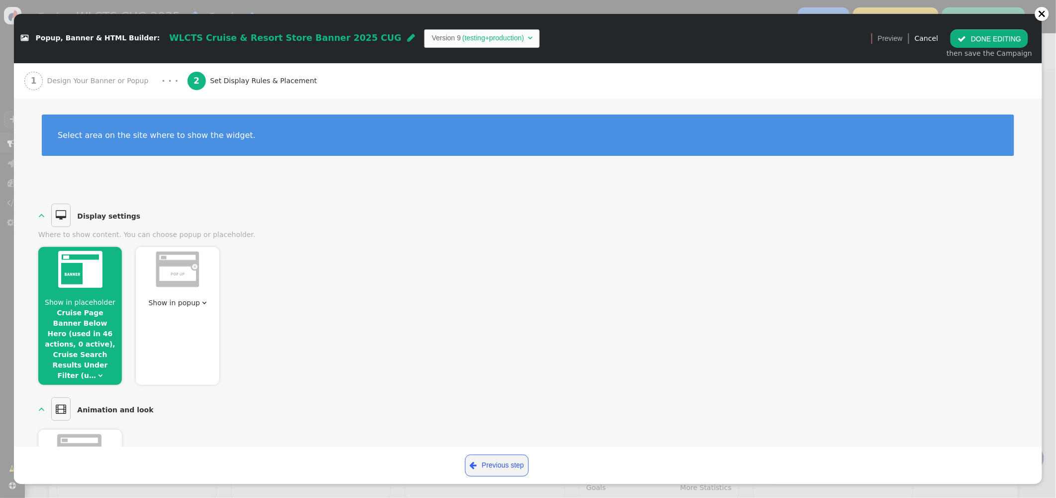
click at [109, 289] on div at bounding box center [80, 271] width 84 height 48
click at [107, 343] on link "Cruise Page Banner Below Hero (used in 46 actions, 0 active), Cruise Search Res…" at bounding box center [80, 344] width 71 height 71
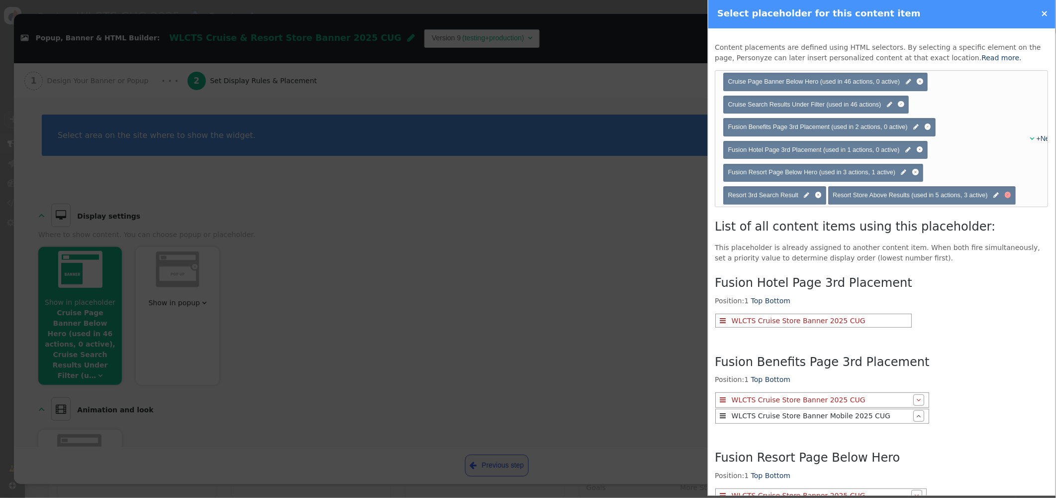
click at [1012, 196] on div at bounding box center [1009, 195] width 6 height 6
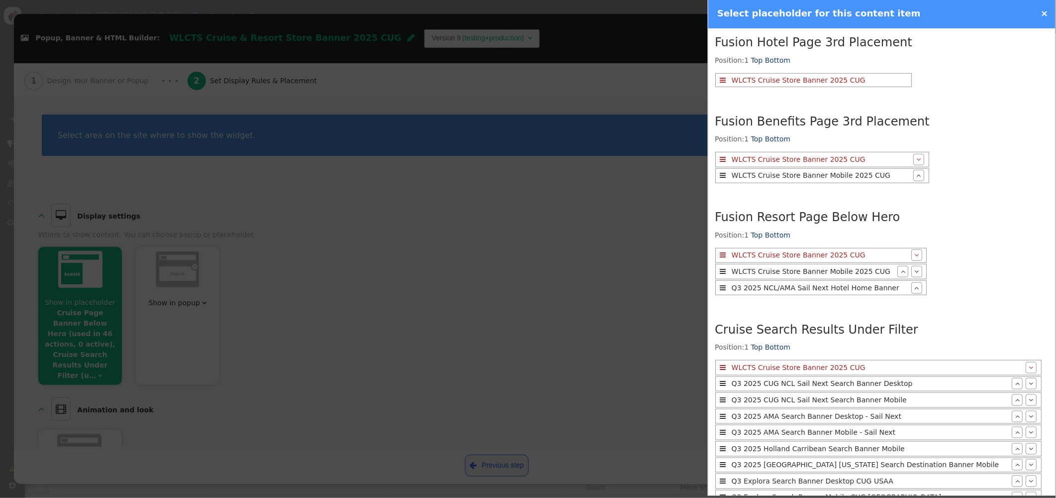
scroll to position [719, 0]
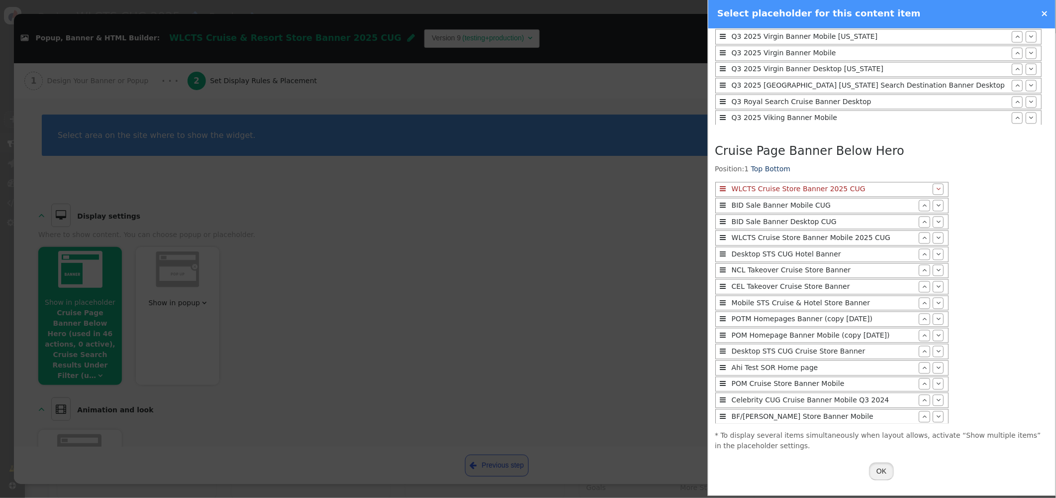
click at [887, 472] on button "OK" at bounding box center [882, 471] width 25 height 18
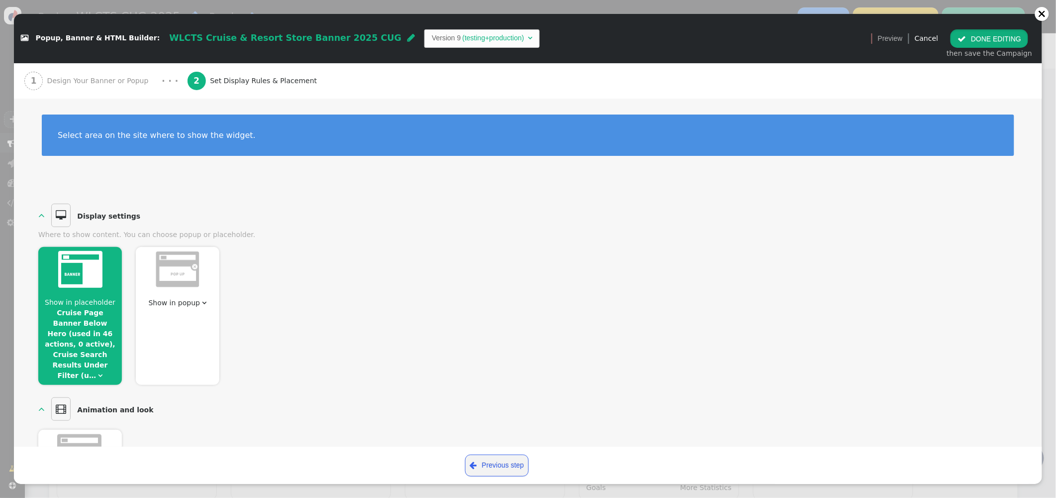
click at [992, 39] on button " DONE EDITING" at bounding box center [990, 38] width 78 height 18
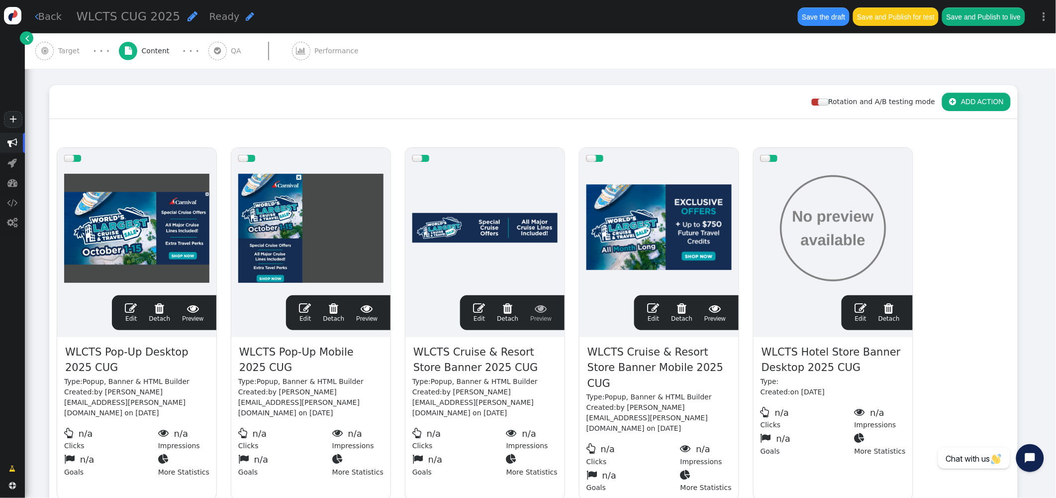
click at [655, 310] on span "" at bounding box center [653, 308] width 12 height 12
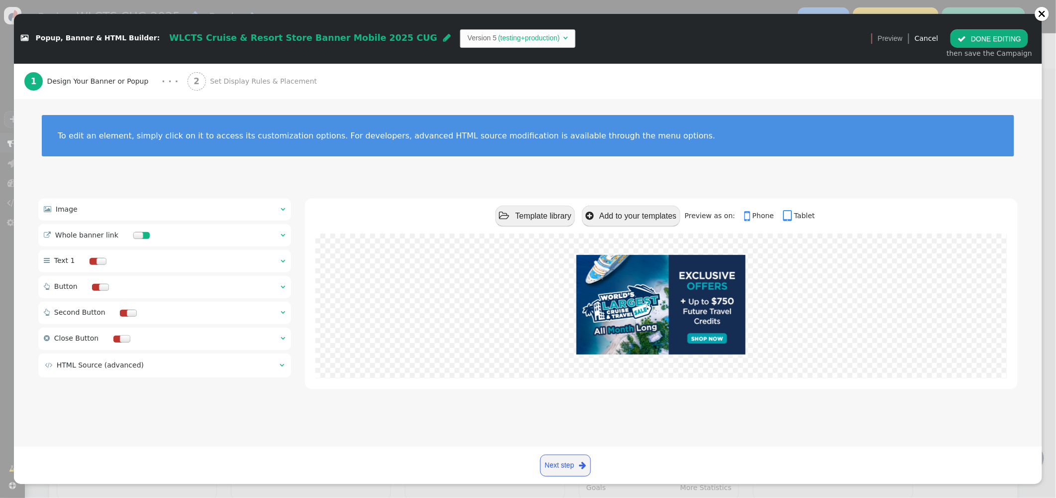
click at [232, 76] on span "Set Display Rules & Placement" at bounding box center [265, 81] width 111 height 10
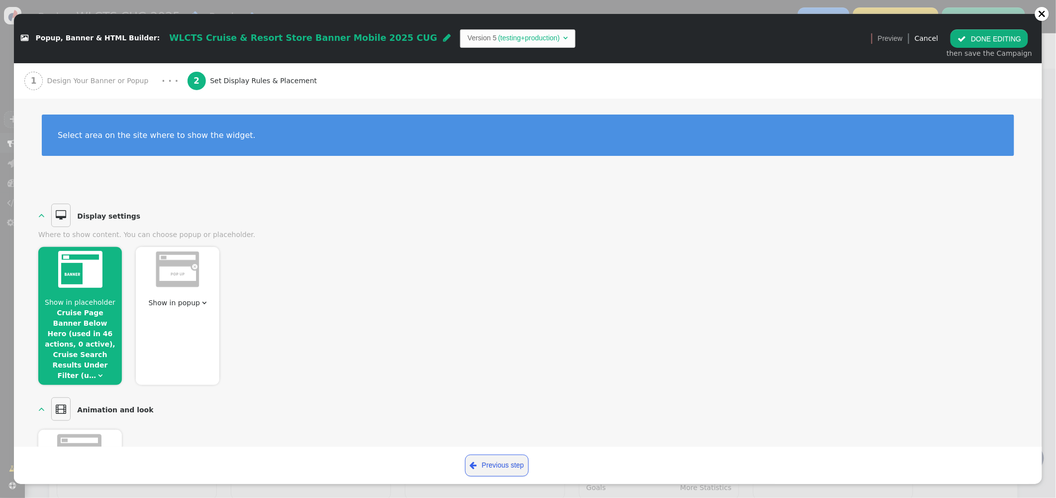
click at [96, 303] on span "Show in placeholder" at bounding box center [80, 302] width 71 height 8
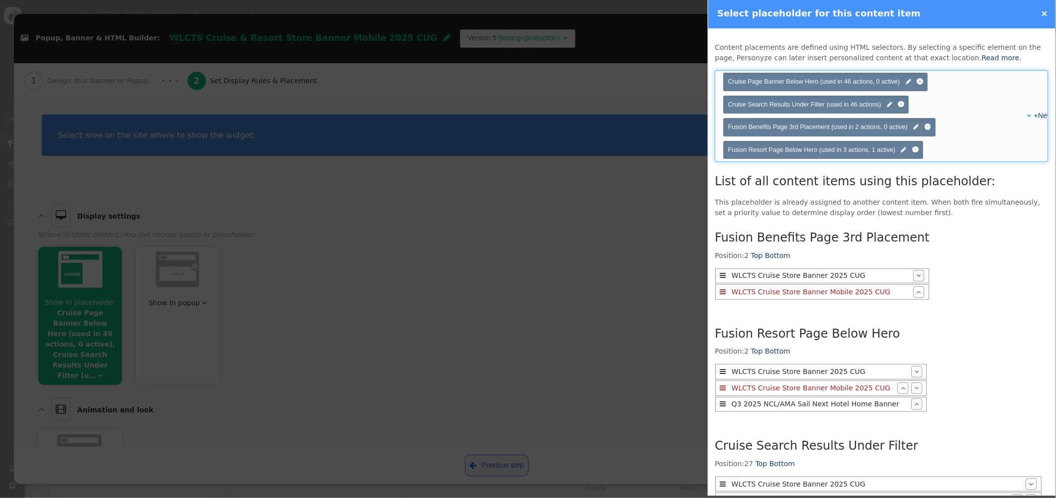
click at [1028, 114] on span "" at bounding box center [1030, 115] width 4 height 7
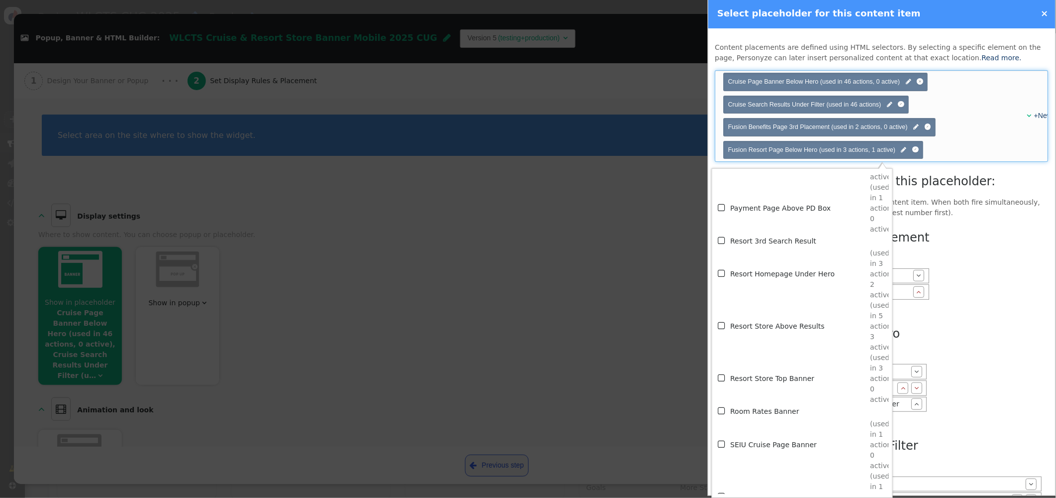
scroll to position [6455, 0]
click at [724, 237] on span "" at bounding box center [722, 241] width 9 height 13
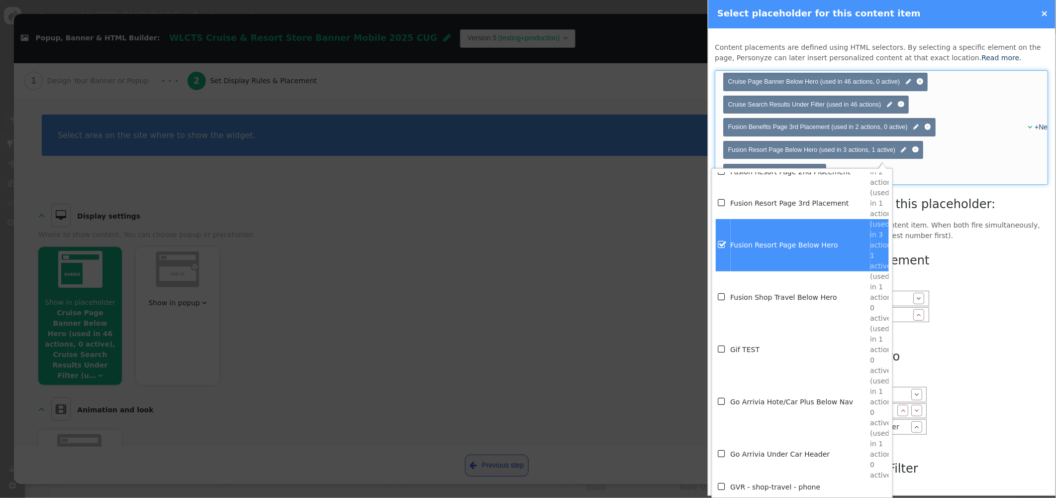
scroll to position [2377, 0]
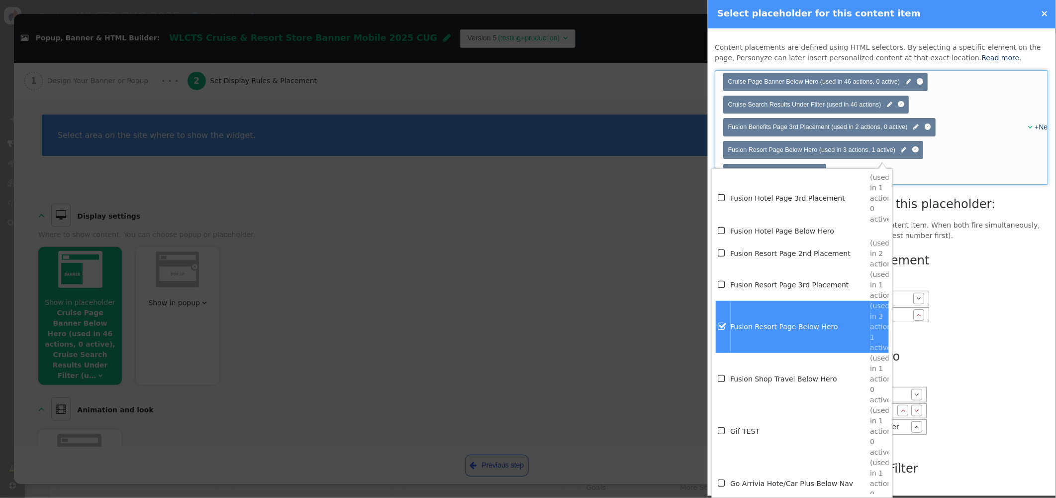
click at [722, 324] on span "" at bounding box center [722, 325] width 9 height 13
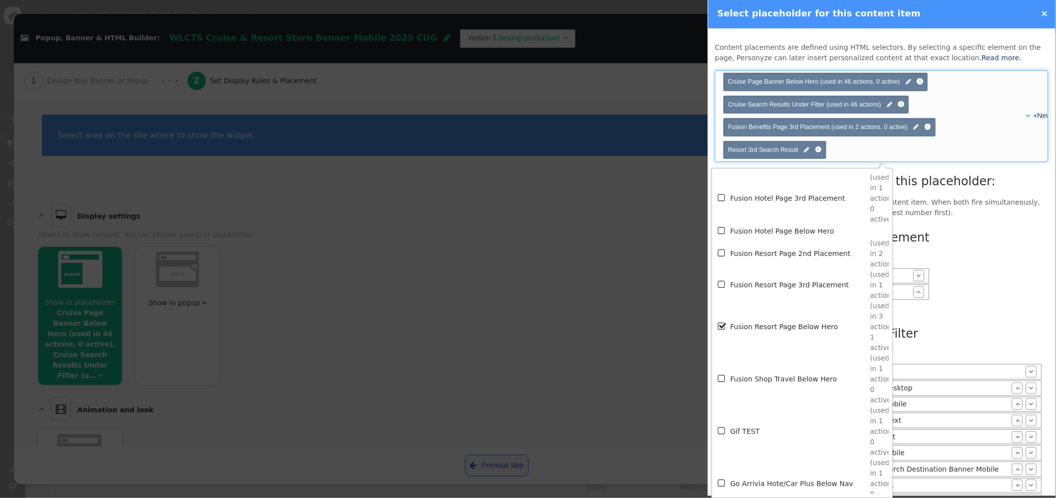
click at [725, 323] on span "" at bounding box center [722, 325] width 9 height 13
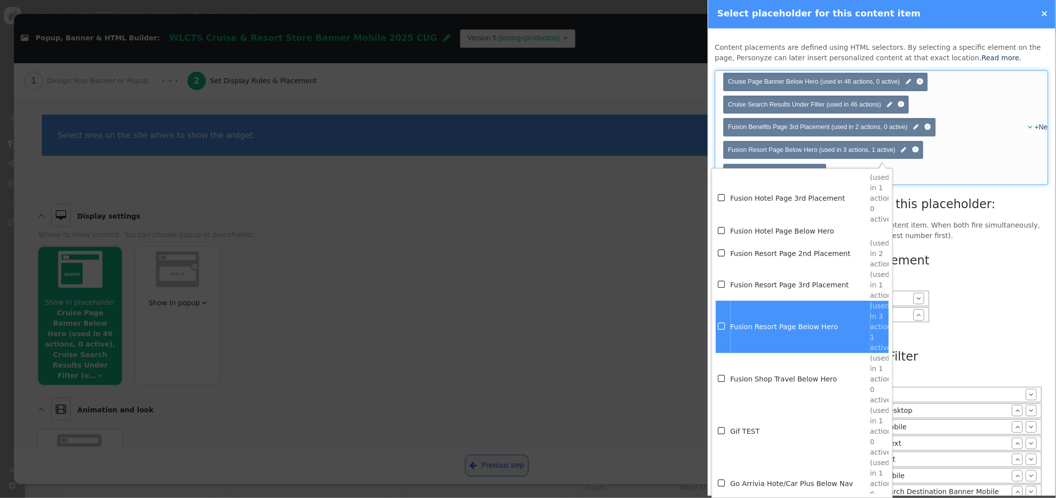
click at [725, 323] on span "" at bounding box center [722, 325] width 9 height 13
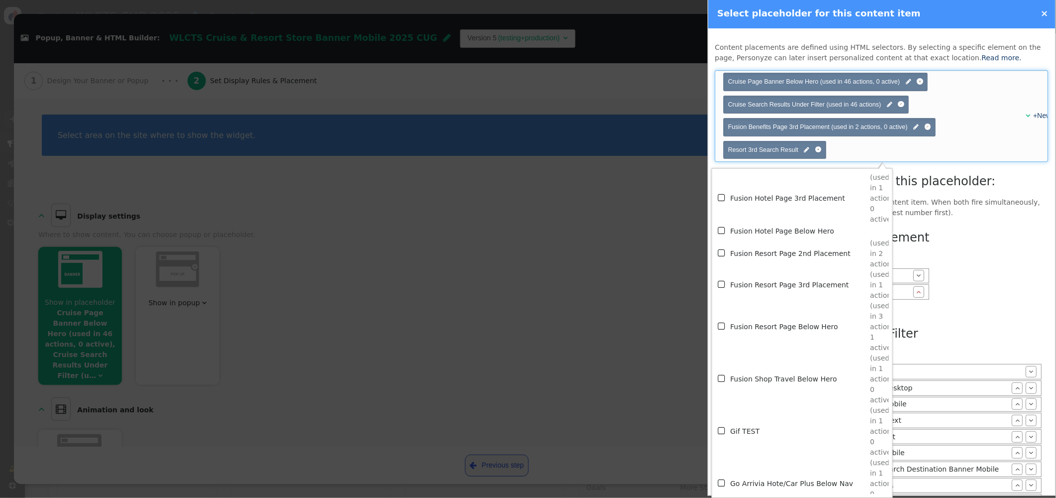
click at [978, 148] on div "Choose placeholder(s) Cruise Page Banner Below Hero (used in 46 actions, 0 acti…" at bounding box center [871, 116] width 296 height 91
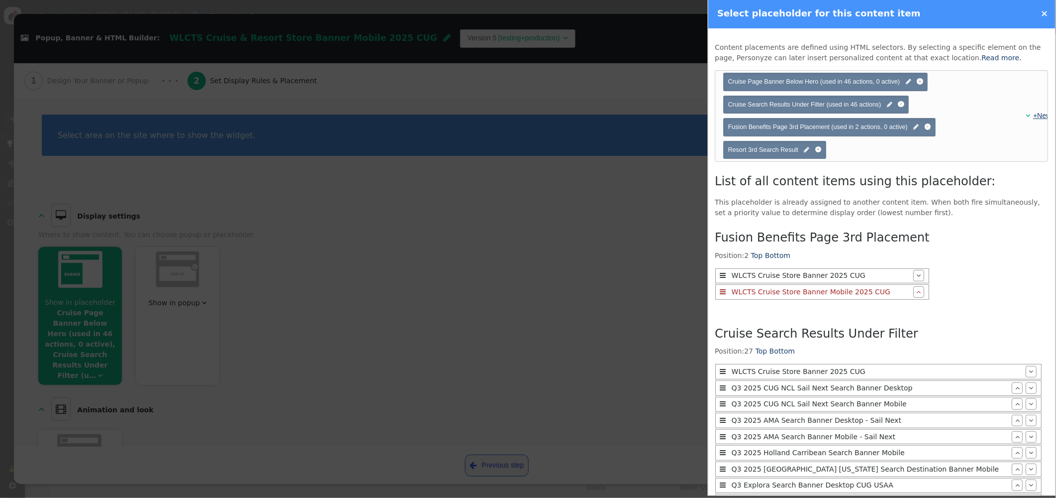
click at [1042, 114] on link "+New" at bounding box center [1043, 115] width 18 height 8
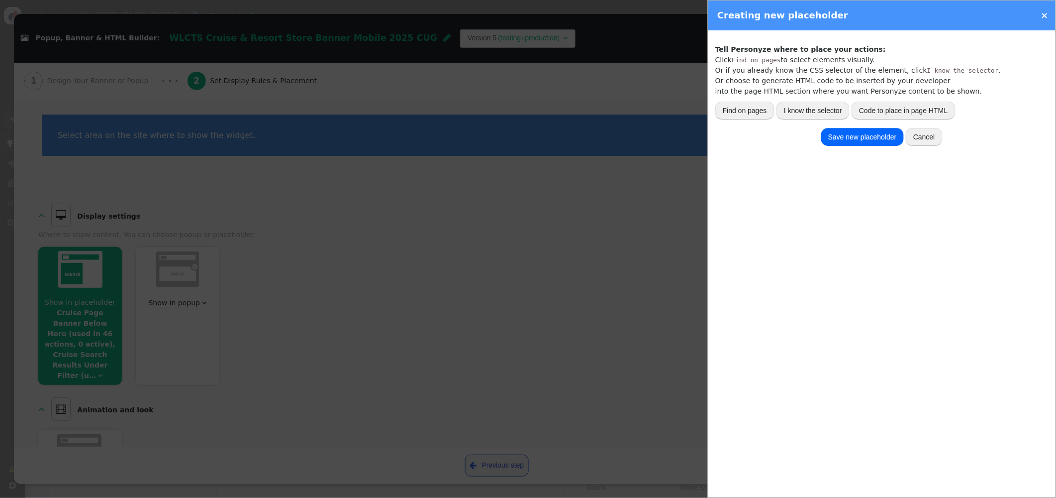
click at [835, 113] on button "I know the selector" at bounding box center [813, 111] width 73 height 18
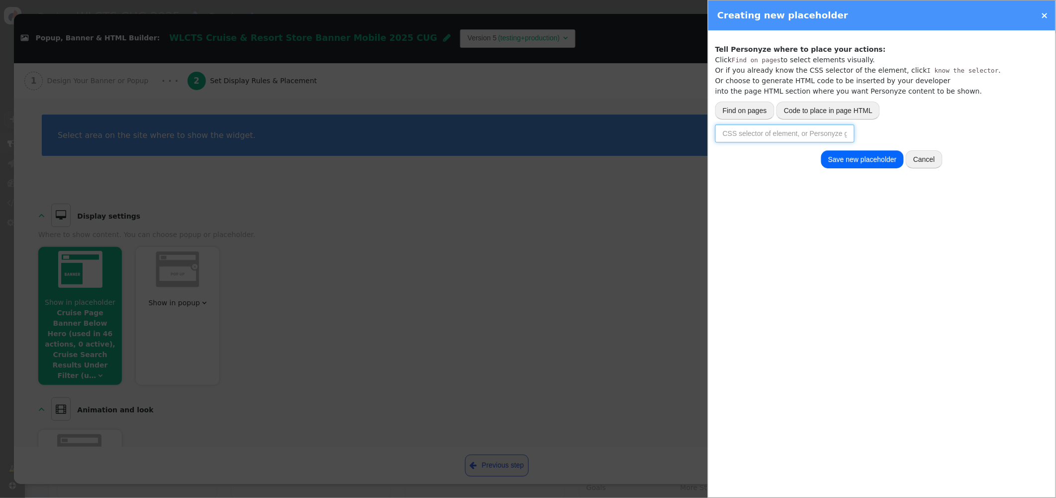
click at [769, 137] on input "text" at bounding box center [785, 133] width 139 height 18
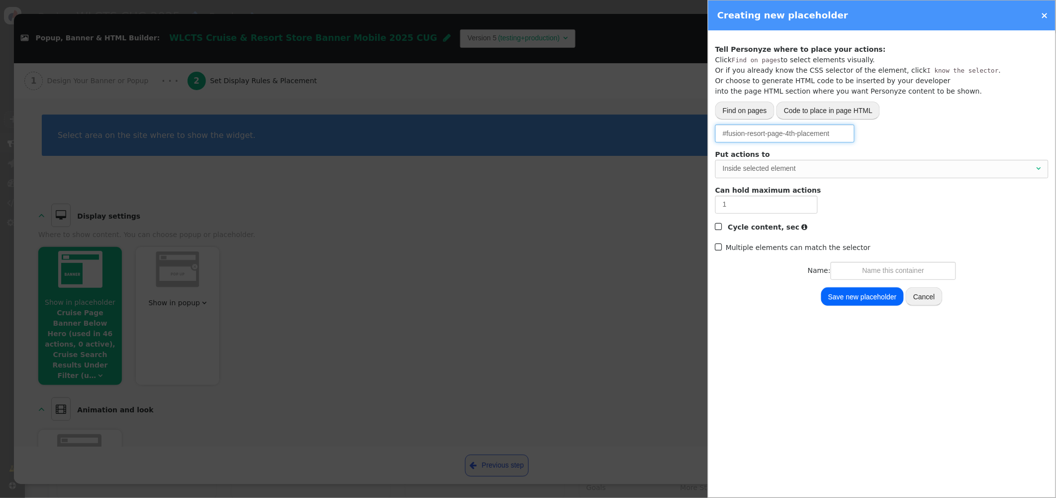
type input "#fusion-resort-page-4th-placement"
click at [874, 275] on input "text" at bounding box center [893, 271] width 125 height 18
type input "Fusion Resort Page 4th Placement"
click at [868, 298] on button "Save new placeholder" at bounding box center [863, 296] width 83 height 18
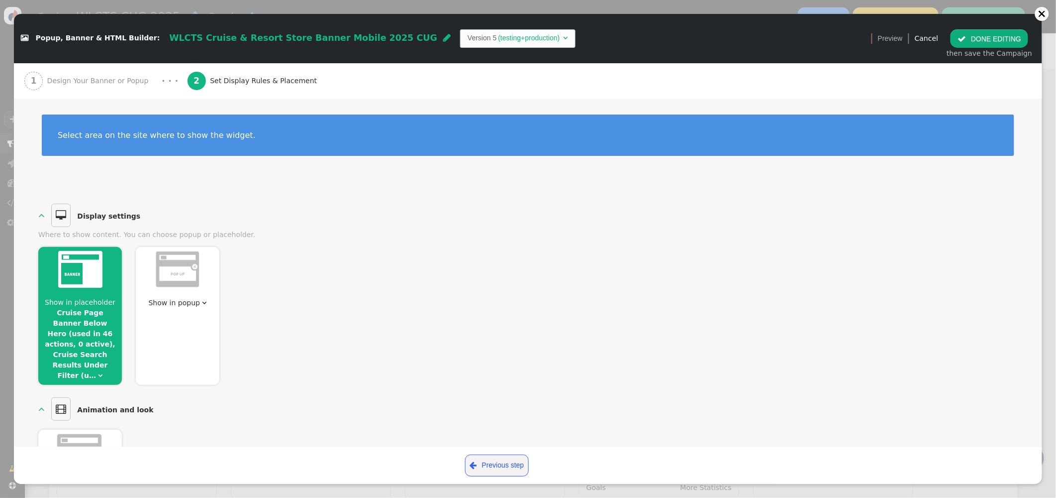
click at [81, 348] on span "Show in placeholder Cruise Page Banner Below Hero (used in 46 actions, 0 active…" at bounding box center [80, 339] width 84 height 84
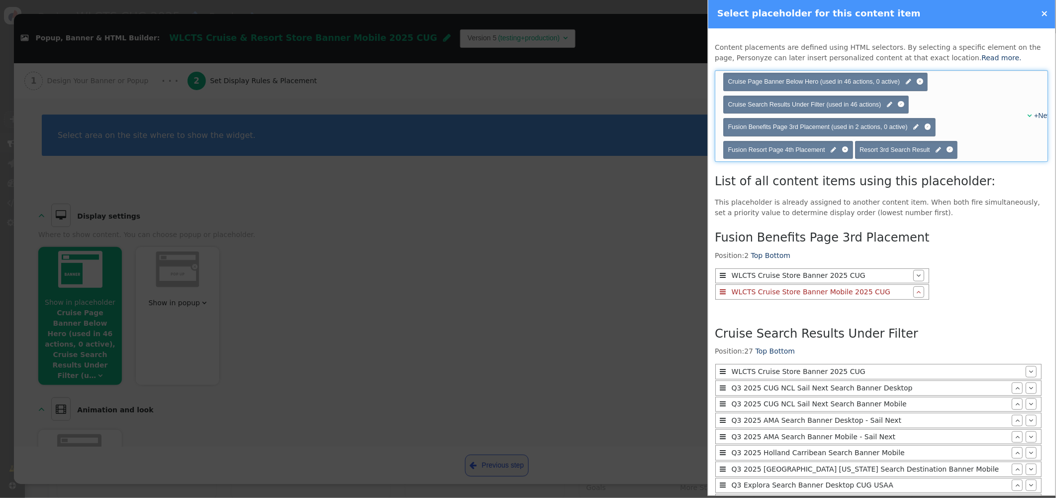
click at [1030, 114] on div "+New" at bounding box center [1036, 115] width 12 height 10
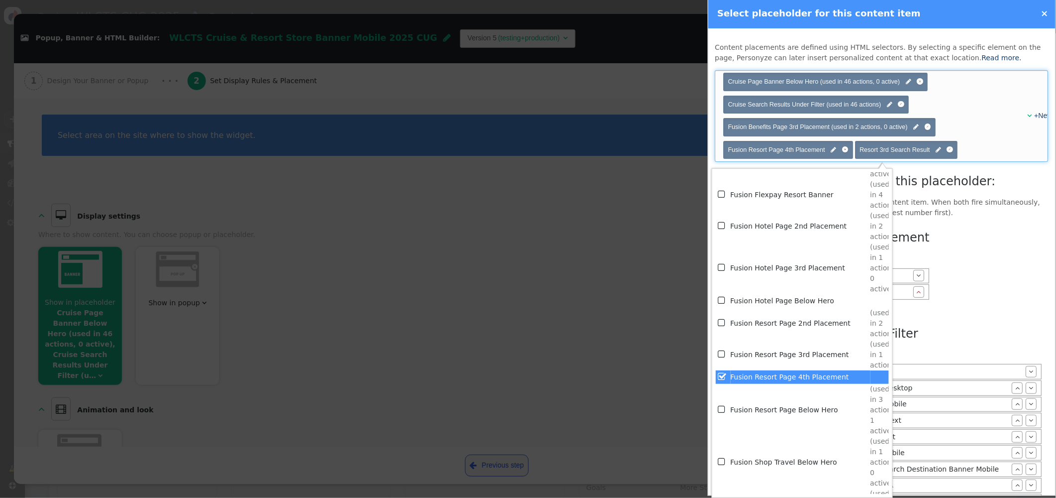
scroll to position [2305, 0]
click at [729, 268] on td "" at bounding box center [723, 269] width 15 height 52
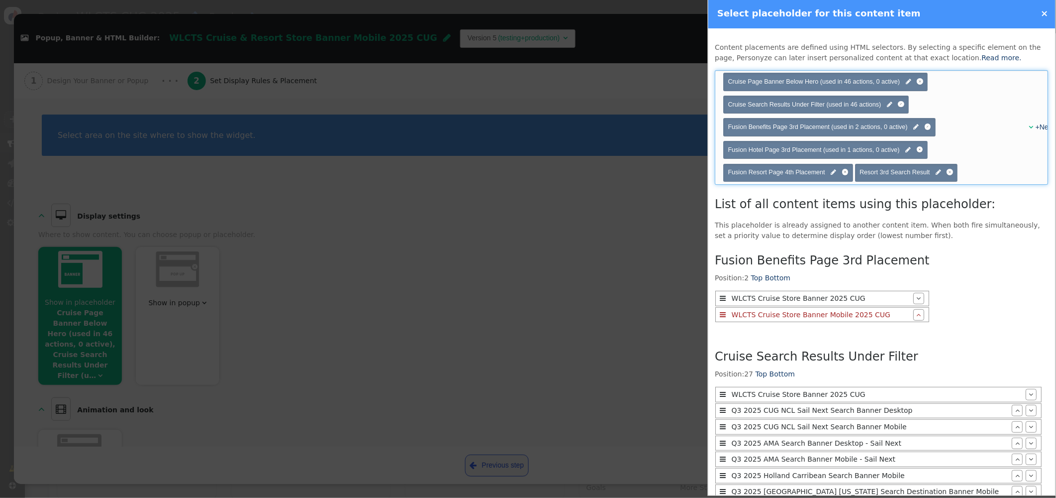
click at [1030, 125] on span "" at bounding box center [1032, 126] width 4 height 7
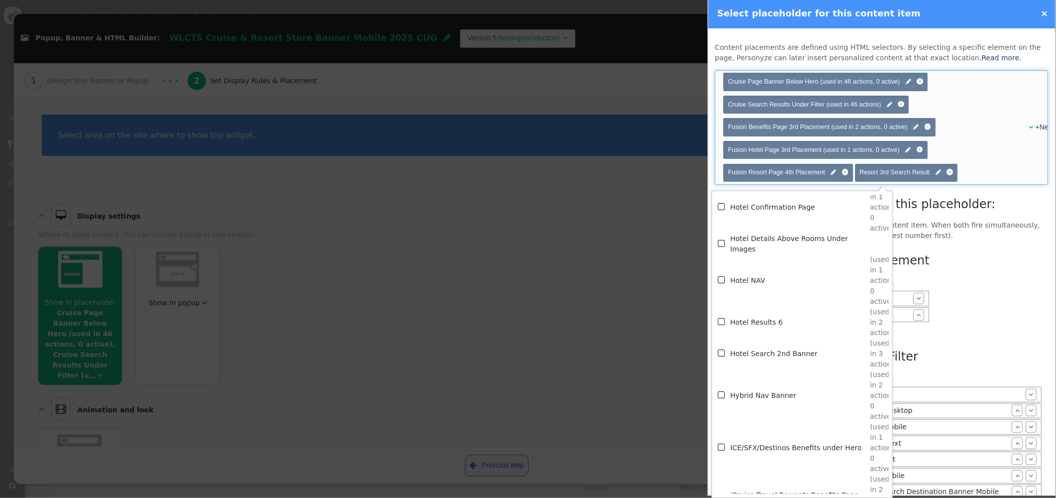
scroll to position [3663, 0]
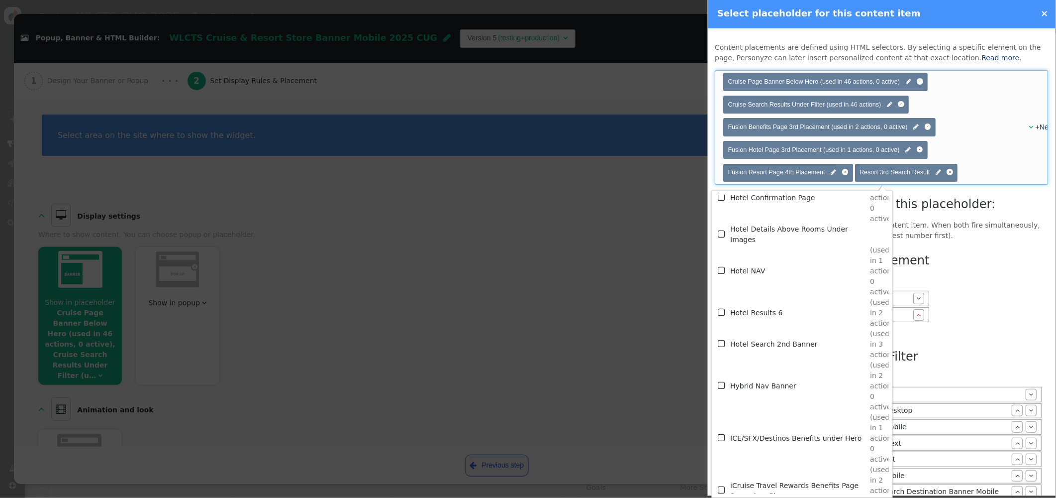
click at [742, 314] on td "Hotel Results 6" at bounding box center [801, 312] width 140 height 31
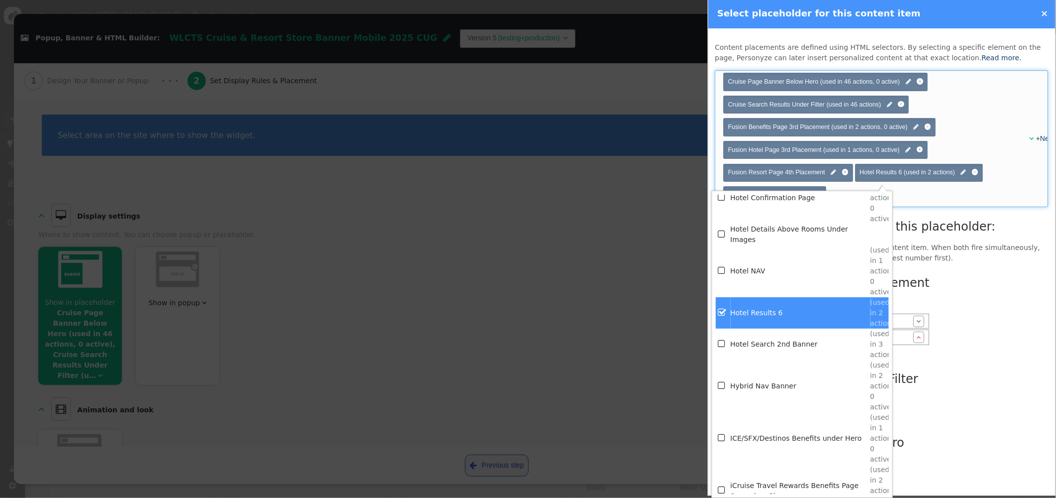
click at [1002, 293] on div "Fusion Benefits Page 3rd Placement Position: 2 Top Bottom  WLCTS Cruise Store …" at bounding box center [882, 406] width 333 height 272
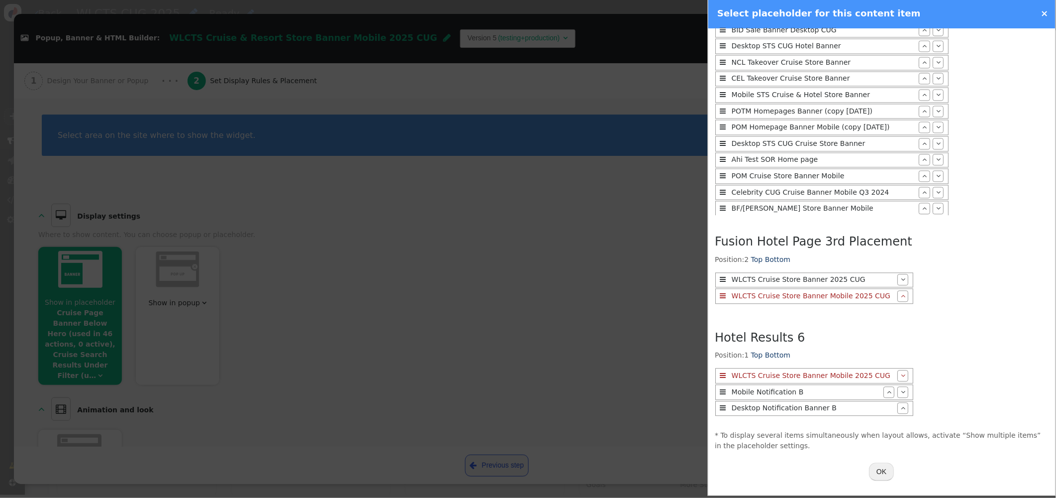
scroll to position [732, 0]
click at [881, 475] on button "OK" at bounding box center [882, 473] width 25 height 18
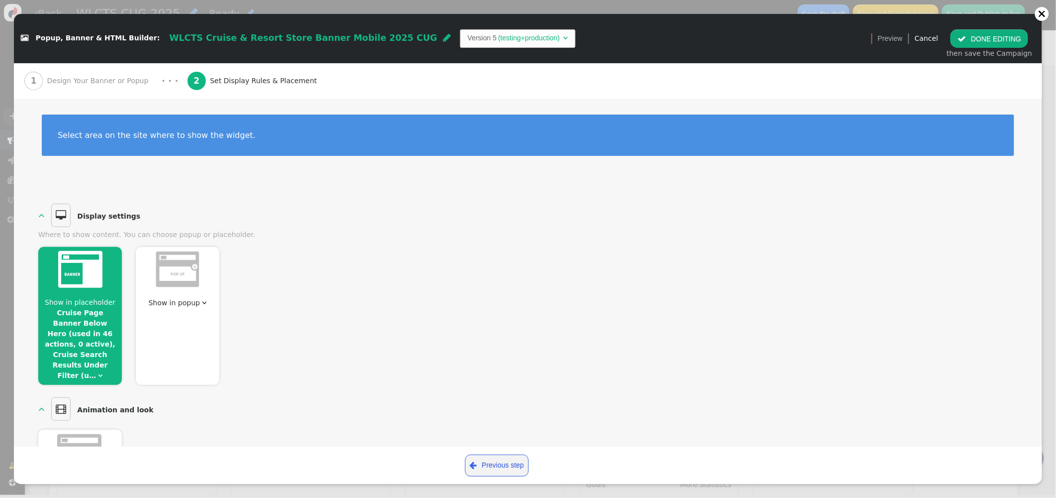
scroll to position [0, 0]
click at [966, 35] on span "" at bounding box center [962, 39] width 8 height 8
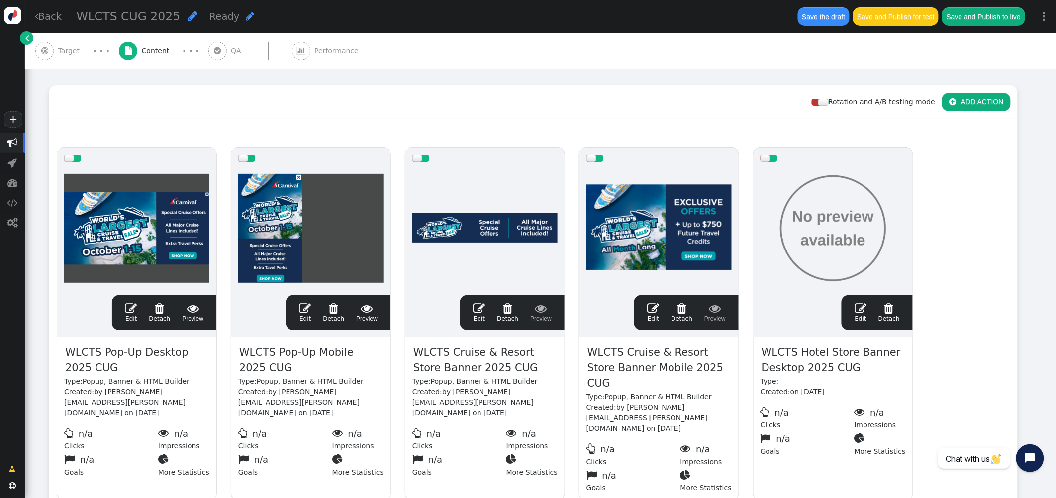
click at [658, 310] on span "" at bounding box center [653, 308] width 12 height 12
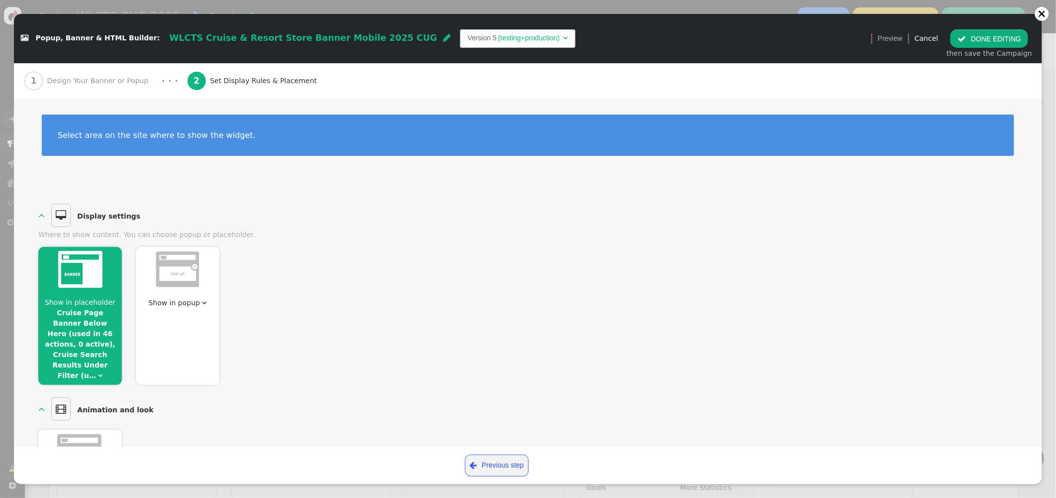
click at [101, 301] on span "Show in placeholder" at bounding box center [80, 302] width 71 height 8
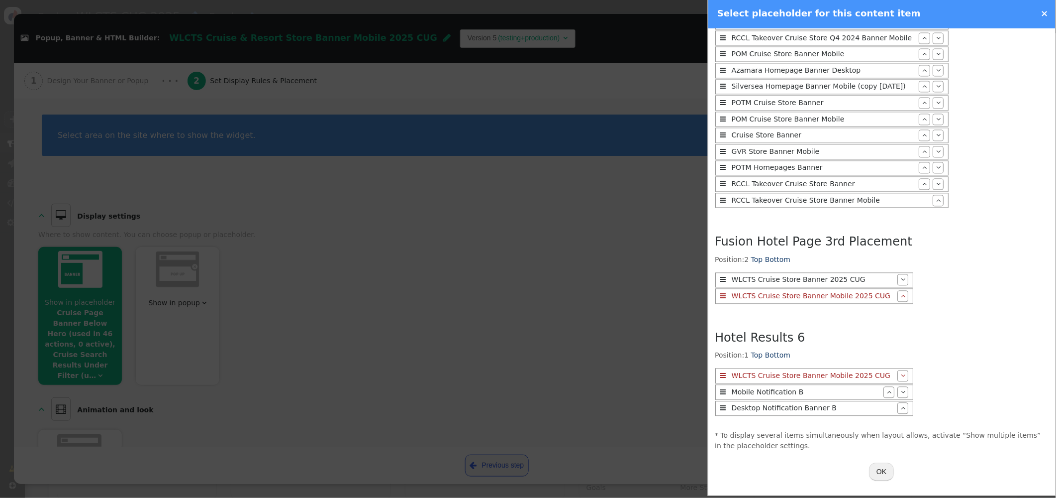
scroll to position [10, 0]
click at [887, 470] on button "OK" at bounding box center [882, 471] width 25 height 18
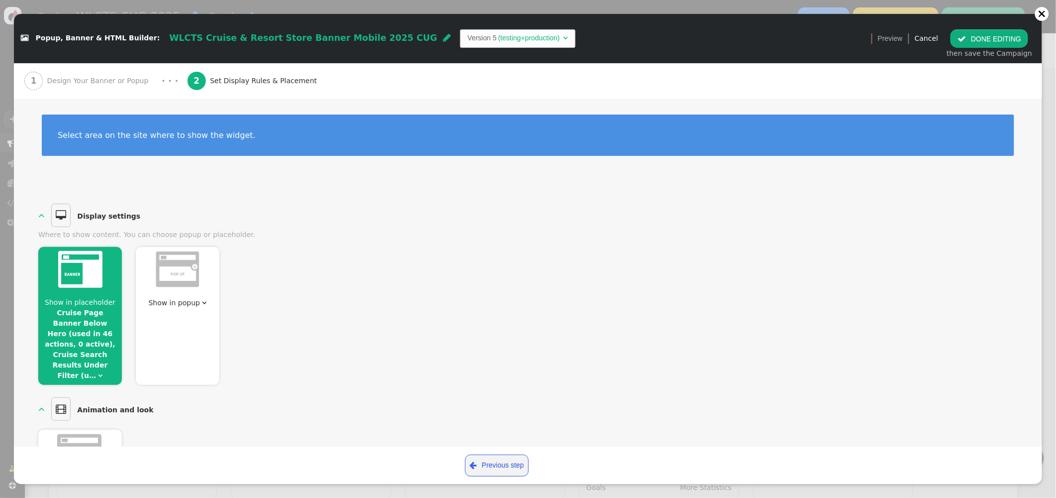
scroll to position [0, 0]
click at [966, 42] on span "" at bounding box center [962, 39] width 8 height 8
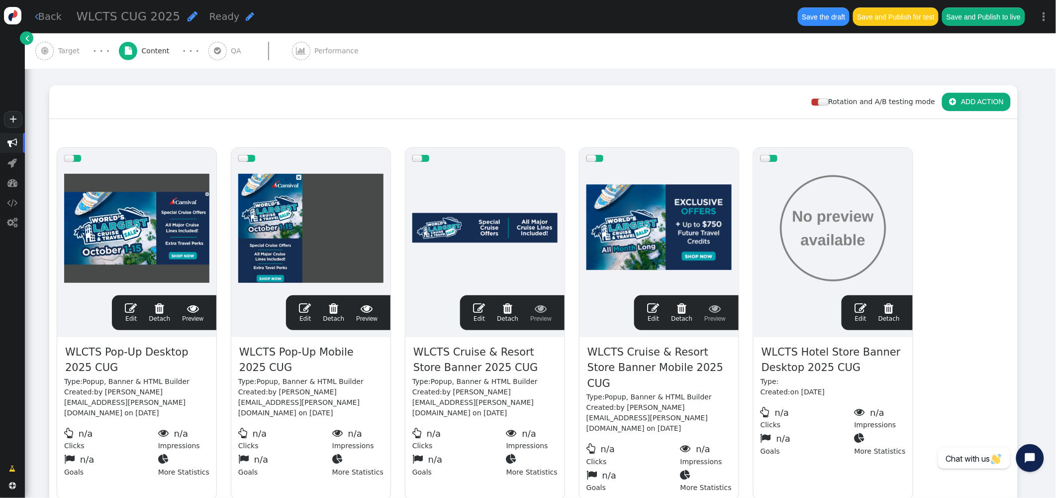
click at [865, 306] on span "" at bounding box center [861, 308] width 12 height 12
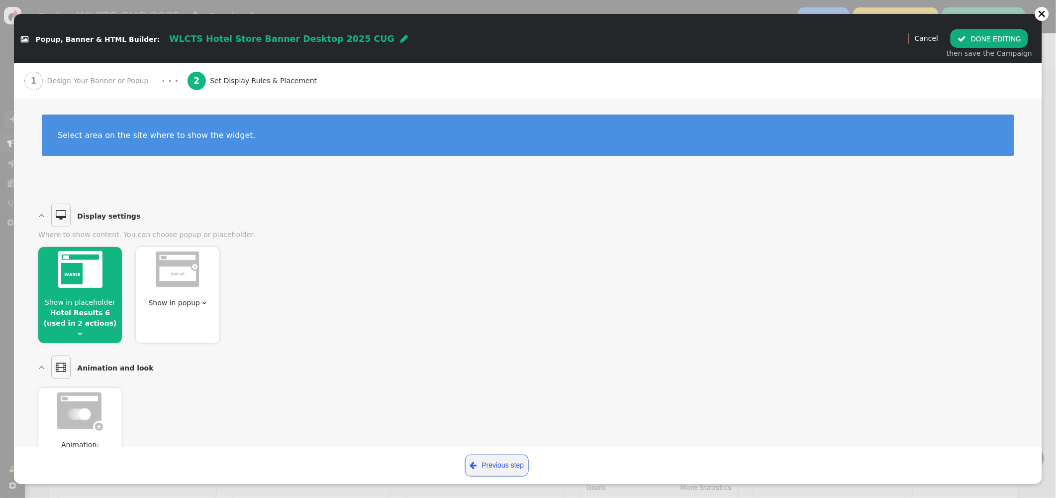
click at [978, 36] on button " DONE EDITING" at bounding box center [990, 38] width 78 height 18
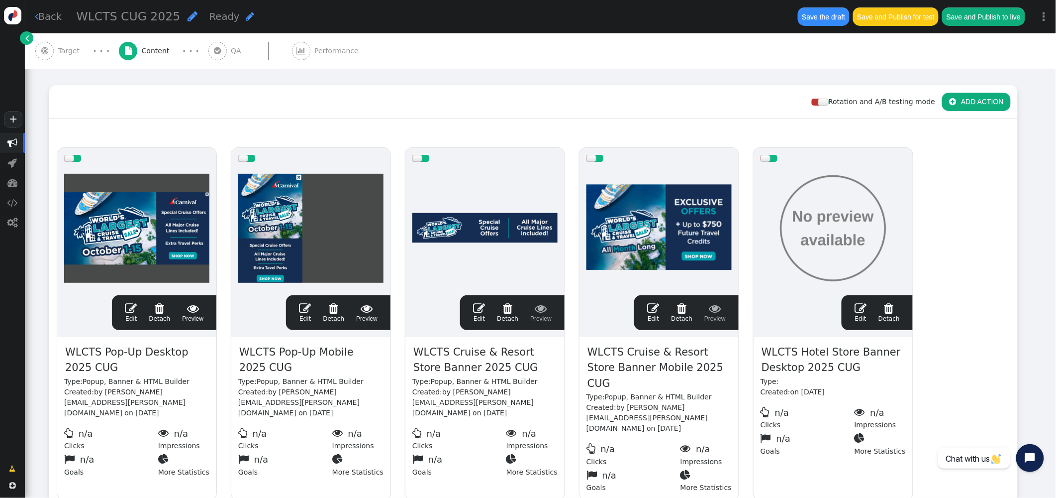
click at [479, 306] on span "" at bounding box center [479, 308] width 12 height 12
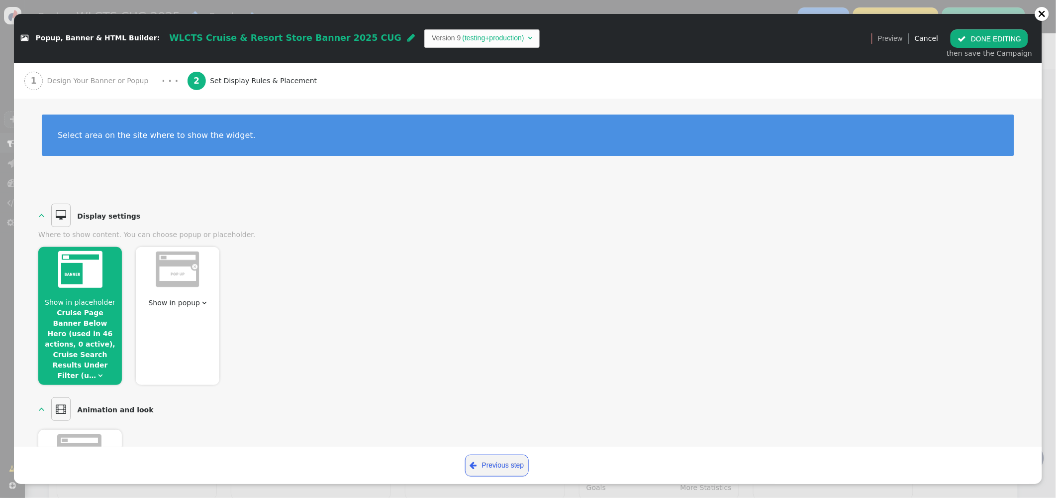
click at [67, 310] on link "Cruise Page Banner Below Hero (used in 46 actions, 0 active), Cruise Search Res…" at bounding box center [80, 344] width 71 height 71
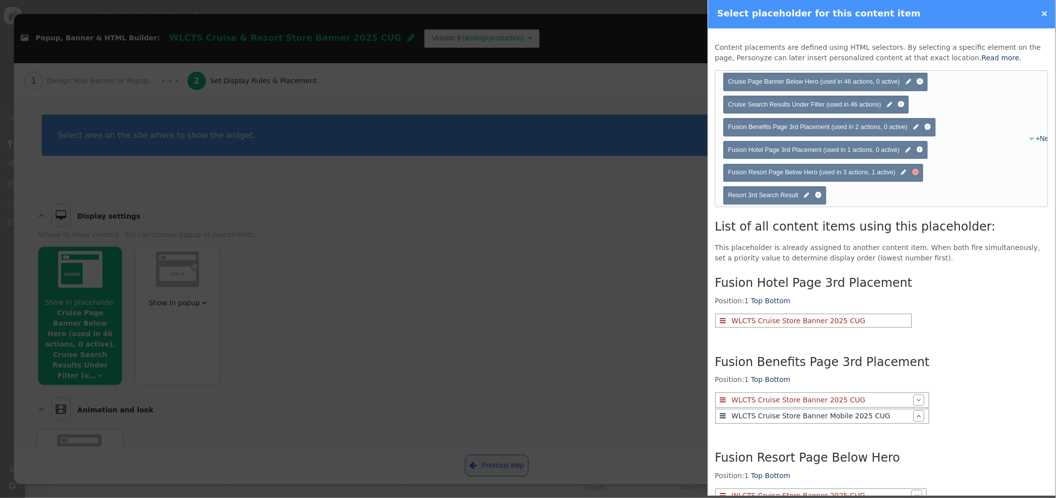
click at [917, 173] on div at bounding box center [916, 172] width 6 height 6
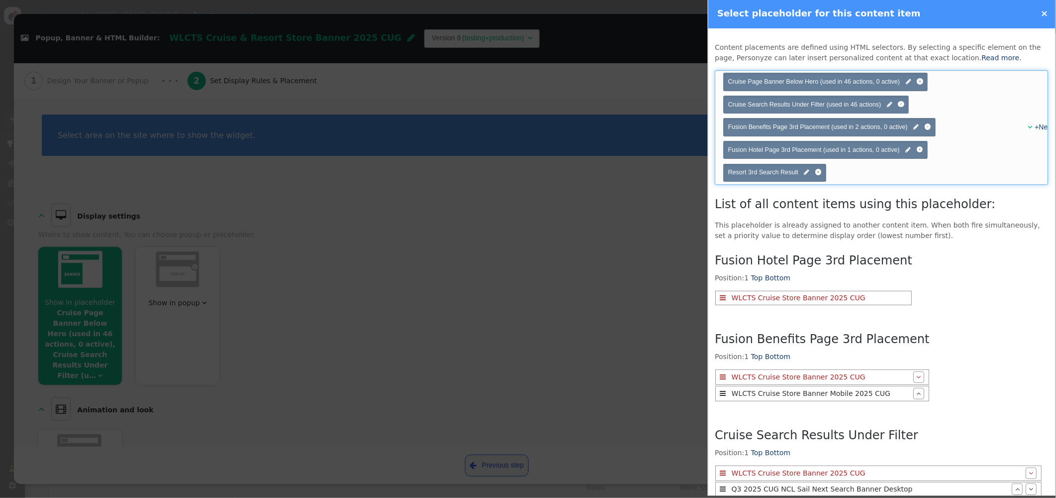
click at [1030, 127] on div "+New" at bounding box center [1035, 127] width 11 height 10
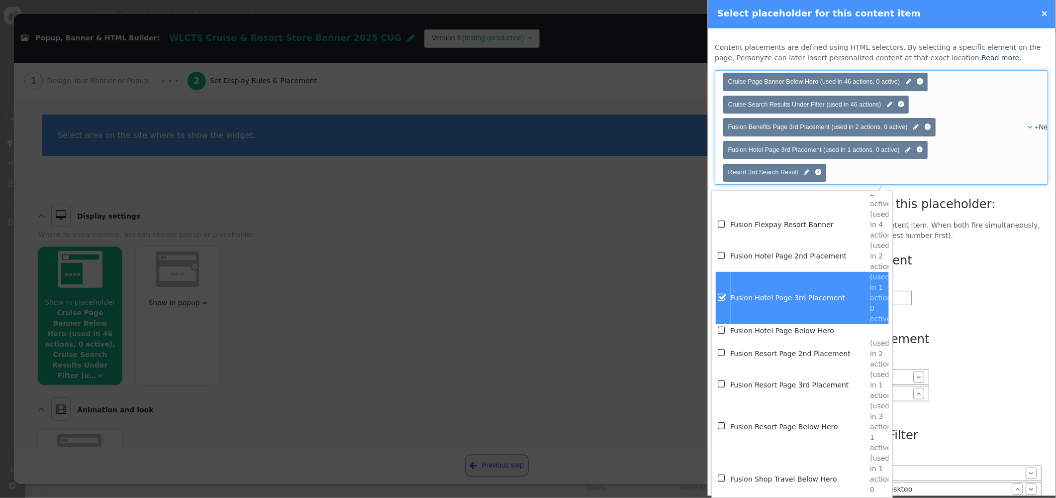
scroll to position [2301, 0]
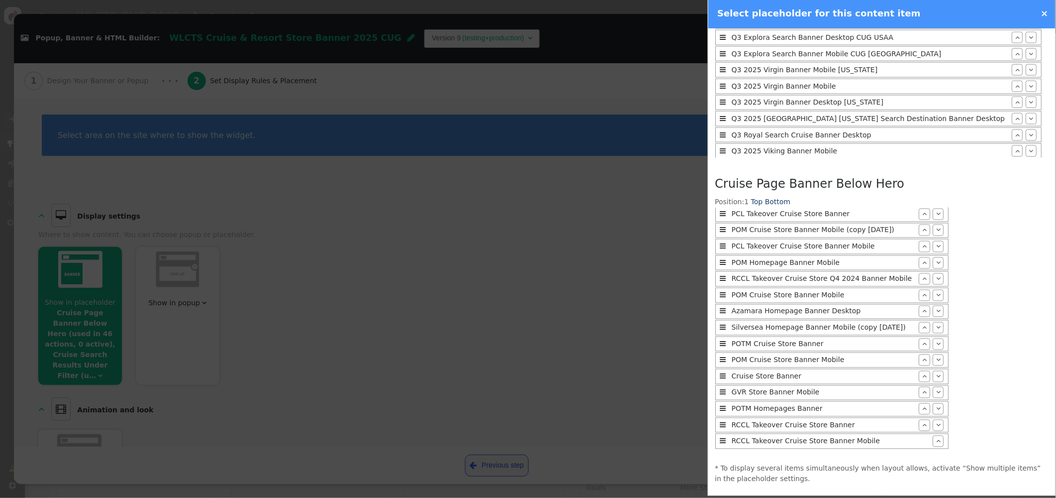
scroll to position [583, 0]
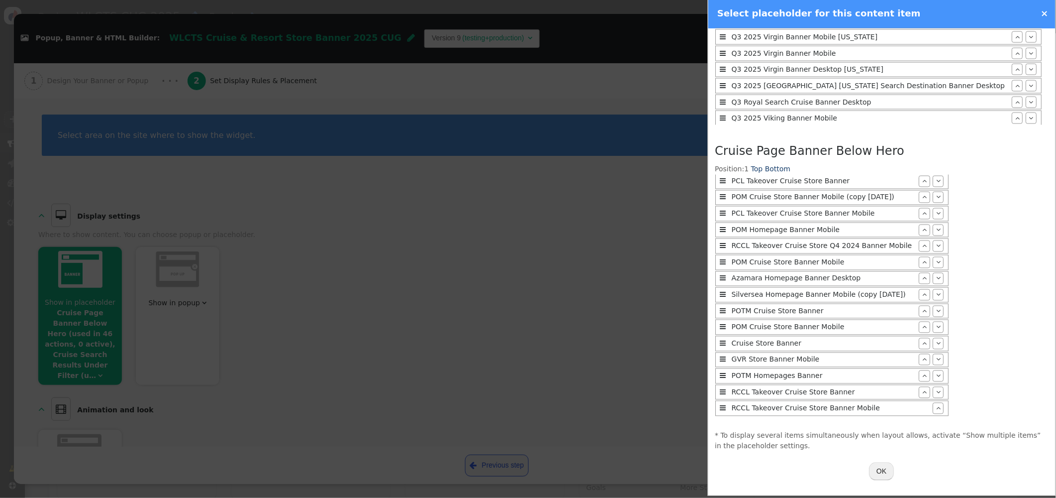
click at [889, 473] on button "OK" at bounding box center [882, 471] width 25 height 18
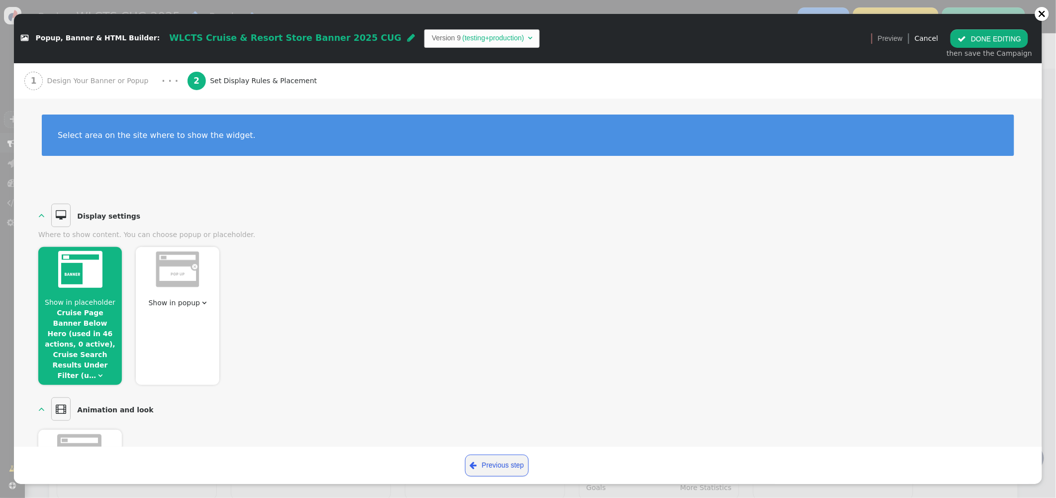
click at [990, 37] on button " DONE EDITING" at bounding box center [990, 38] width 78 height 18
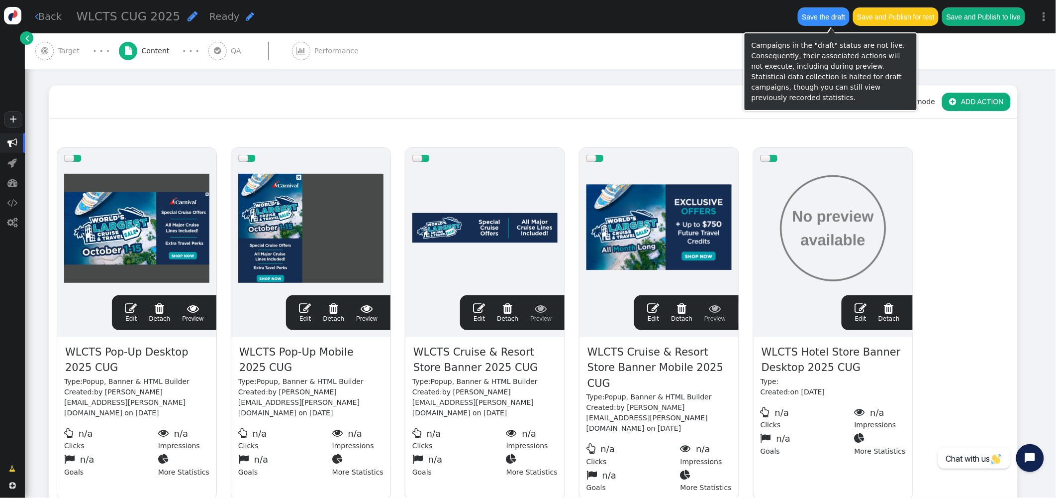
click at [815, 19] on button "Save the draft" at bounding box center [824, 16] width 52 height 18
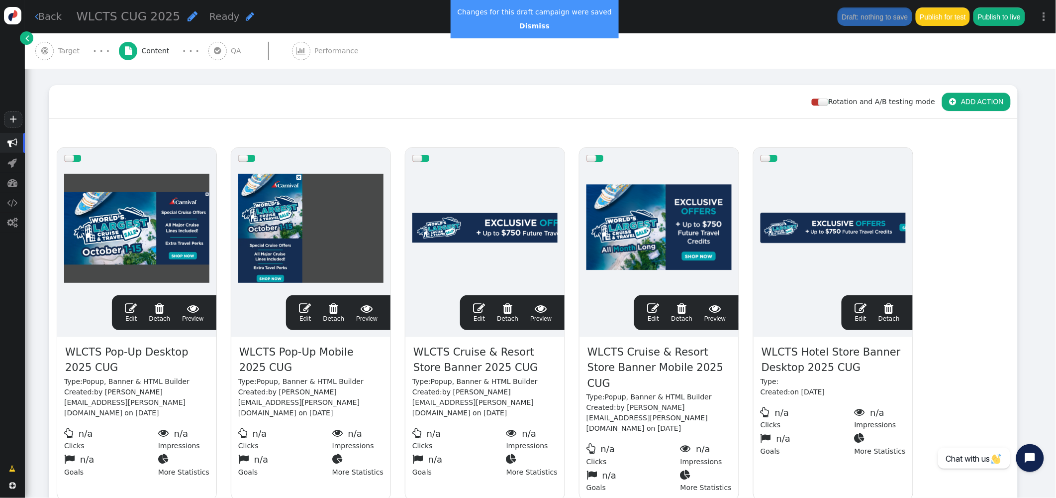
click at [475, 308] on span "" at bounding box center [479, 308] width 12 height 12
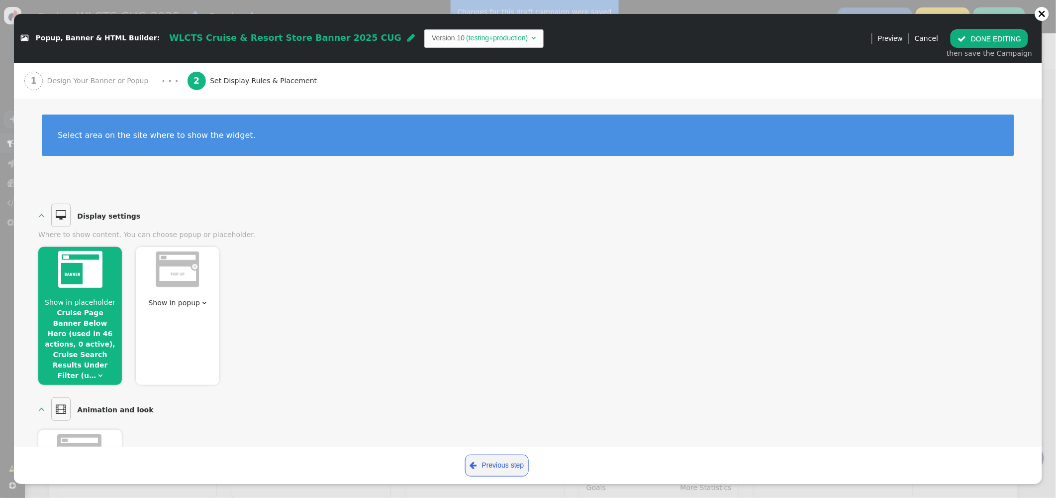
click at [87, 321] on link "Cruise Page Banner Below Hero (used in 46 actions, 0 active), Cruise Search Res…" at bounding box center [80, 344] width 71 height 71
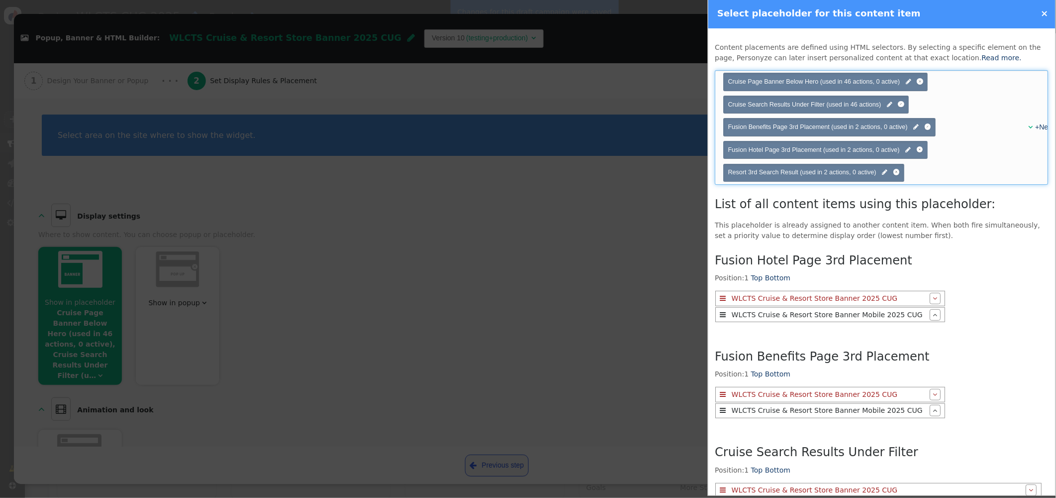
click at [1028, 125] on div "" at bounding box center [1027, 127] width 7 height 10
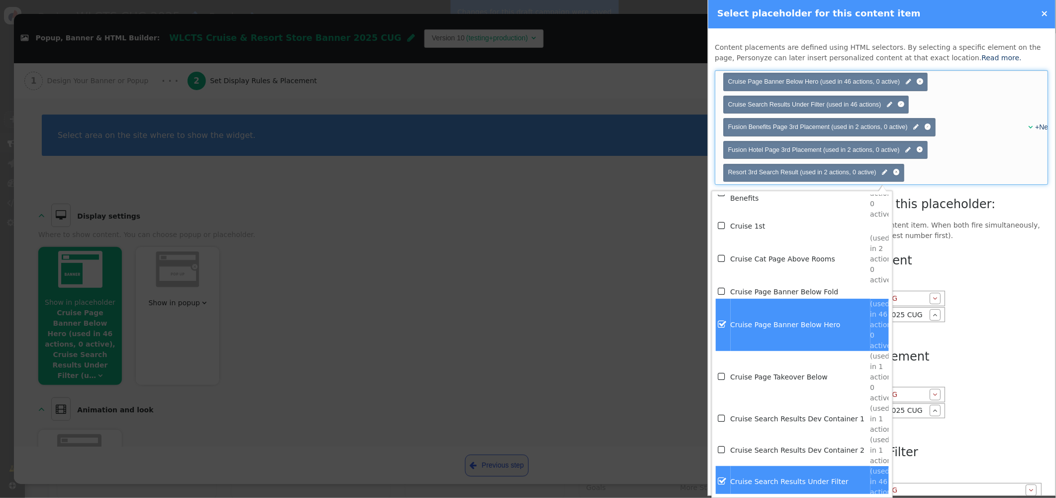
scroll to position [1740, 0]
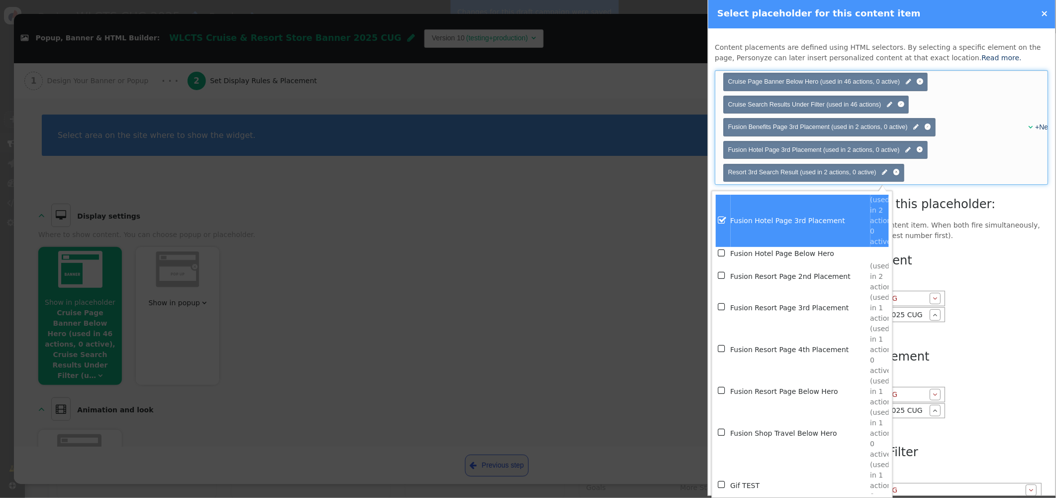
scroll to position [2378, 0]
drag, startPoint x: 790, startPoint y: 346, endPoint x: 809, endPoint y: 342, distance: 19.8
click at [790, 346] on td "Fusion Resort Page 4th Placement" at bounding box center [801, 348] width 140 height 52
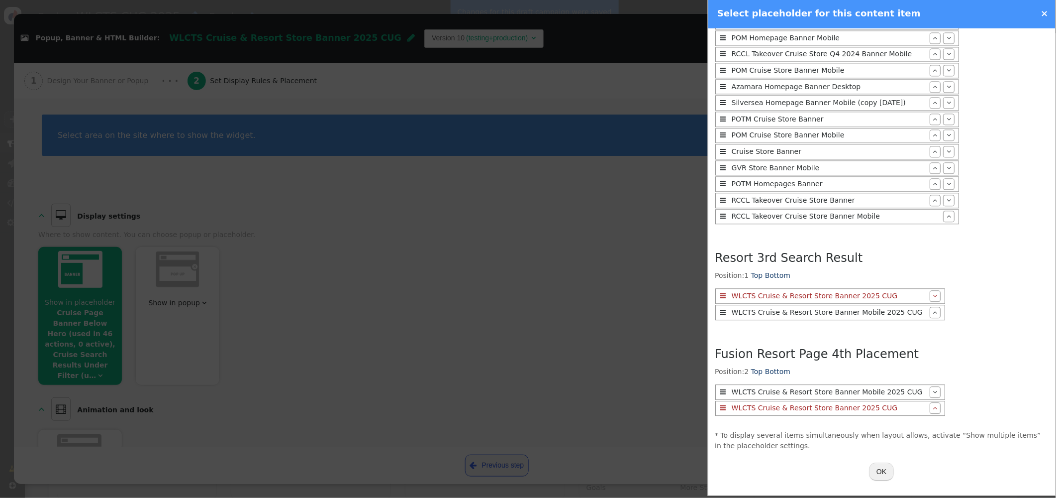
scroll to position [10, 0]
click at [883, 473] on button "OK" at bounding box center [882, 471] width 25 height 18
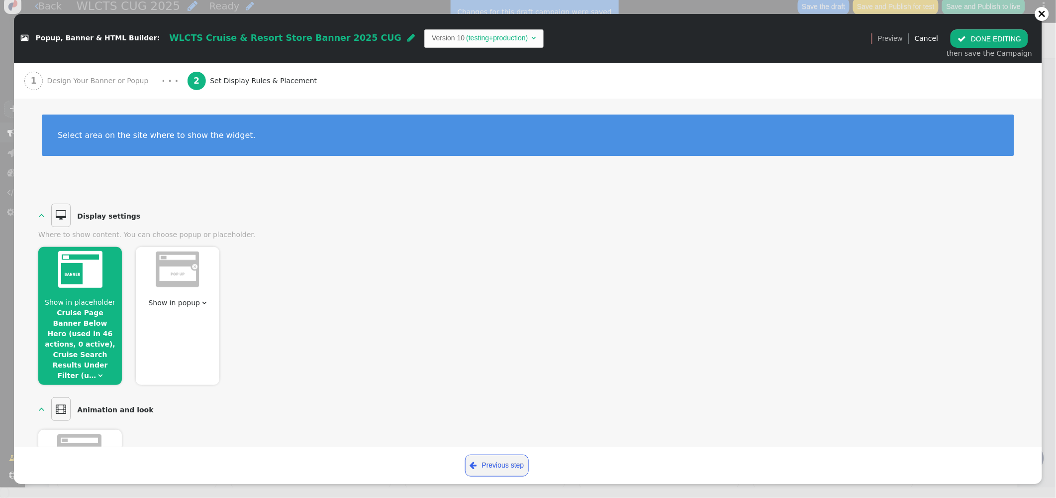
scroll to position [0, 0]
click at [996, 39] on button " DONE EDITING" at bounding box center [990, 38] width 78 height 18
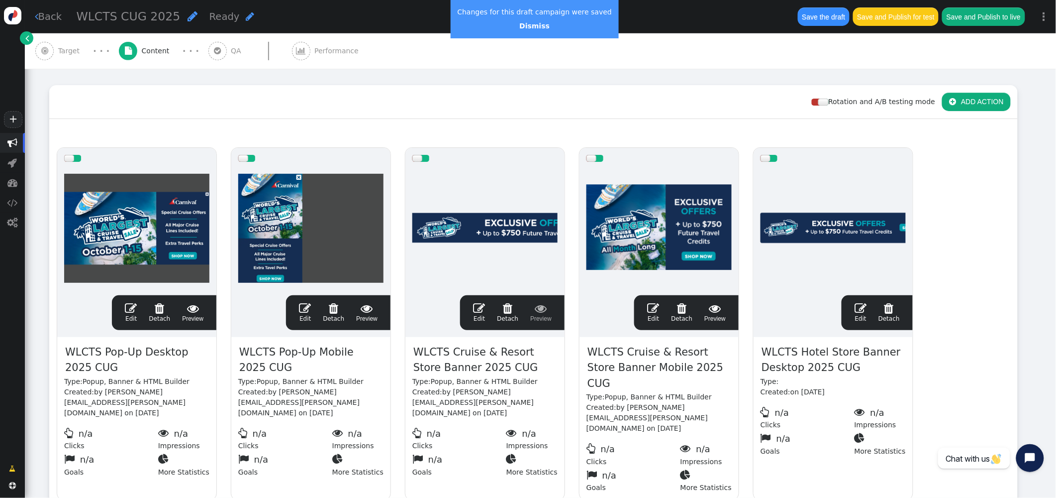
click at [58, 48] on span "Target" at bounding box center [71, 51] width 26 height 10
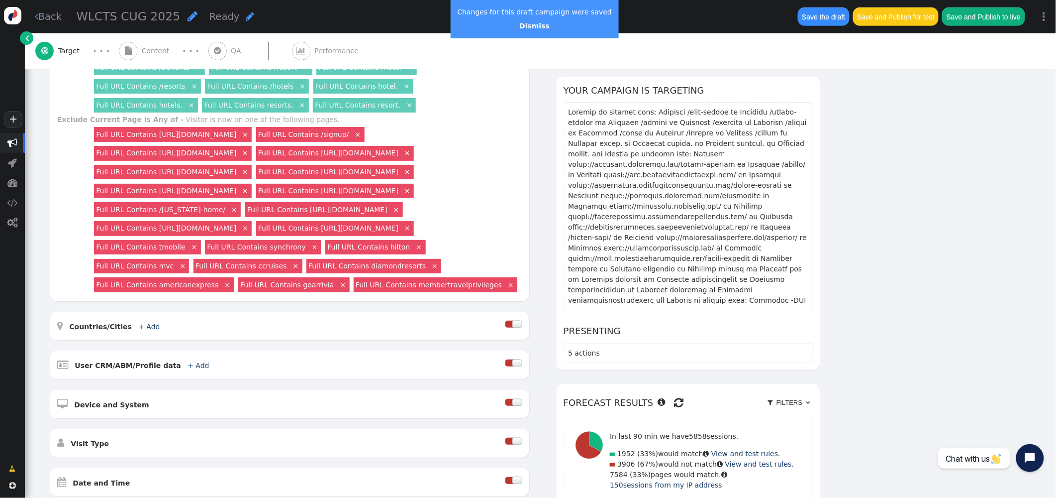
scroll to position [195, 0]
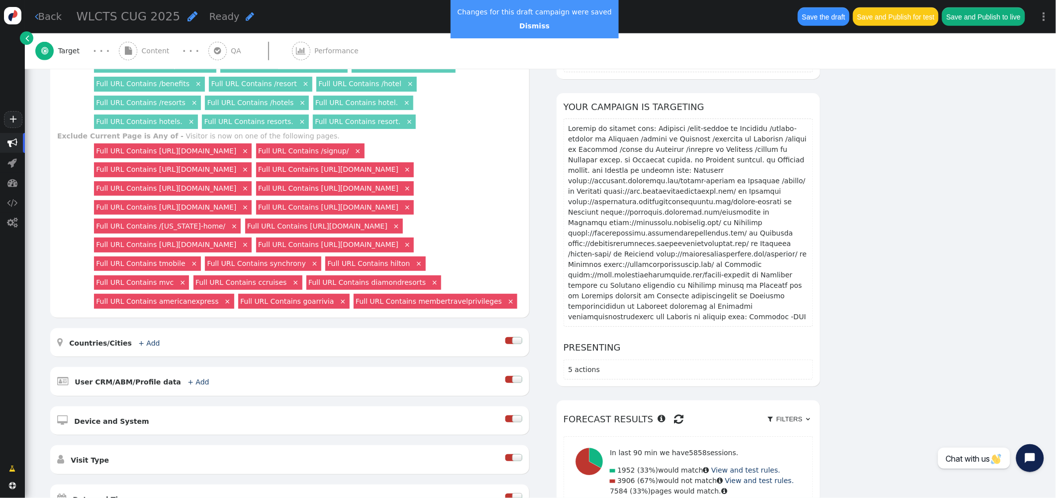
click at [819, 15] on button "Save the draft" at bounding box center [824, 16] width 52 height 18
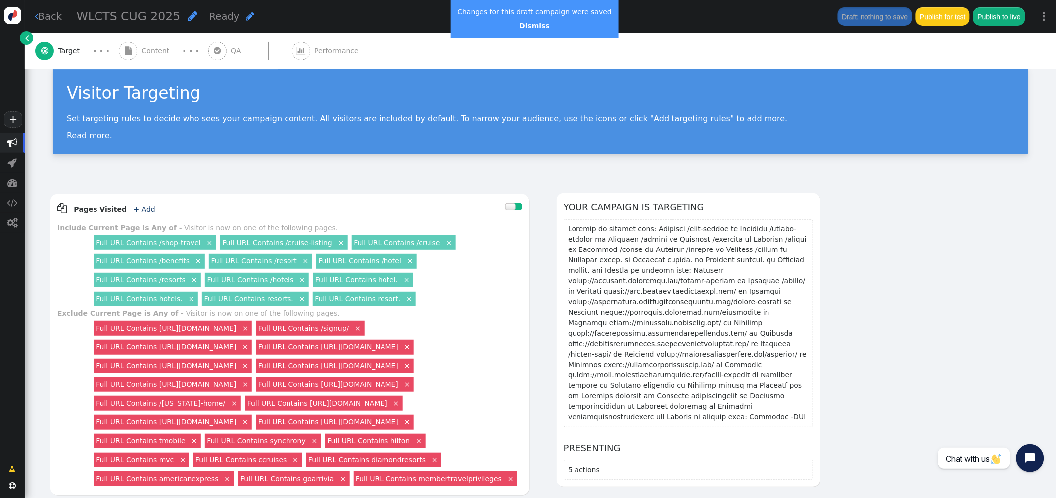
scroll to position [18, 0]
